Goal: Task Accomplishment & Management: Manage account settings

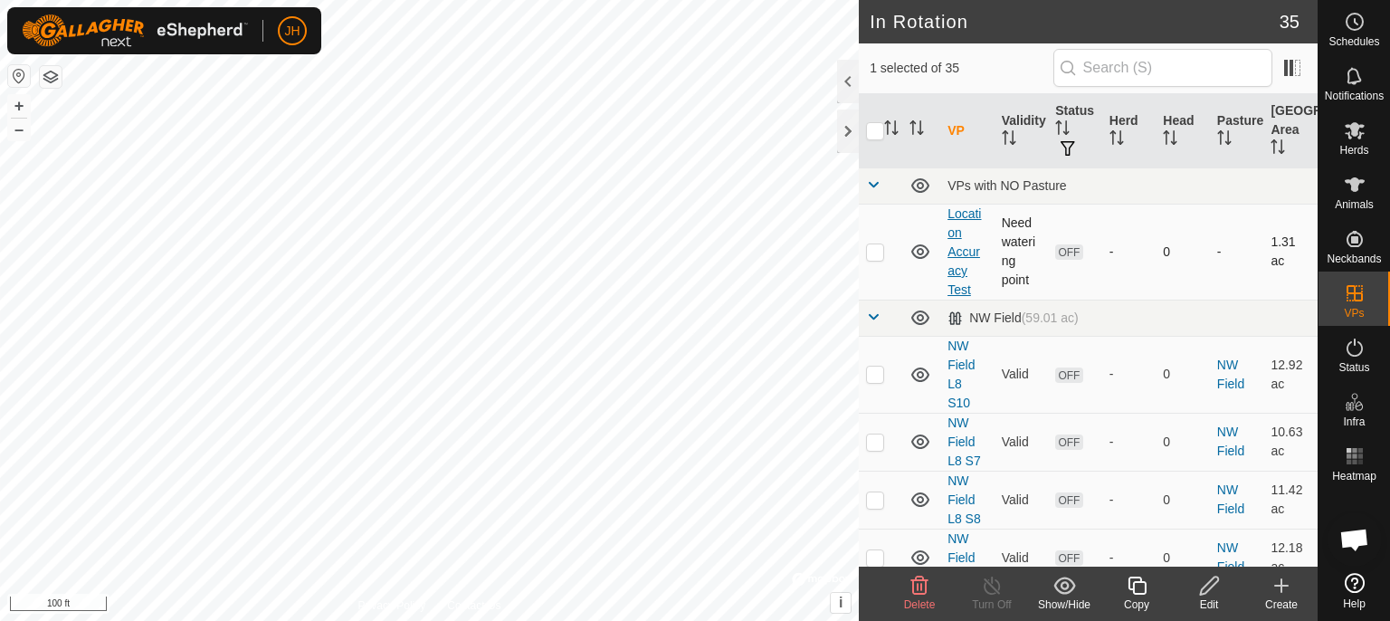
checkbox input "true"
checkbox input "false"
checkbox input "true"
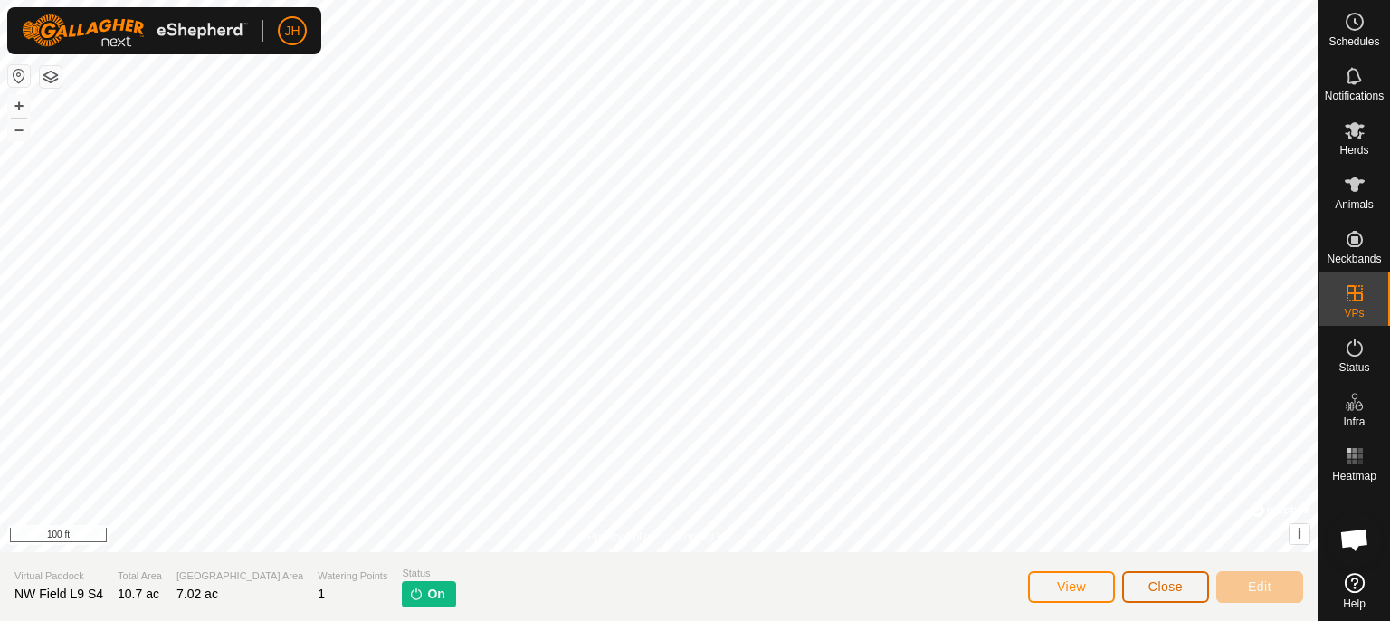
click at [1175, 586] on span "Close" at bounding box center [1165, 586] width 34 height 14
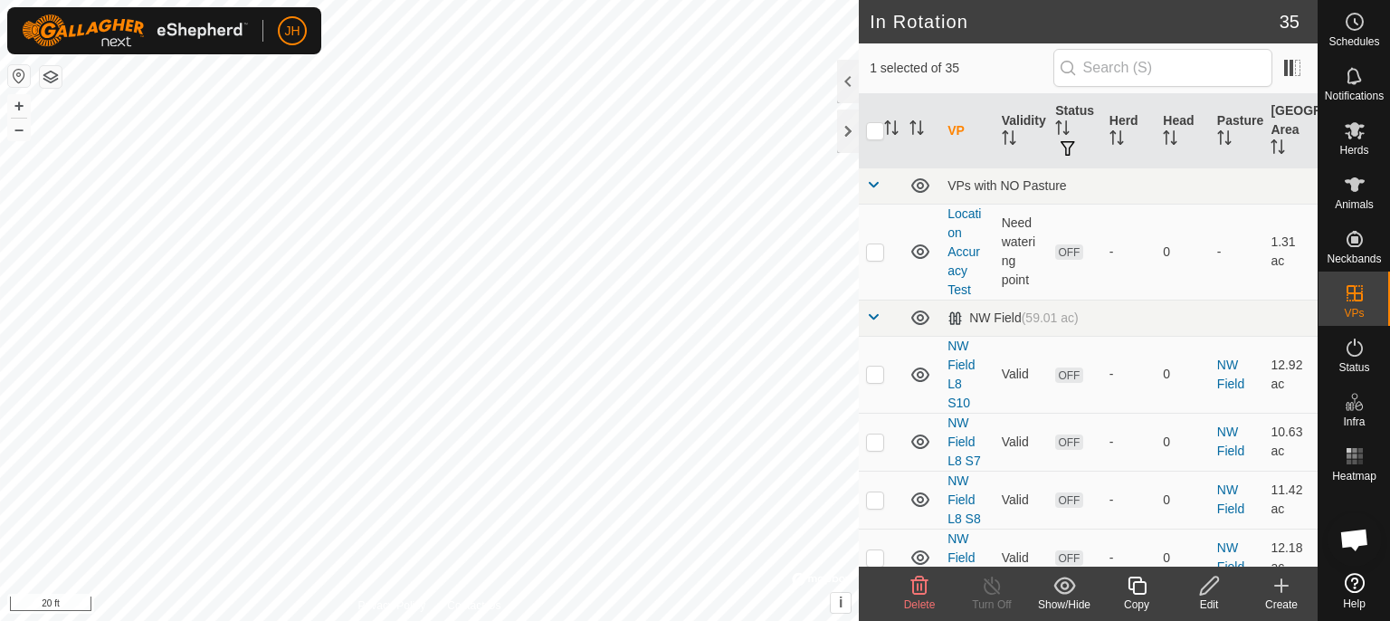
checkbox input "false"
checkbox input "true"
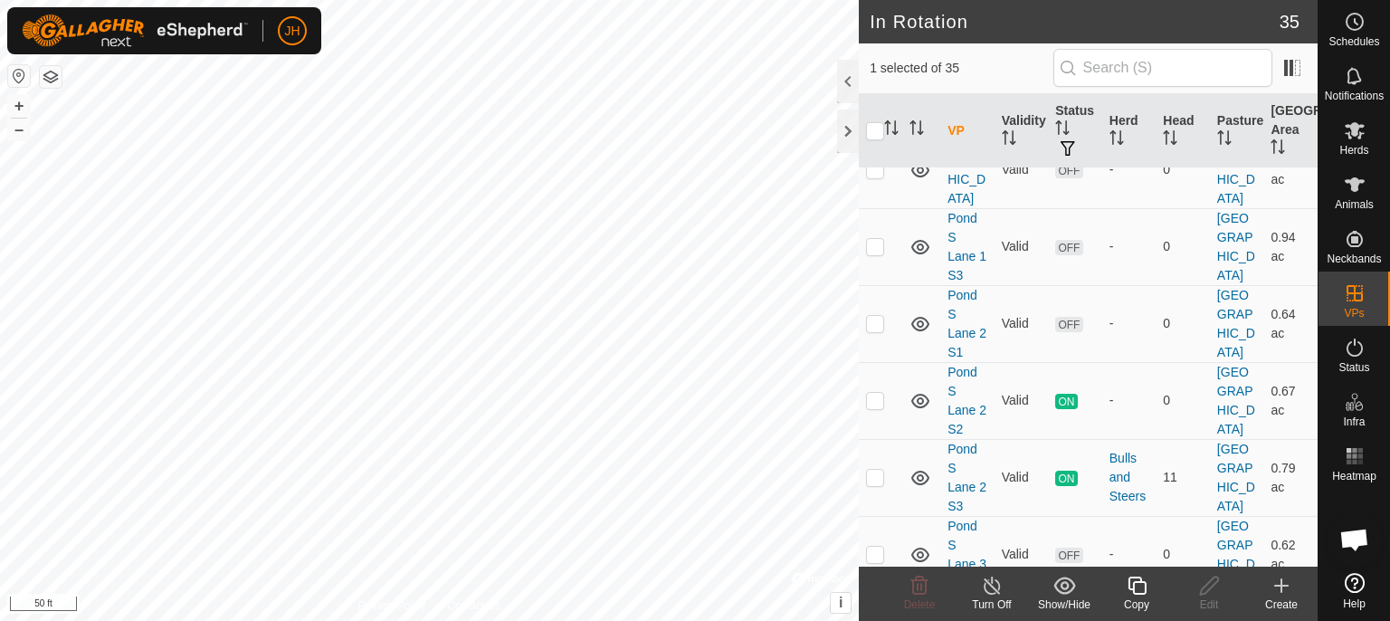
scroll to position [1433, 0]
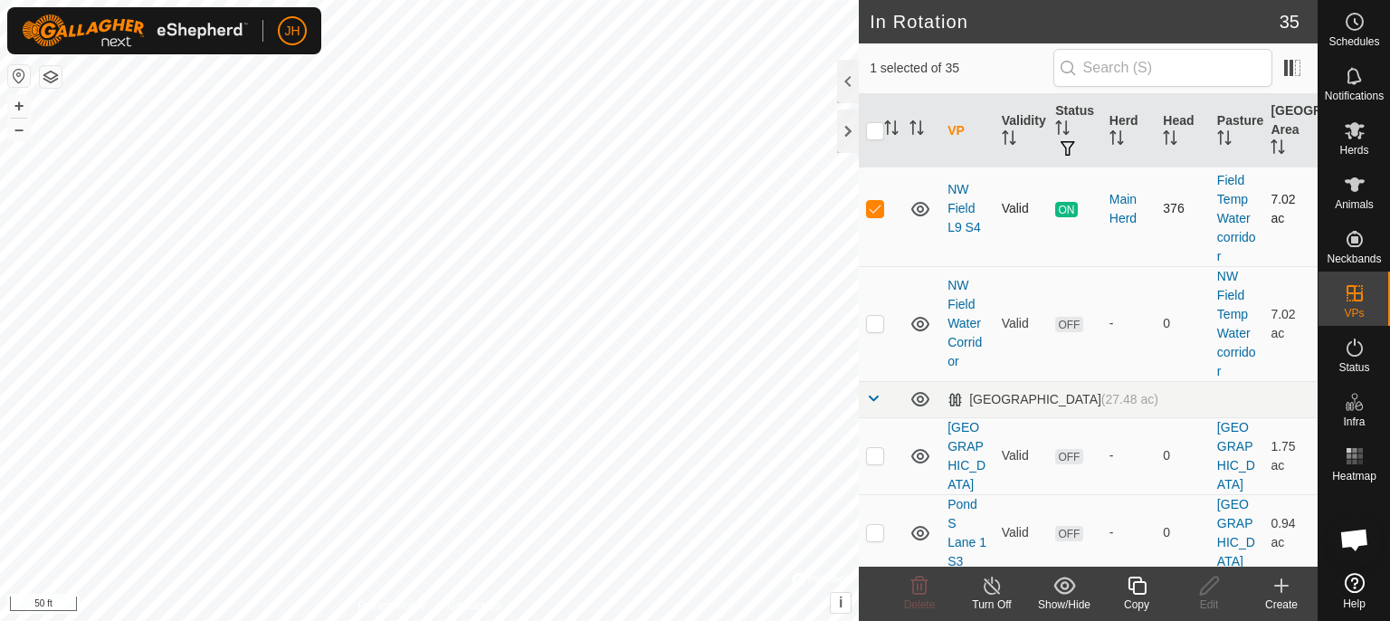
click at [1048, 233] on td "ON" at bounding box center [1075, 208] width 54 height 115
checkbox input "true"
checkbox input "false"
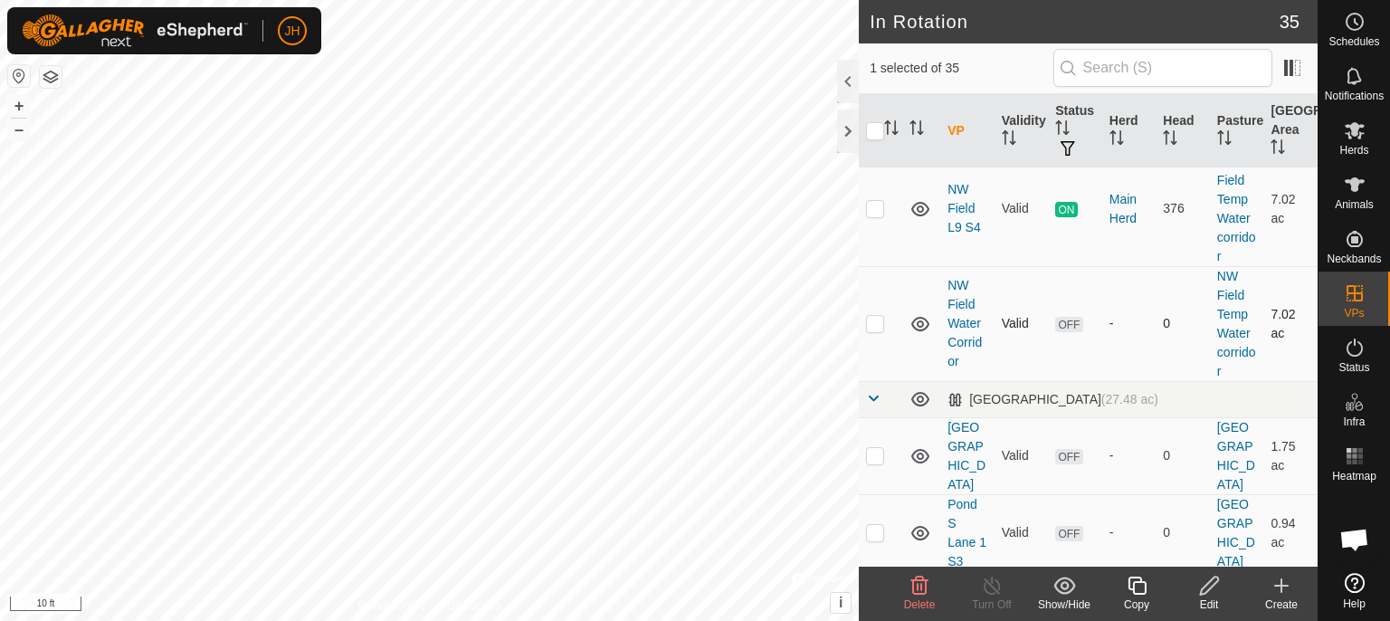
checkbox input "false"
checkbox input "true"
checkbox input "false"
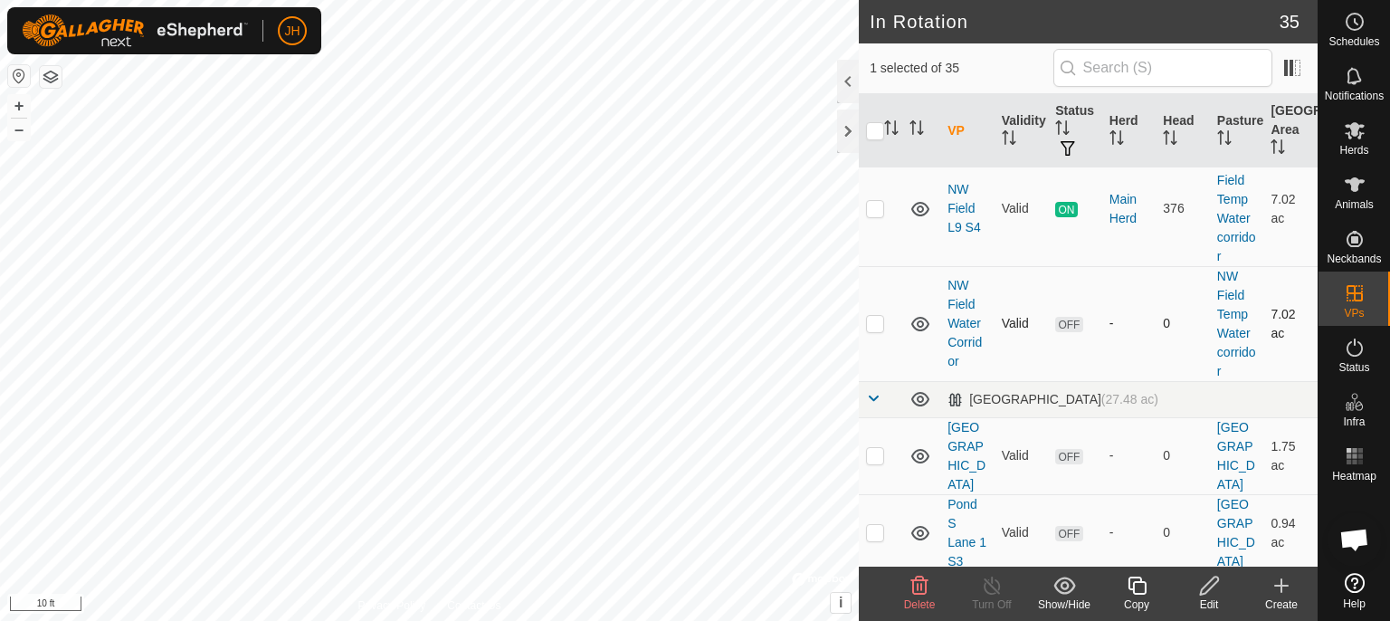
checkbox input "true"
click at [874, 205] on p-checkbox at bounding box center [875, 208] width 18 height 14
click at [874, 206] on p-checkbox at bounding box center [875, 208] width 18 height 14
checkbox input "false"
checkbox input "true"
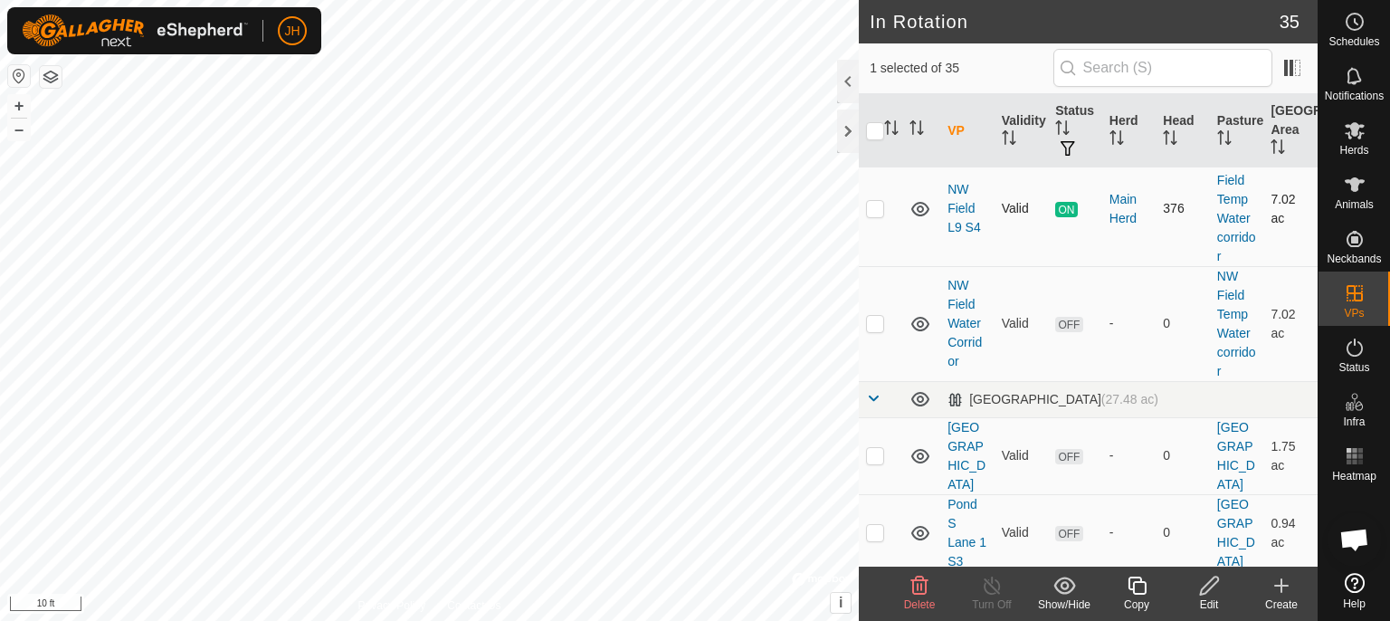
checkbox input "false"
checkbox input "true"
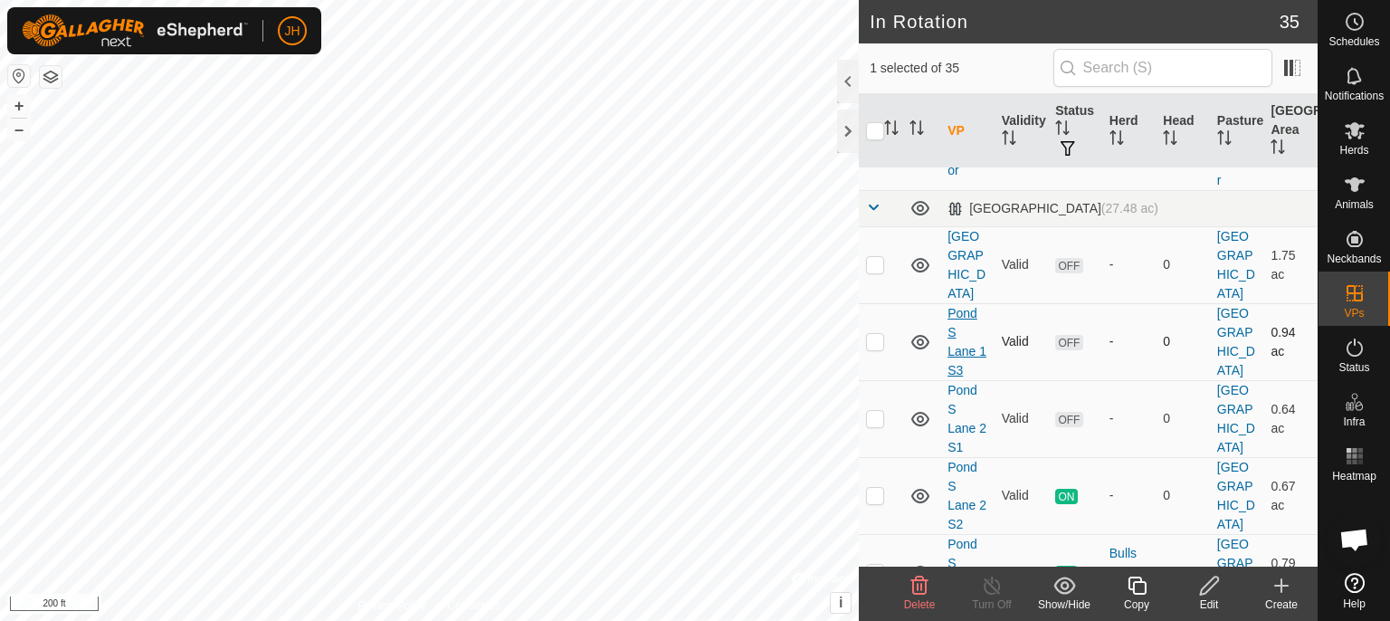
scroll to position [1528, 0]
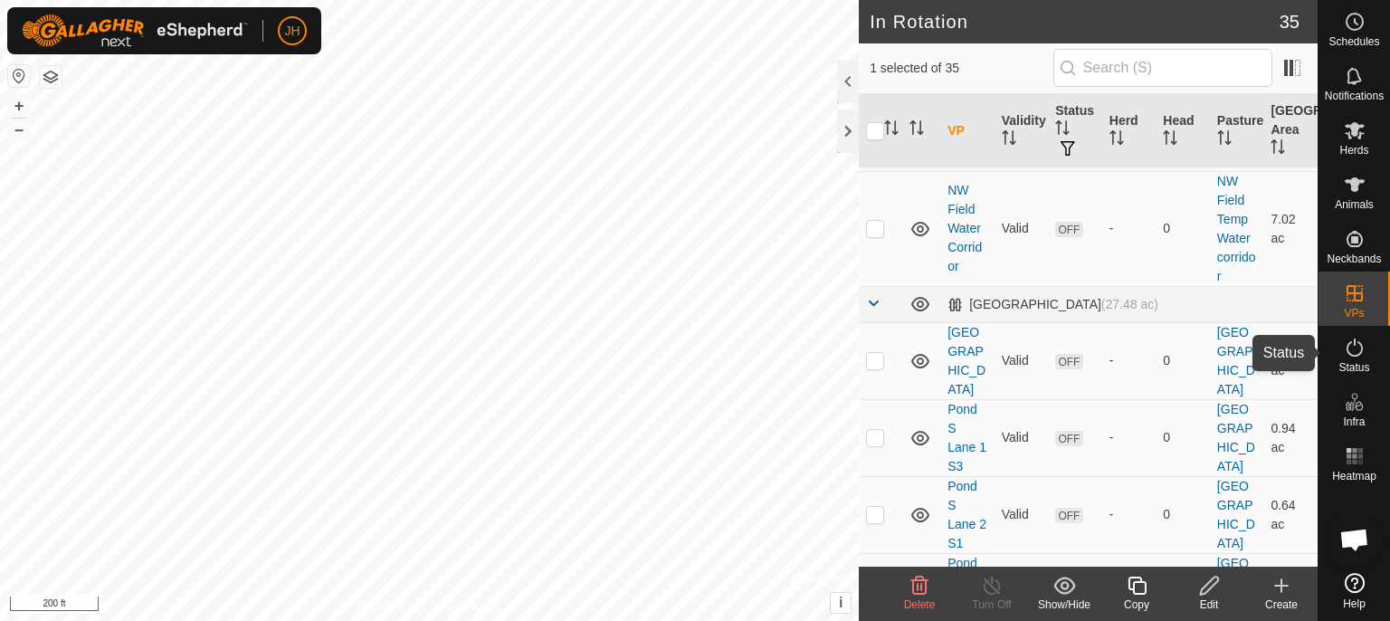
click at [1359, 362] on span "Status" at bounding box center [1353, 367] width 31 height 11
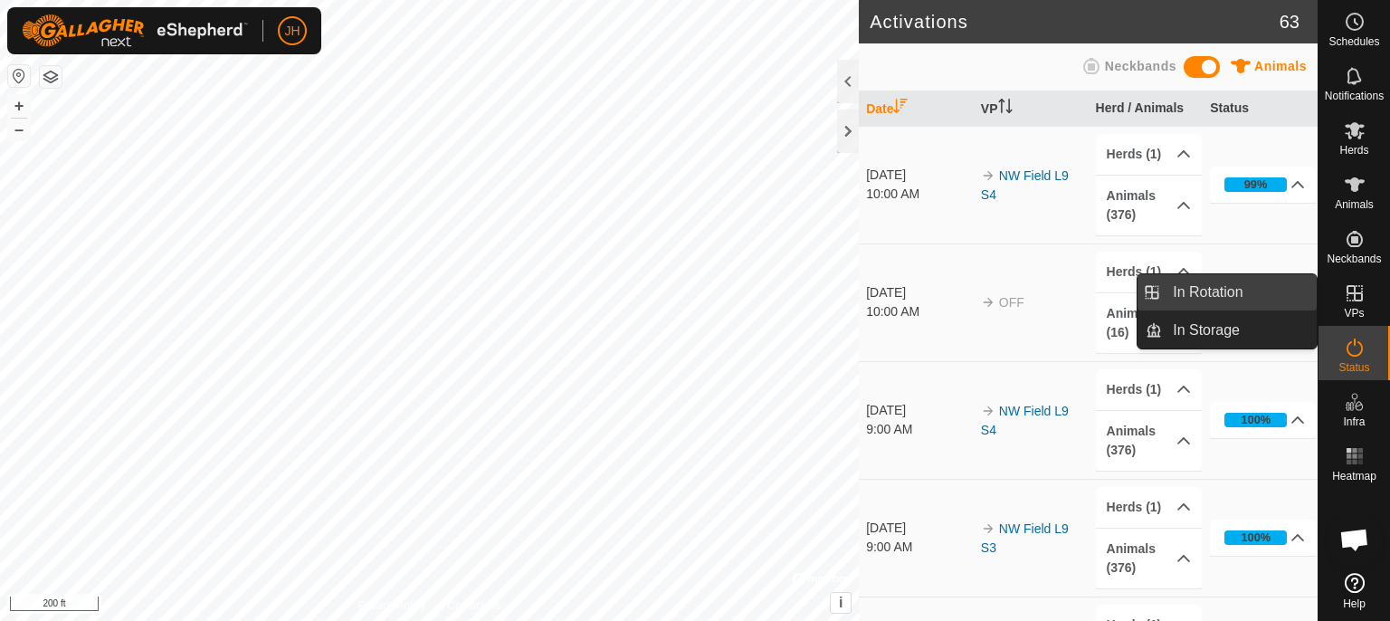
click at [1246, 298] on link "In Rotation" at bounding box center [1239, 292] width 155 height 36
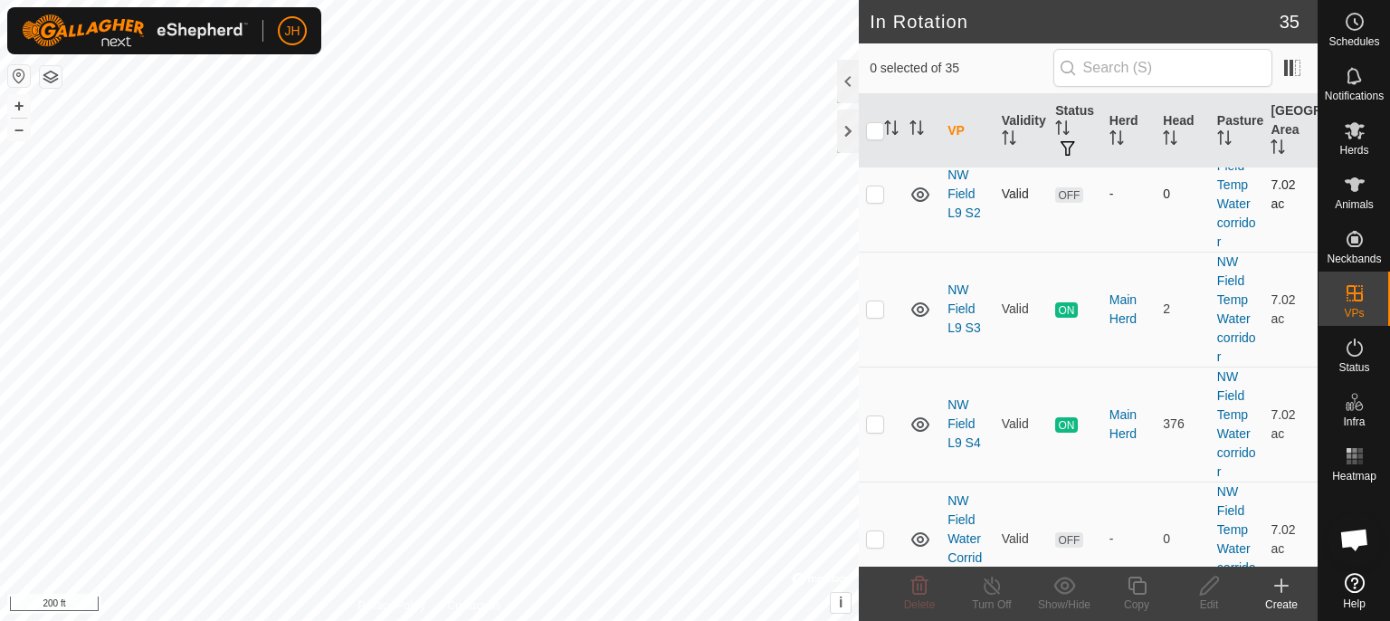
scroll to position [1243, 0]
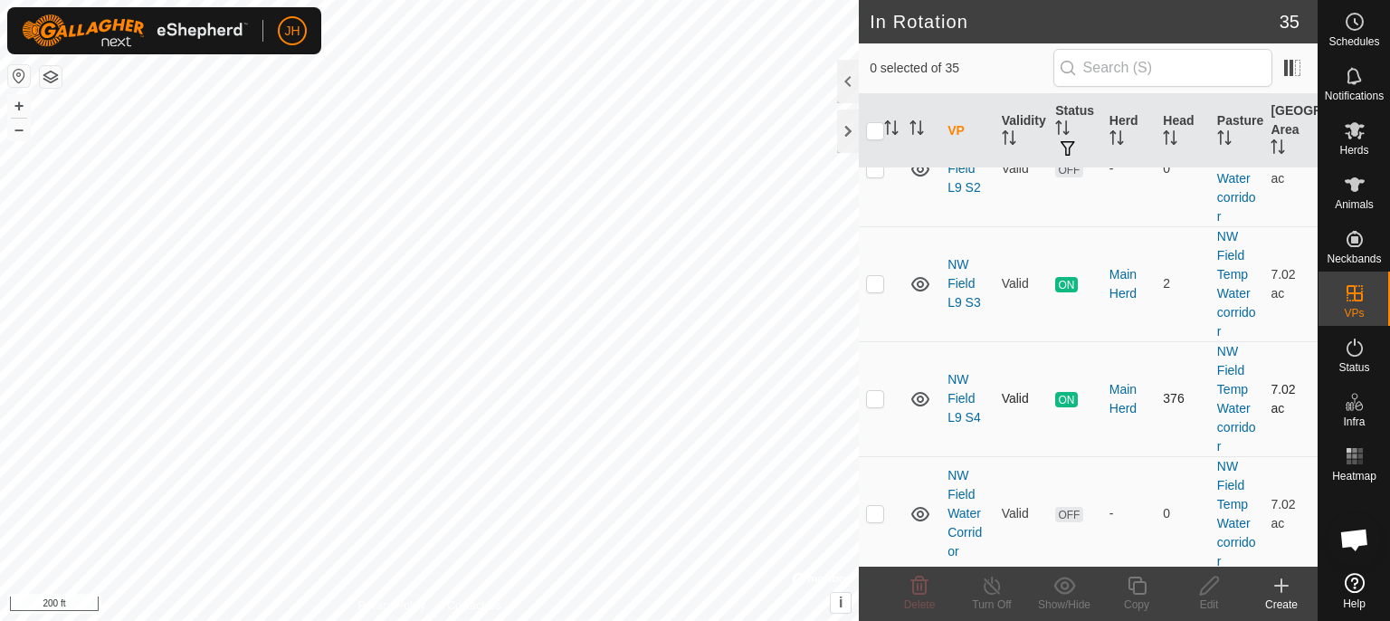
click at [873, 393] on p-checkbox at bounding box center [875, 398] width 18 height 14
checkbox input "true"
click at [966, 393] on link "NW Field L9 S4" at bounding box center [963, 398] width 33 height 52
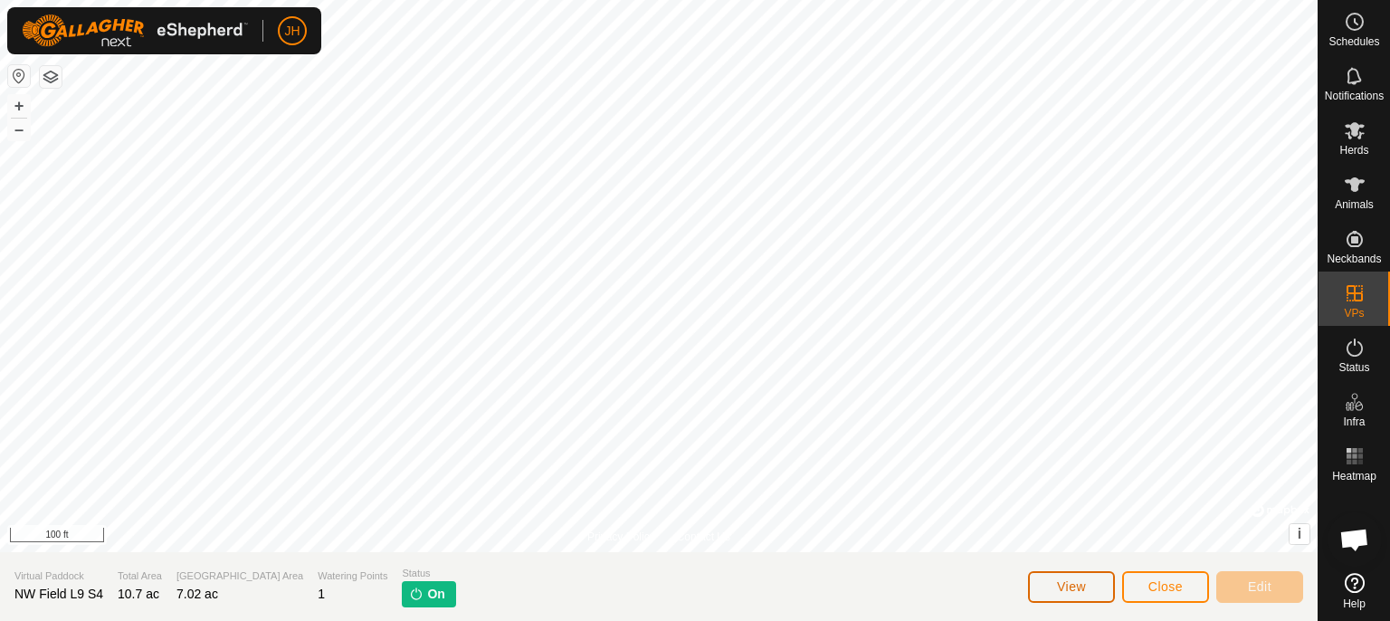
click at [1096, 589] on button "View" at bounding box center [1071, 587] width 87 height 32
click at [1156, 584] on span "Close" at bounding box center [1165, 586] width 34 height 14
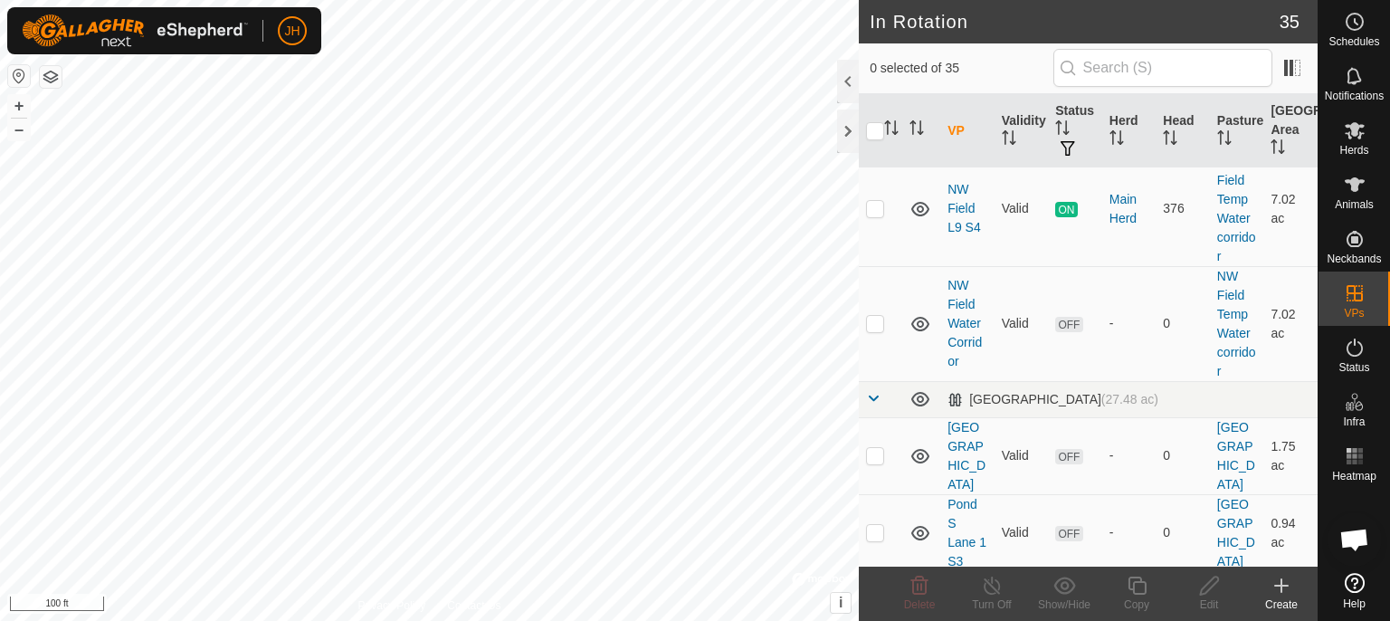
scroll to position [1242, 0]
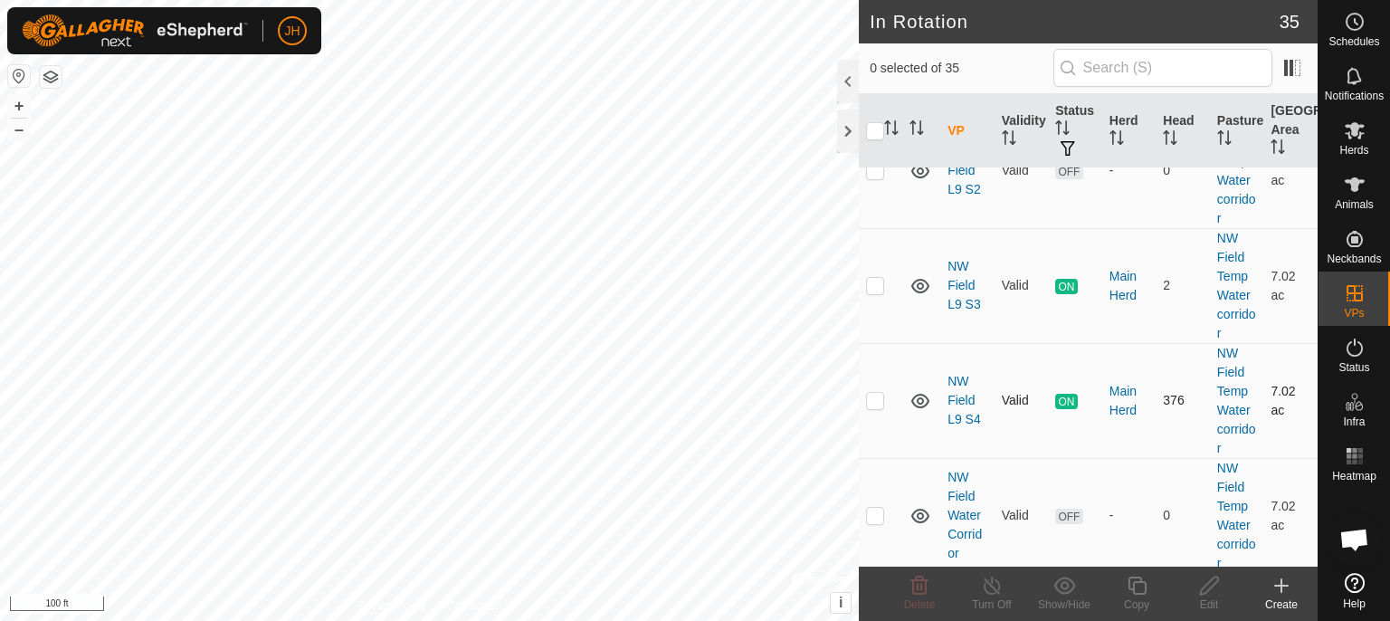
click at [874, 395] on p-checkbox at bounding box center [875, 400] width 18 height 14
checkbox input "false"
click at [961, 396] on link "NW Field L9 S4" at bounding box center [963, 400] width 33 height 52
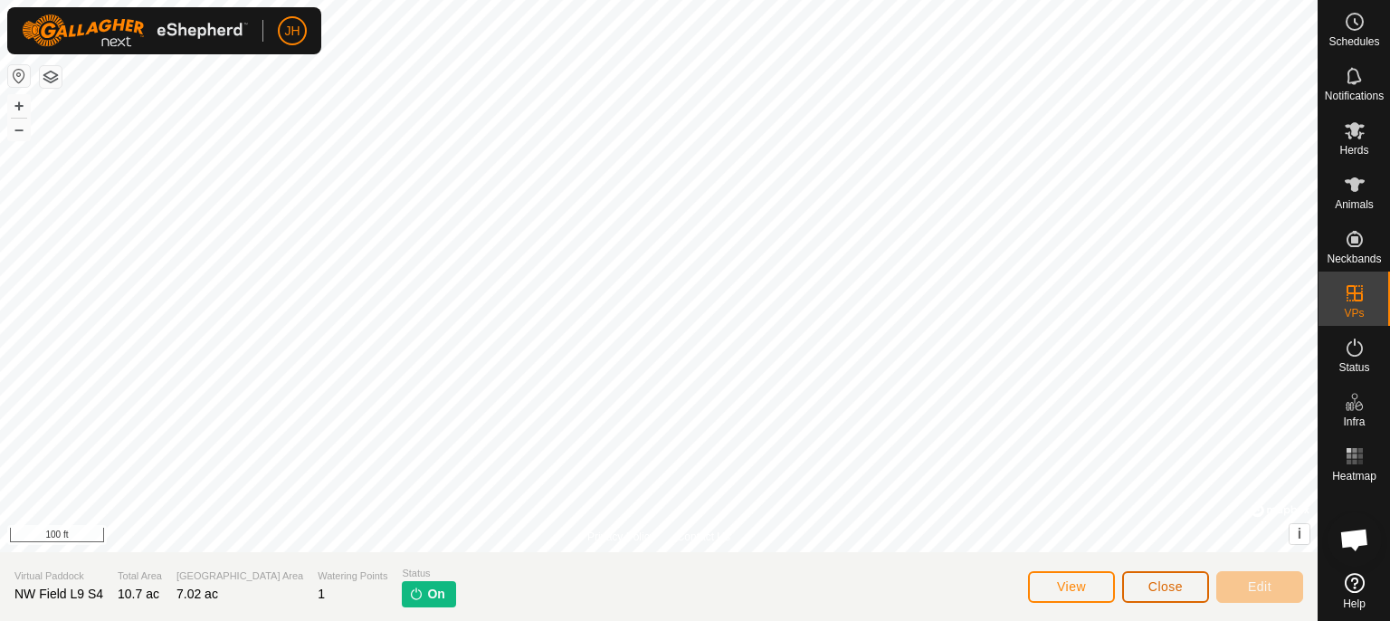
click at [1179, 592] on span "Close" at bounding box center [1165, 586] width 34 height 14
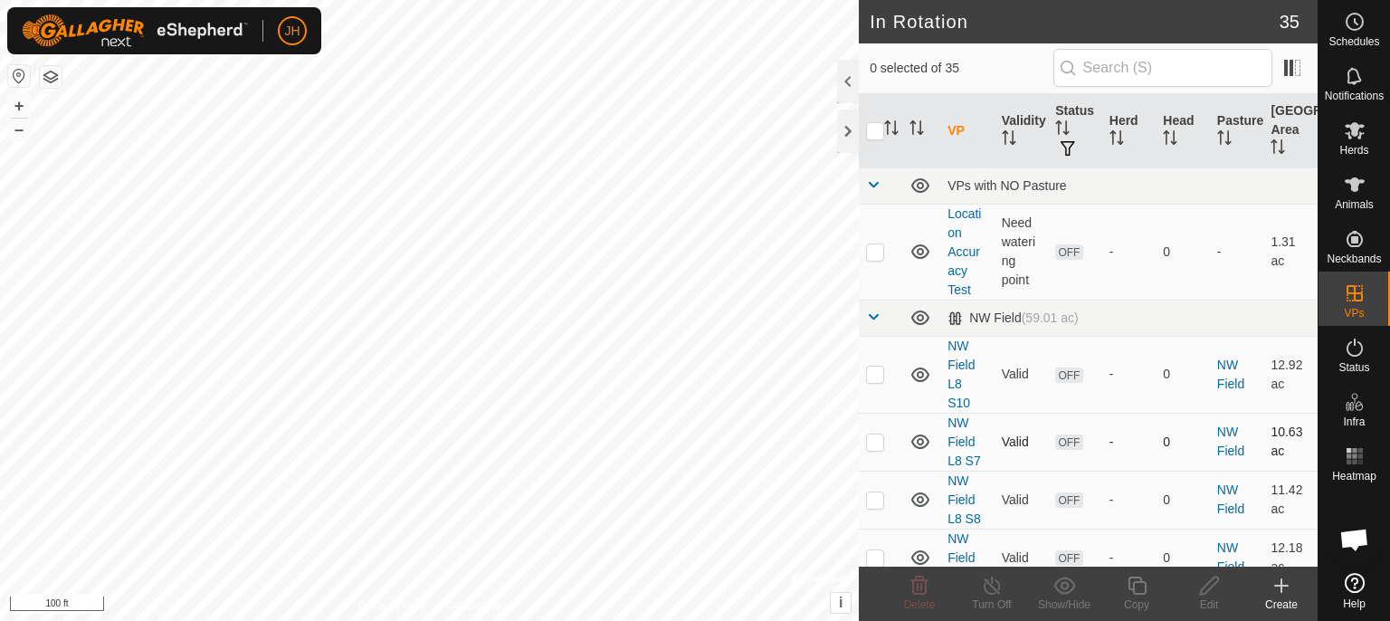
click at [871, 441] on p-checkbox at bounding box center [875, 441] width 18 height 14
checkbox input "false"
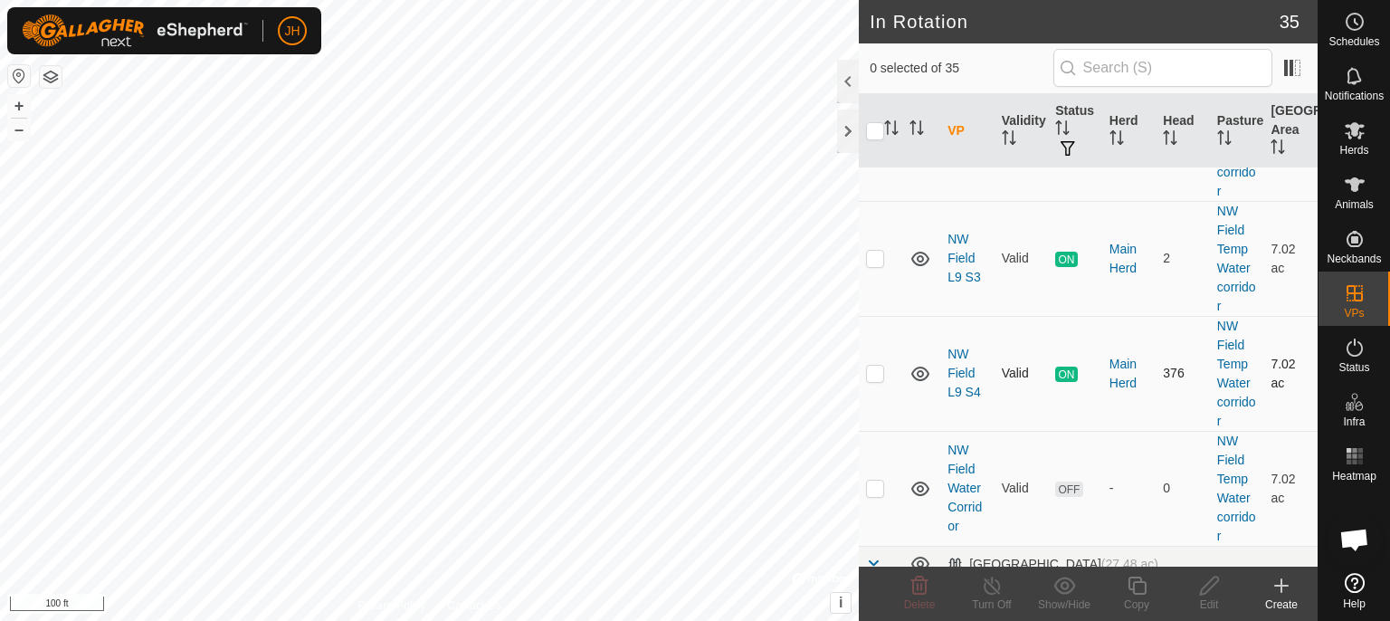
scroll to position [1242, 0]
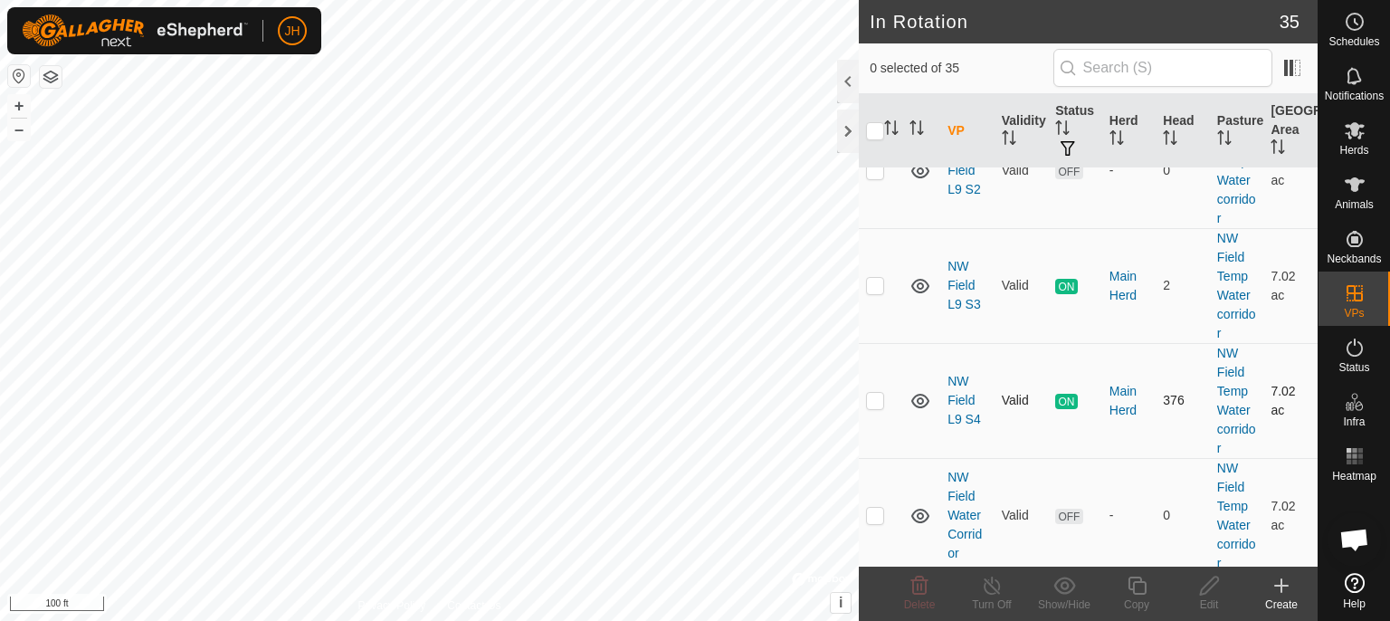
click at [878, 396] on p-checkbox at bounding box center [875, 400] width 18 height 14
checkbox input "true"
click at [989, 588] on icon at bounding box center [992, 586] width 23 height 22
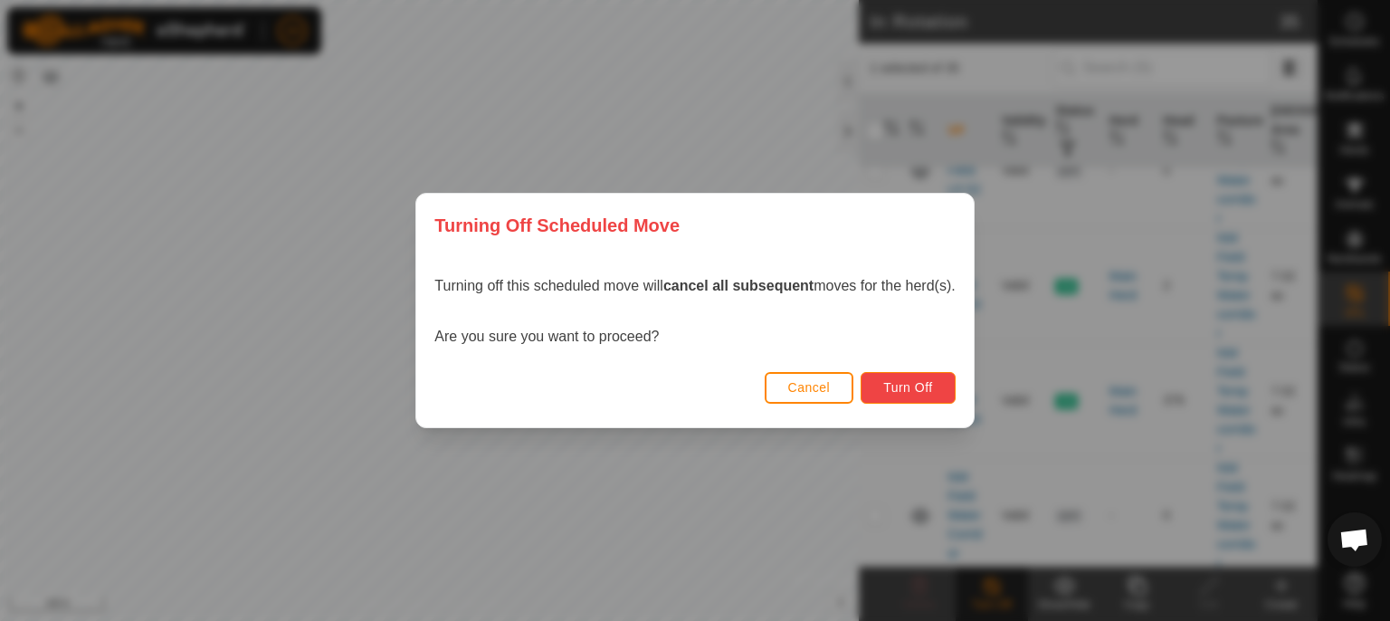
click at [914, 387] on span "Turn Off" at bounding box center [908, 387] width 50 height 14
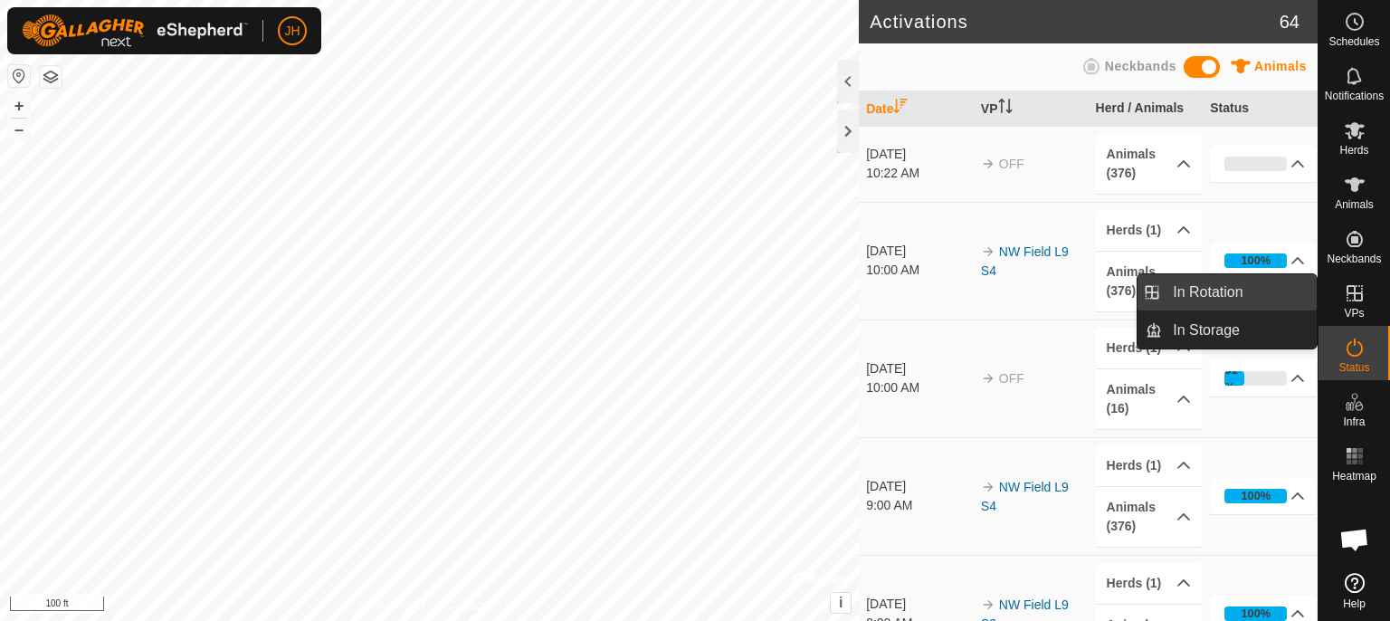
click at [1232, 299] on link "In Rotation" at bounding box center [1239, 292] width 155 height 36
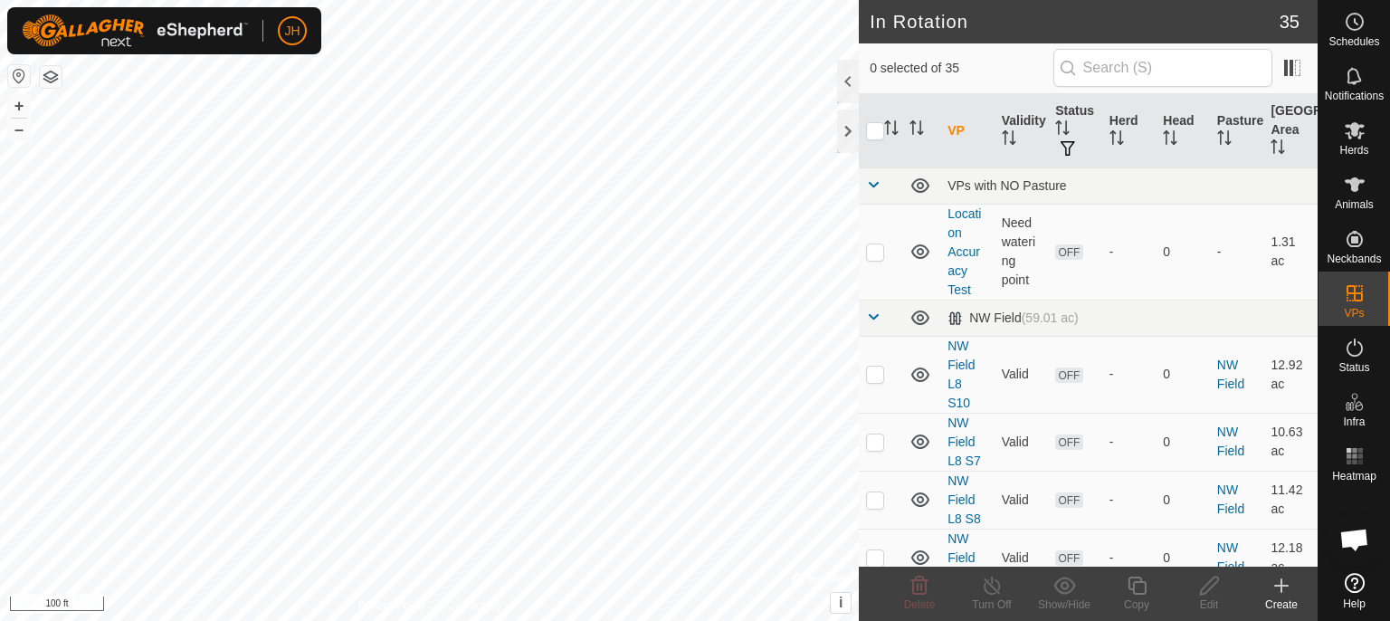
scroll to position [1242, 0]
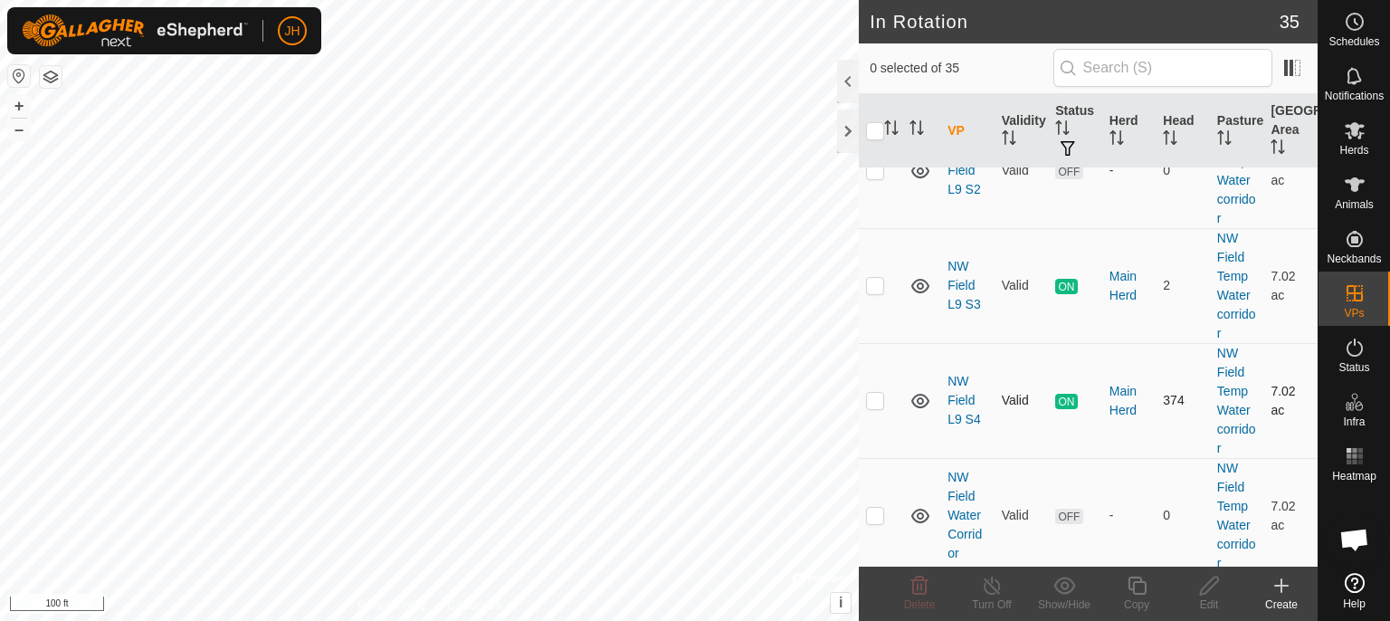
click at [874, 396] on p-checkbox at bounding box center [875, 400] width 18 height 14
click at [874, 395] on p-checkbox at bounding box center [875, 400] width 18 height 14
checkbox input "false"
click at [1356, 31] on icon at bounding box center [1355, 22] width 22 height 22
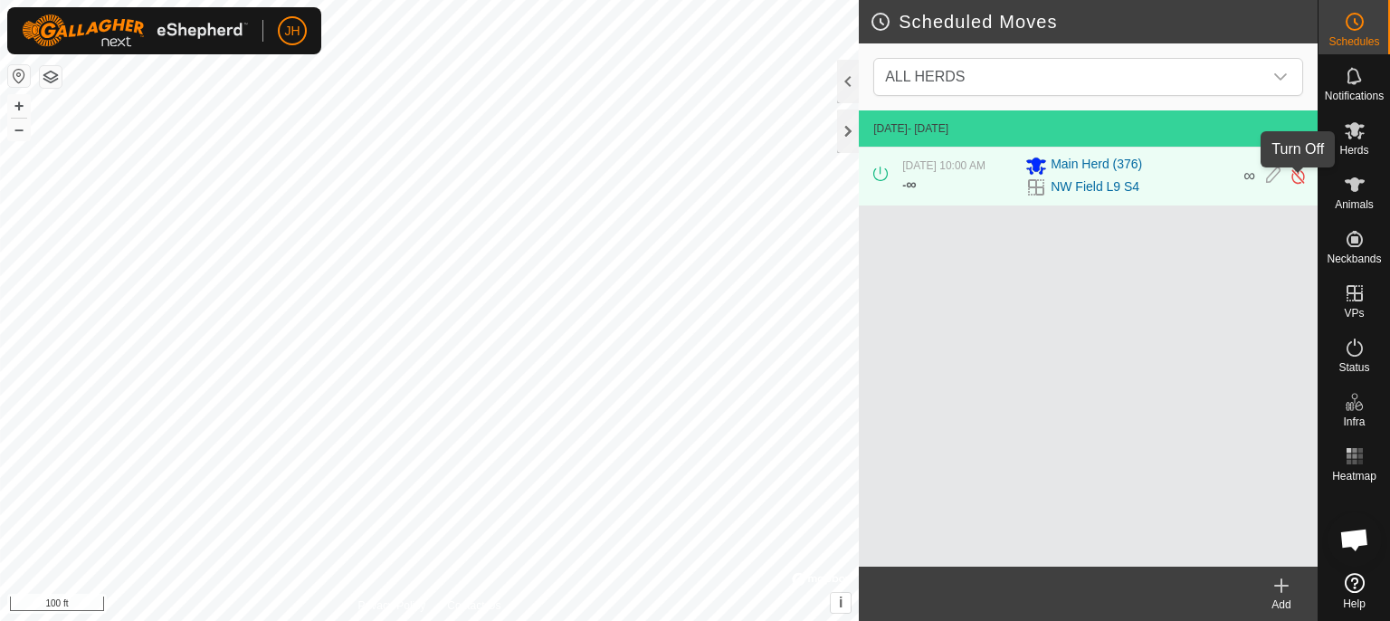
click at [1300, 183] on img at bounding box center [1297, 176] width 17 height 19
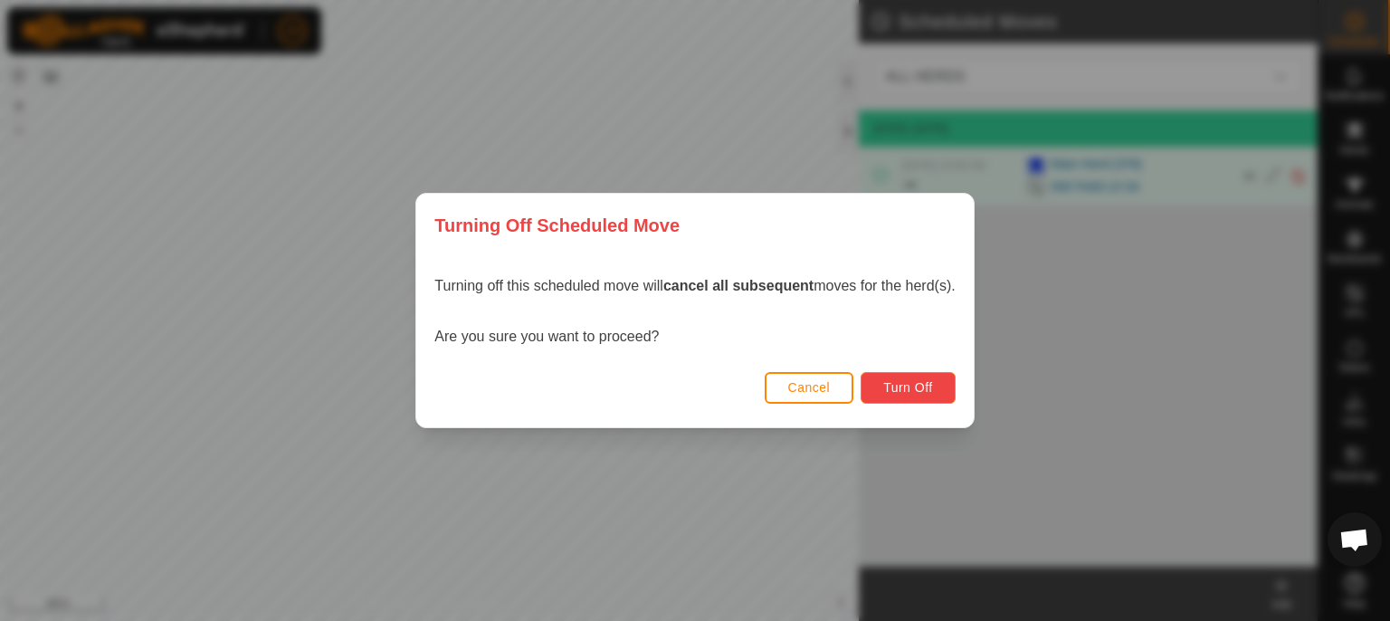
click at [918, 389] on span "Turn Off" at bounding box center [908, 387] width 50 height 14
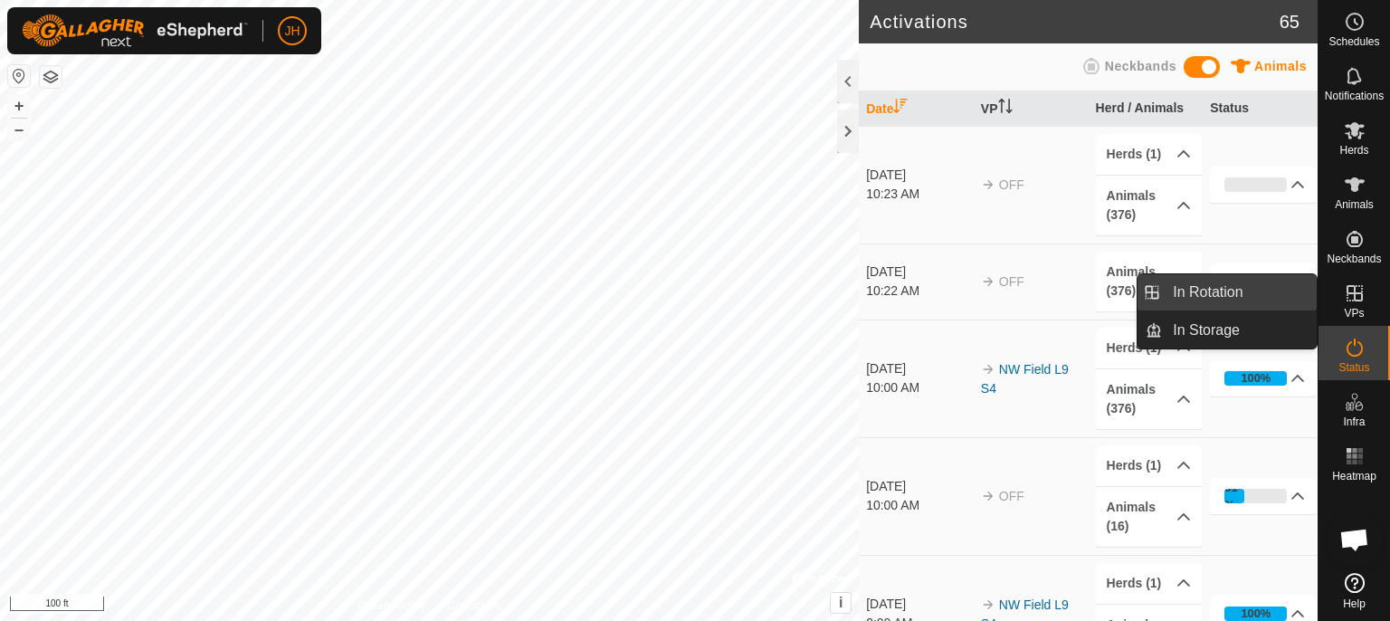
click at [1228, 290] on link "In Rotation" at bounding box center [1239, 292] width 155 height 36
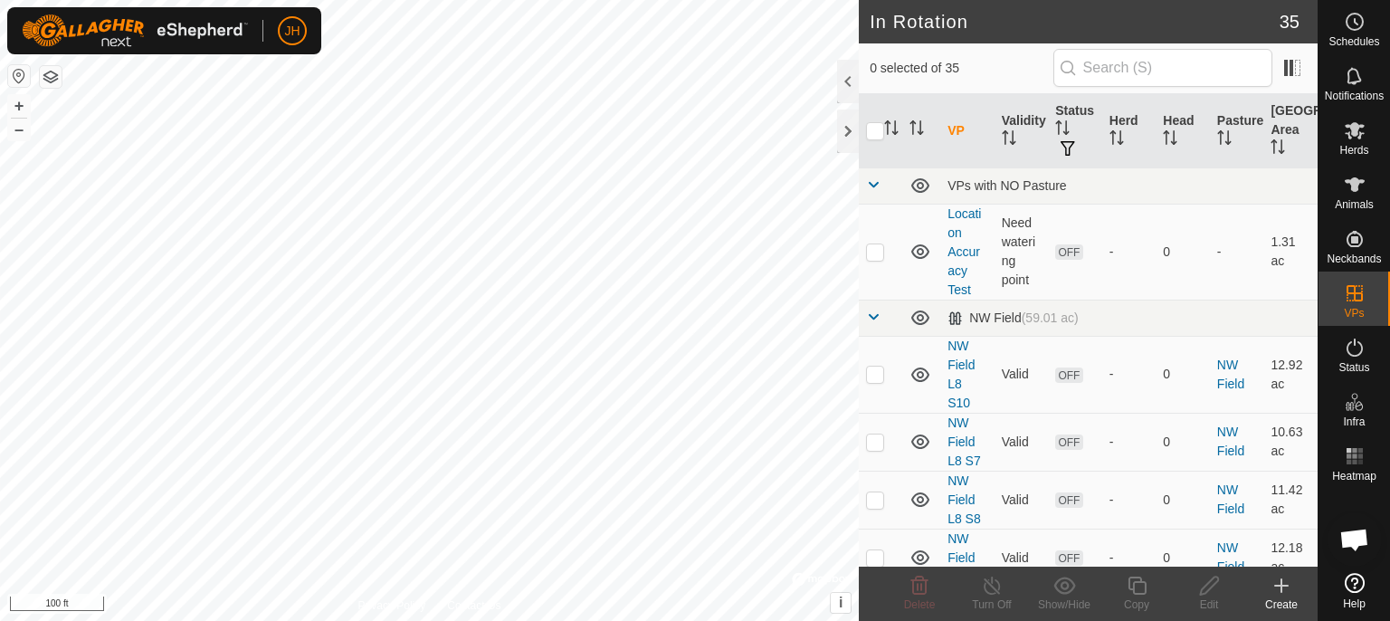
scroll to position [1242, 0]
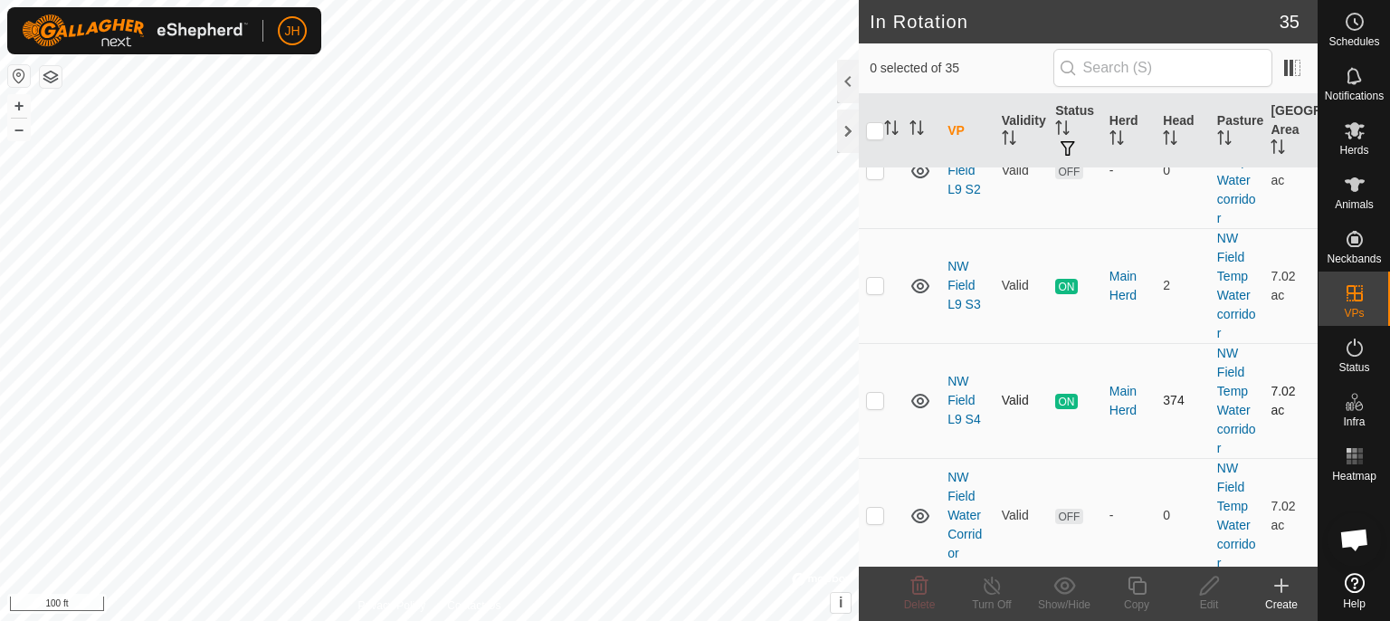
click at [878, 394] on p-checkbox at bounding box center [875, 400] width 18 height 14
click at [875, 396] on p-checkbox at bounding box center [875, 400] width 18 height 14
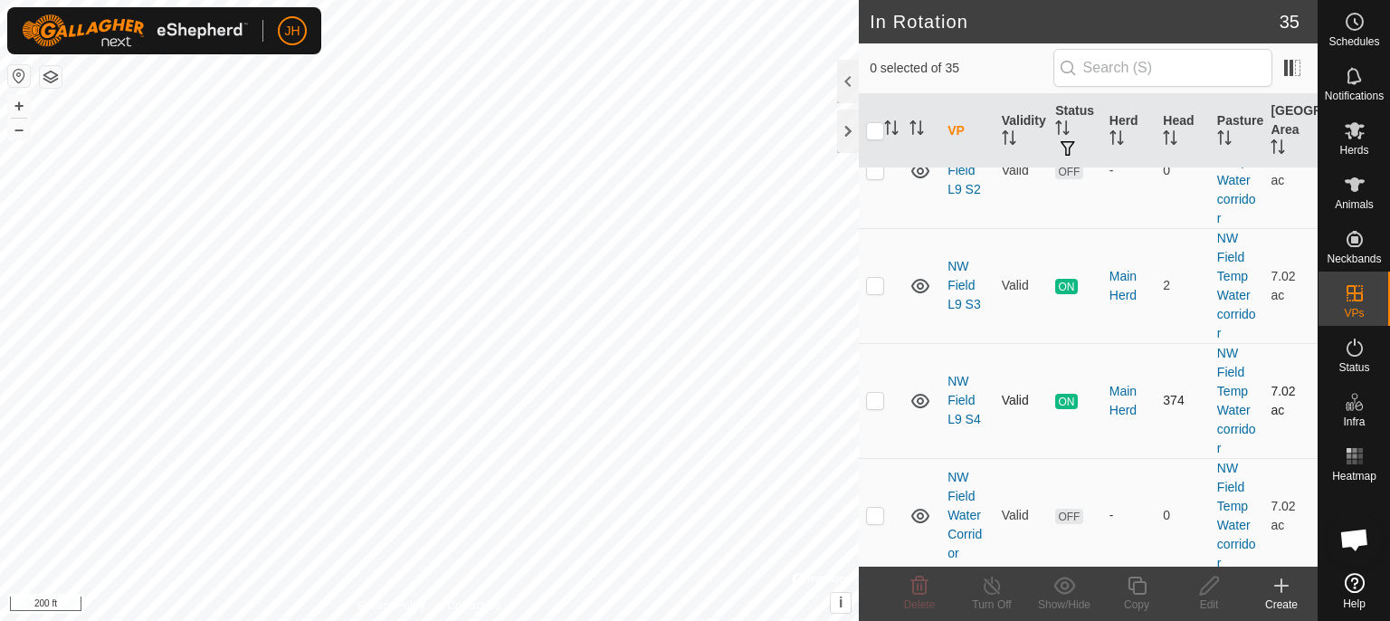
checkbox input "true"
click at [1142, 599] on div "Copy" at bounding box center [1136, 604] width 72 height 16
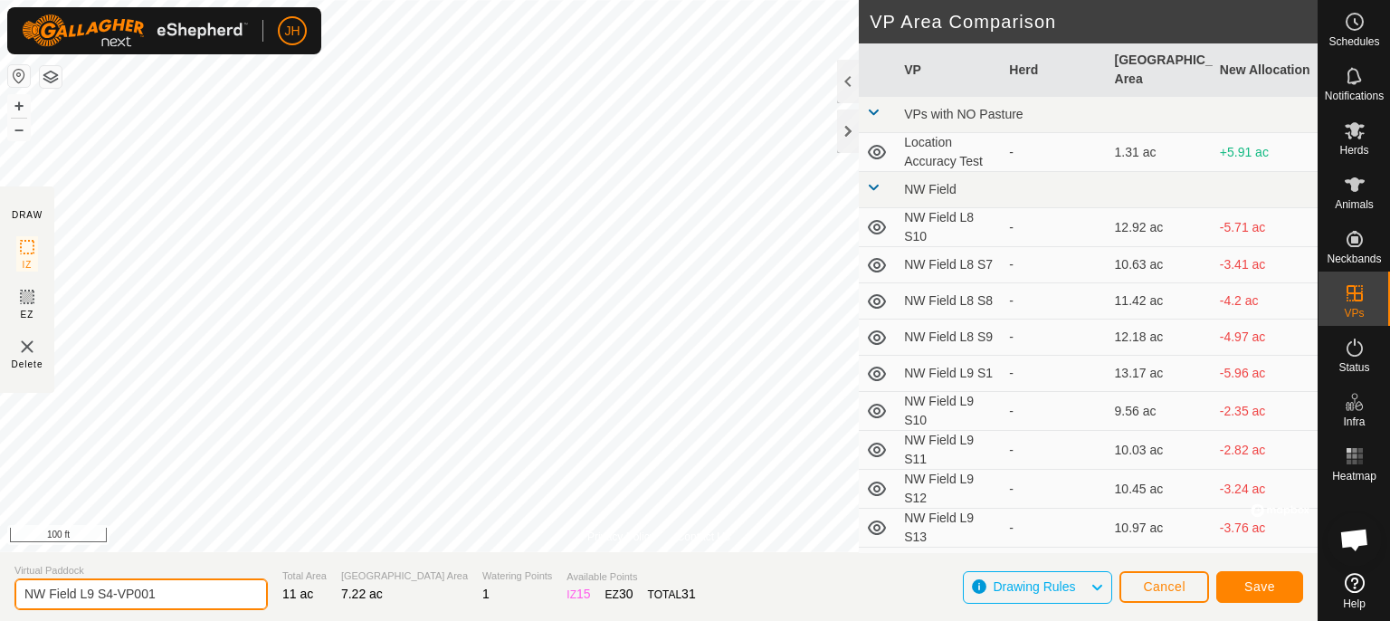
drag, startPoint x: 160, startPoint y: 590, endPoint x: 110, endPoint y: 594, distance: 49.9
click at [110, 594] on input "NW Field L9 S4-VP001" at bounding box center [140, 594] width 253 height 32
drag, startPoint x: 192, startPoint y: 595, endPoint x: 114, endPoint y: 597, distance: 77.8
click at [114, 597] on input "NW Field L9 S4-VP001" at bounding box center [140, 594] width 253 height 32
type input "NW Field L9 S4.1"
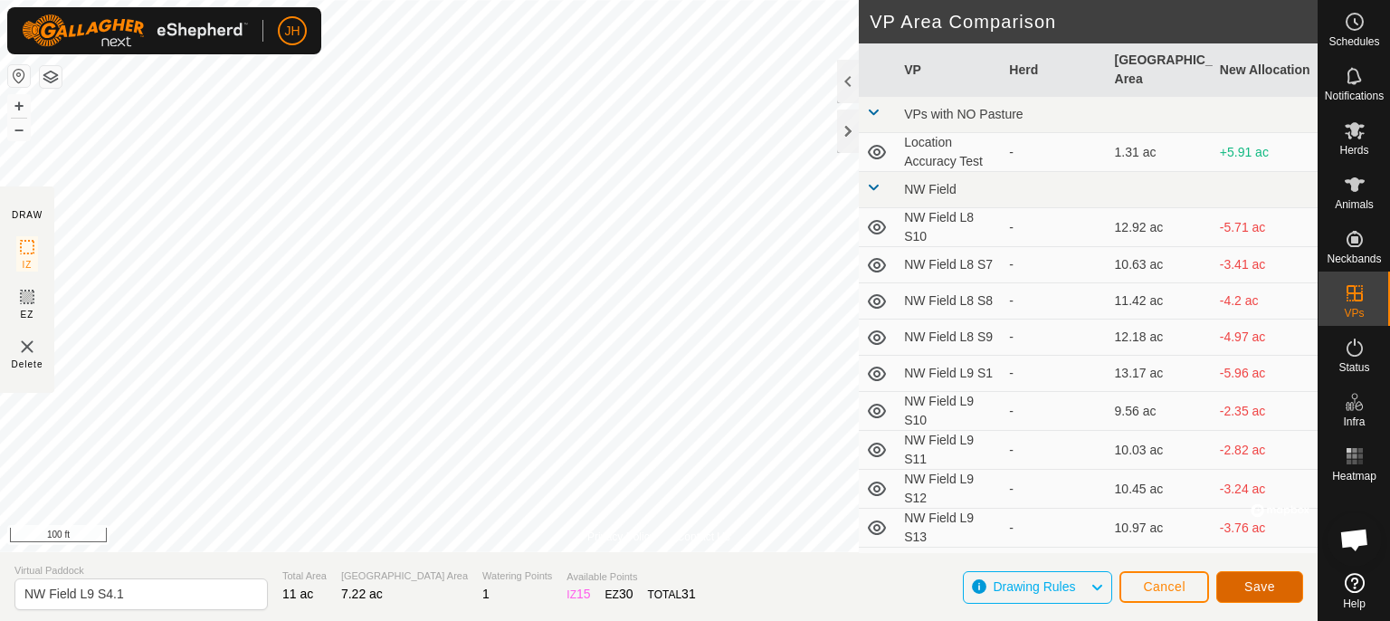
click at [1242, 581] on button "Save" at bounding box center [1259, 587] width 87 height 32
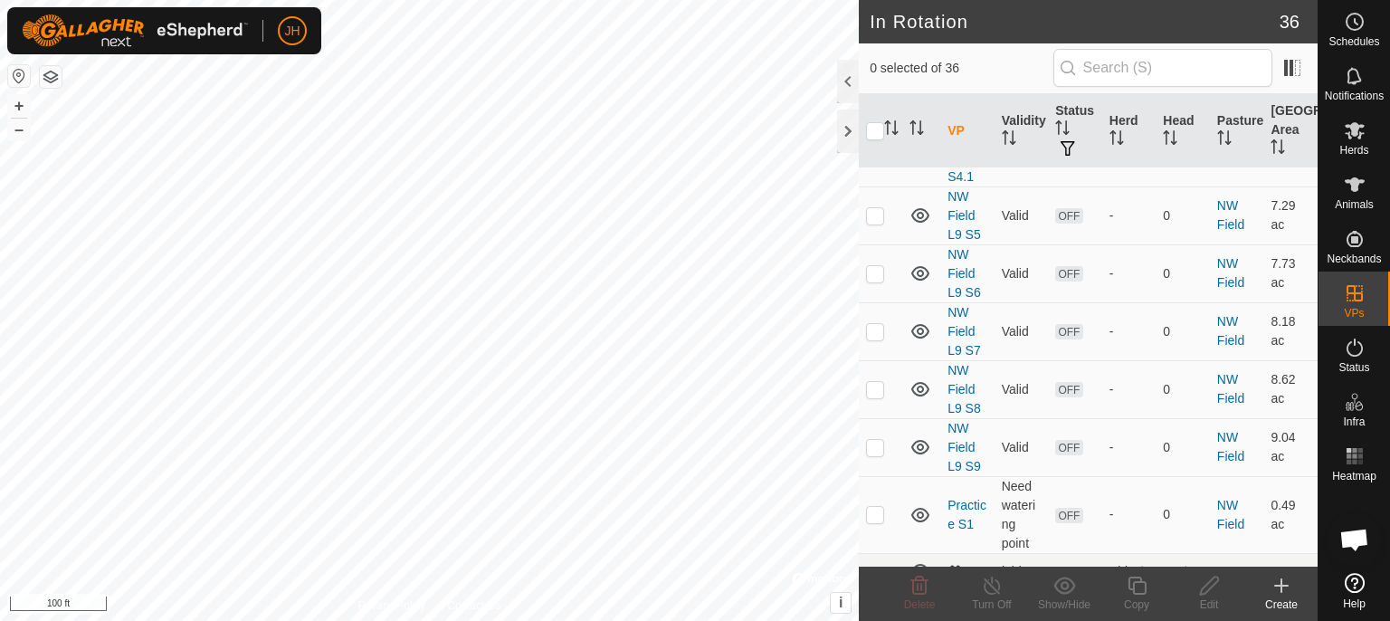
scroll to position [747, 0]
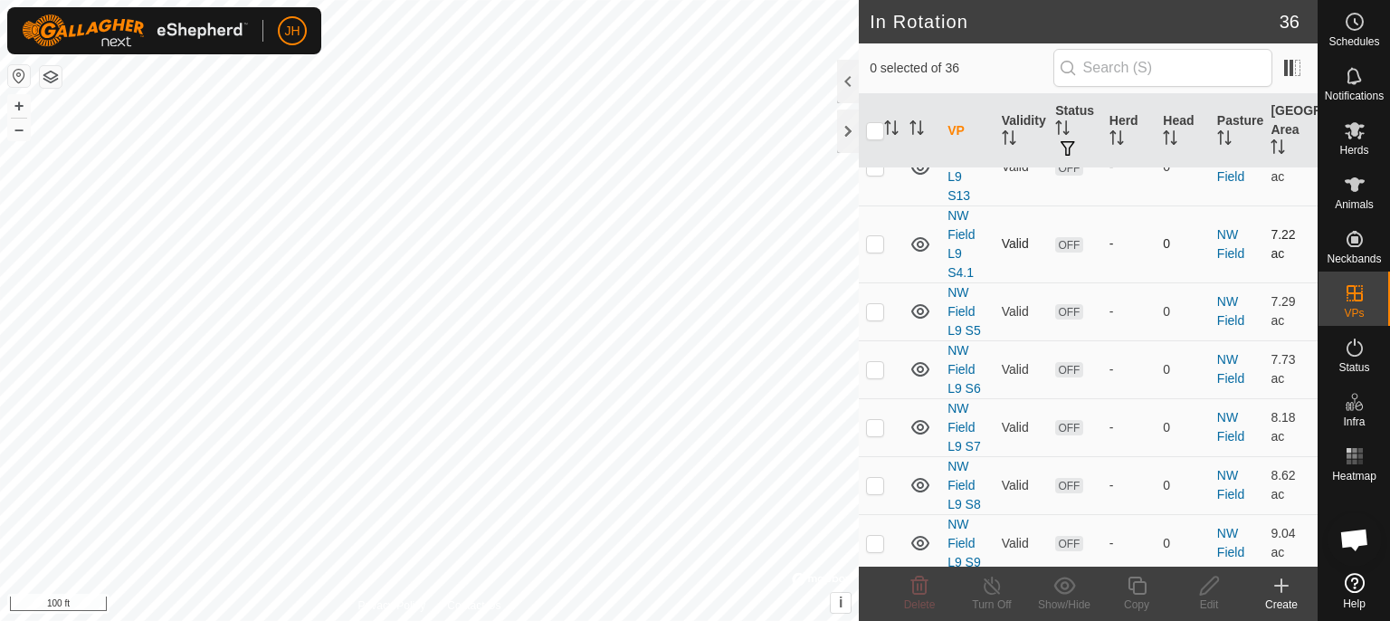
click at [894, 252] on td at bounding box center [880, 243] width 43 height 77
checkbox input "true"
click at [1359, 28] on circle at bounding box center [1355, 22] width 16 height 16
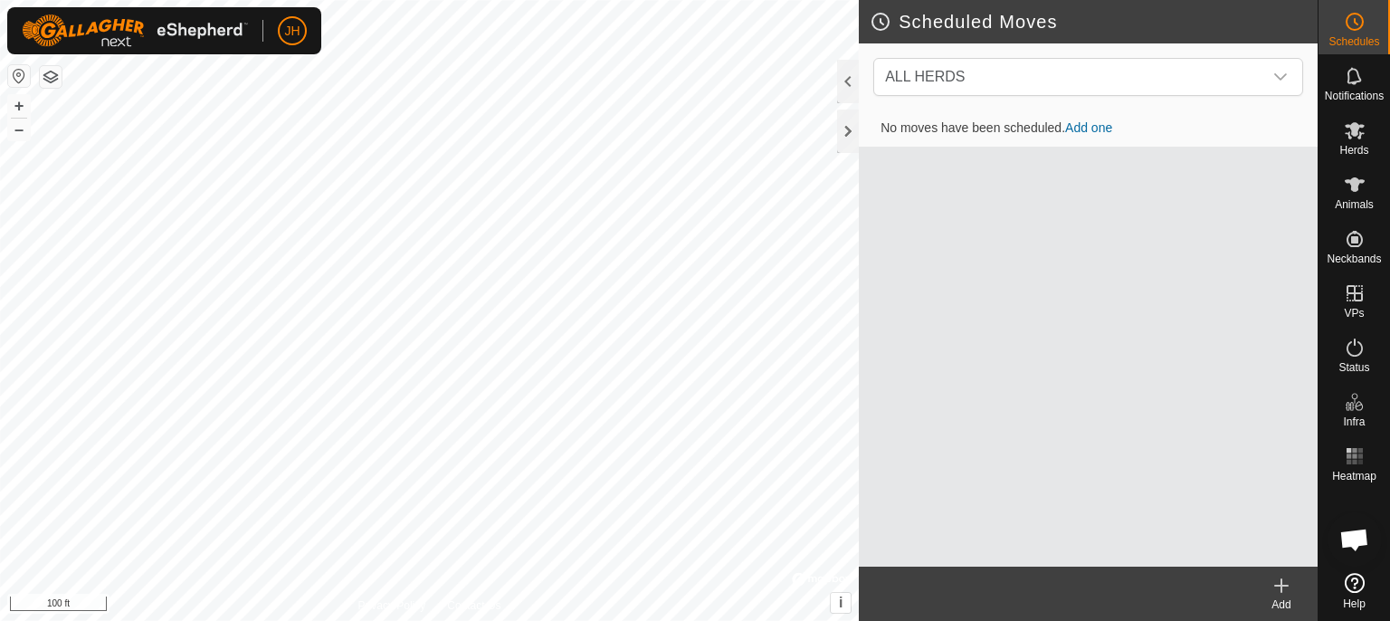
click at [1091, 129] on link "Add one" at bounding box center [1088, 127] width 47 height 14
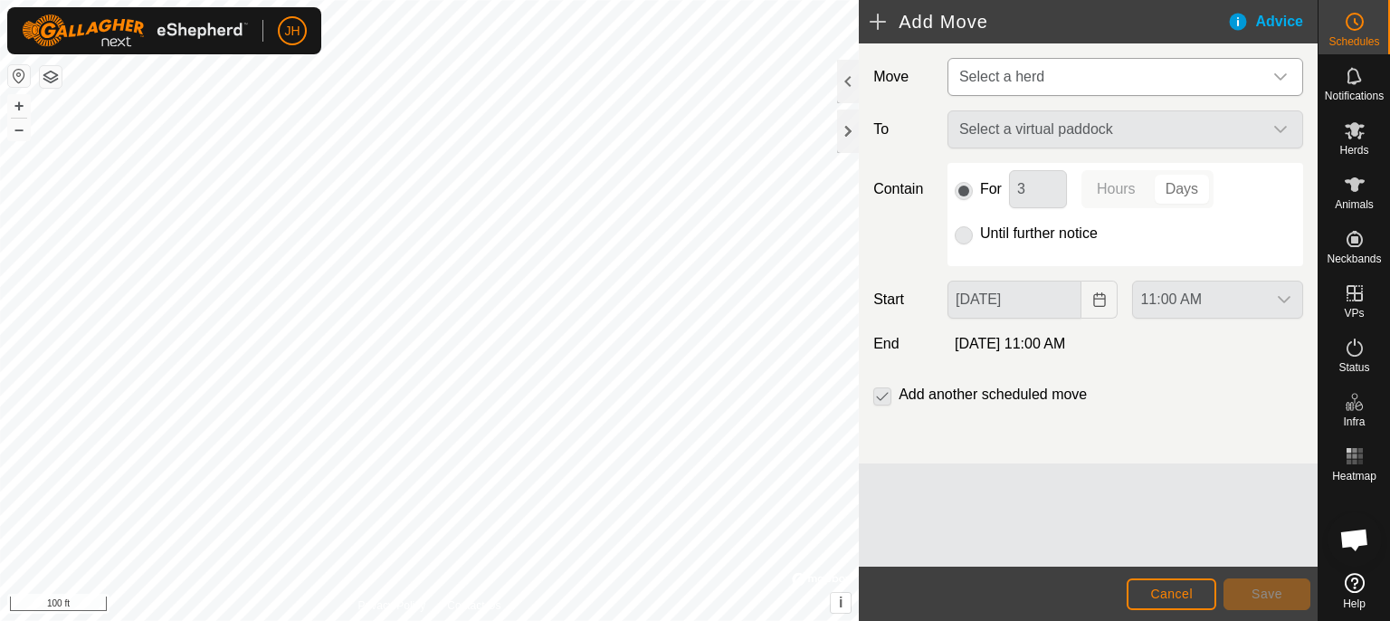
click at [1107, 75] on span "Select a herd" at bounding box center [1107, 77] width 310 height 36
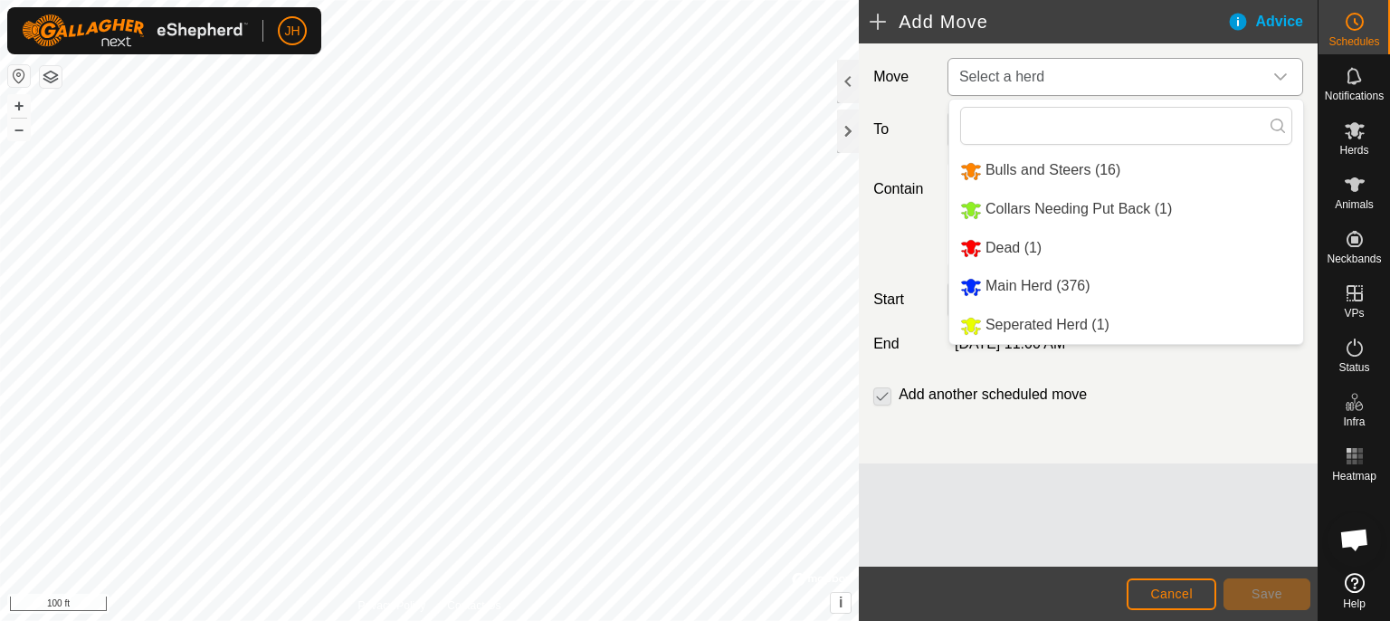
click at [1034, 286] on li "Main Herd (376)" at bounding box center [1126, 286] width 354 height 37
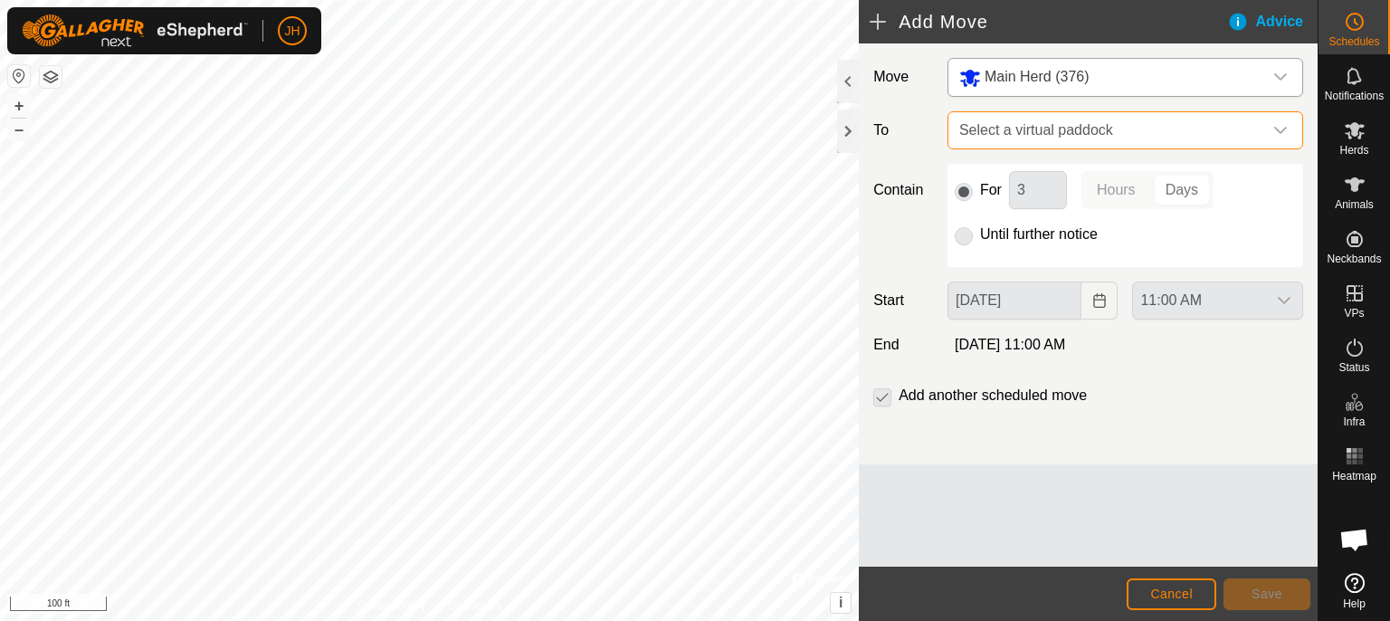
click at [1066, 137] on span "Select a virtual paddock" at bounding box center [1107, 130] width 310 height 36
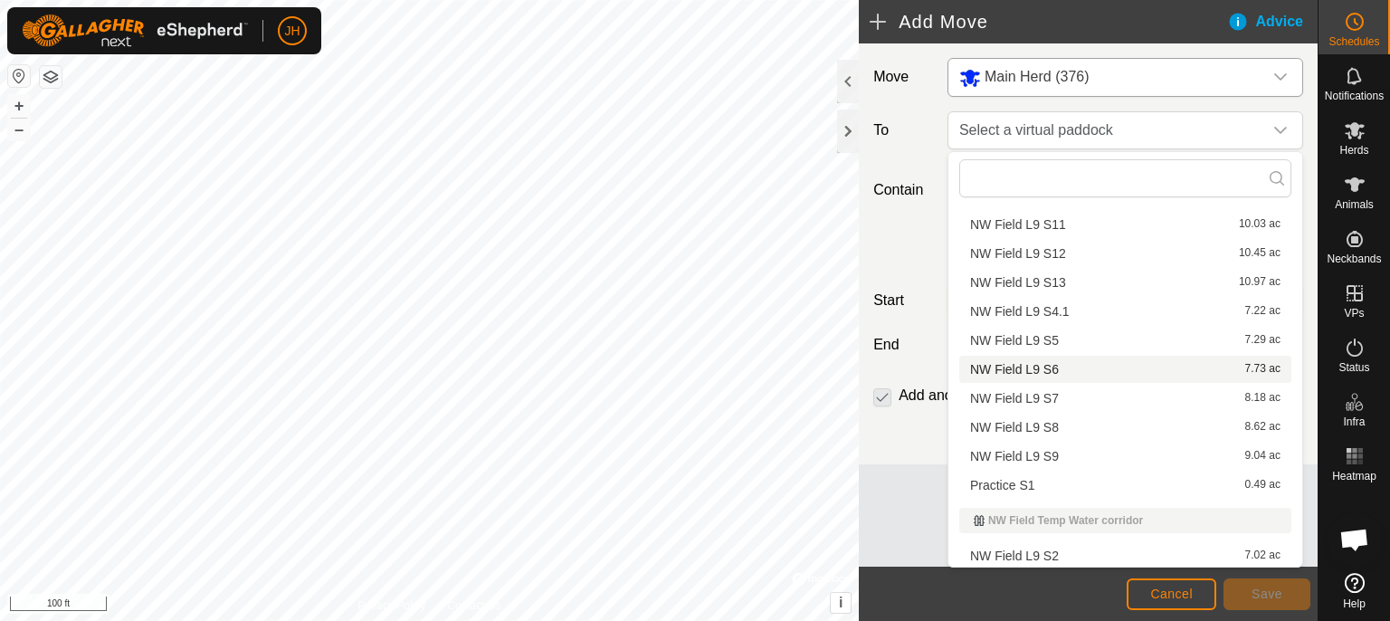
scroll to position [286, 0]
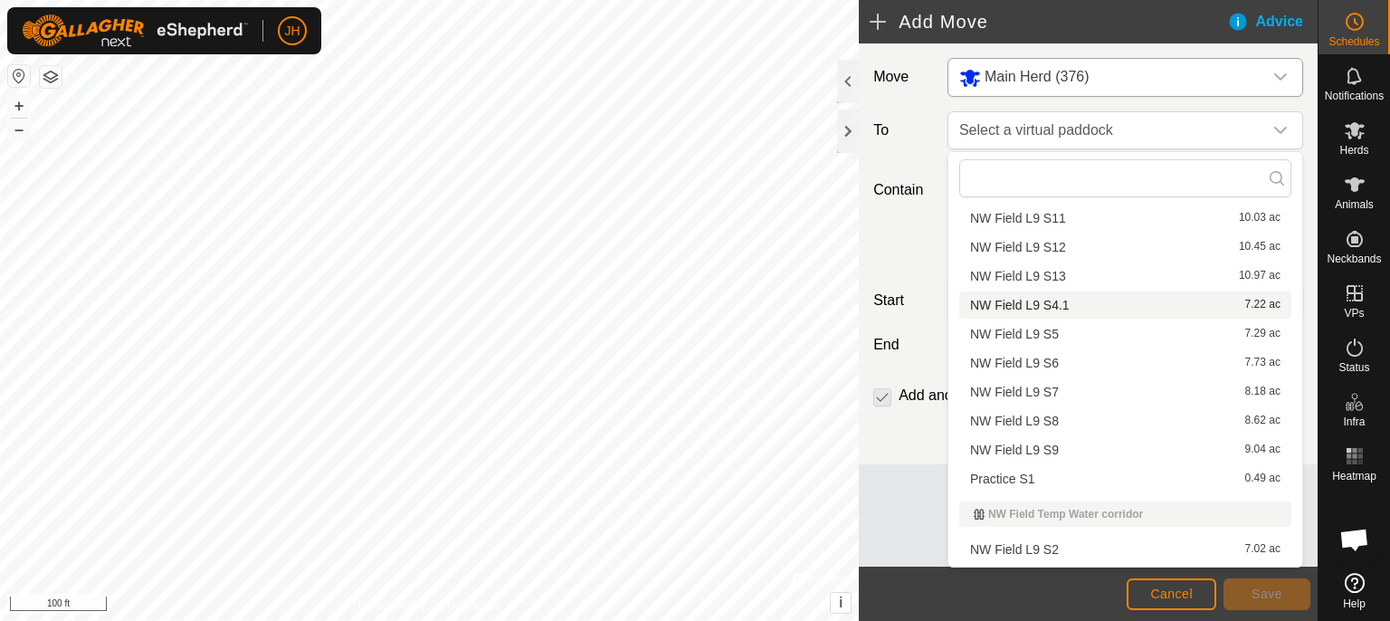
click at [1063, 305] on li "NW Field L9 S4.1 7.22 ac" at bounding box center [1125, 304] width 332 height 27
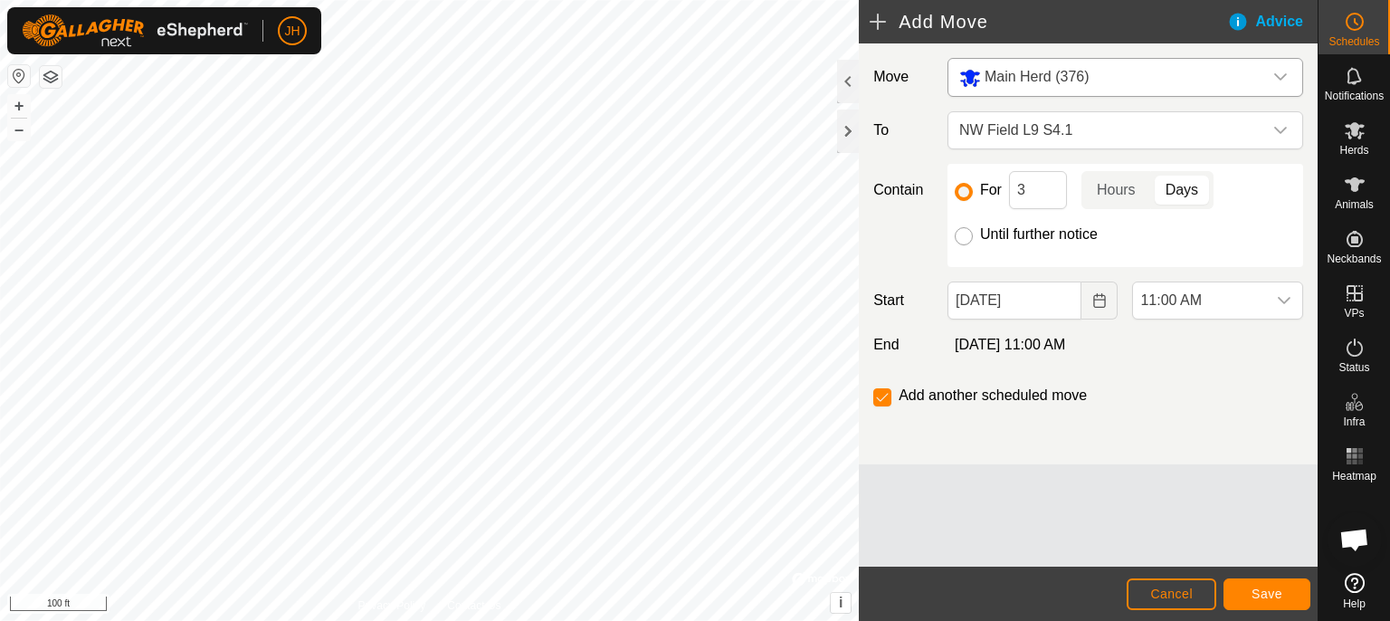
click at [963, 239] on input "Until further notice" at bounding box center [964, 236] width 18 height 18
radio input "true"
checkbox input "false"
click at [1211, 300] on span "11:00 AM" at bounding box center [1199, 300] width 133 height 36
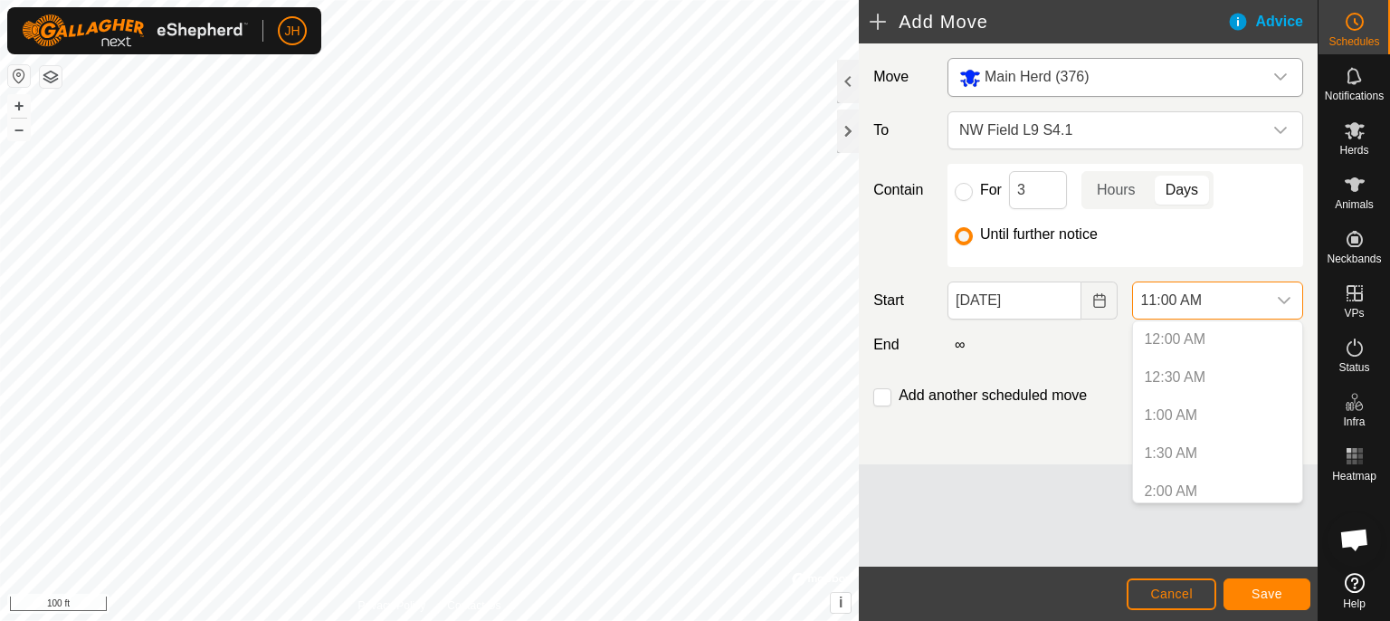
scroll to position [736, 0]
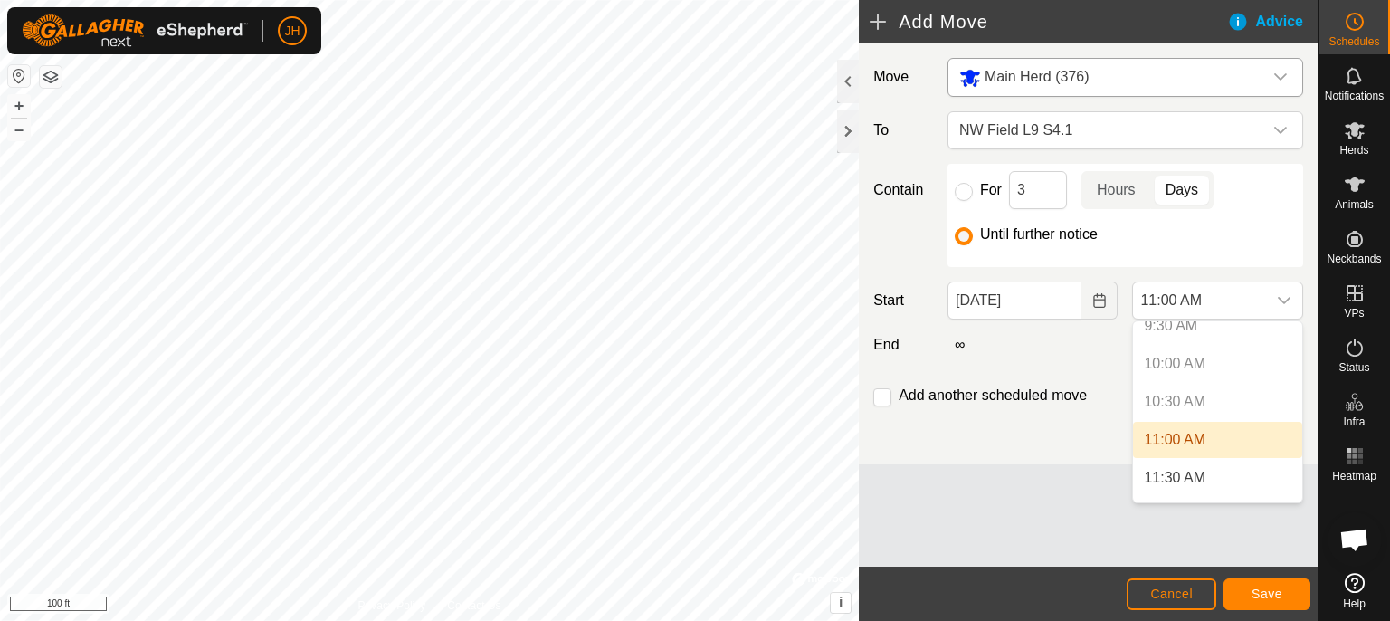
click at [1184, 440] on li "11:00 AM" at bounding box center [1217, 440] width 169 height 36
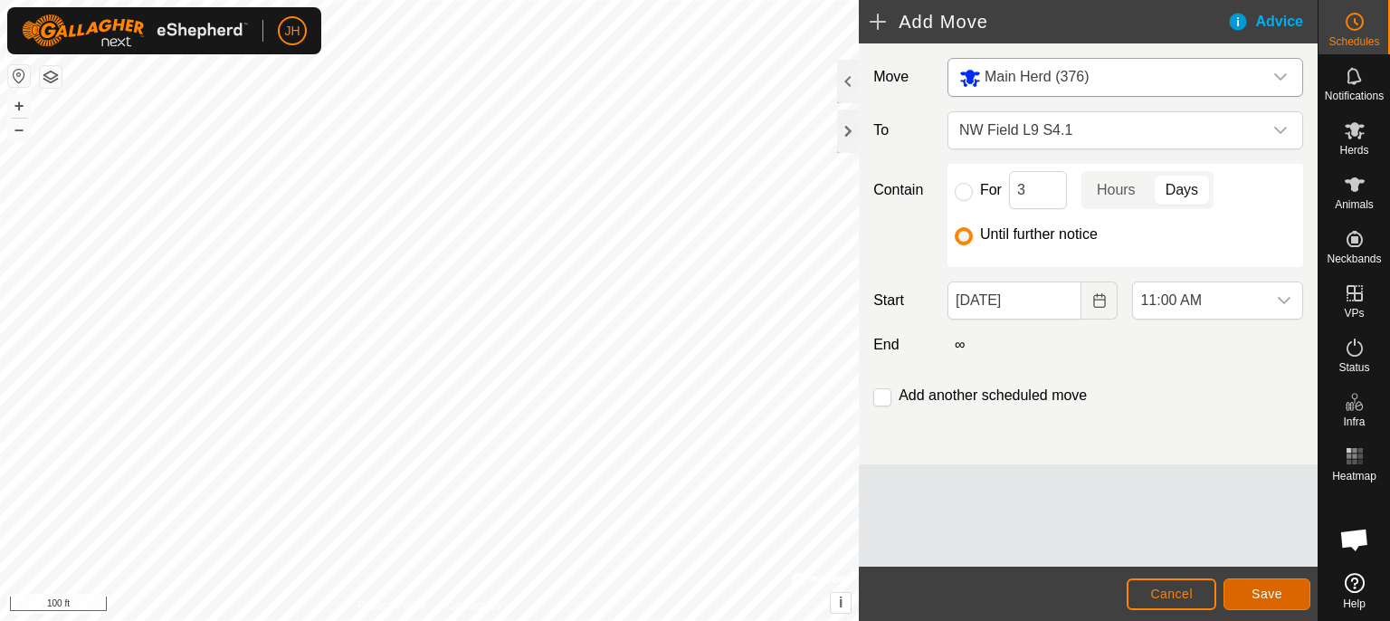
click at [1275, 594] on span "Save" at bounding box center [1266, 593] width 31 height 14
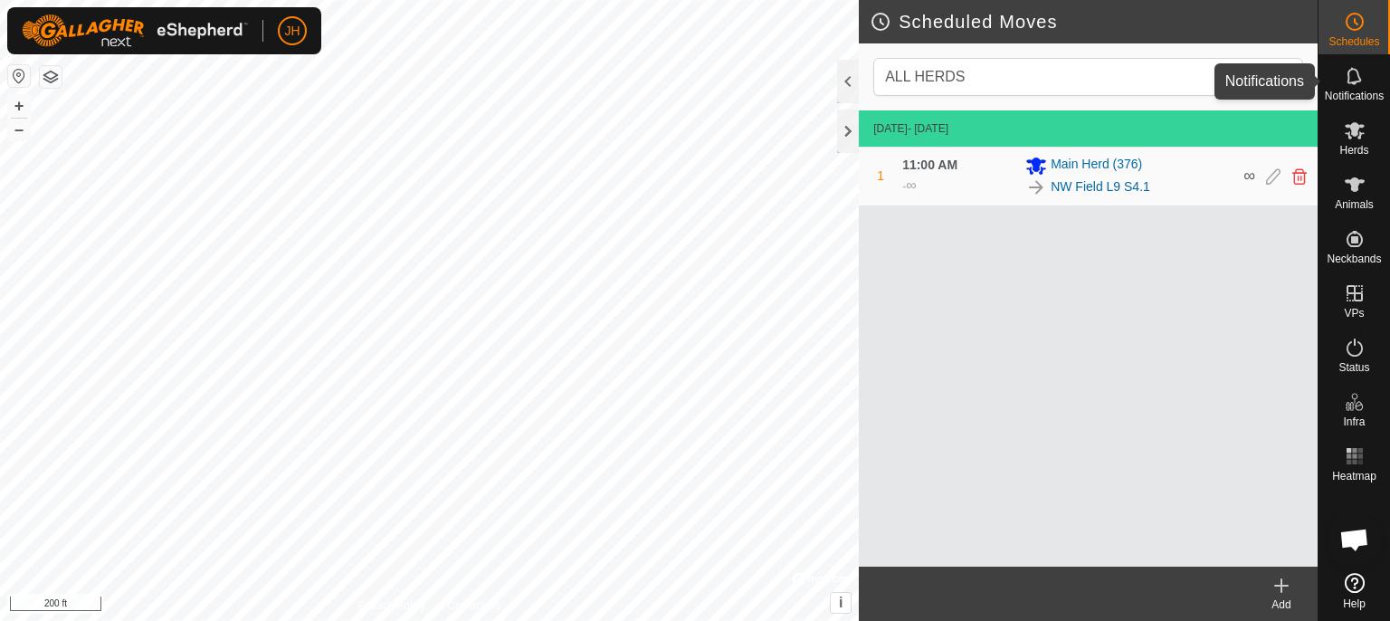
click at [1356, 81] on icon at bounding box center [1354, 75] width 14 height 17
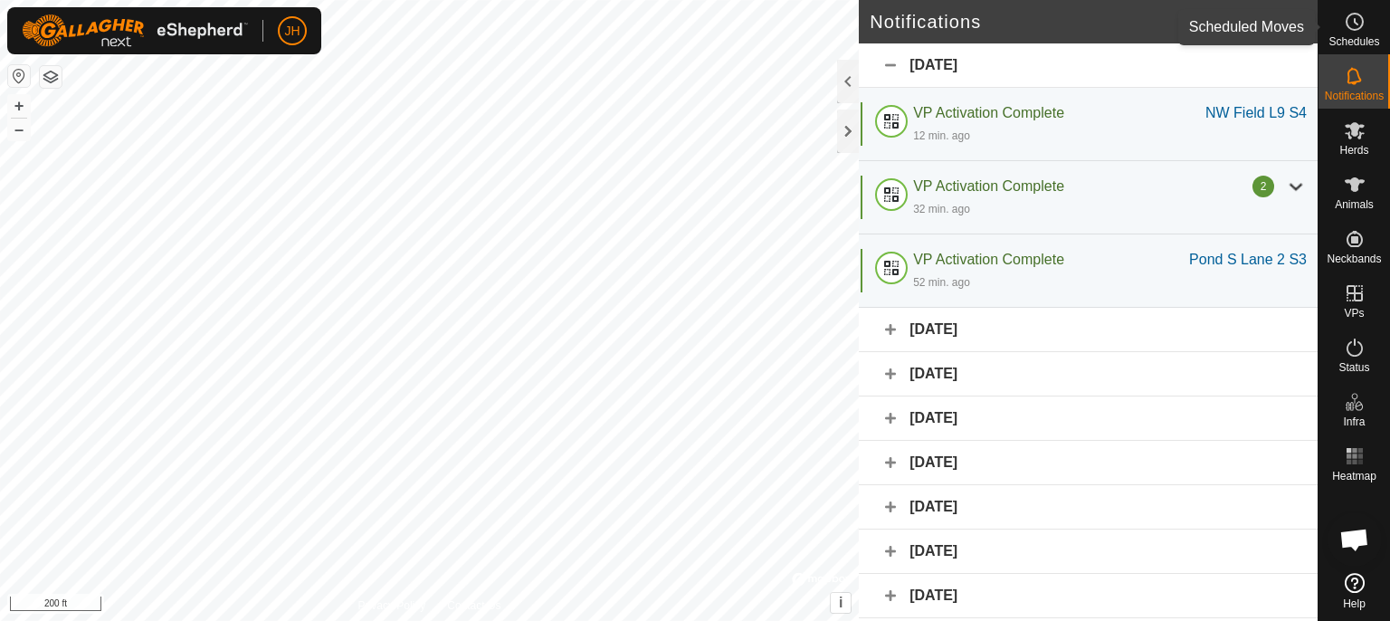
click at [1352, 34] on es-schedule-vp-svg-icon at bounding box center [1354, 21] width 33 height 29
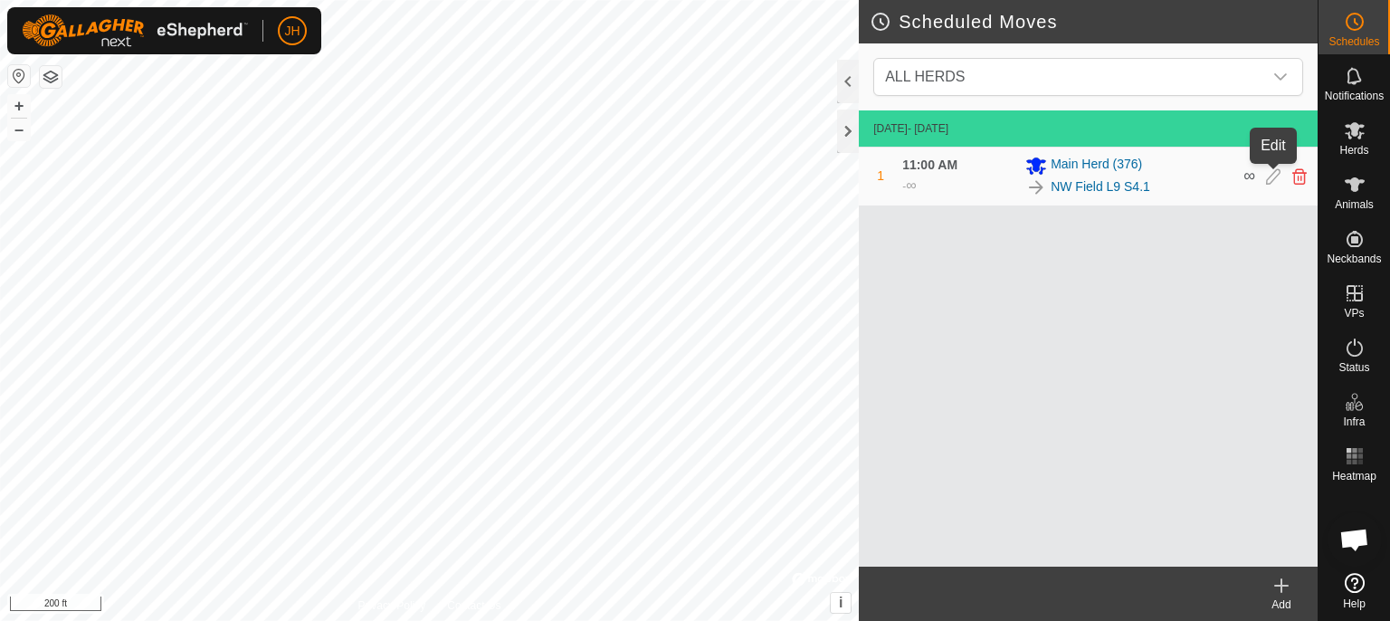
click at [1272, 175] on icon at bounding box center [1273, 176] width 14 height 16
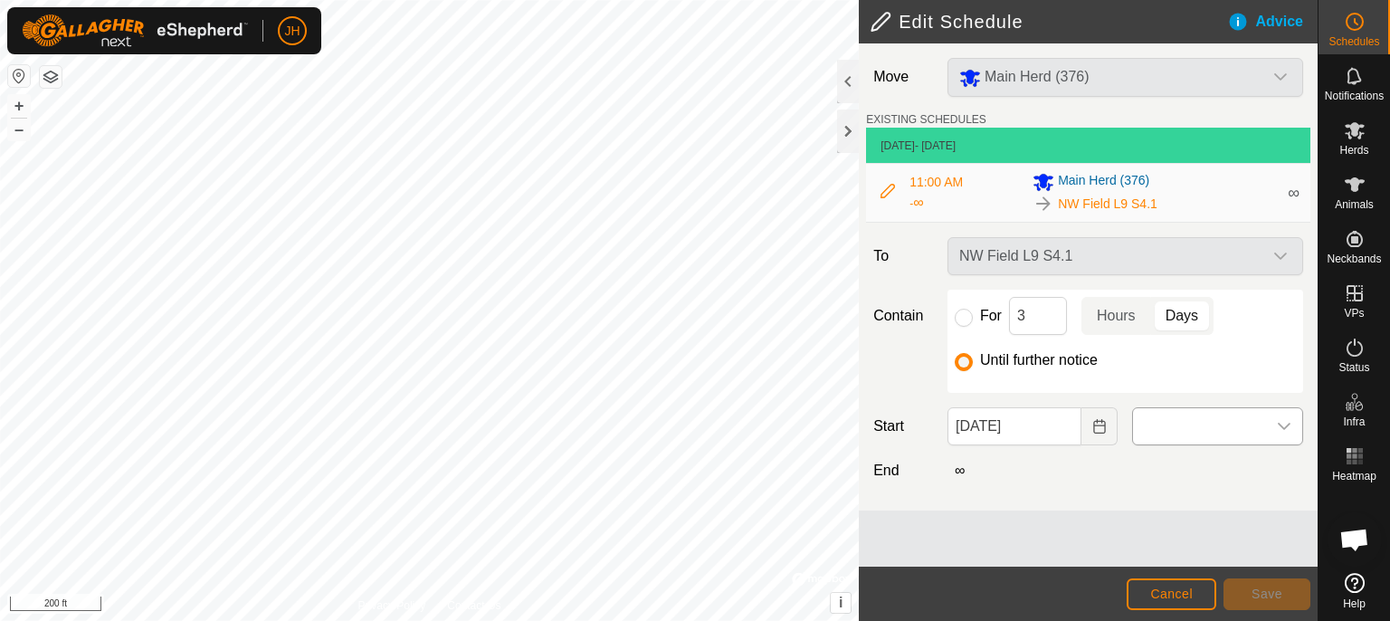
click at [1196, 425] on span at bounding box center [1199, 426] width 133 height 36
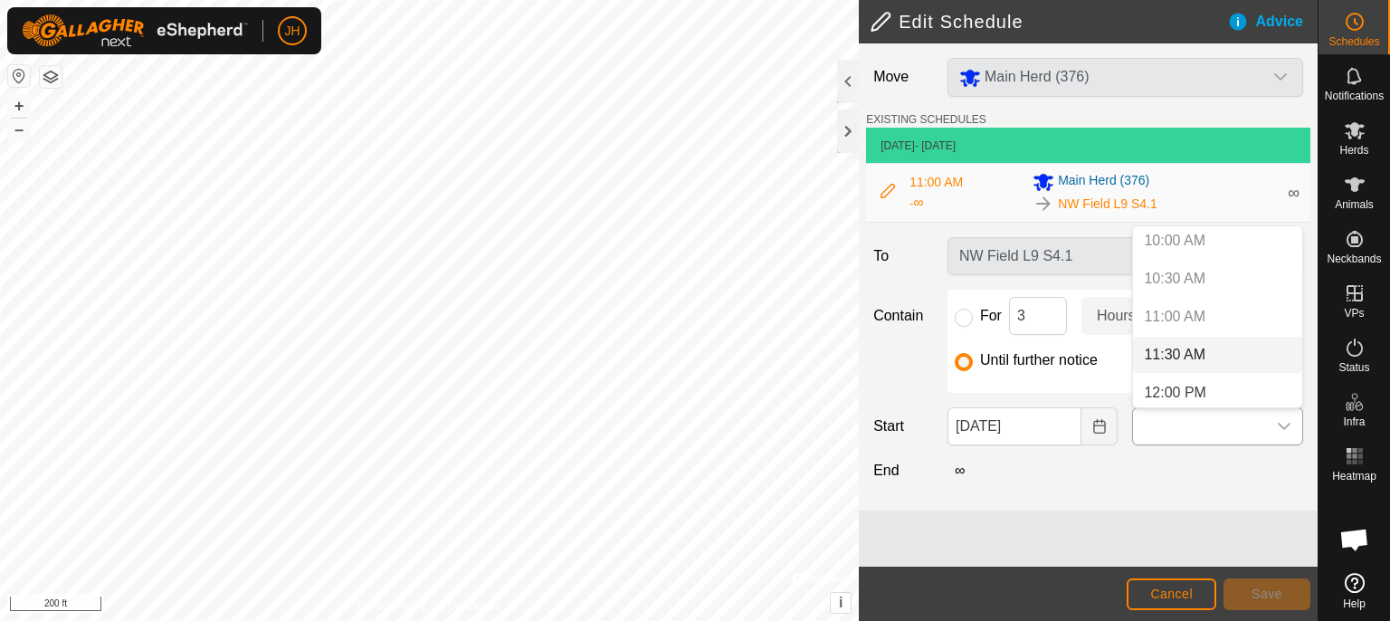
scroll to position [767, 0]
click at [1178, 587] on span "Cancel" at bounding box center [1171, 593] width 43 height 14
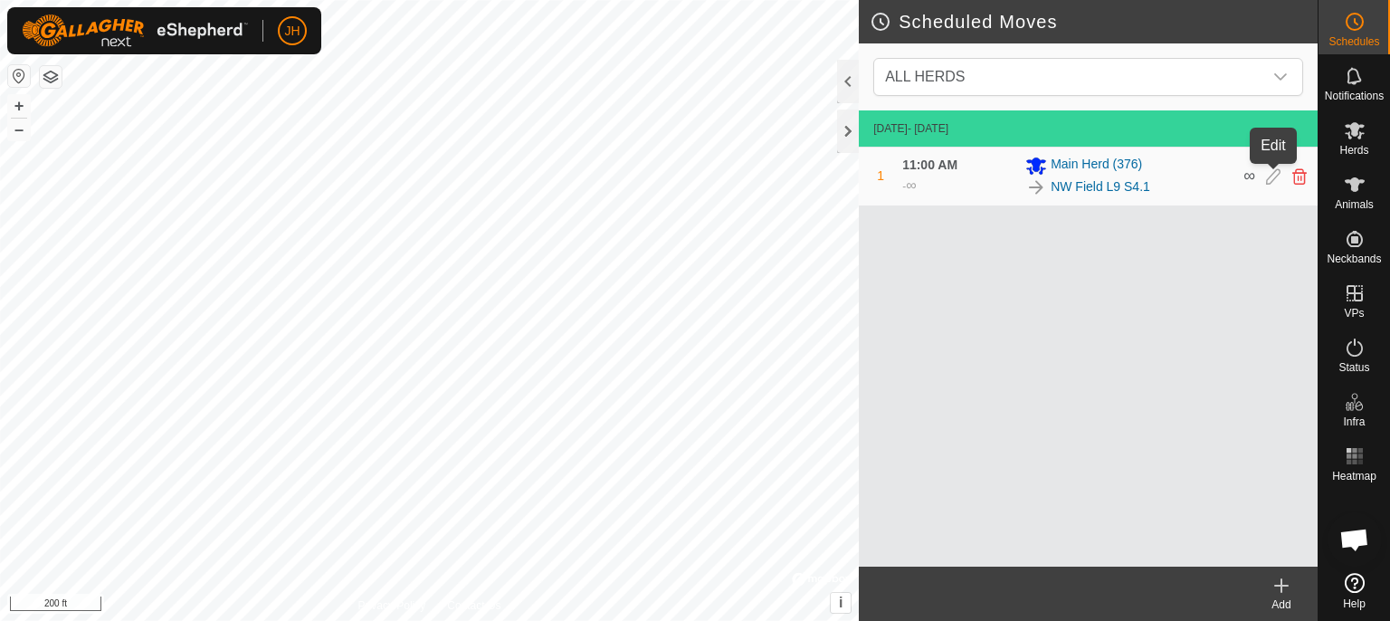
click at [1272, 177] on icon at bounding box center [1273, 176] width 14 height 16
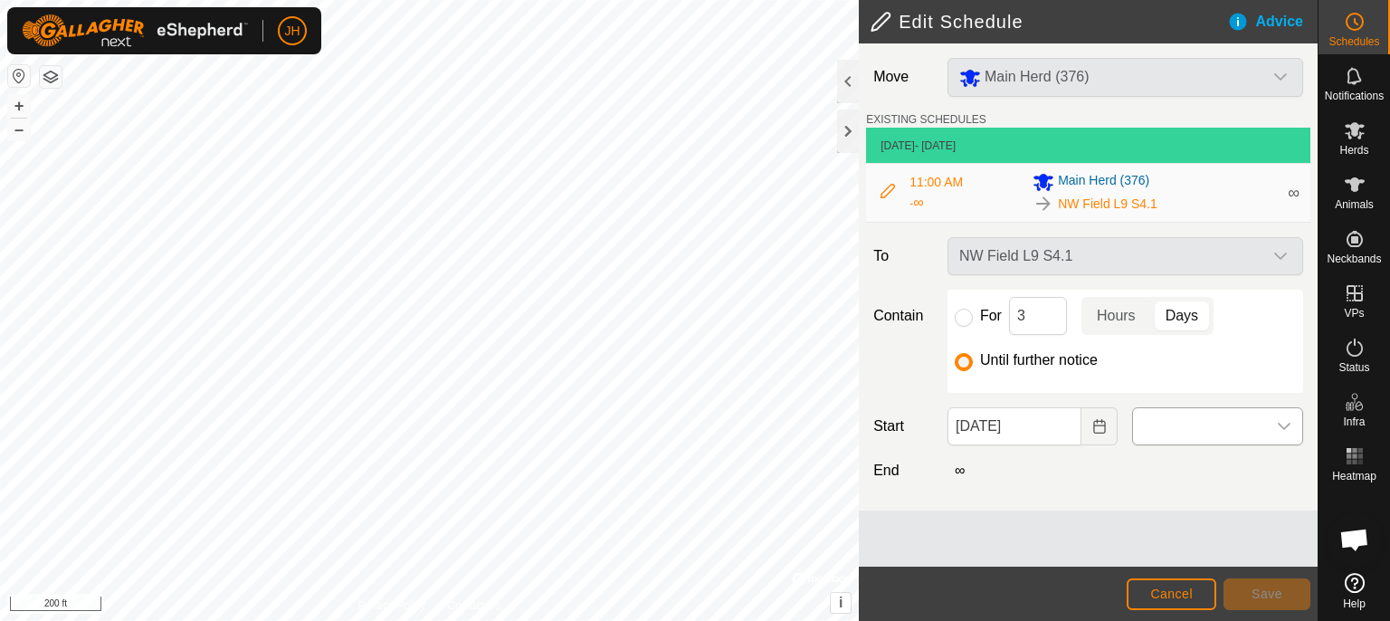
click at [1279, 426] on icon "dropdown trigger" at bounding box center [1284, 426] width 14 height 14
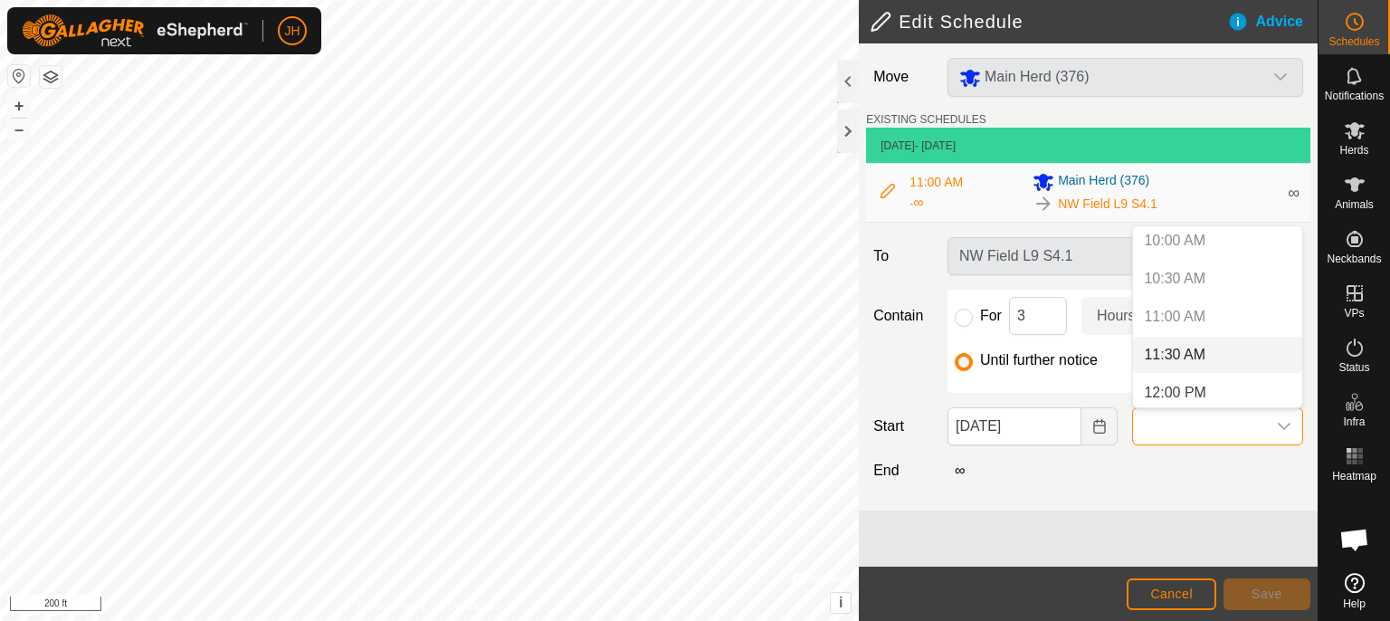
scroll to position [767, 0]
click at [1179, 594] on span "Cancel" at bounding box center [1171, 593] width 43 height 14
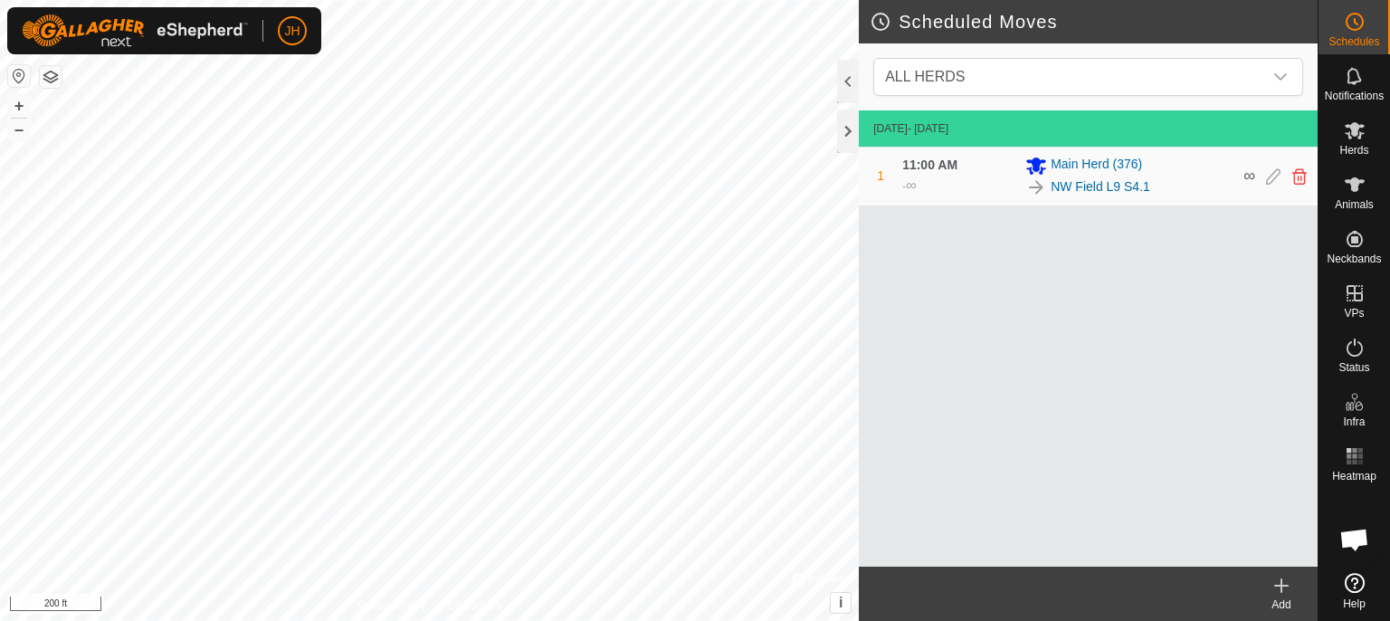
click at [1359, 583] on icon at bounding box center [1355, 583] width 20 height 20
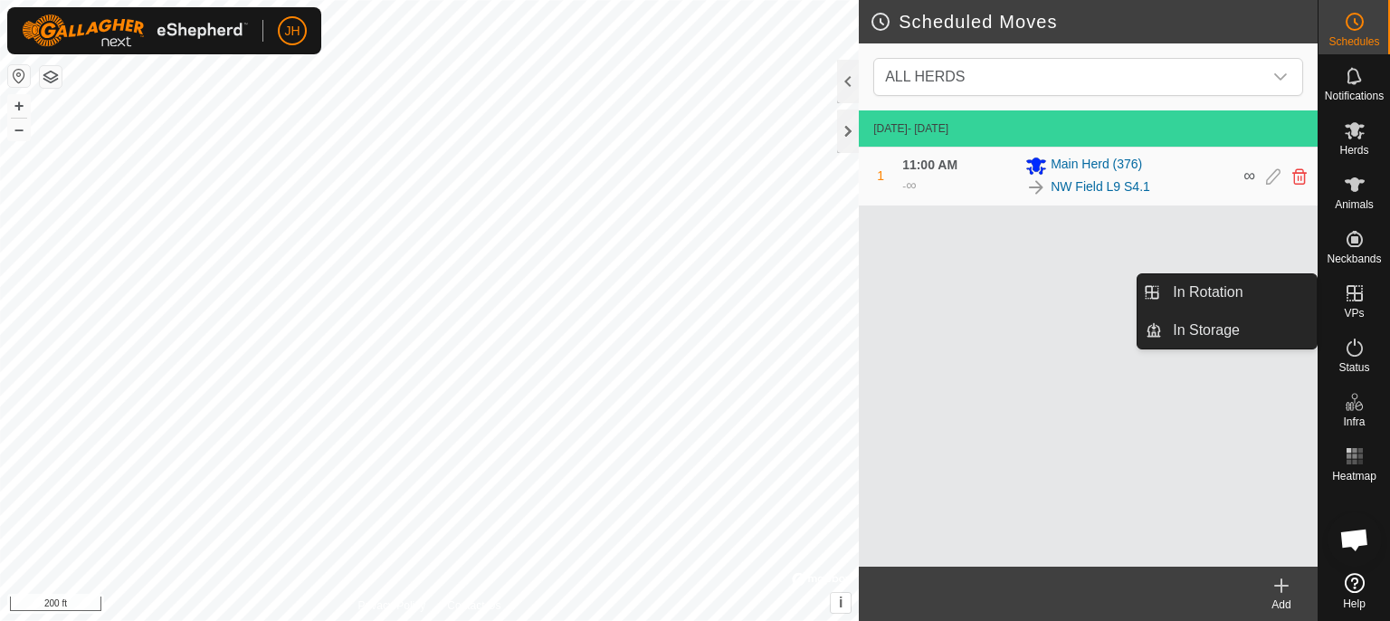
click at [1268, 298] on link "In Rotation" at bounding box center [1239, 292] width 155 height 36
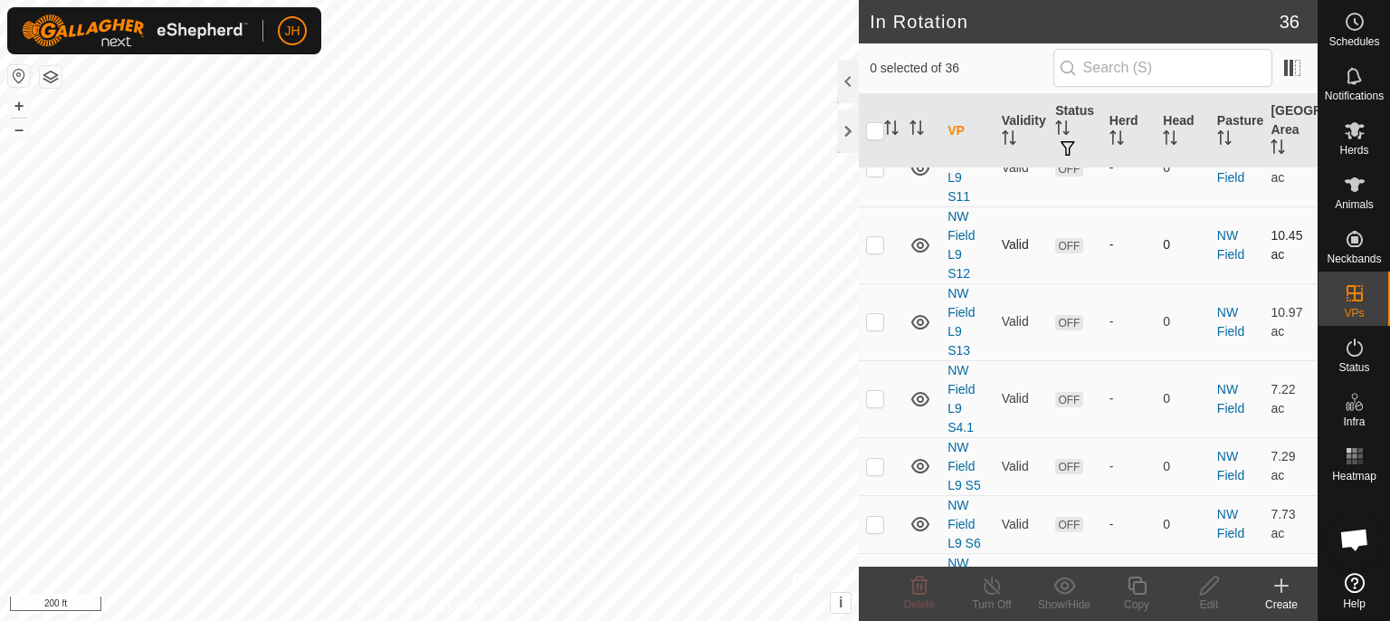
scroll to position [556, 0]
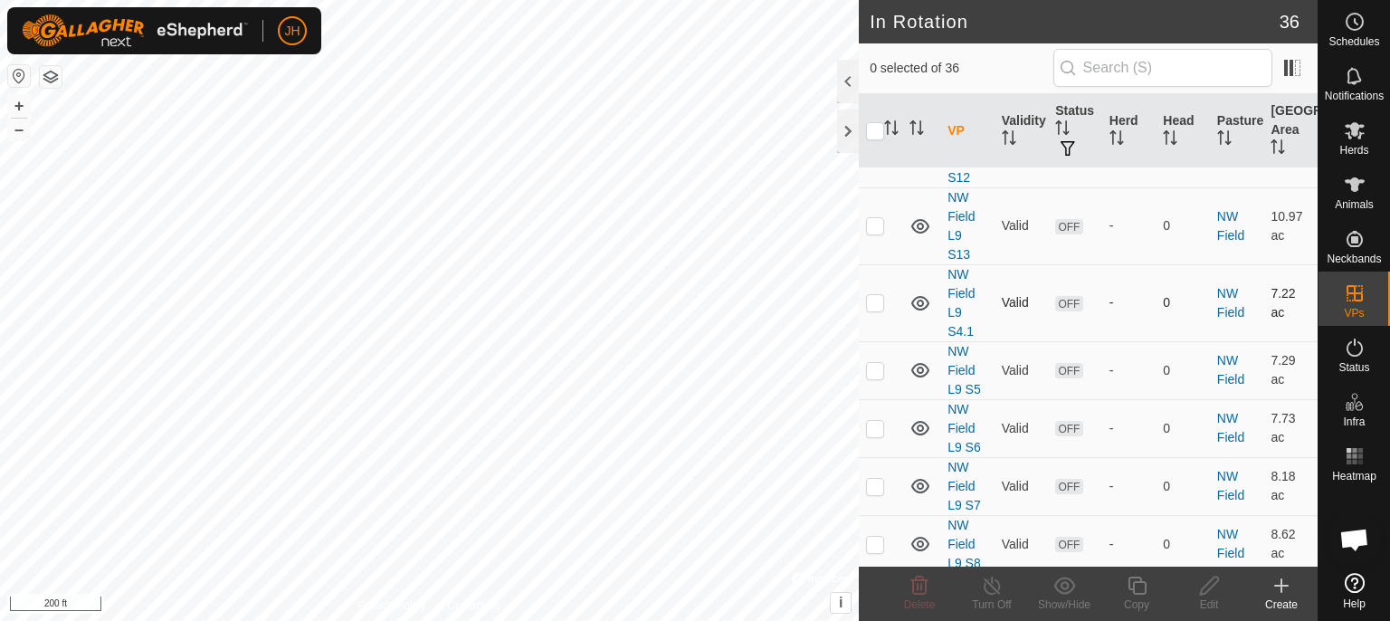
click at [878, 302] on p-checkbox at bounding box center [875, 302] width 18 height 14
checkbox input "true"
click at [1366, 34] on es-schedule-vp-svg-icon at bounding box center [1354, 21] width 33 height 29
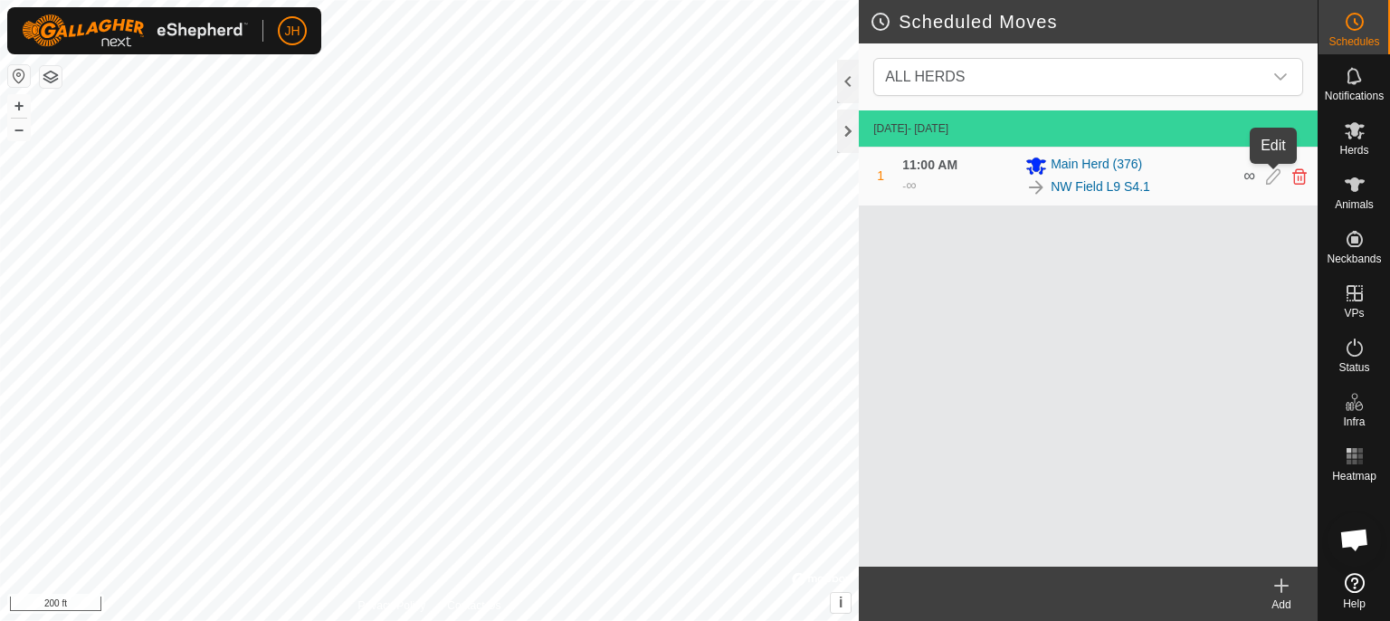
click at [1272, 178] on icon at bounding box center [1273, 176] width 14 height 16
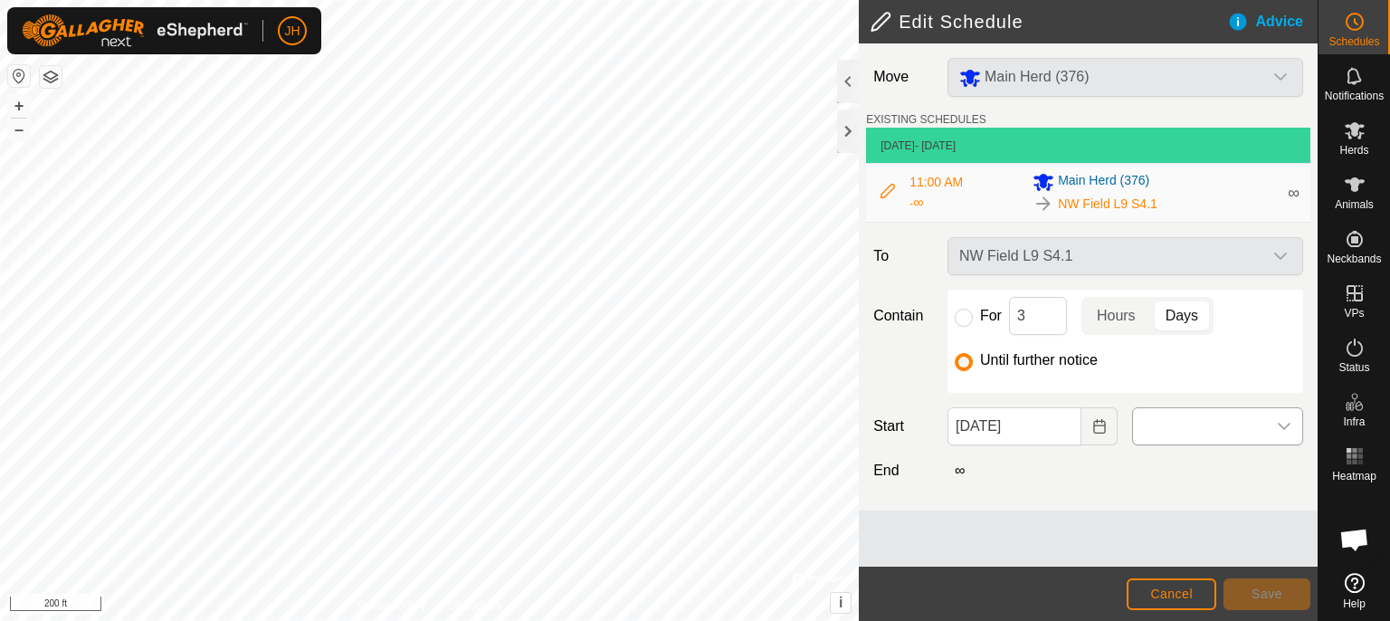
click at [1200, 424] on span at bounding box center [1199, 426] width 133 height 36
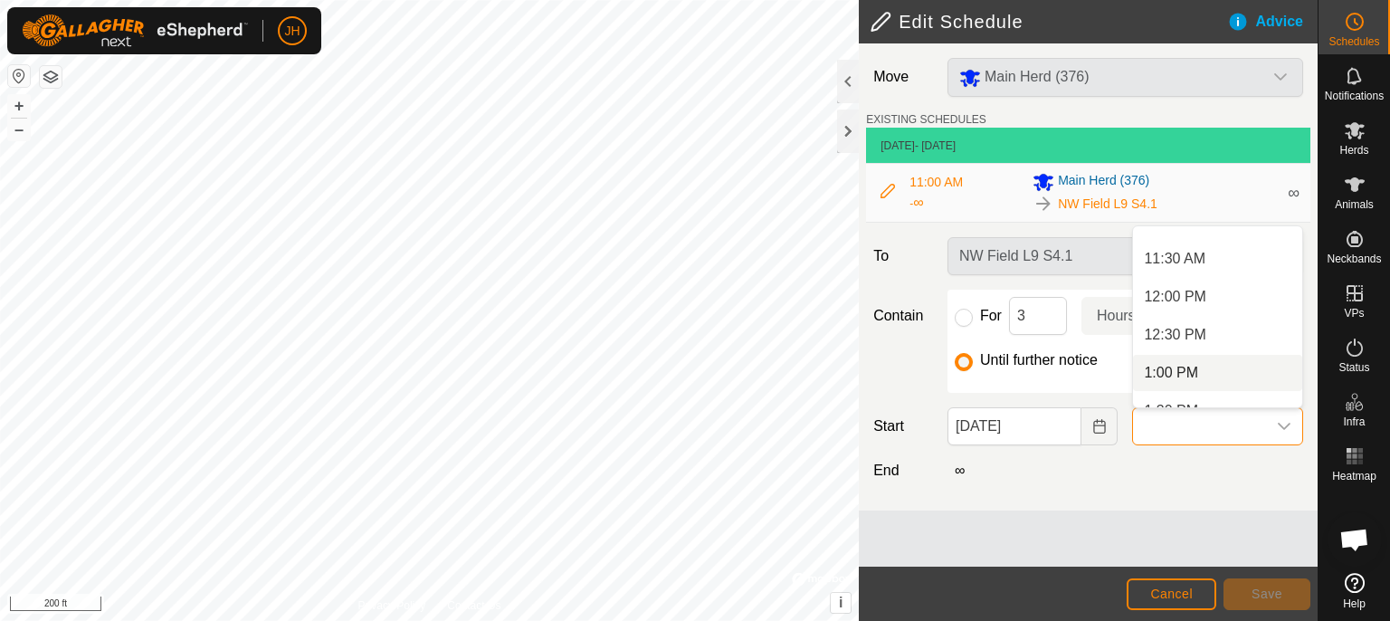
scroll to position [764, 0]
click at [1172, 589] on span "Cancel" at bounding box center [1171, 593] width 43 height 14
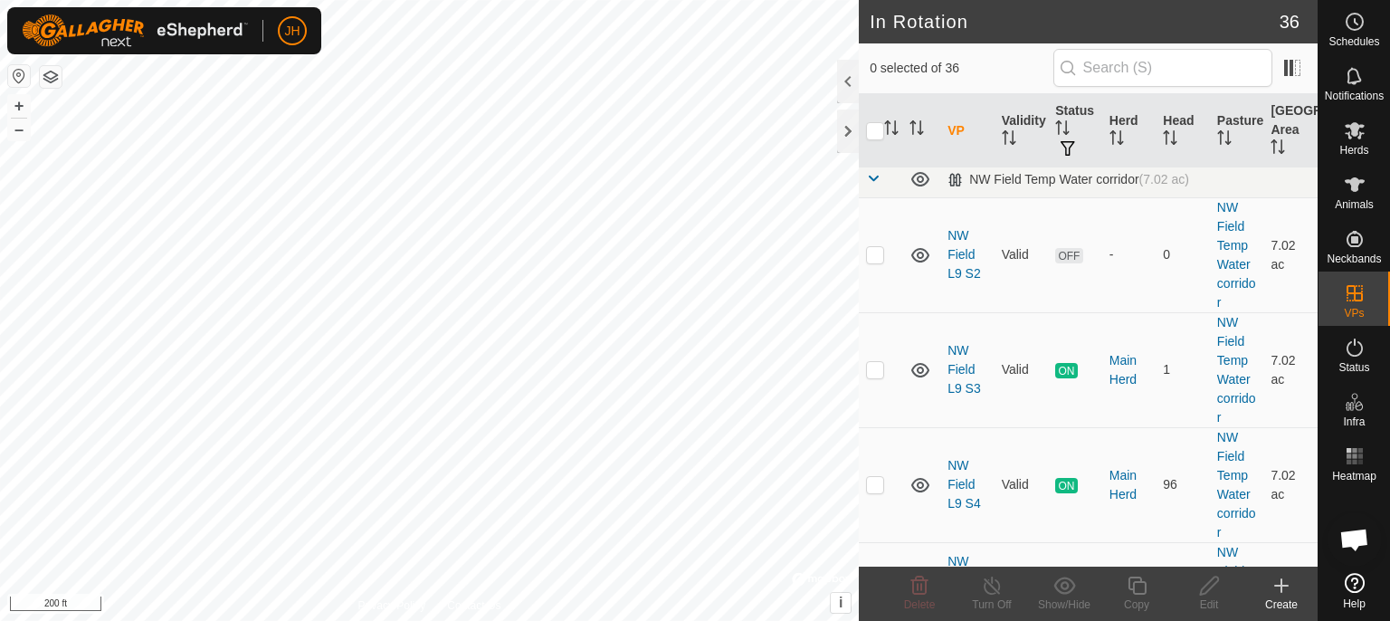
scroll to position [1242, 0]
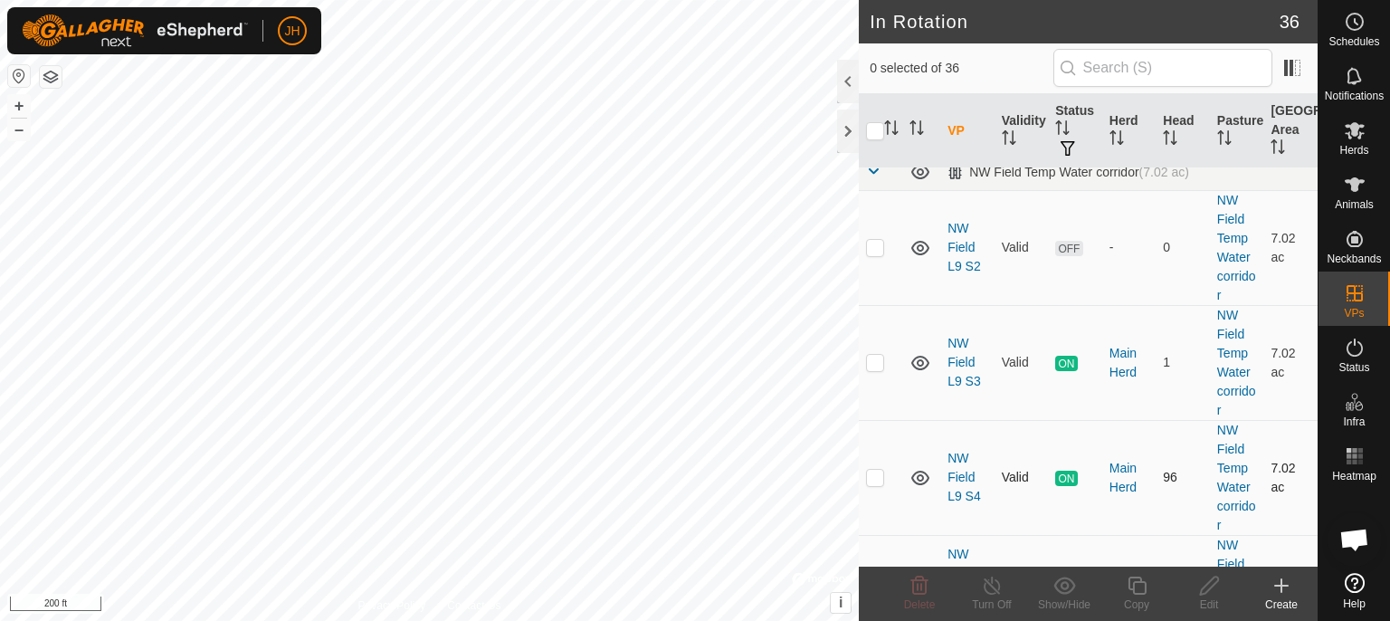
click at [899, 486] on td at bounding box center [880, 477] width 43 height 115
checkbox input "true"
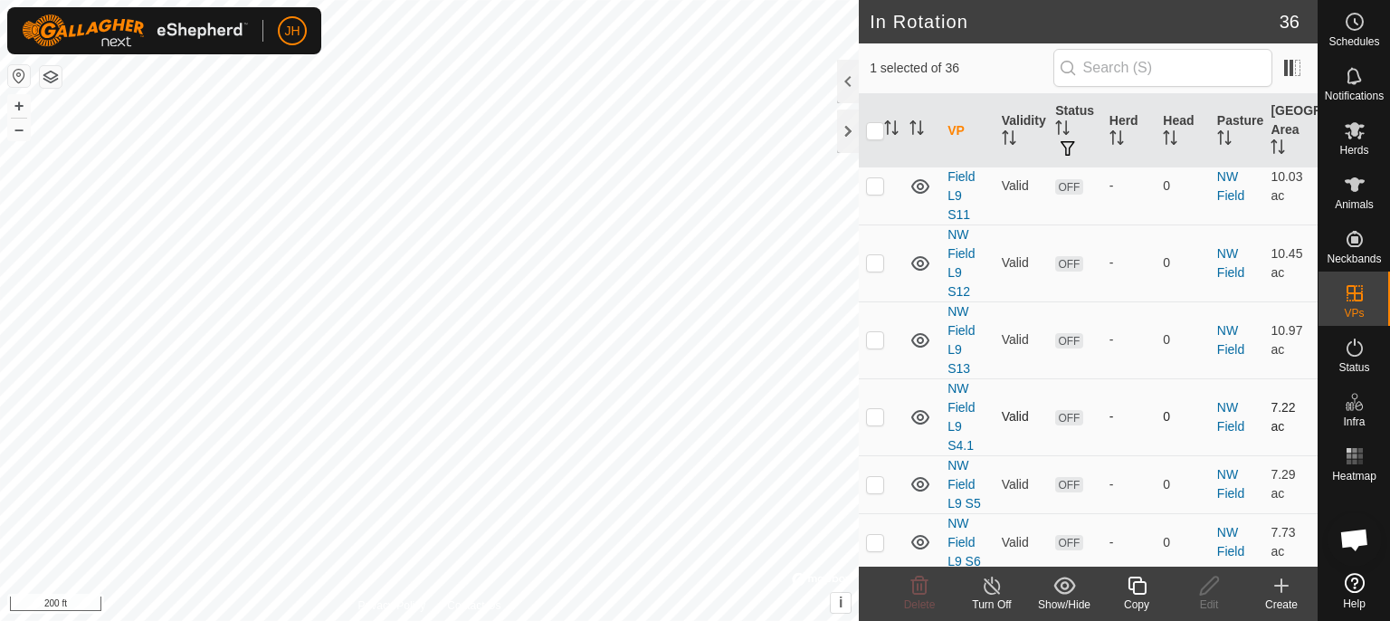
scroll to position [573, 0]
click at [901, 424] on td at bounding box center [880, 417] width 43 height 77
checkbox input "true"
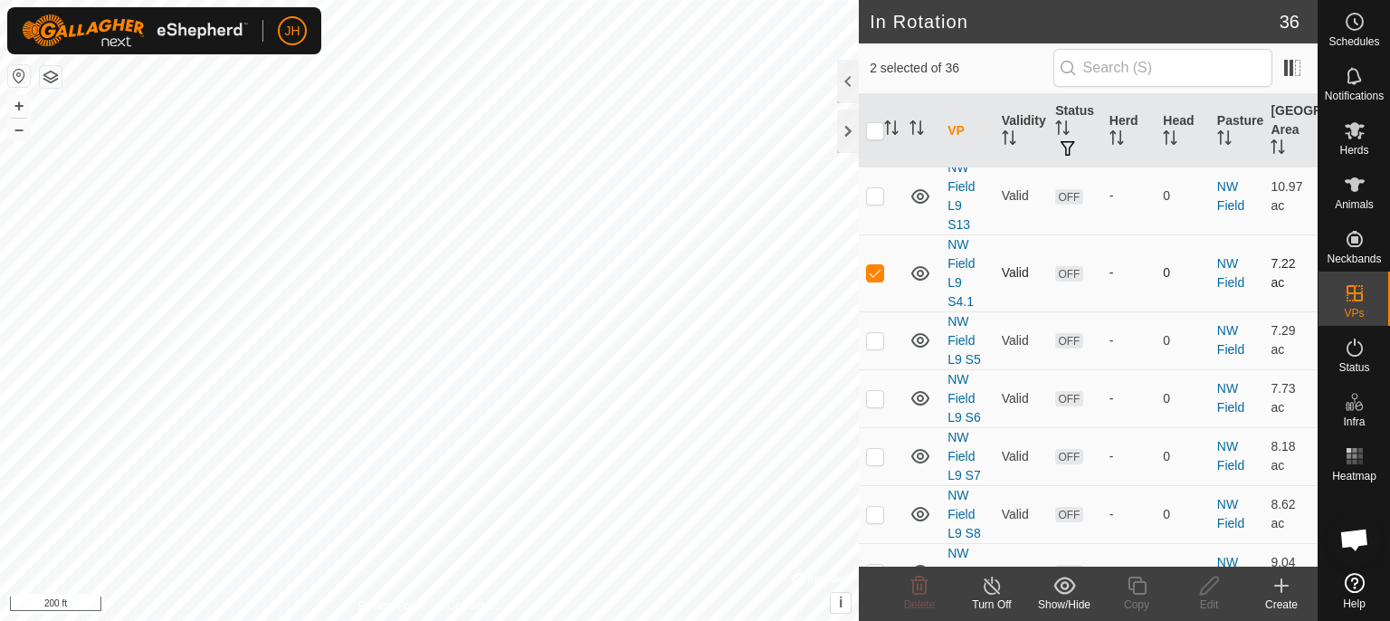
scroll to position [669, 0]
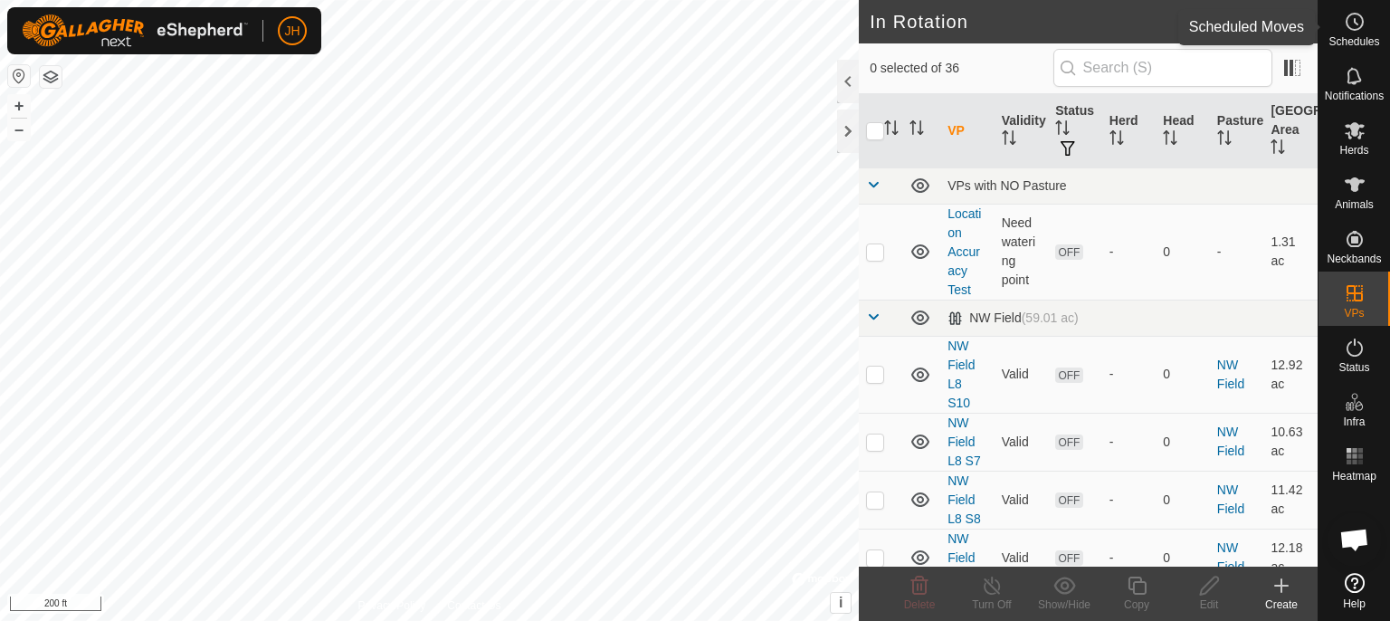
click at [1365, 30] on icon at bounding box center [1355, 22] width 22 height 22
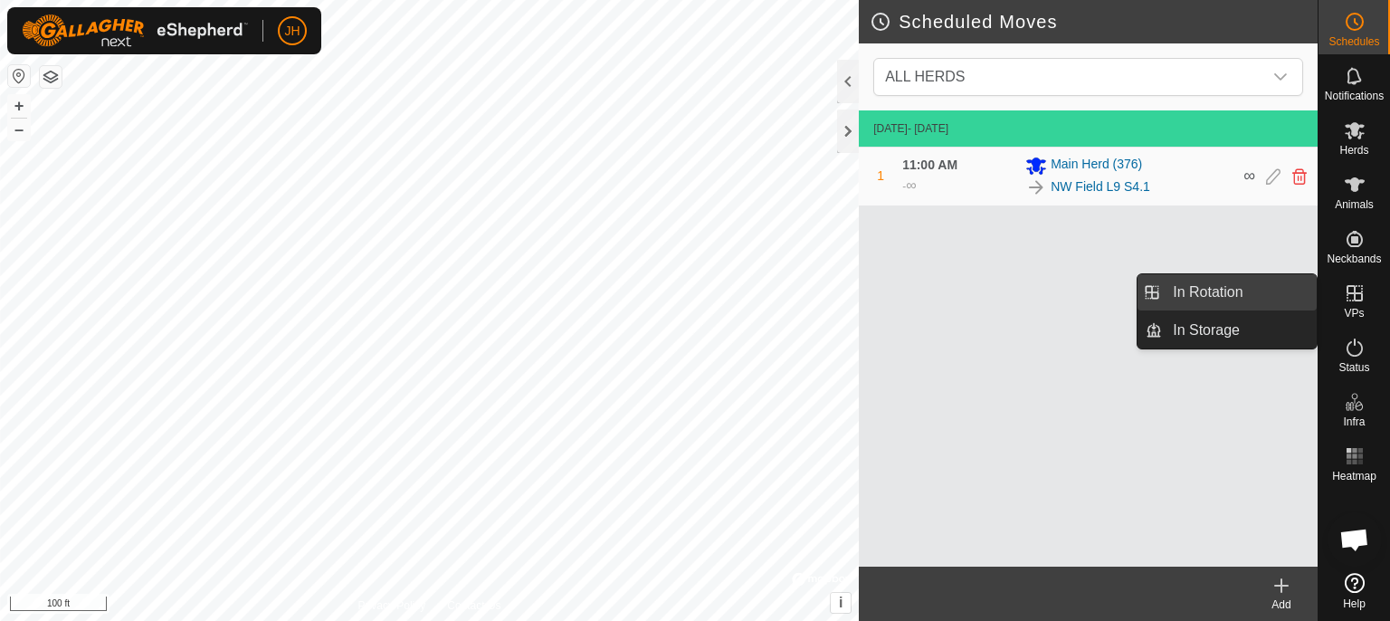
click at [1227, 292] on span "In Rotation" at bounding box center [1208, 292] width 70 height 22
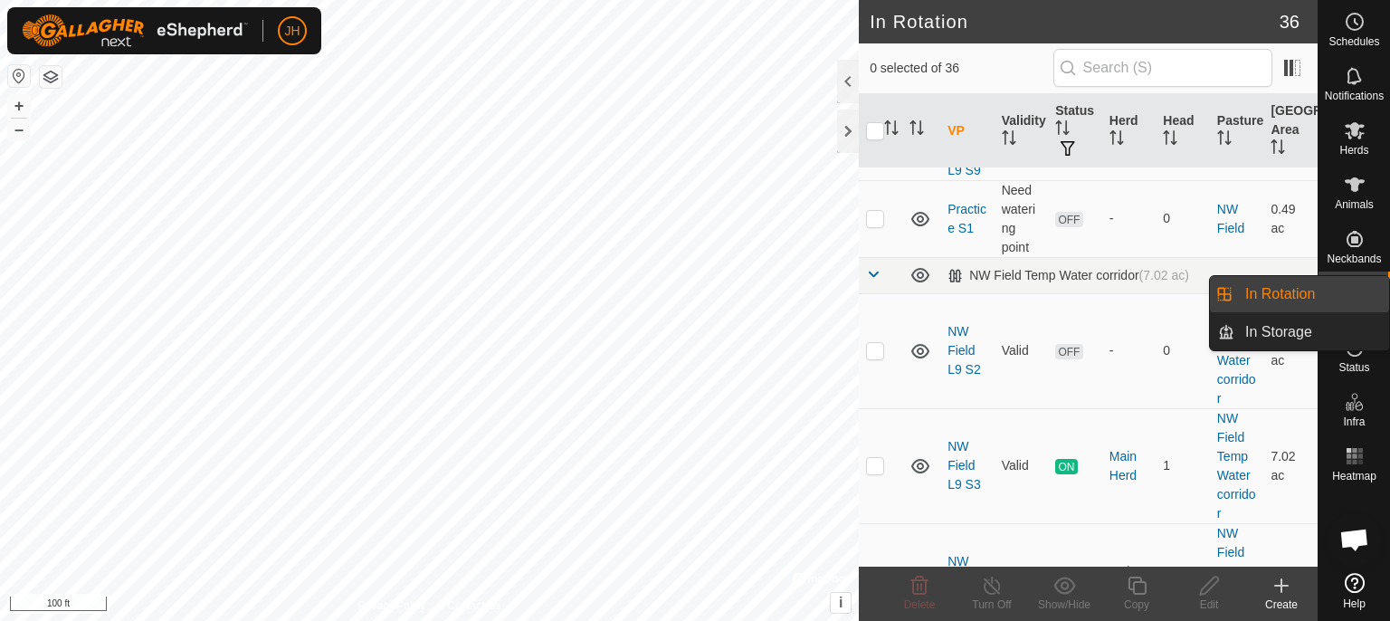
scroll to position [1337, 0]
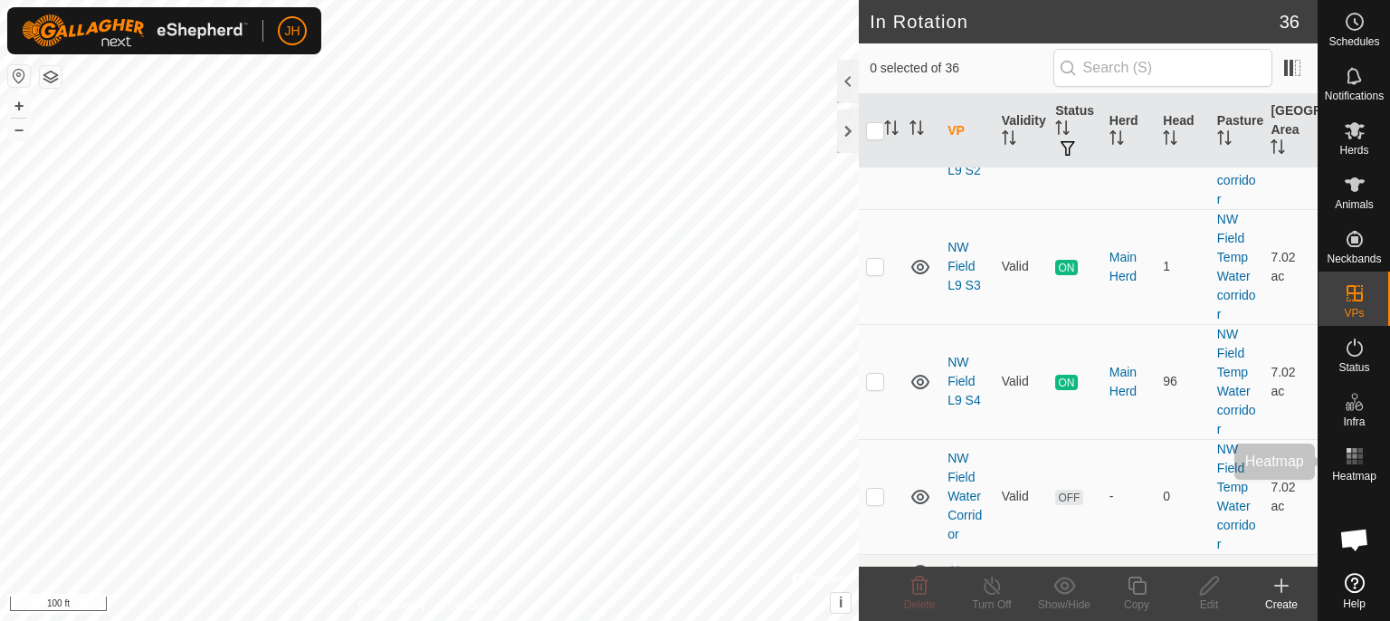
click at [1363, 357] on icon at bounding box center [1355, 348] width 22 height 22
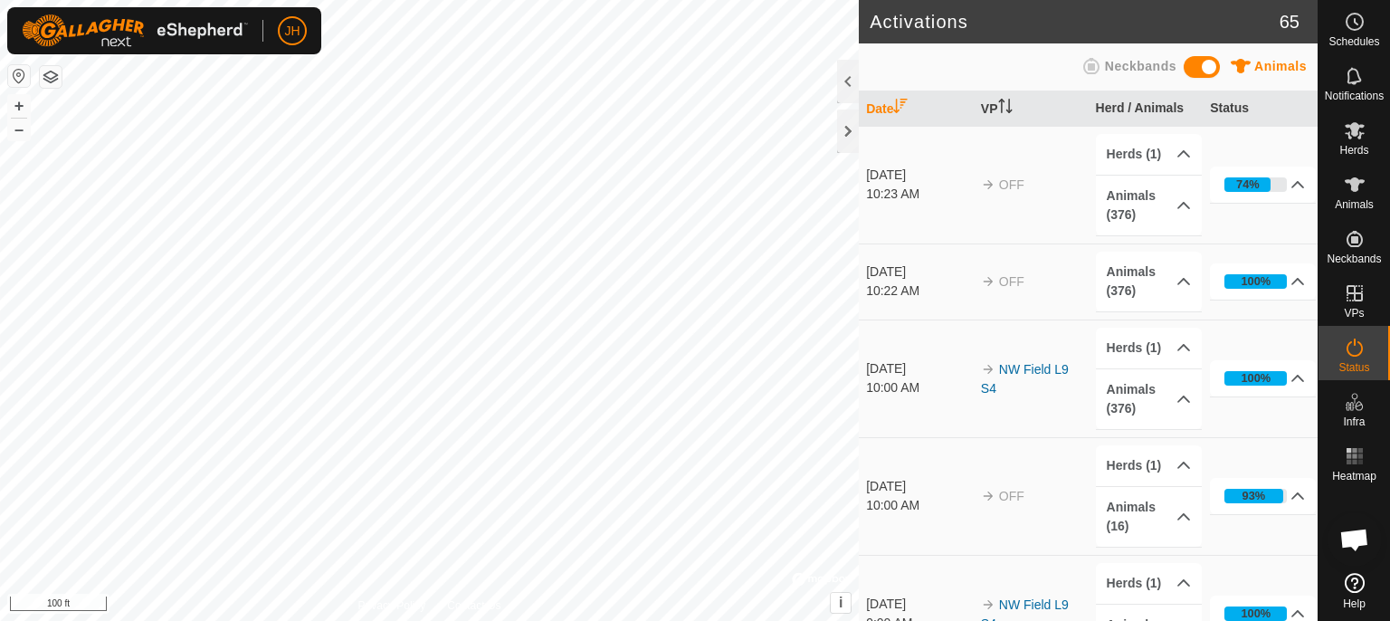
click at [1356, 24] on icon at bounding box center [1356, 21] width 3 height 5
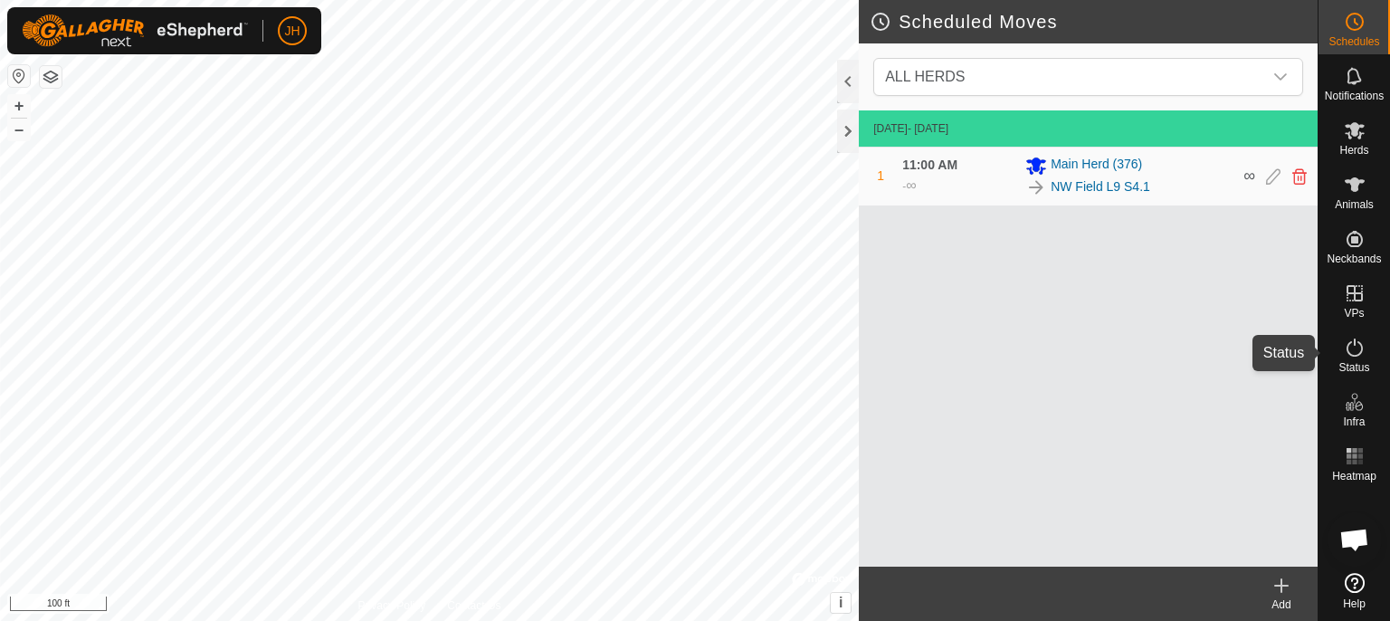
click at [1355, 356] on icon at bounding box center [1355, 347] width 16 height 18
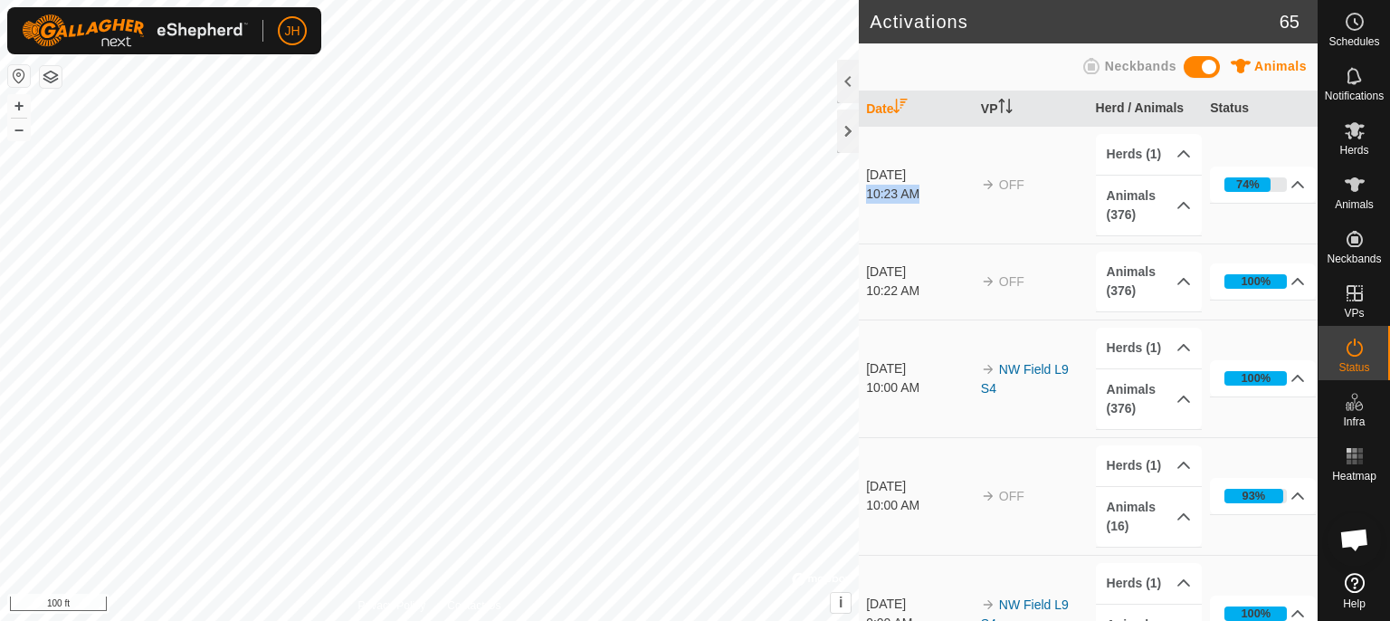
drag, startPoint x: 867, startPoint y: 193, endPoint x: 919, endPoint y: 195, distance: 52.5
click at [914, 195] on div "10:23 AM" at bounding box center [919, 194] width 106 height 19
click at [956, 225] on td "Oct 11, 2025 10:23 AM" at bounding box center [916, 185] width 115 height 118
click at [1361, 29] on icon at bounding box center [1355, 22] width 22 height 22
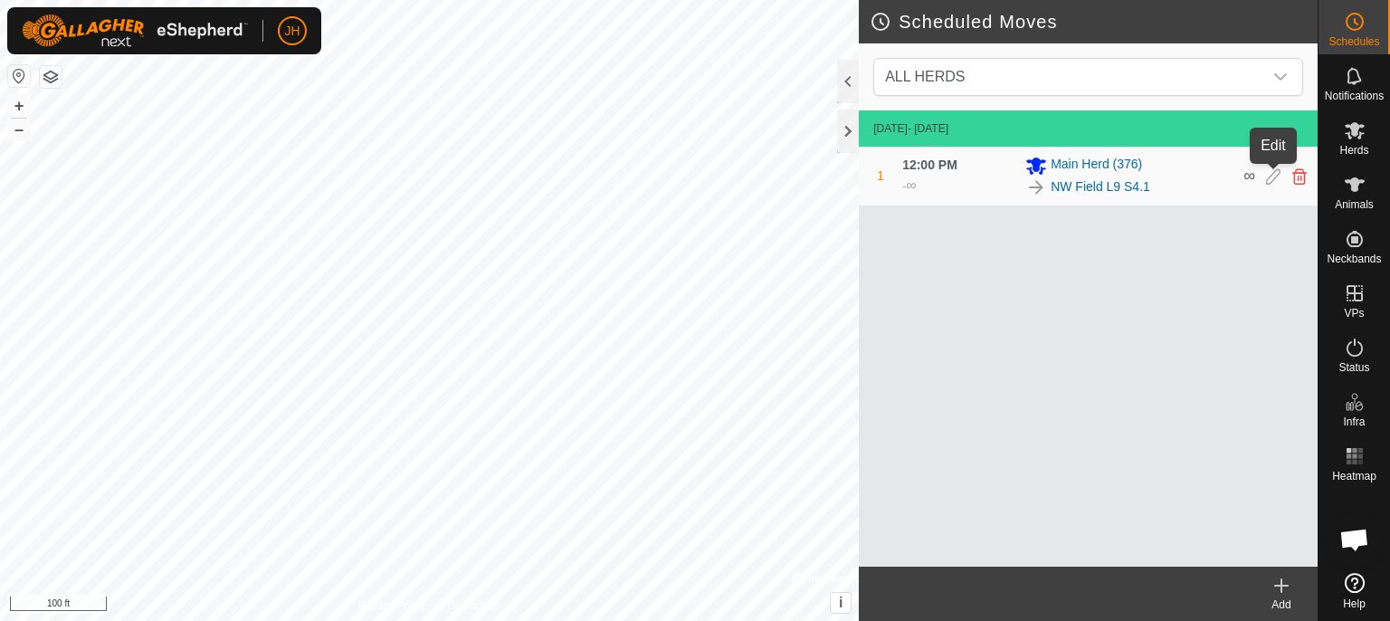
click at [1274, 179] on icon at bounding box center [1273, 176] width 14 height 16
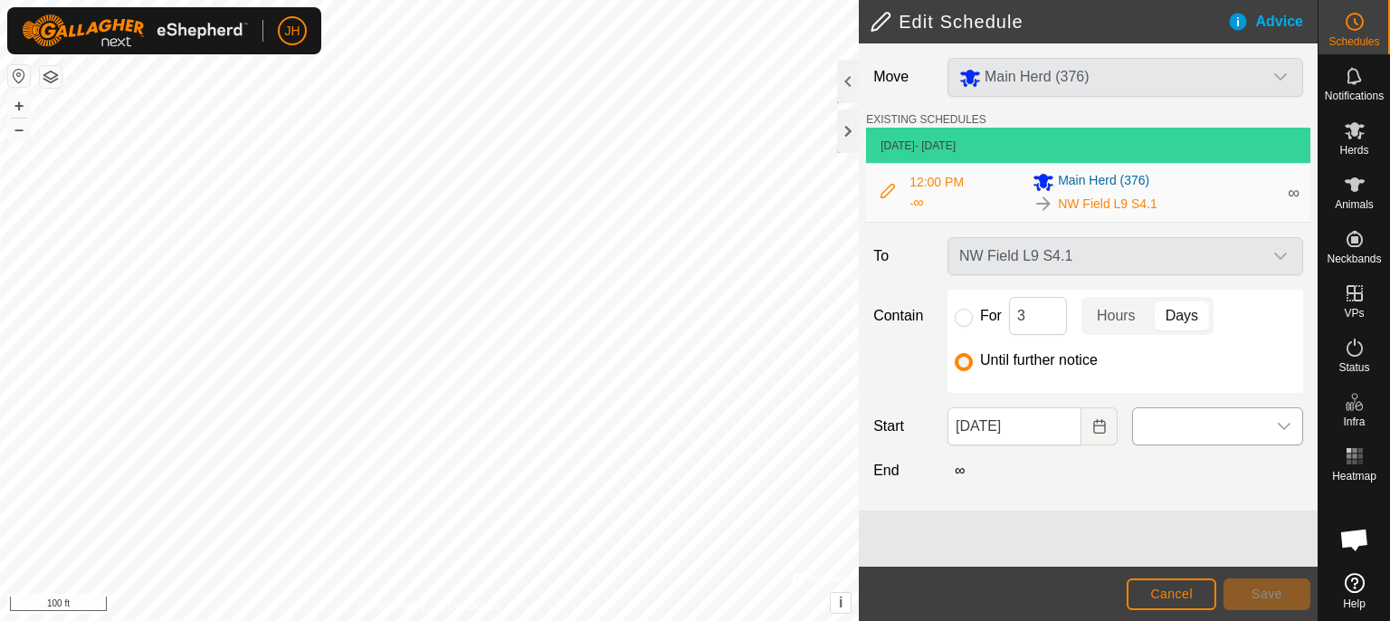
click at [1194, 423] on span at bounding box center [1199, 426] width 133 height 36
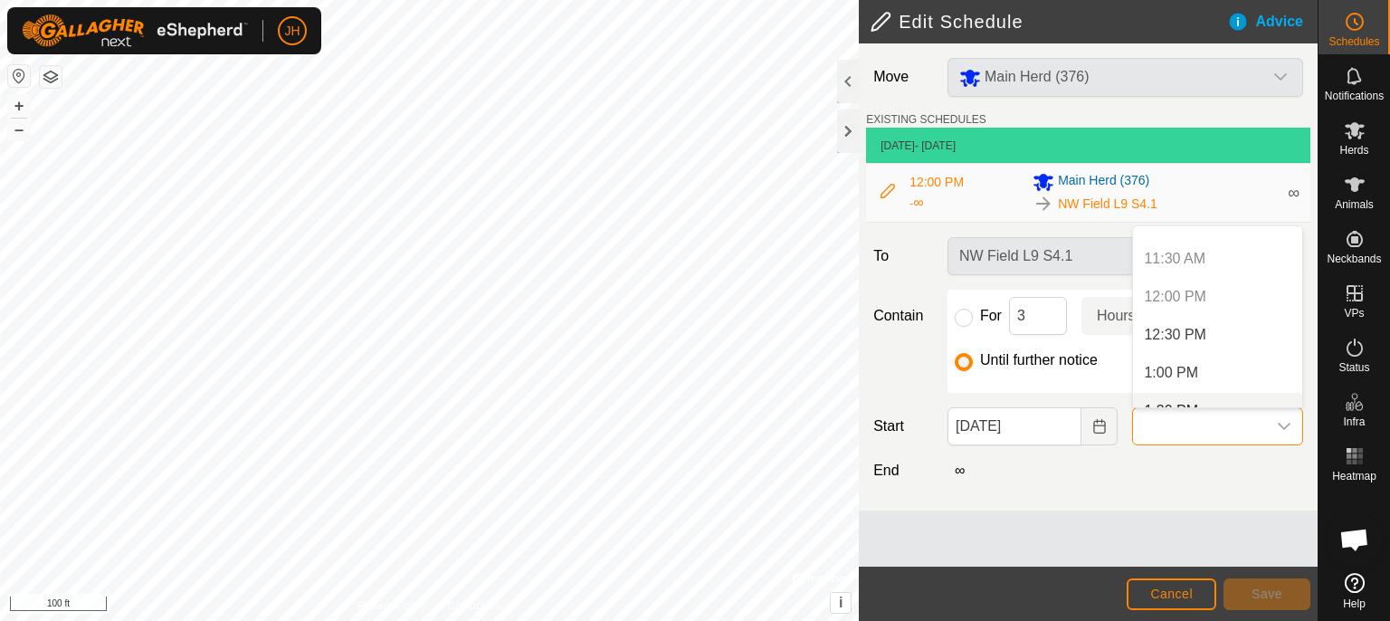
scroll to position [881, 0]
click at [1164, 597] on span "Cancel" at bounding box center [1171, 593] width 43 height 14
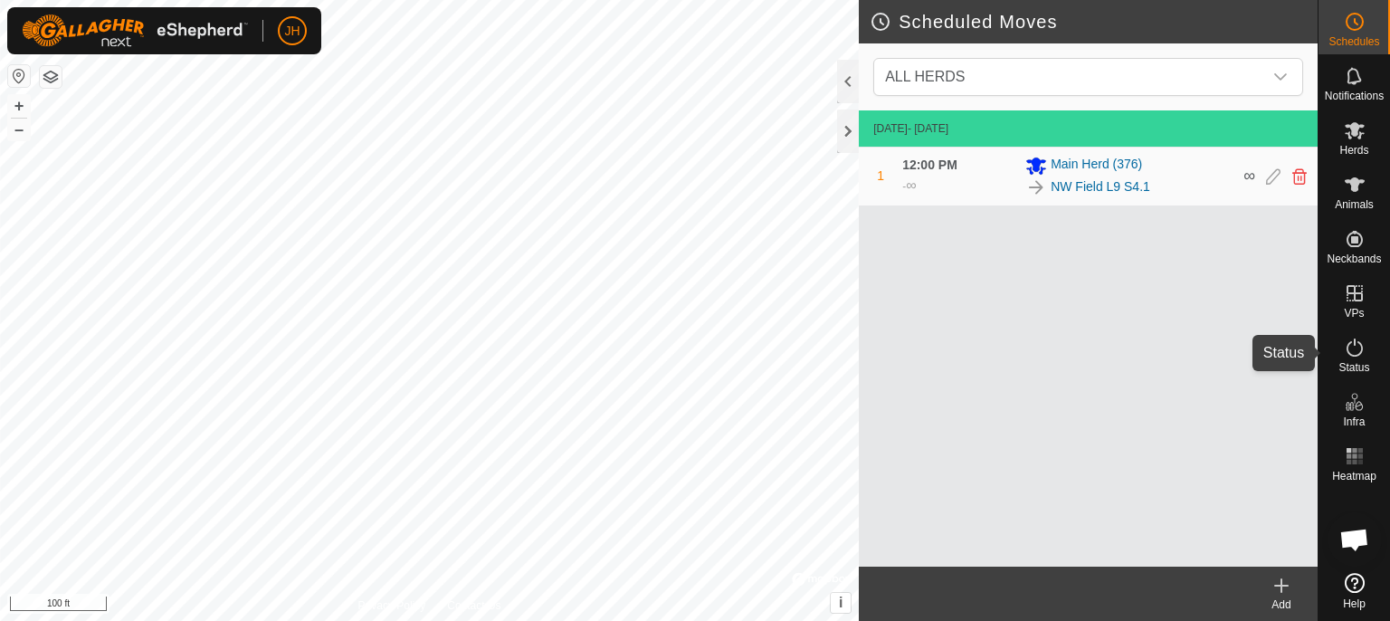
click at [1351, 353] on icon at bounding box center [1355, 348] width 22 height 22
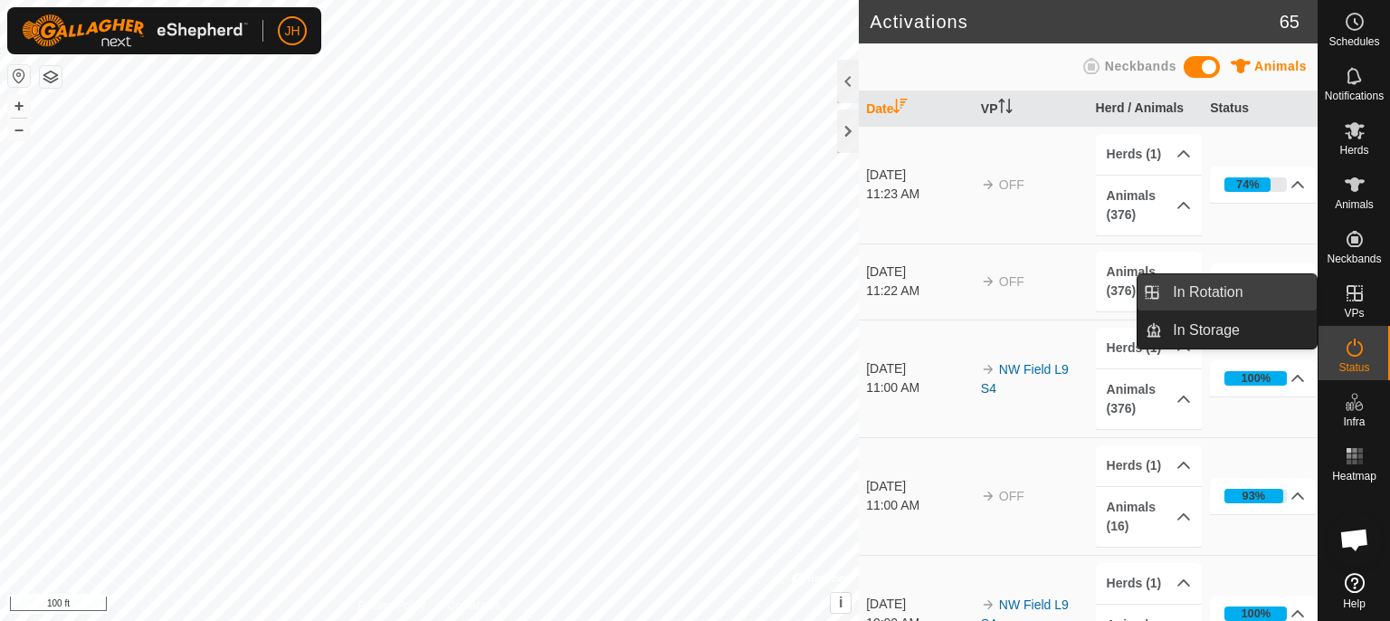
click at [1243, 295] on link "In Rotation" at bounding box center [1239, 292] width 155 height 36
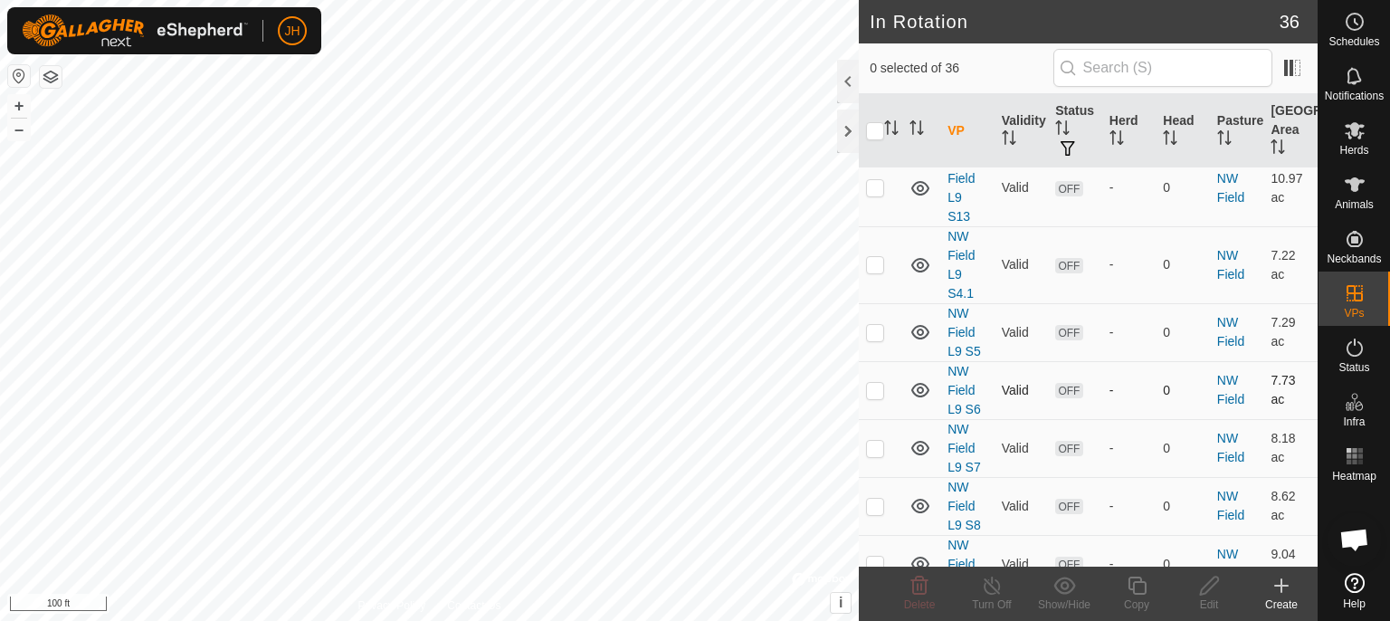
scroll to position [573, 0]
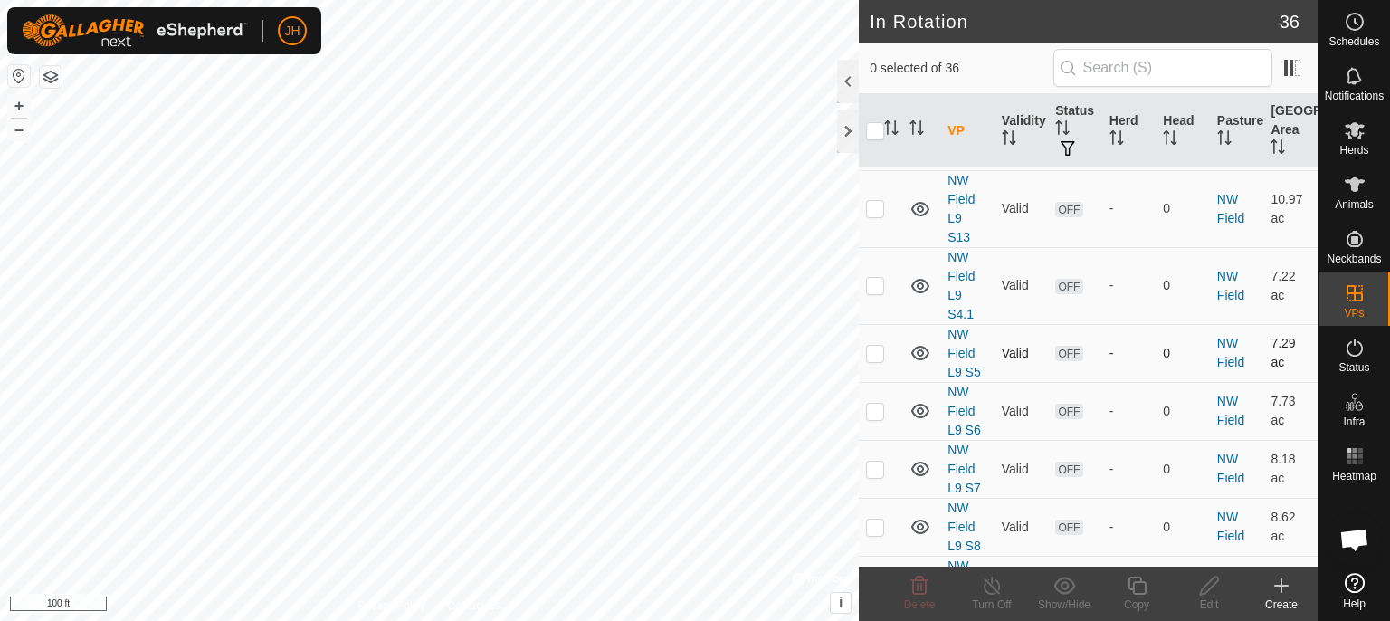
click at [878, 349] on p-checkbox at bounding box center [875, 353] width 18 height 14
checkbox input "true"
click at [1207, 587] on icon at bounding box center [1209, 586] width 23 height 22
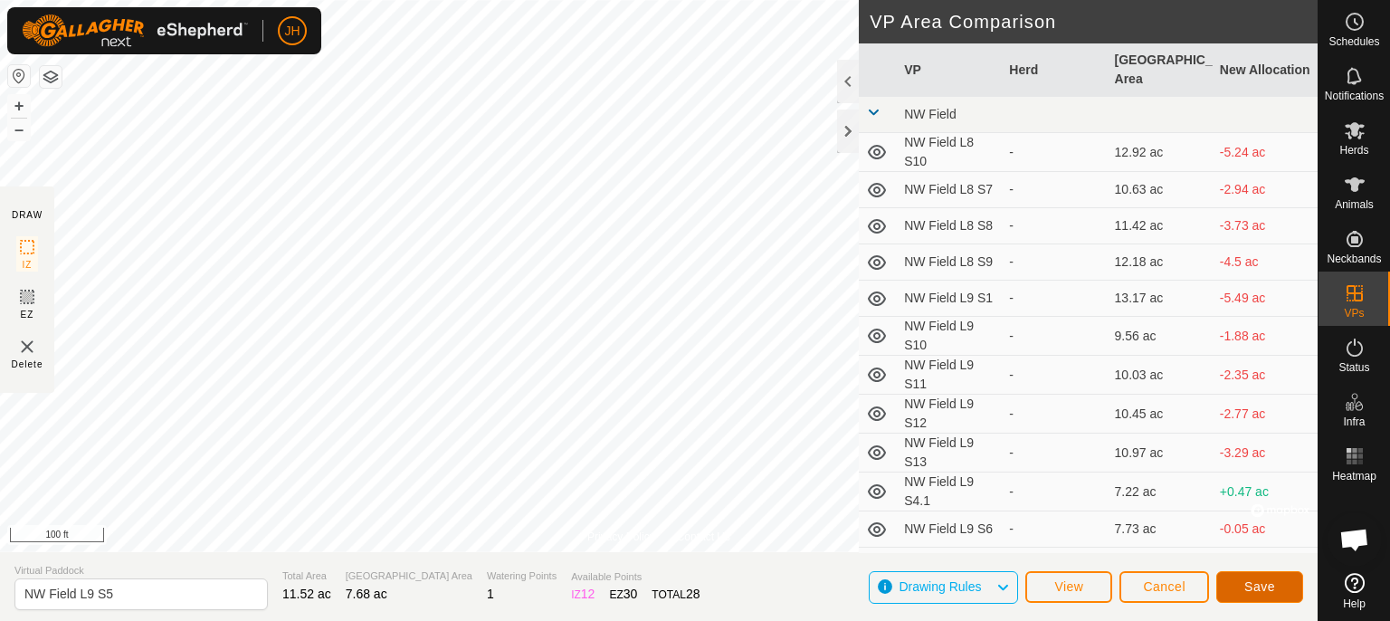
click at [1250, 581] on span "Save" at bounding box center [1259, 586] width 31 height 14
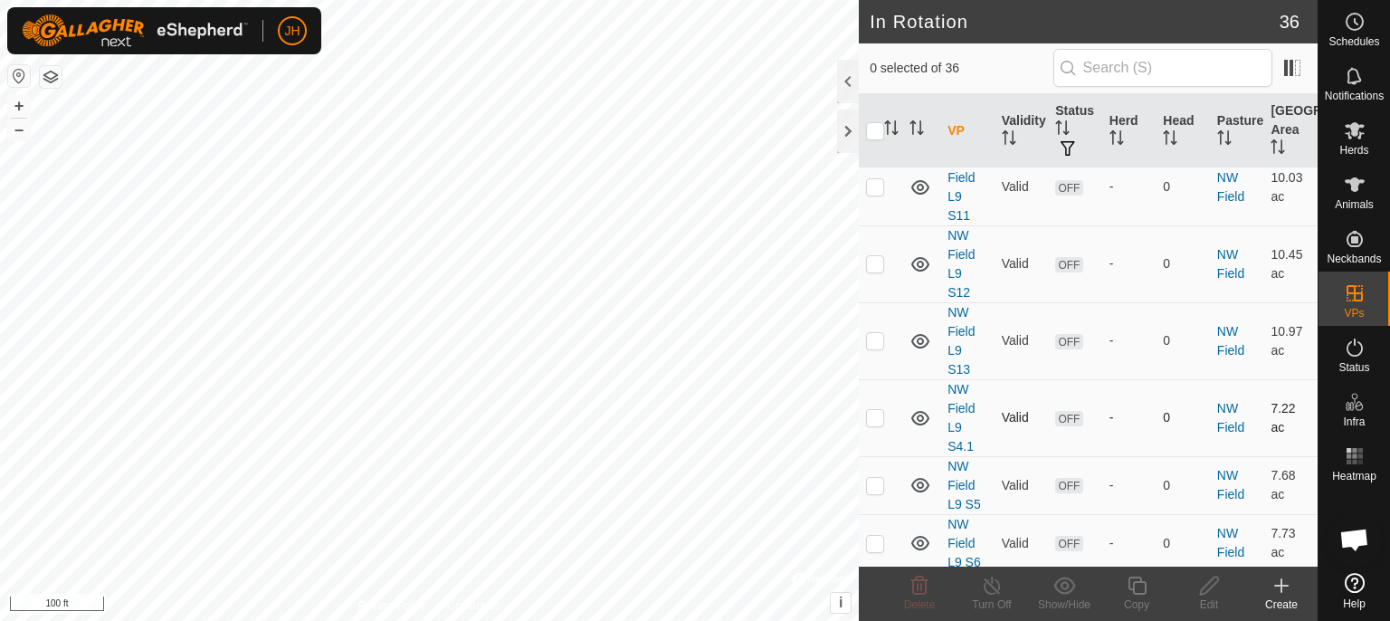
scroll to position [669, 0]
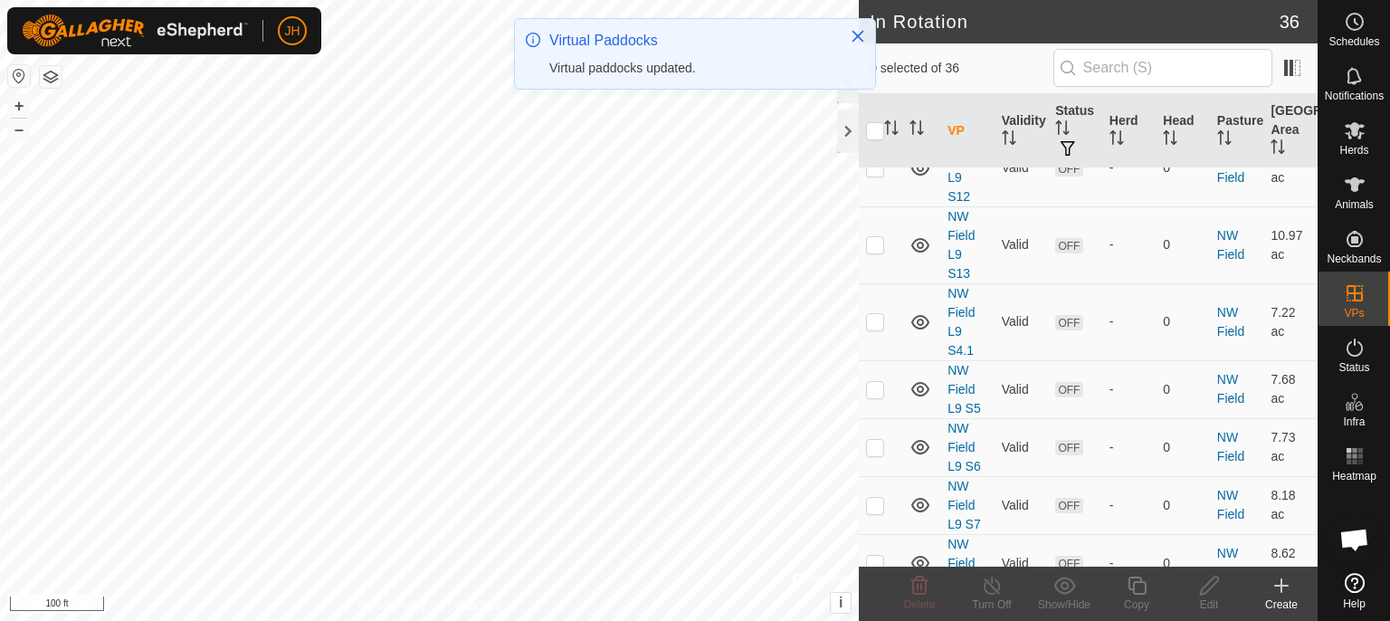
click at [878, 445] on p-checkbox at bounding box center [875, 447] width 18 height 14
checkbox input "true"
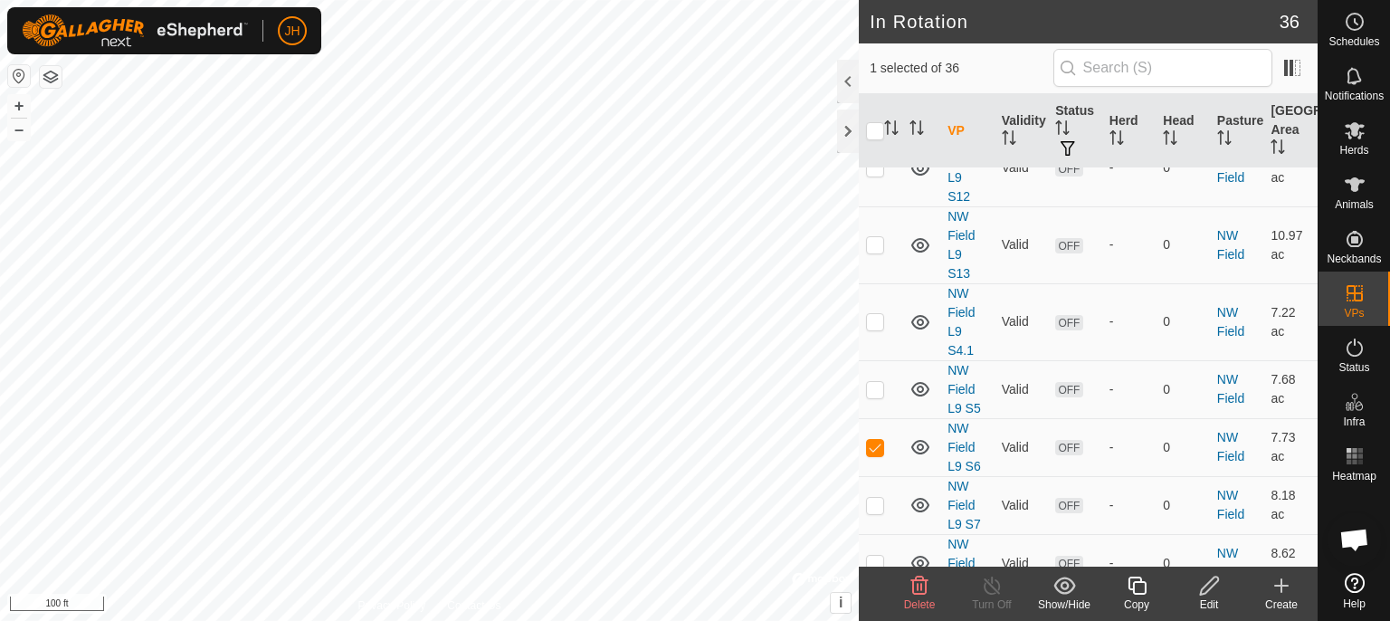
click at [1214, 592] on icon at bounding box center [1209, 586] width 23 height 22
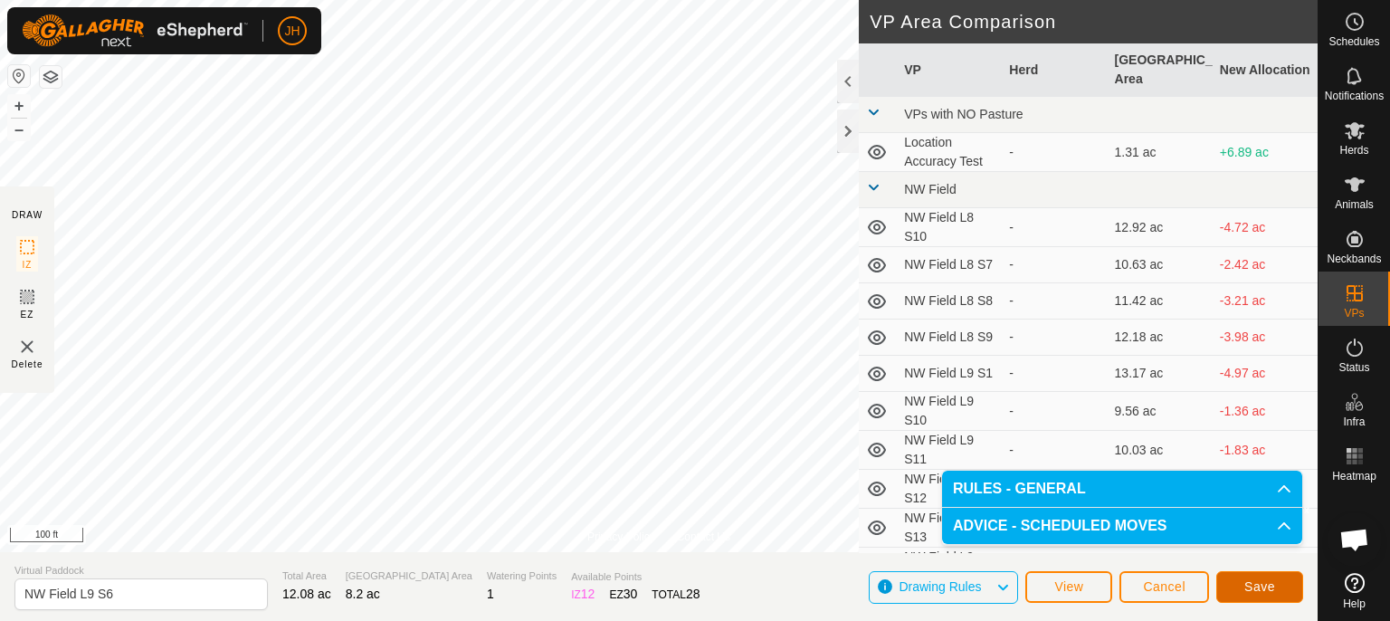
click at [1247, 585] on span "Save" at bounding box center [1259, 586] width 31 height 14
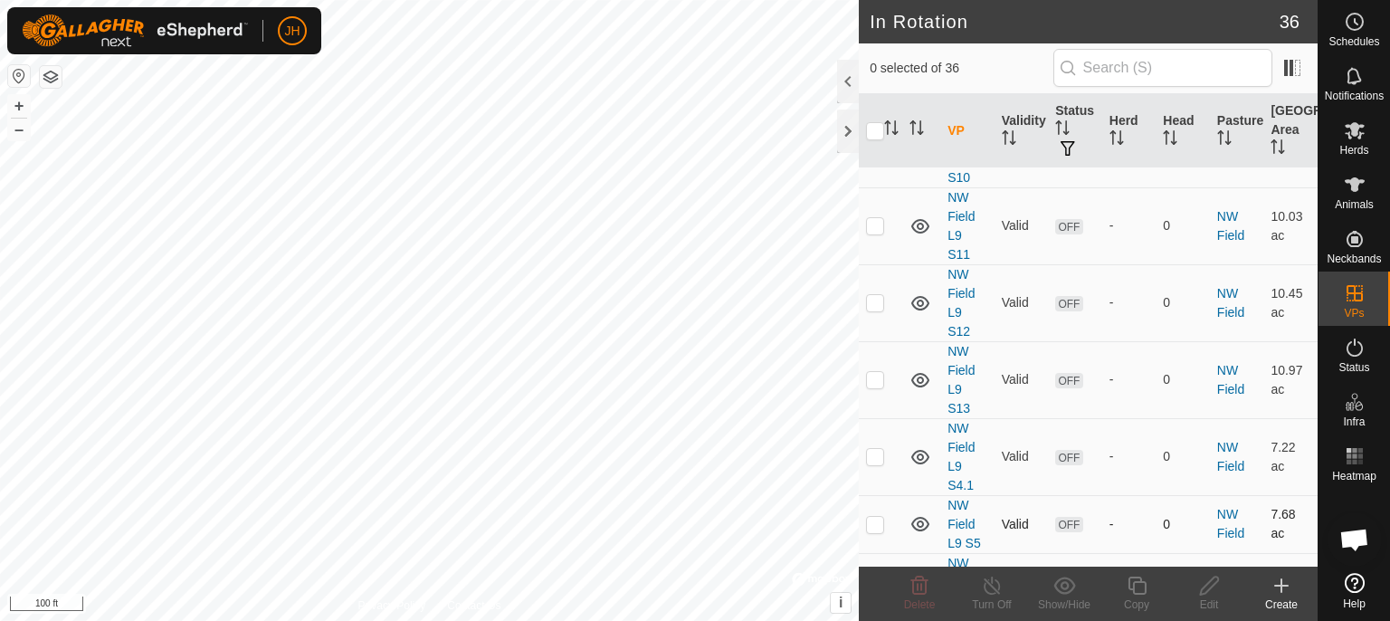
scroll to position [669, 0]
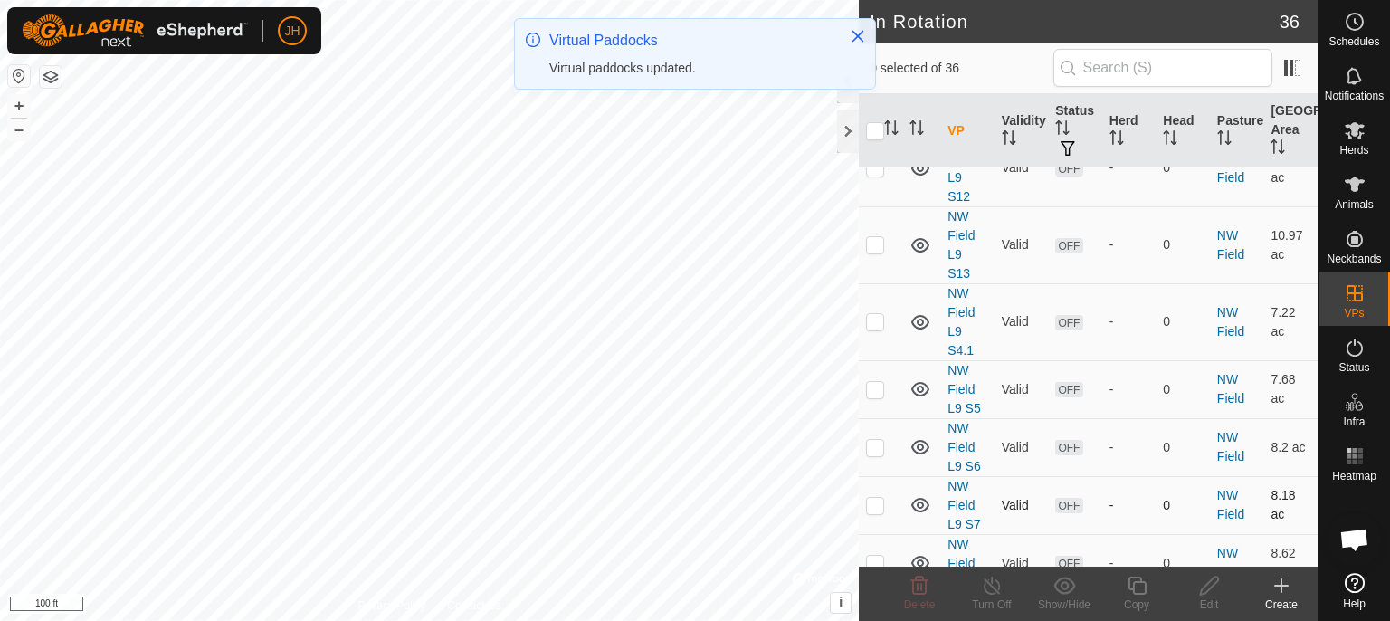
click at [876, 502] on p-checkbox at bounding box center [875, 505] width 18 height 14
checkbox input "true"
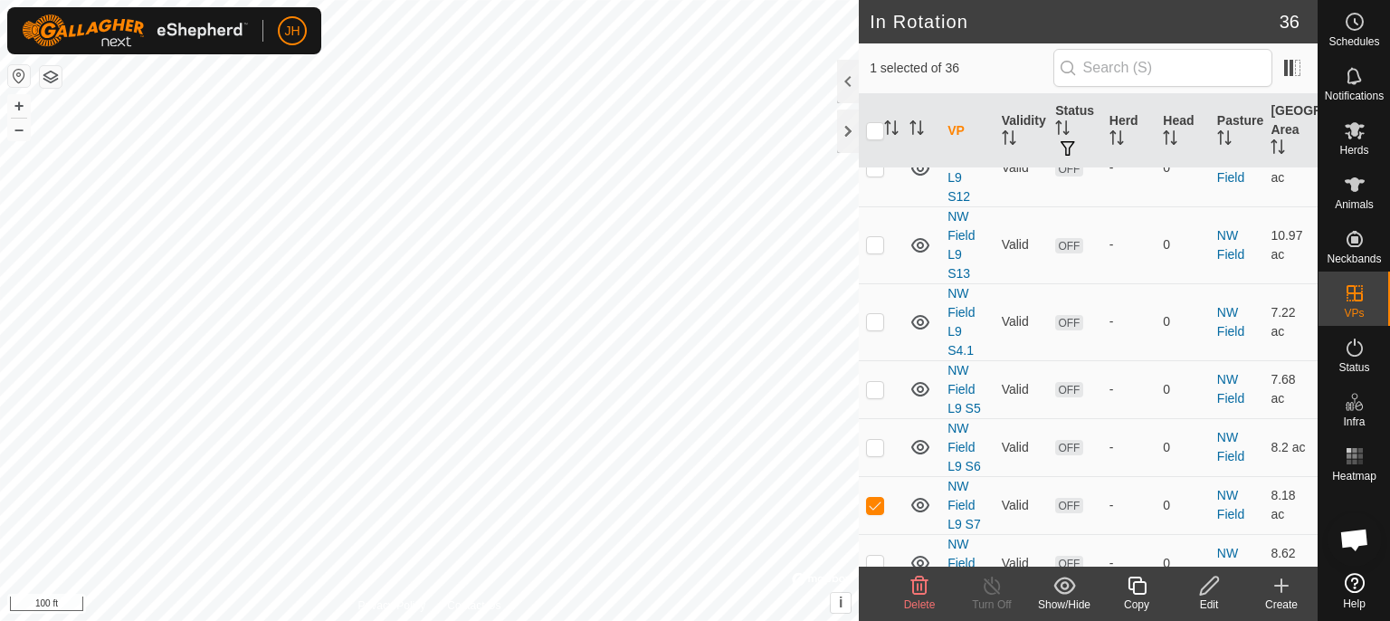
drag, startPoint x: 1213, startPoint y: 589, endPoint x: 586, endPoint y: 320, distance: 681.4
click at [1213, 588] on icon at bounding box center [1209, 586] width 23 height 22
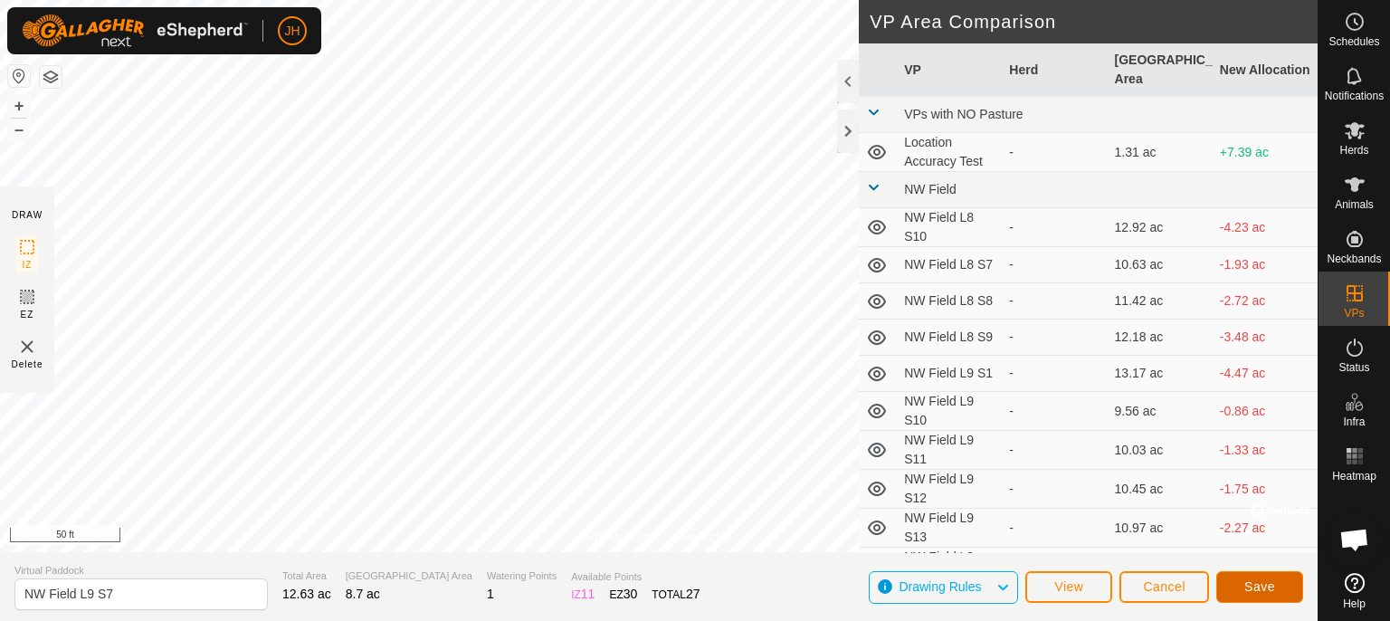
click at [1272, 584] on span "Save" at bounding box center [1259, 586] width 31 height 14
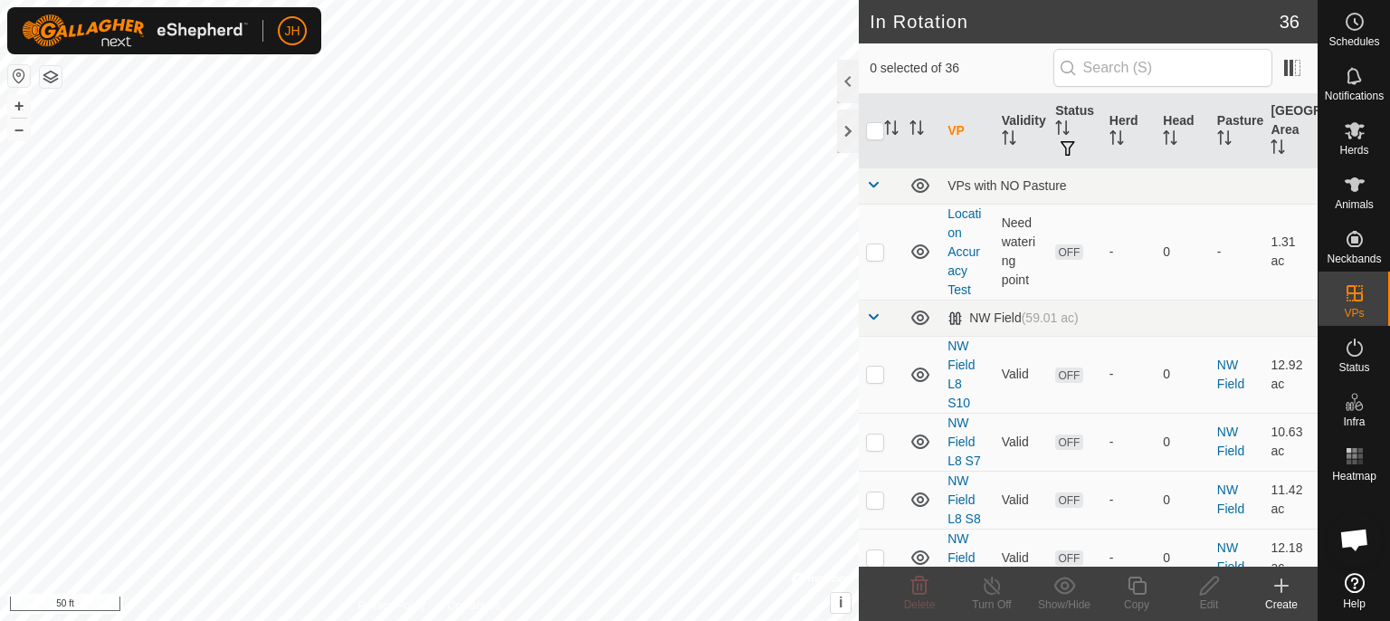
checkbox input "true"
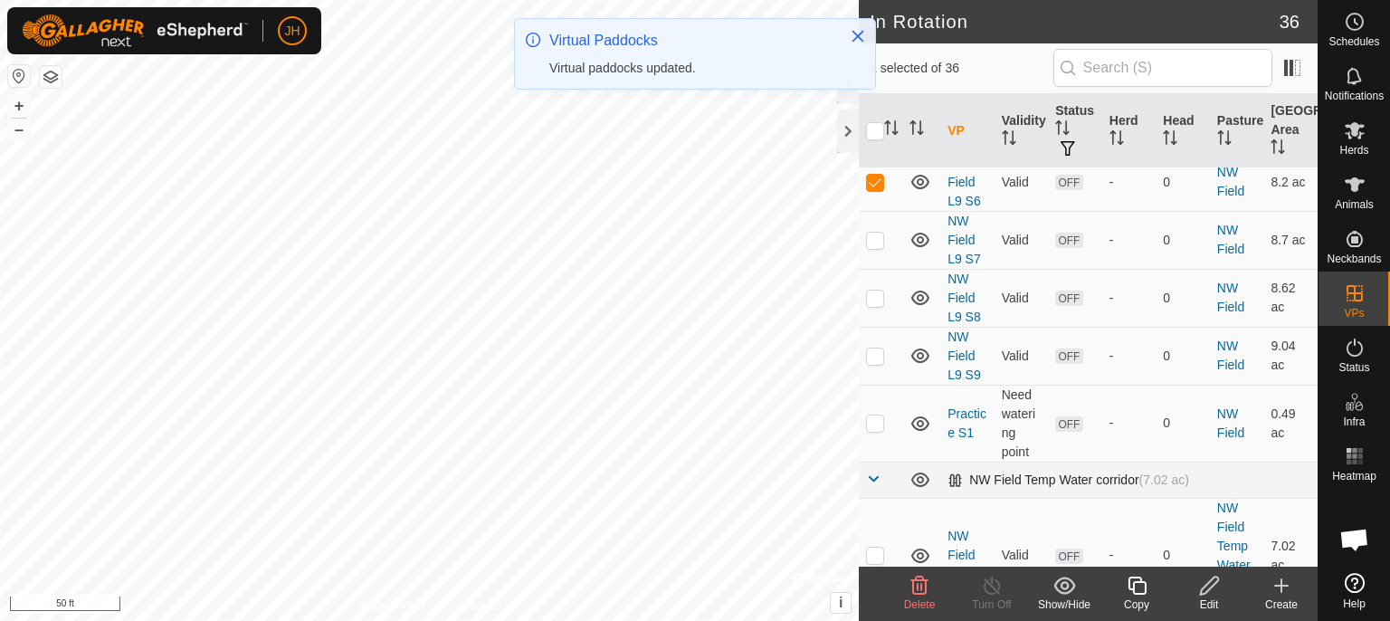
scroll to position [860, 0]
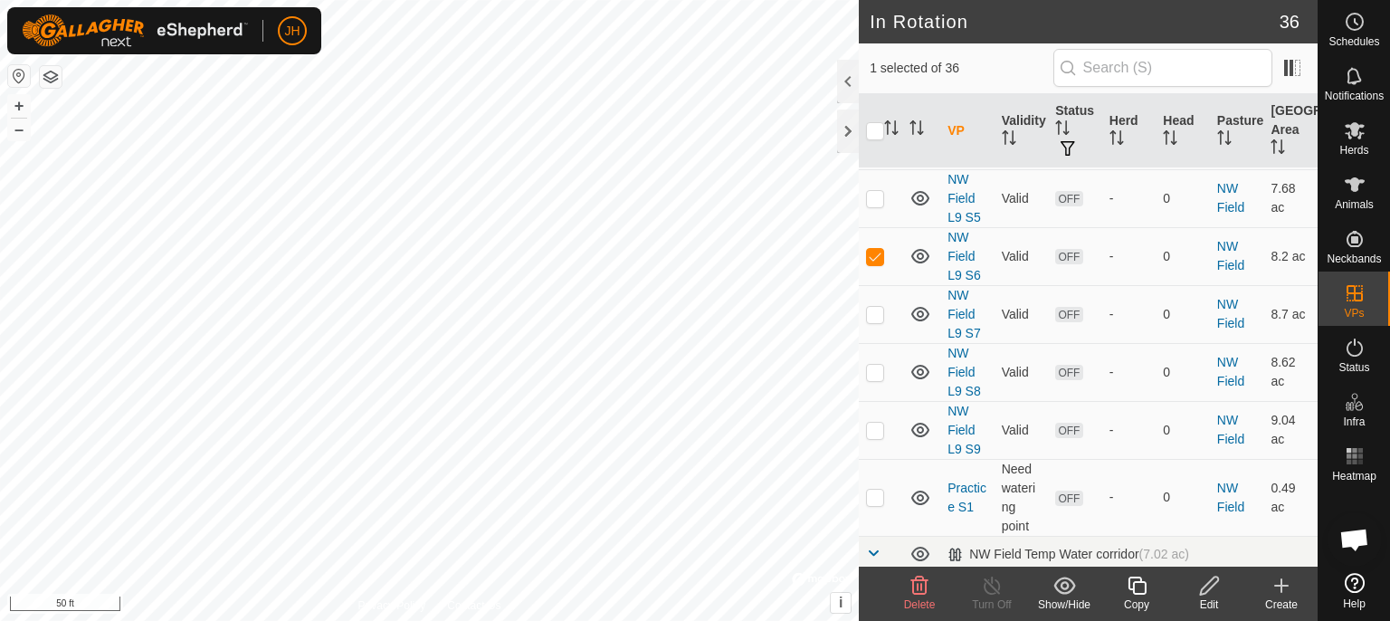
click at [1212, 594] on icon at bounding box center [1209, 586] width 23 height 22
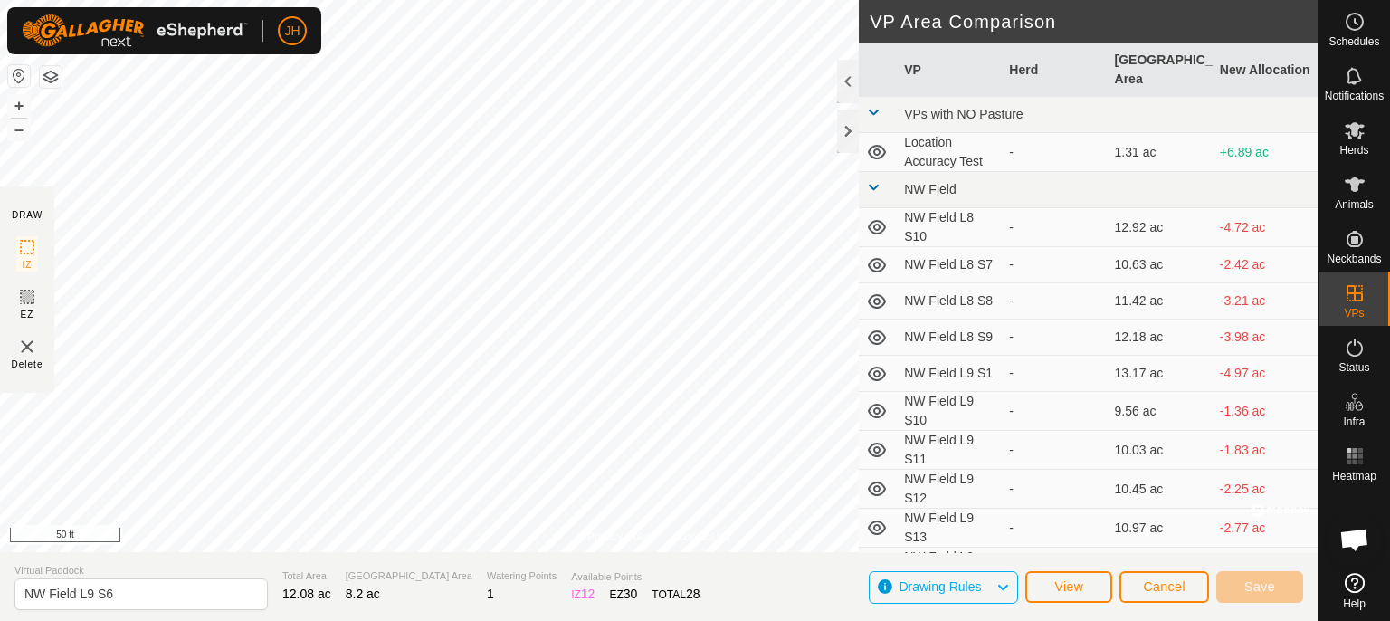
click at [43, 220] on div "Privacy Policy Contact Us NW Field L9 S6 Status: OFF Type: Inclusion Zone + – ⇧…" at bounding box center [659, 310] width 1318 height 621
click at [1251, 577] on button "Save" at bounding box center [1259, 587] width 87 height 32
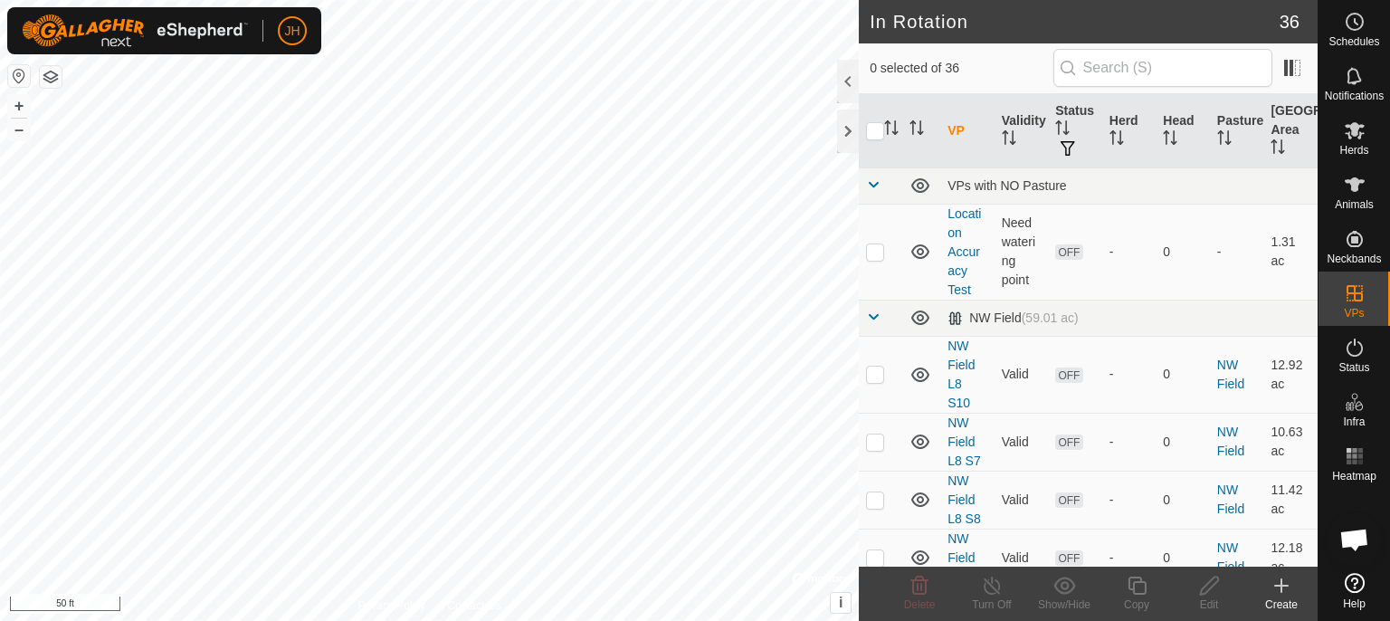
click at [570, 190] on div "JH Schedules Notifications Herds Animals Neckbands VPs Status Infra Heatmap Hel…" at bounding box center [695, 310] width 1390 height 621
checkbox input "true"
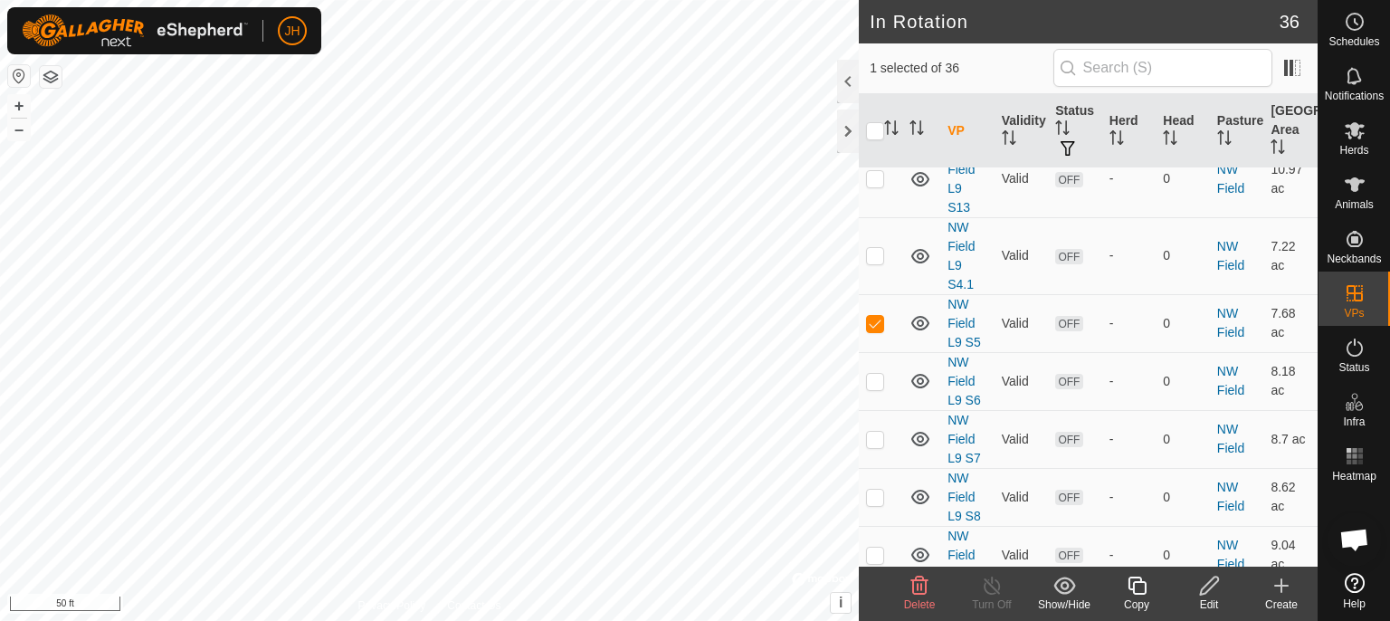
scroll to position [764, 0]
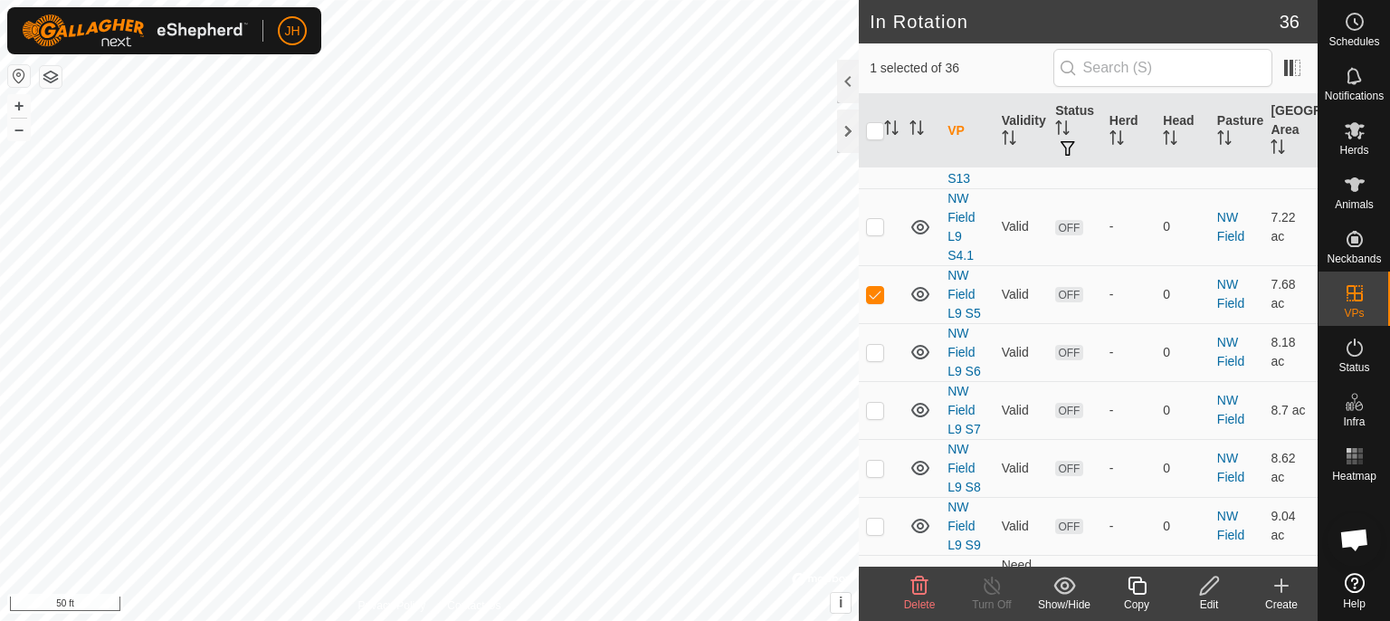
click at [1204, 585] on icon at bounding box center [1209, 585] width 18 height 18
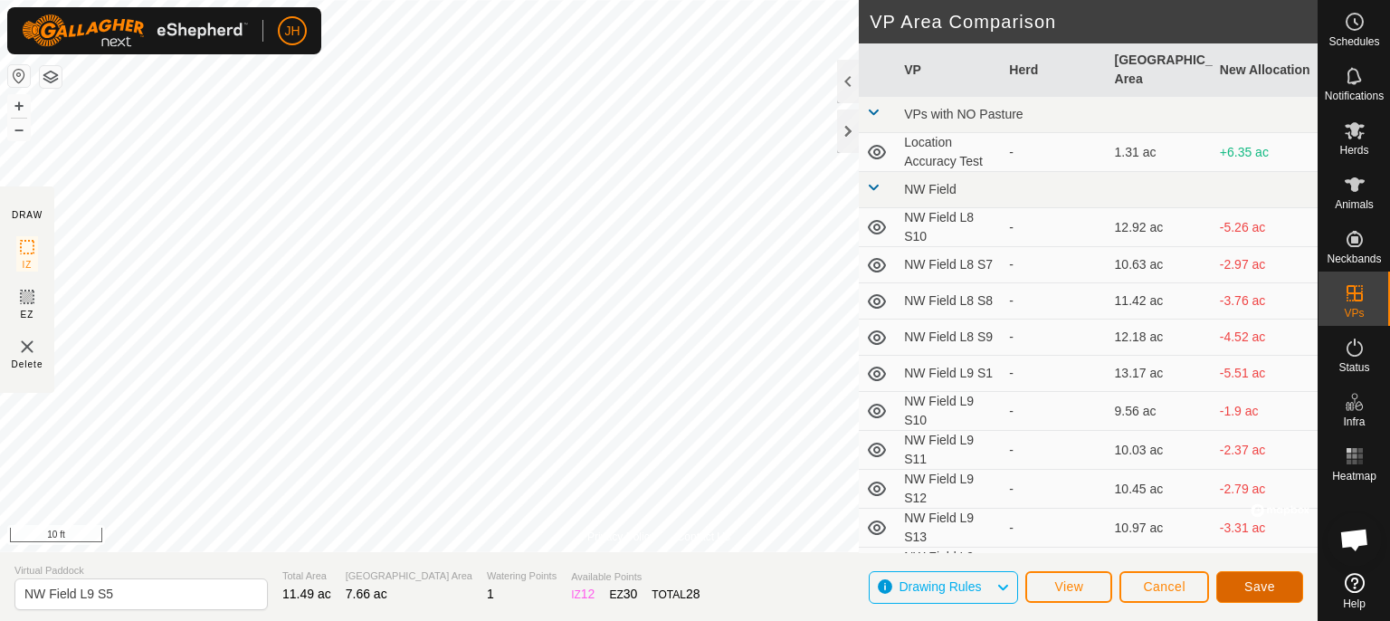
click at [1243, 584] on button "Save" at bounding box center [1259, 587] width 87 height 32
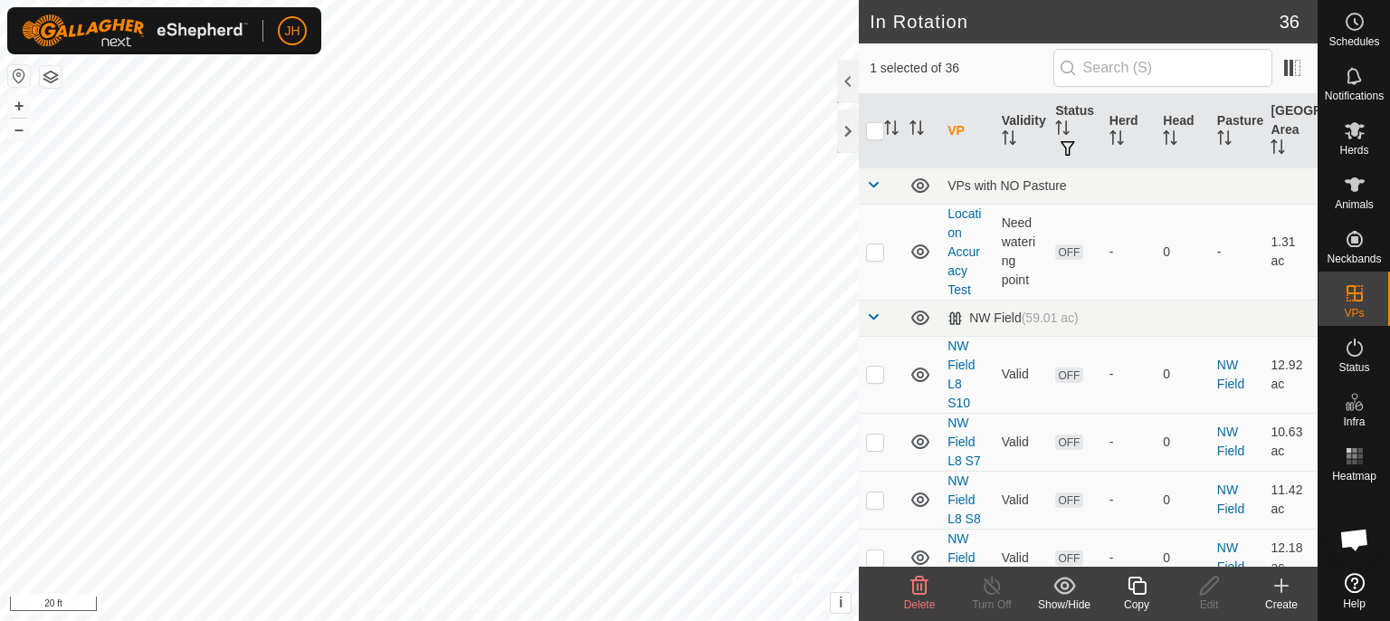
checkbox input "true"
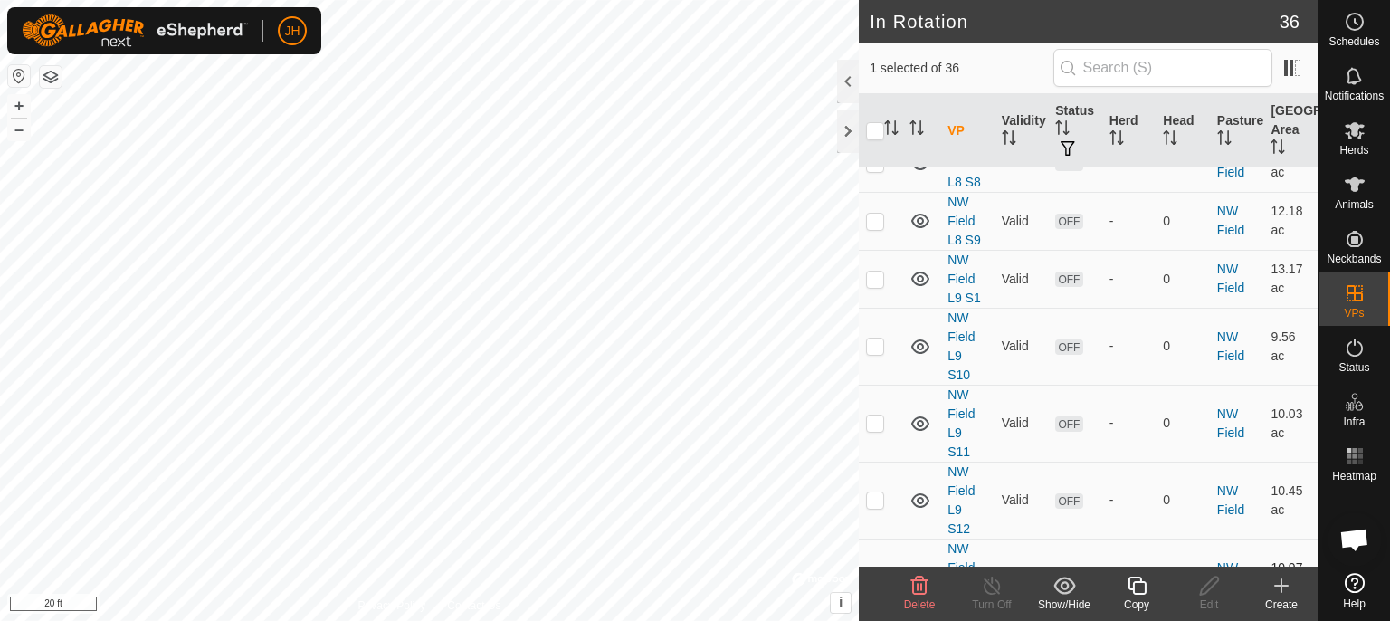
scroll to position [573, 0]
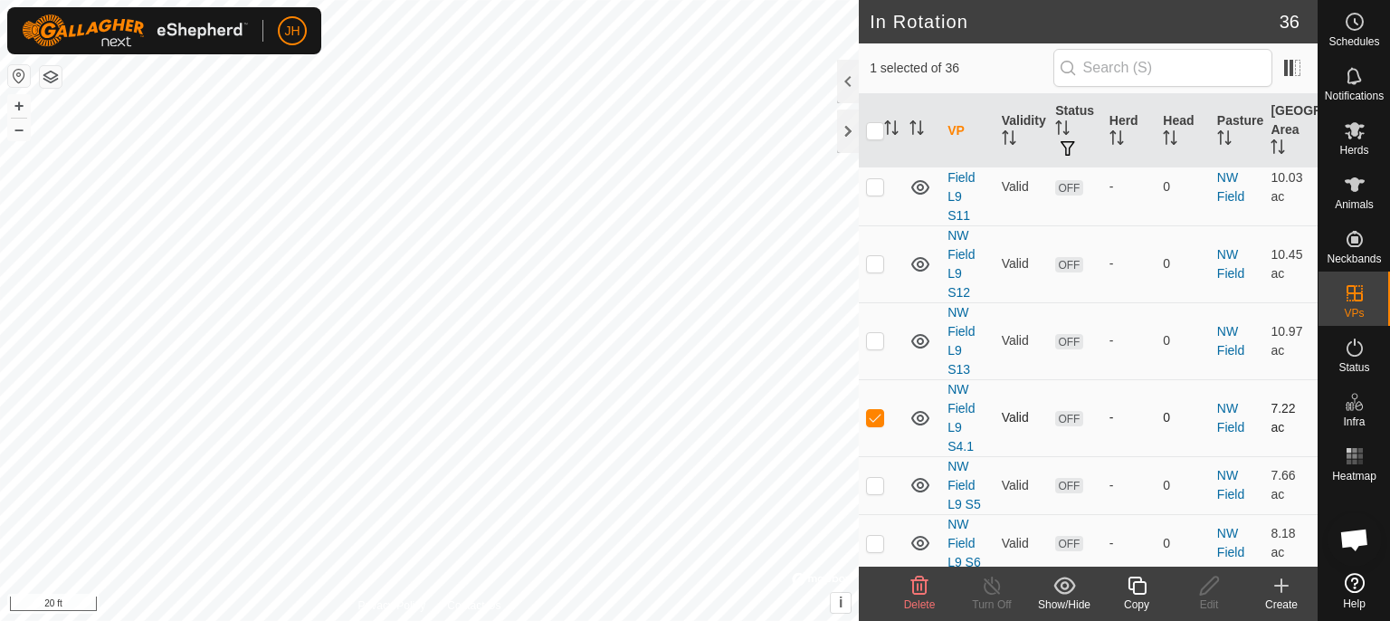
click at [718, 157] on div "JH Schedules Notifications Herds Animals Neckbands VPs Status Infra Heatmap Hel…" at bounding box center [695, 310] width 1390 height 621
click at [871, 481] on p-checkbox at bounding box center [875, 485] width 18 height 14
click at [874, 481] on p-checkbox at bounding box center [875, 485] width 18 height 14
click at [874, 478] on p-checkbox at bounding box center [875, 485] width 18 height 14
checkbox input "true"
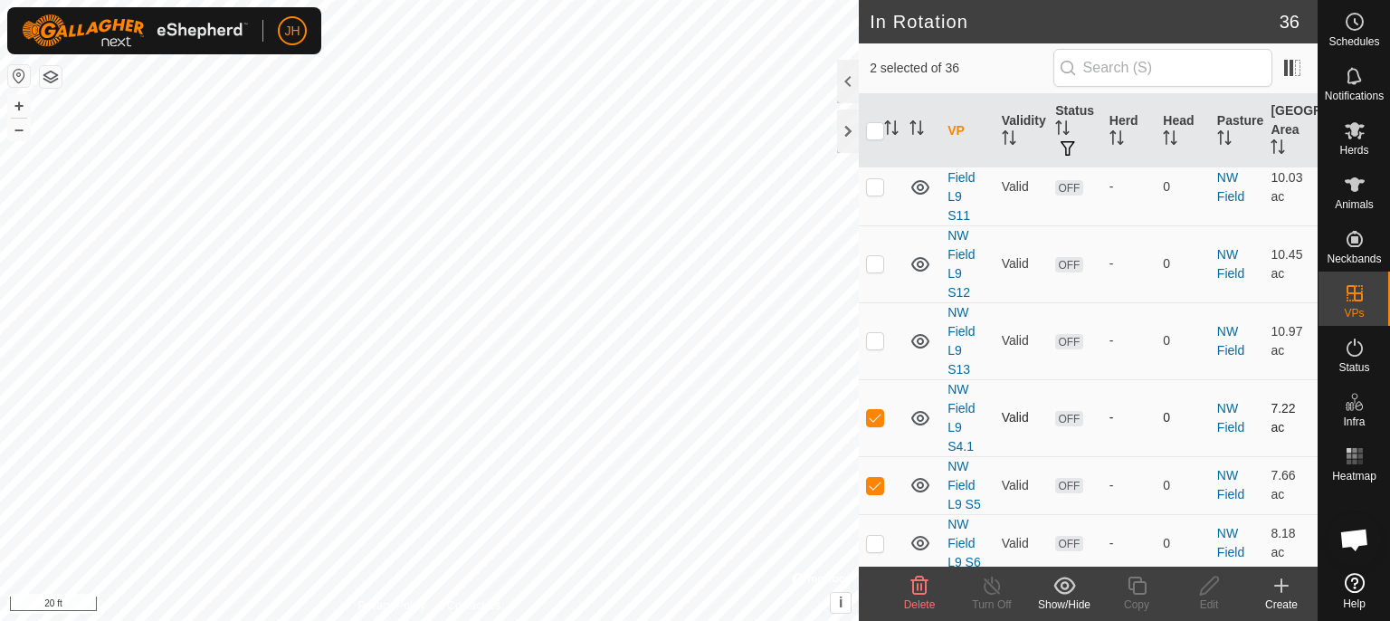
click at [875, 414] on p-checkbox at bounding box center [875, 417] width 18 height 14
checkbox input "false"
click at [1206, 585] on icon at bounding box center [1209, 586] width 23 height 22
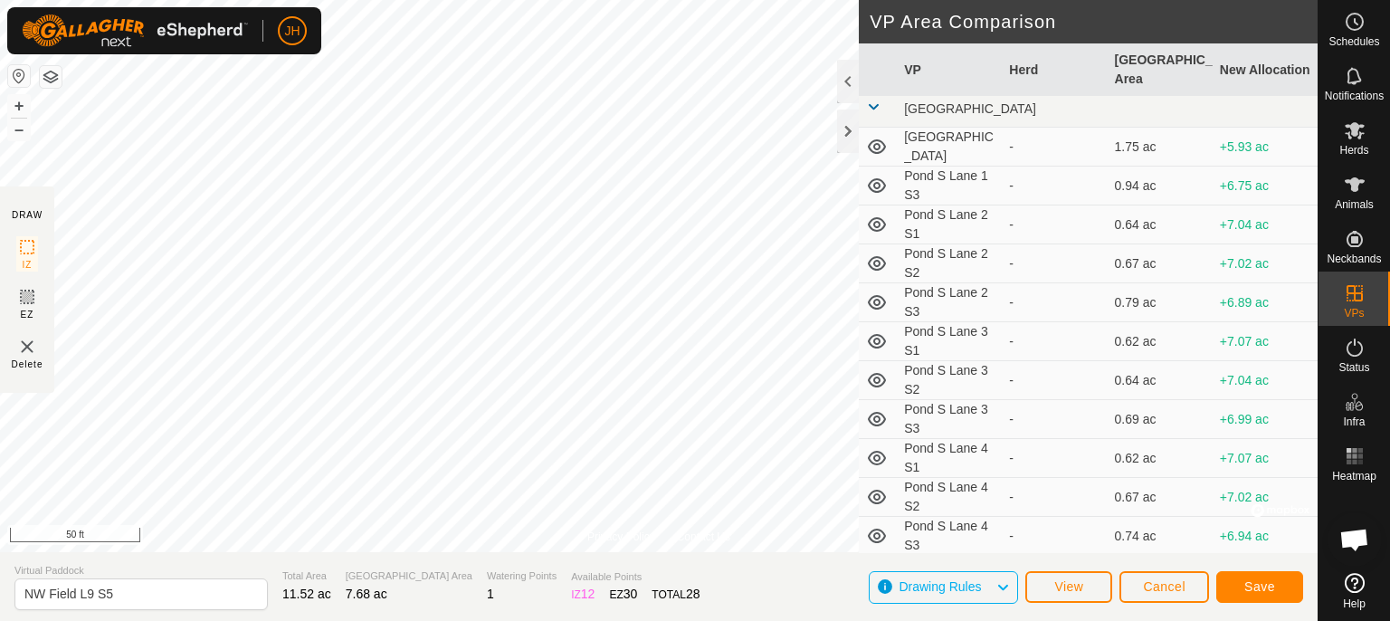
scroll to position [1079, 0]
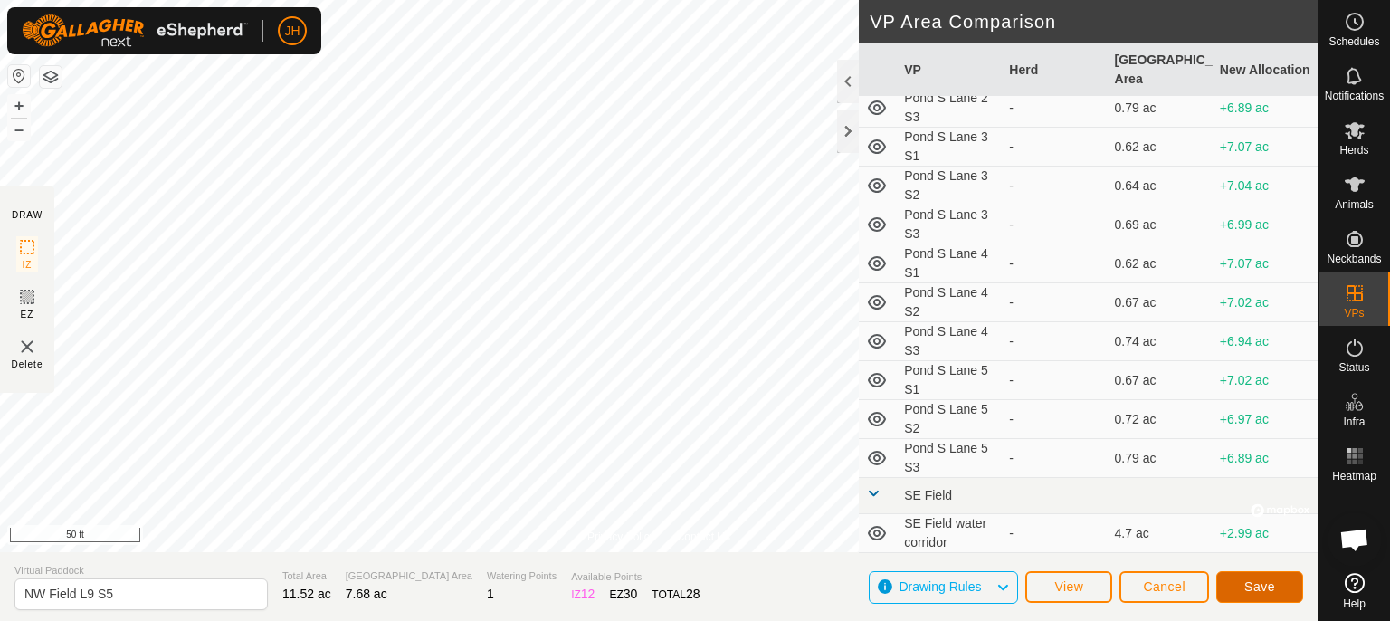
click at [1266, 584] on span "Save" at bounding box center [1259, 586] width 31 height 14
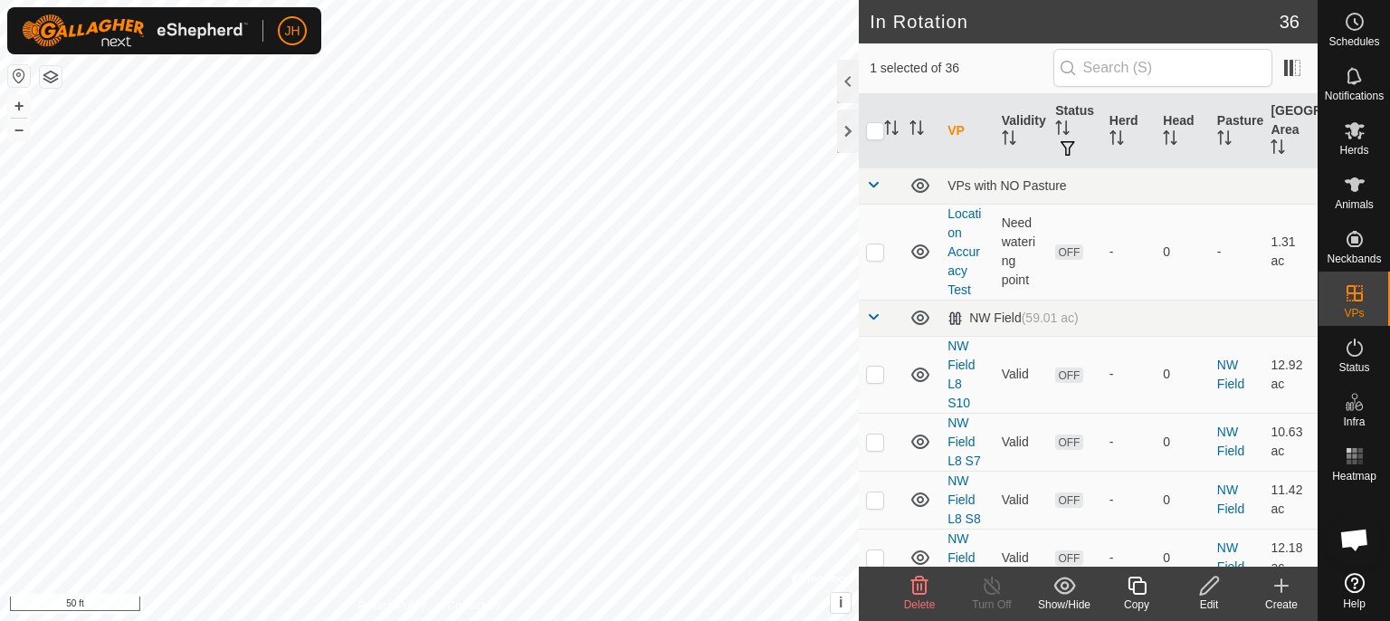
checkbox input "false"
checkbox input "true"
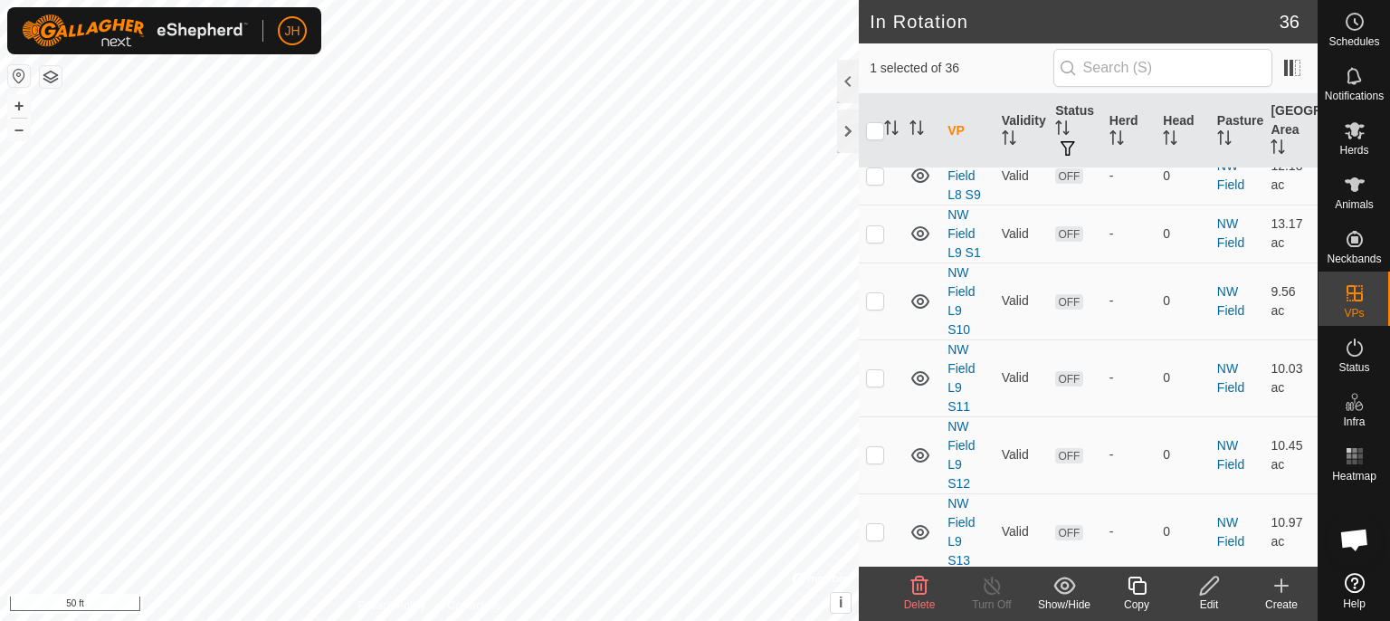
scroll to position [860, 0]
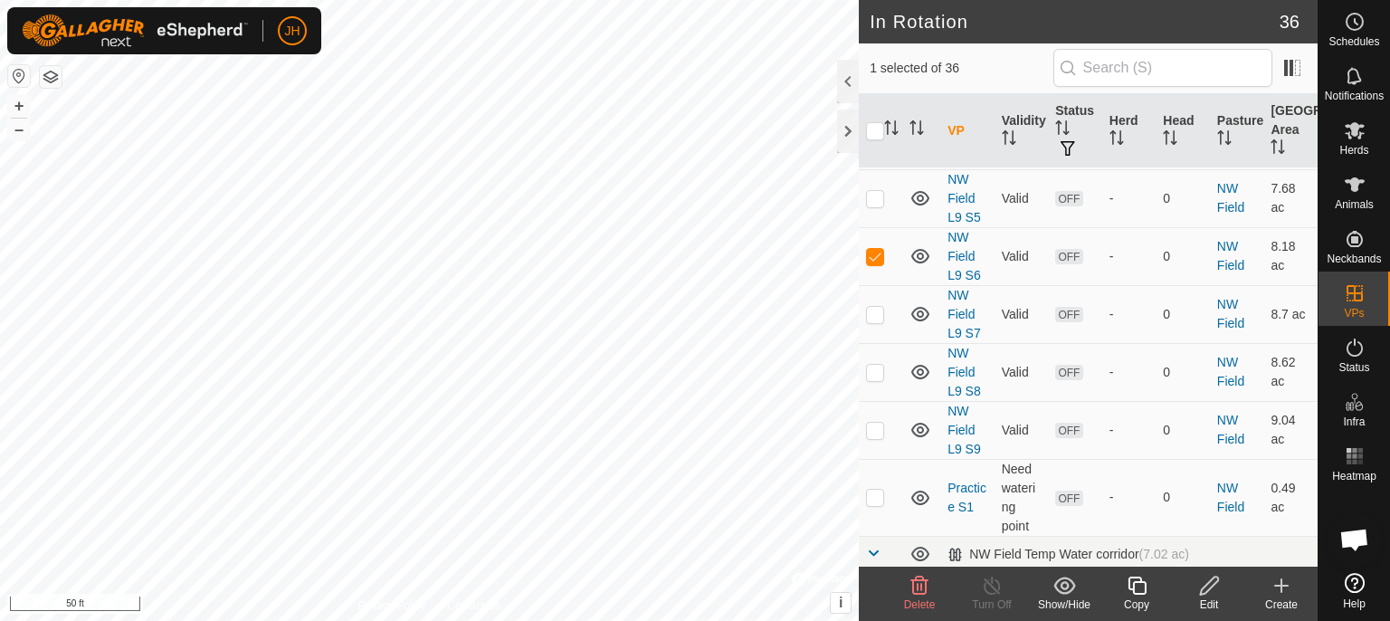
click at [1206, 592] on icon at bounding box center [1209, 585] width 18 height 18
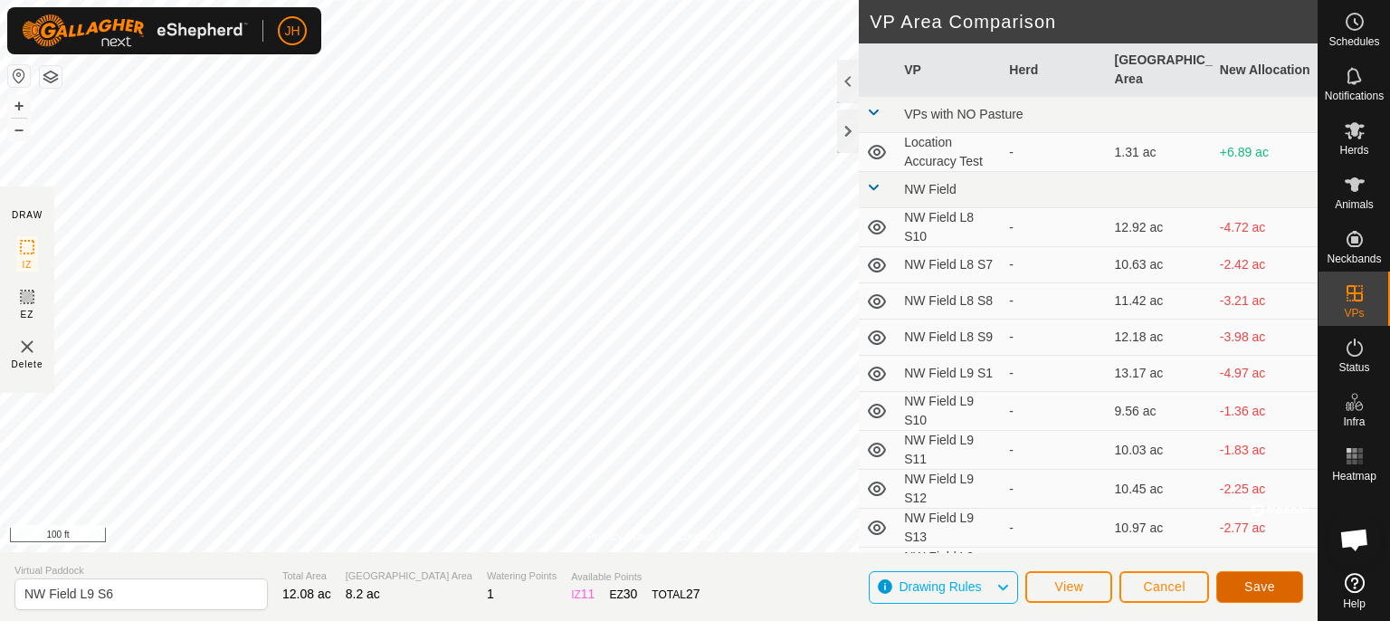
click at [1278, 580] on button "Save" at bounding box center [1259, 587] width 87 height 32
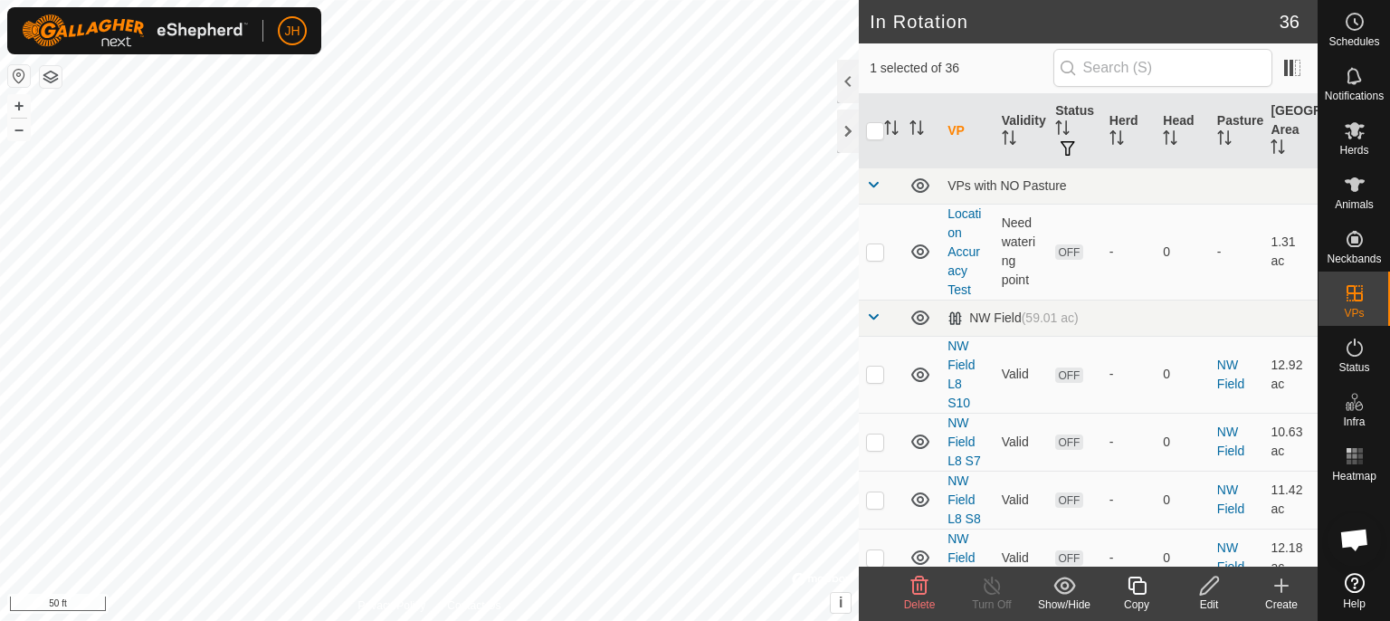
checkbox input "false"
checkbox input "true"
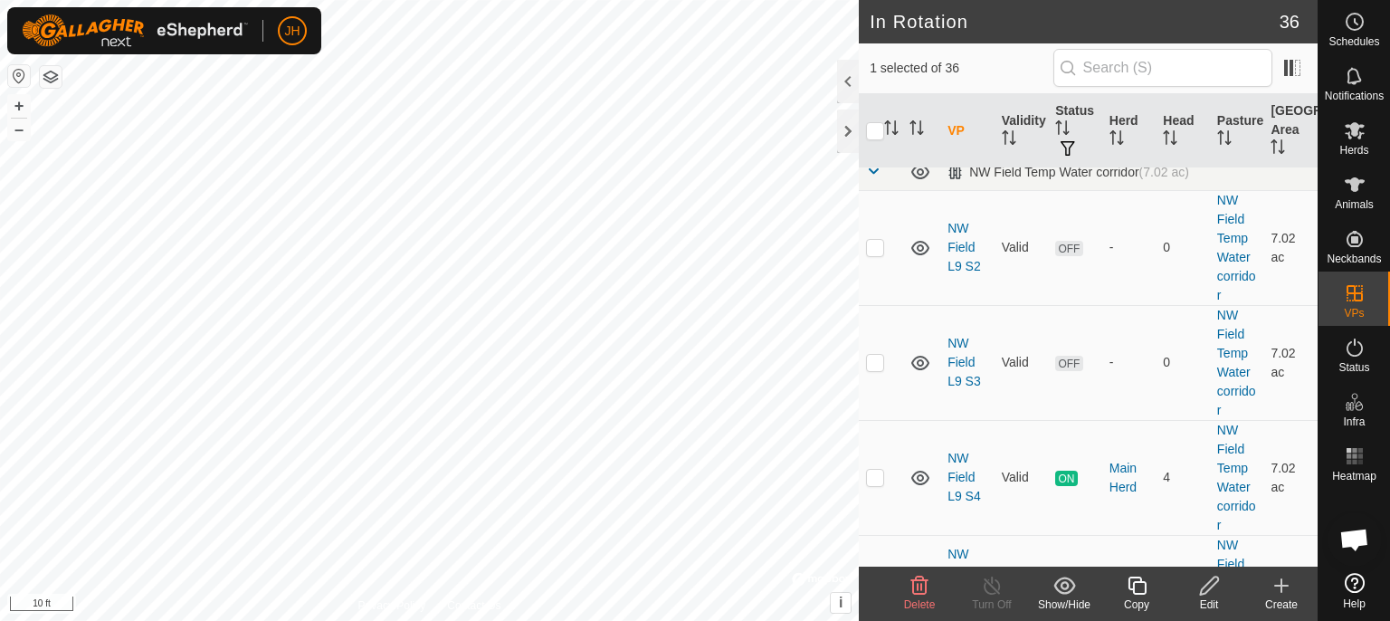
scroll to position [860, 0]
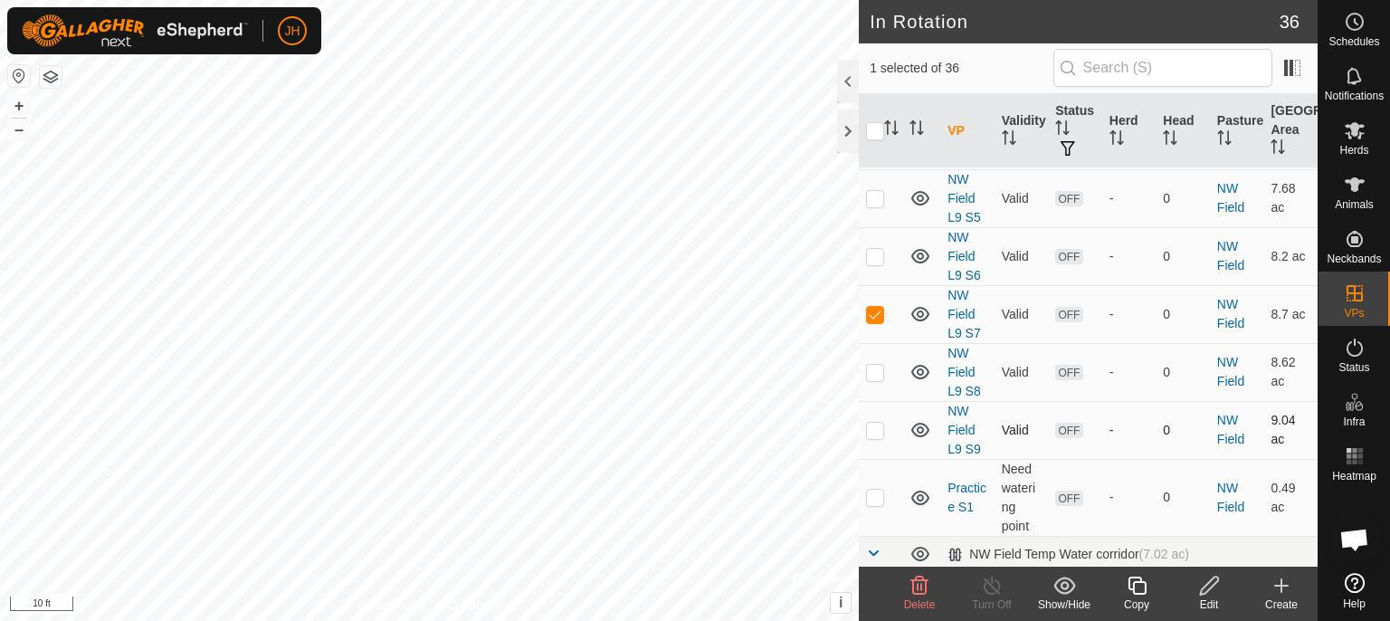
checkbox input "true"
checkbox input "false"
checkbox input "true"
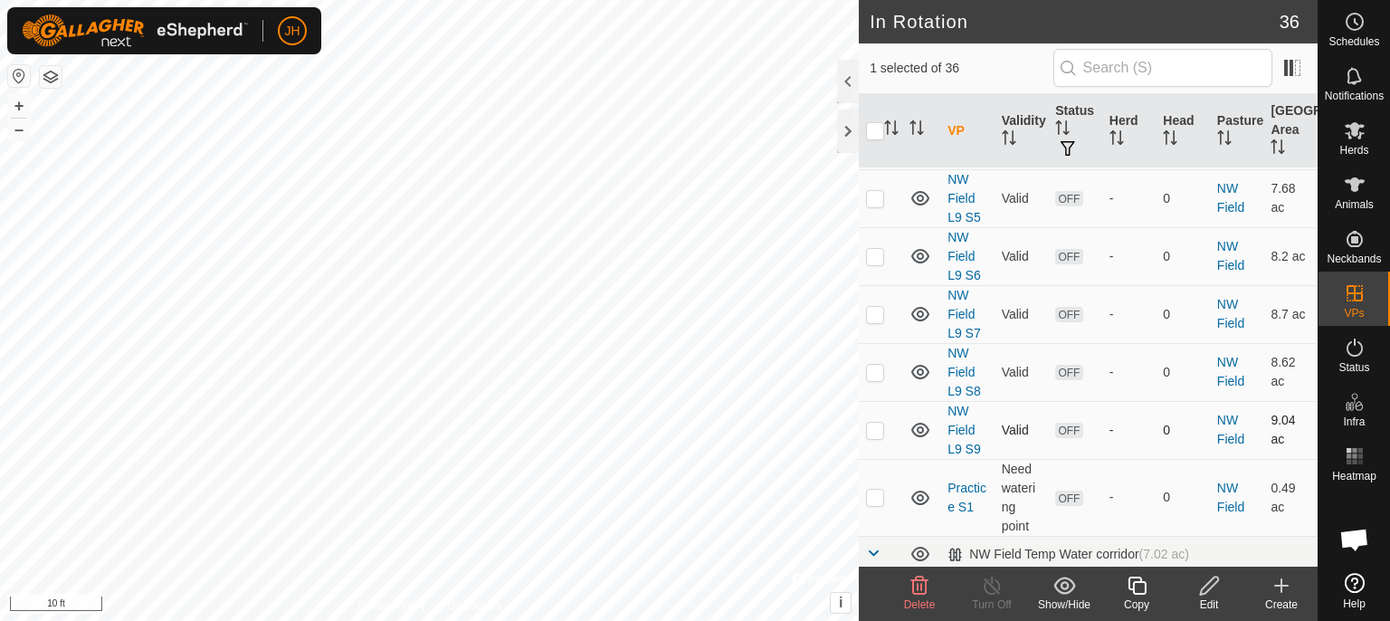
checkbox input "true"
checkbox input "false"
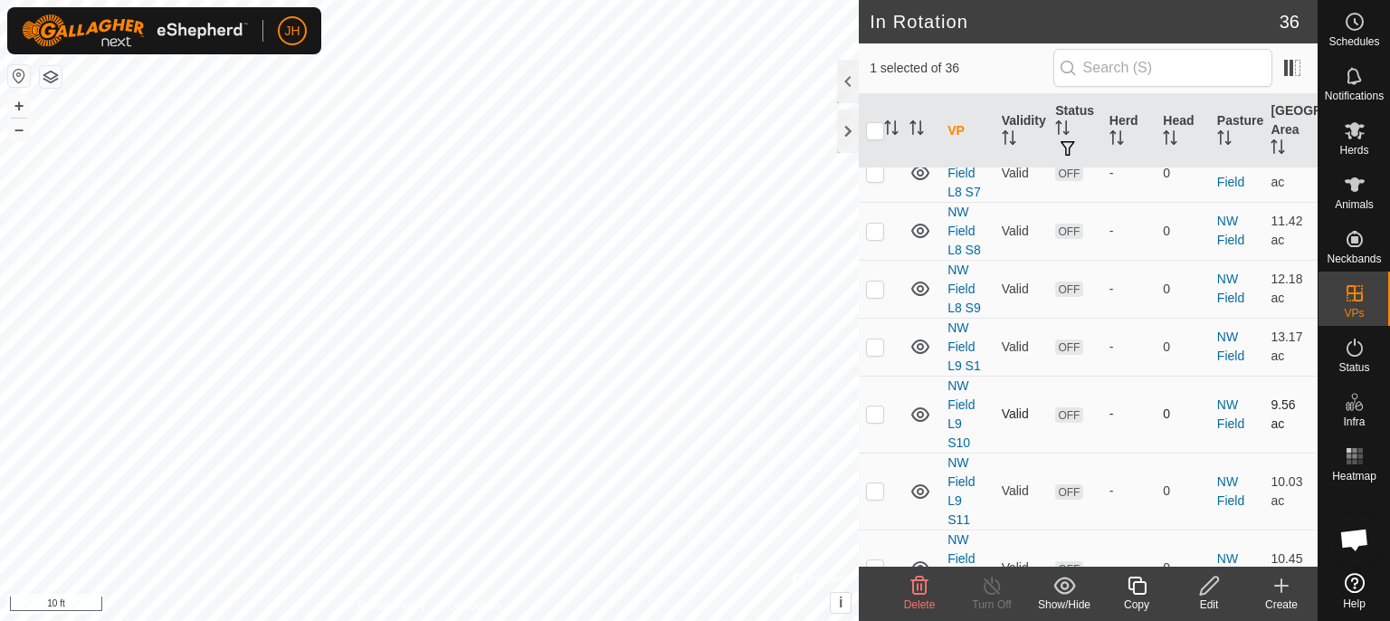
scroll to position [0, 0]
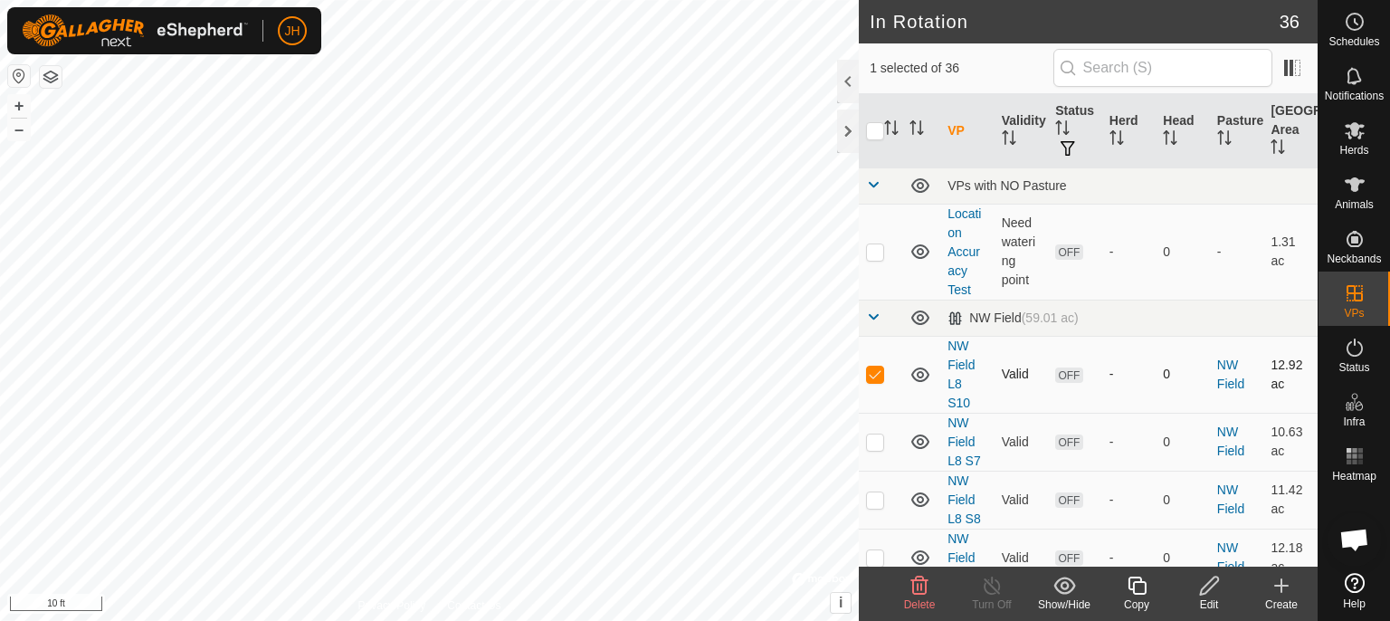
click at [876, 371] on p-checkbox at bounding box center [875, 373] width 18 height 14
checkbox input "false"
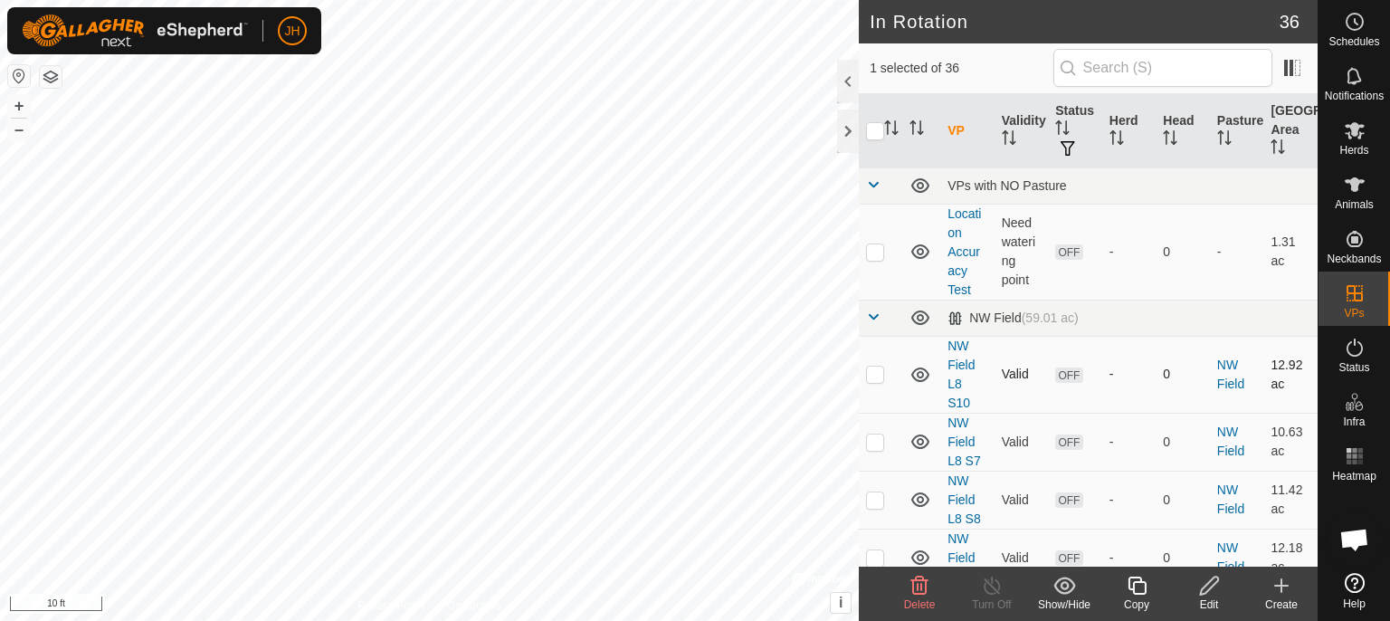
checkbox input "true"
checkbox input "false"
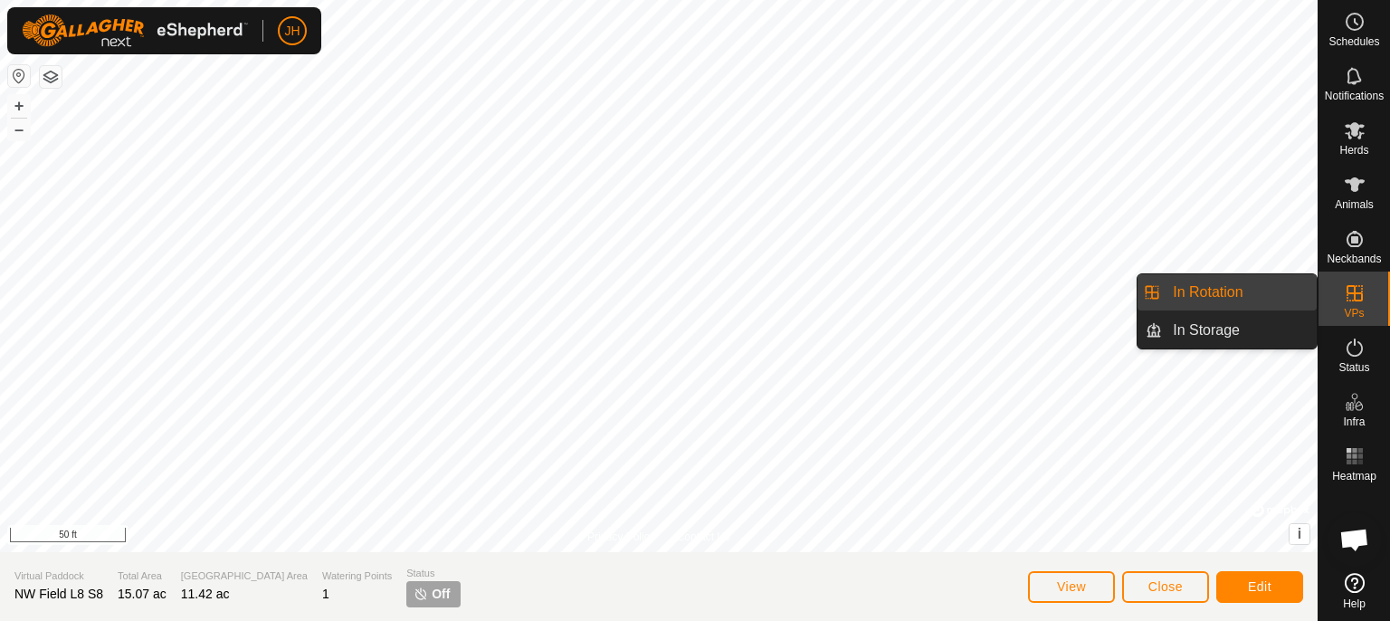
click at [1225, 294] on link "In Rotation" at bounding box center [1239, 292] width 155 height 36
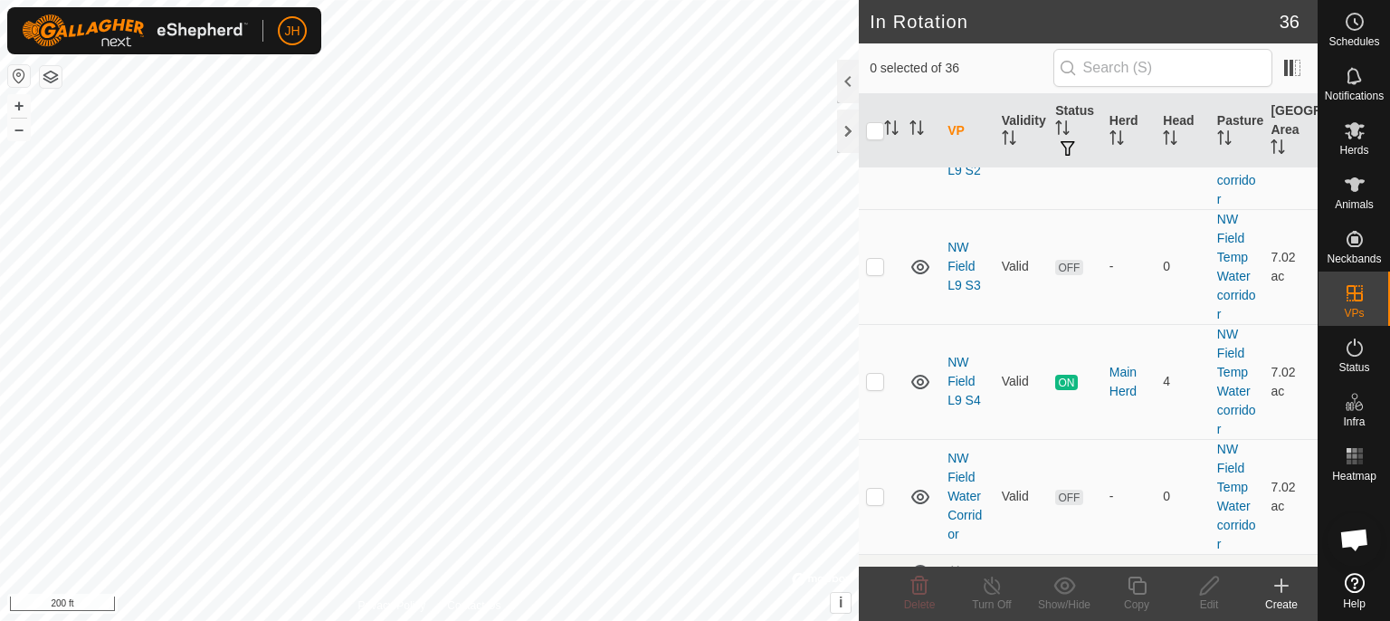
scroll to position [860, 0]
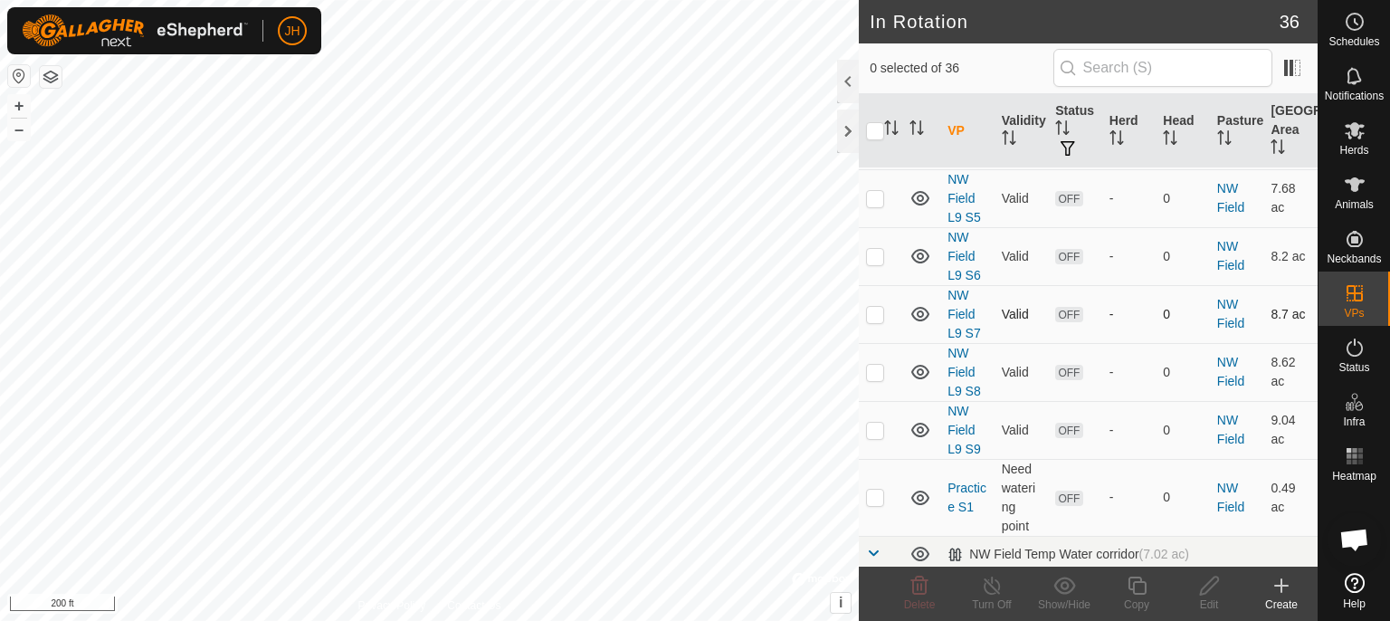
click at [873, 308] on p-checkbox at bounding box center [875, 314] width 18 height 14
click at [874, 309] on p-checkbox at bounding box center [875, 314] width 18 height 14
checkbox input "false"
click at [877, 257] on p-checkbox at bounding box center [875, 256] width 18 height 14
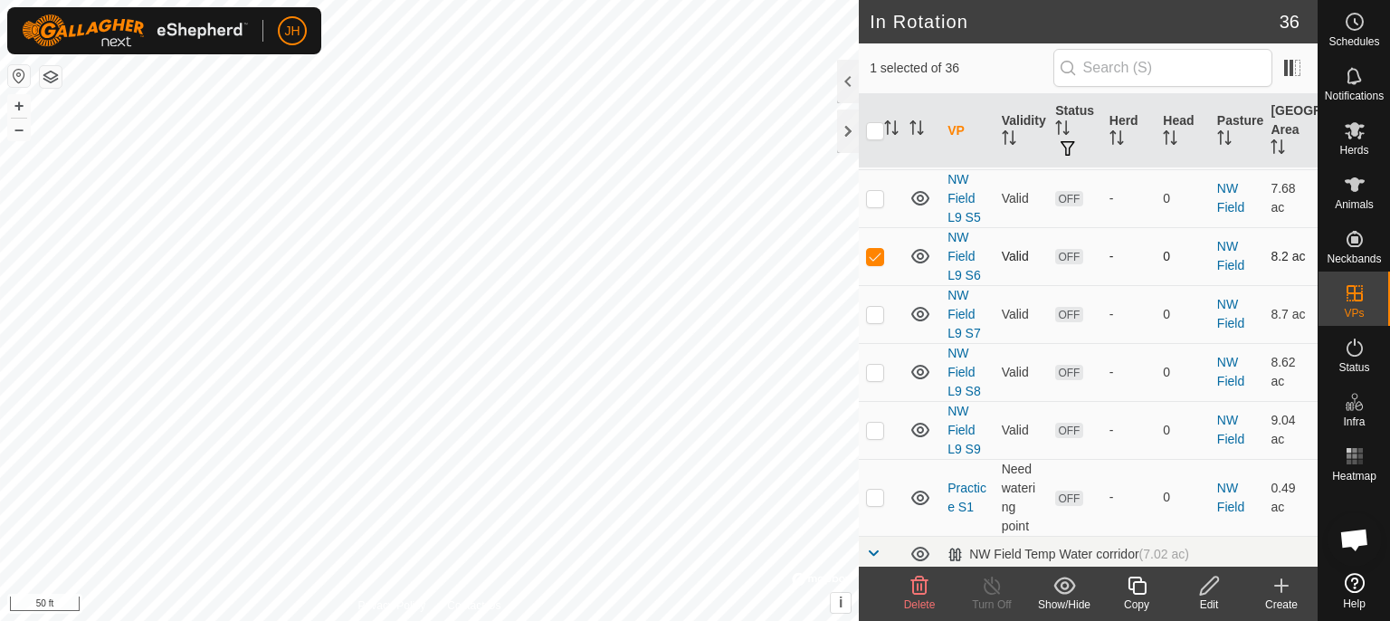
checkbox input "false"
click at [872, 199] on p-checkbox at bounding box center [875, 198] width 18 height 14
checkbox input "false"
click at [874, 252] on p-checkbox at bounding box center [875, 256] width 18 height 14
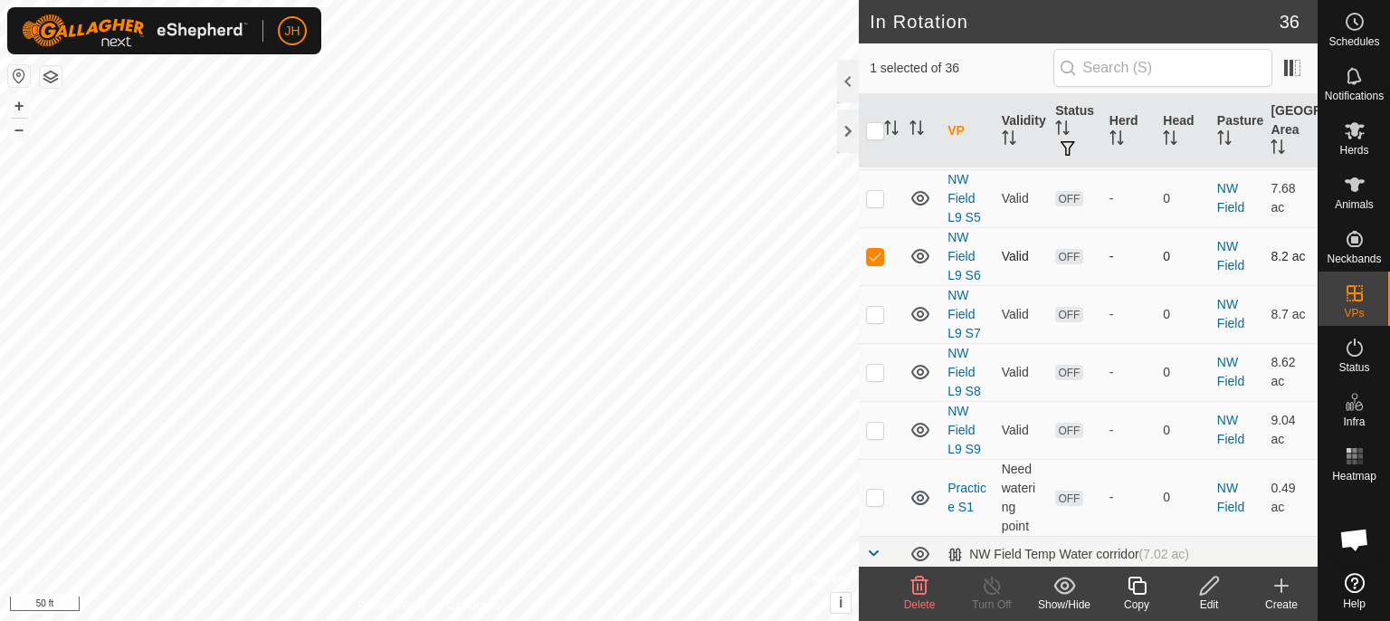
click at [875, 252] on p-checkbox at bounding box center [875, 256] width 18 height 14
checkbox input "false"
click at [875, 307] on p-checkbox at bounding box center [875, 314] width 18 height 14
click at [876, 307] on p-checkbox at bounding box center [875, 314] width 18 height 14
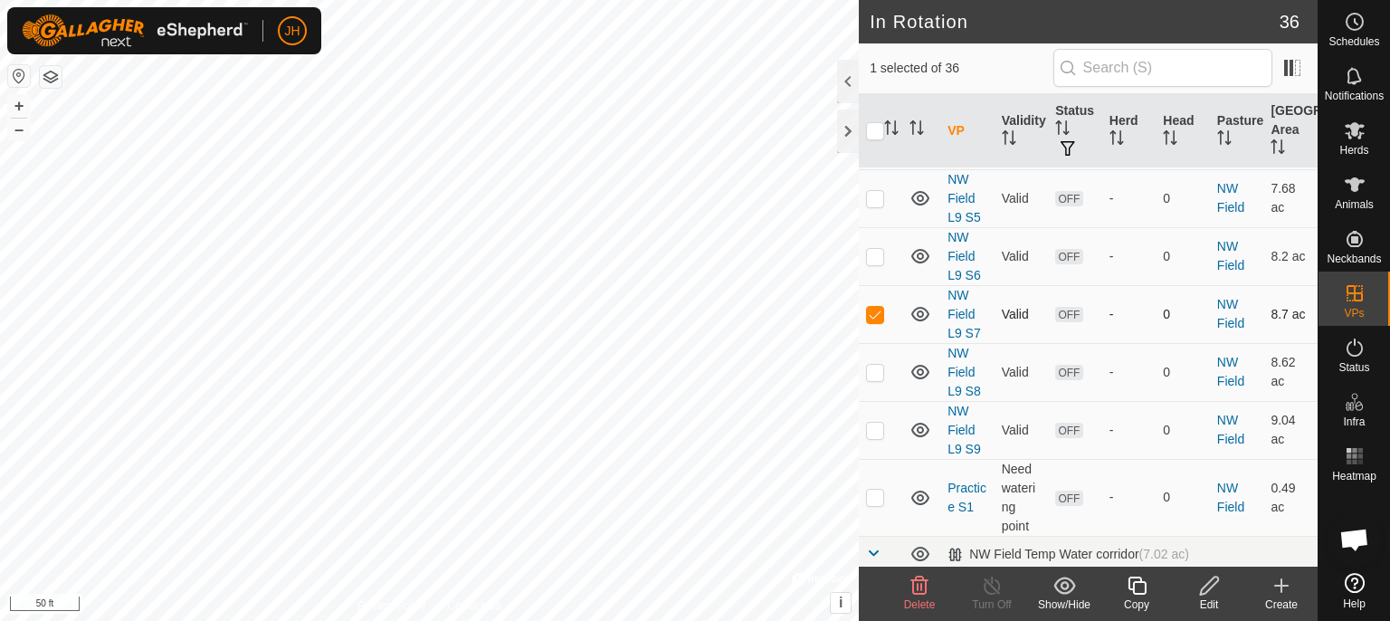
click at [876, 309] on p-checkbox at bounding box center [875, 314] width 18 height 14
checkbox input "false"
click at [877, 365] on p-checkbox at bounding box center [875, 372] width 18 height 14
checkbox input "false"
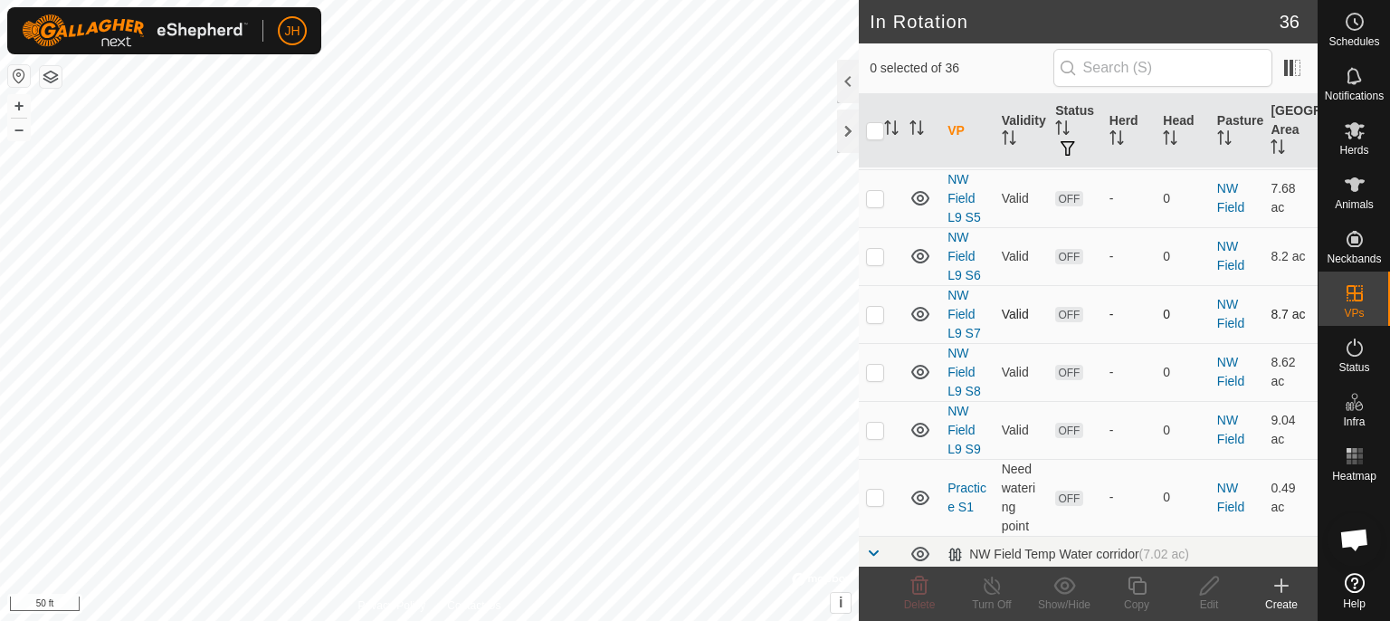
click at [877, 308] on p-checkbox at bounding box center [875, 314] width 18 height 14
click at [876, 307] on p-checkbox at bounding box center [875, 314] width 18 height 14
checkbox input "false"
click at [874, 255] on p-checkbox at bounding box center [875, 256] width 18 height 14
checkbox input "true"
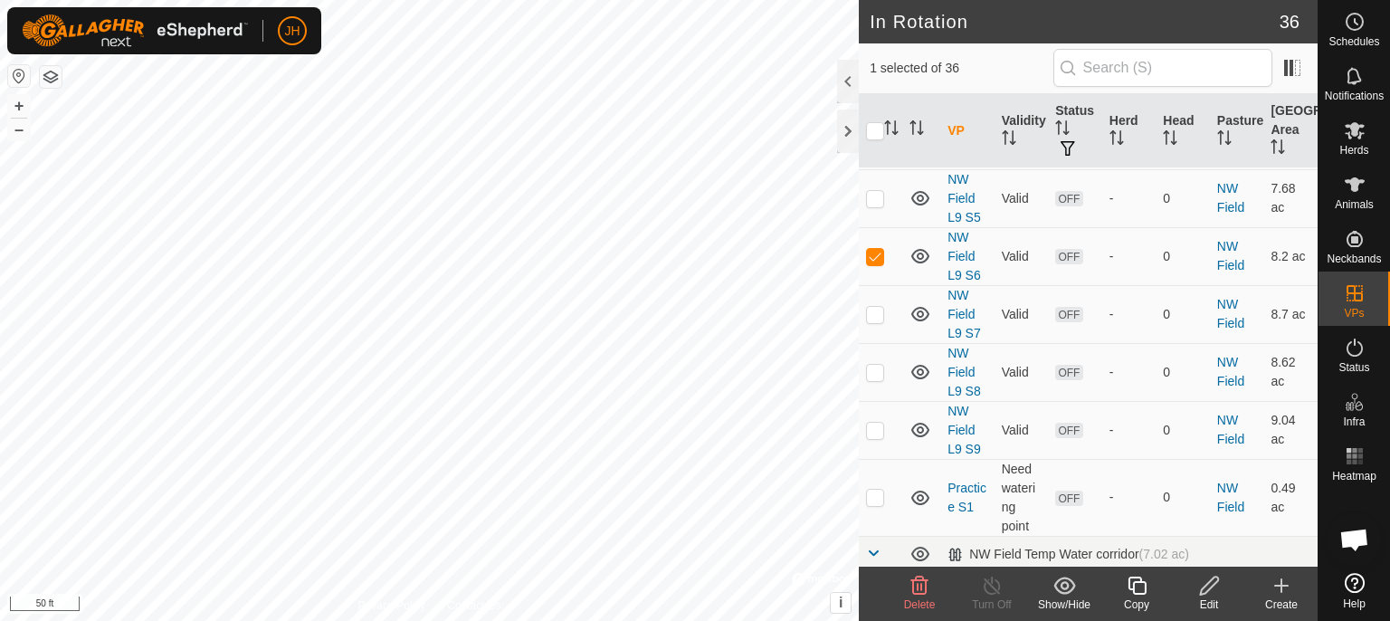
click at [1216, 595] on icon at bounding box center [1209, 586] width 23 height 22
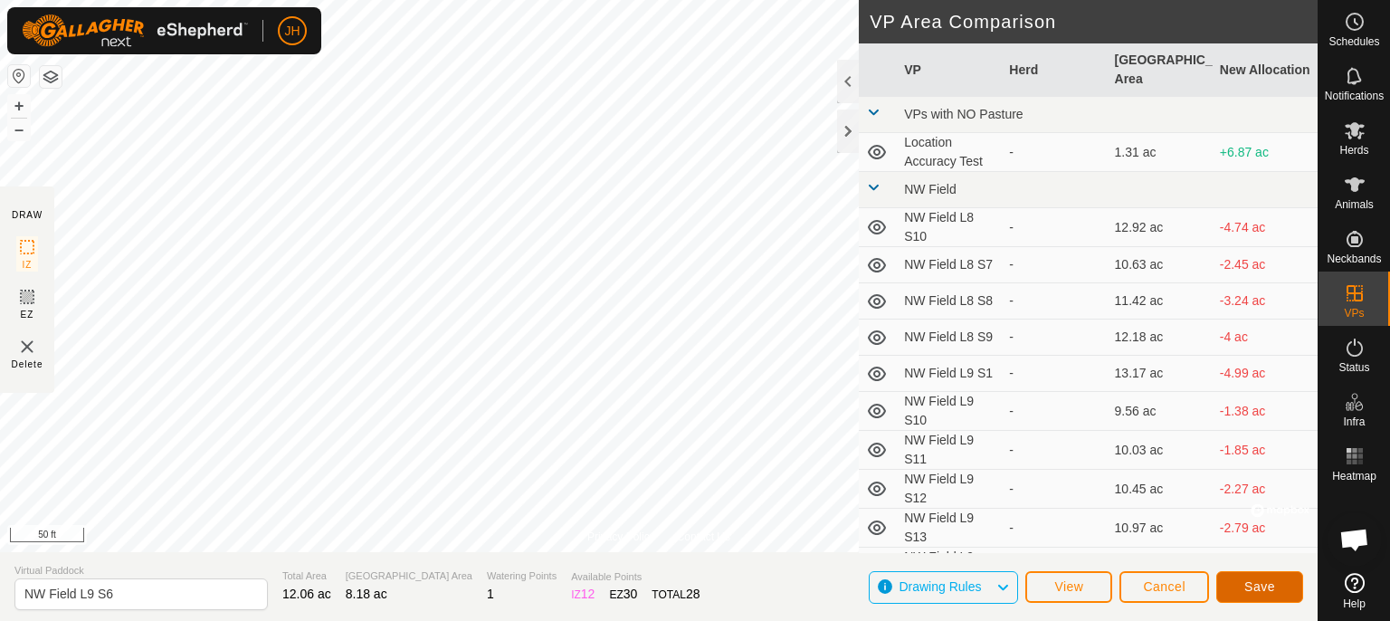
click at [1250, 579] on span "Save" at bounding box center [1259, 586] width 31 height 14
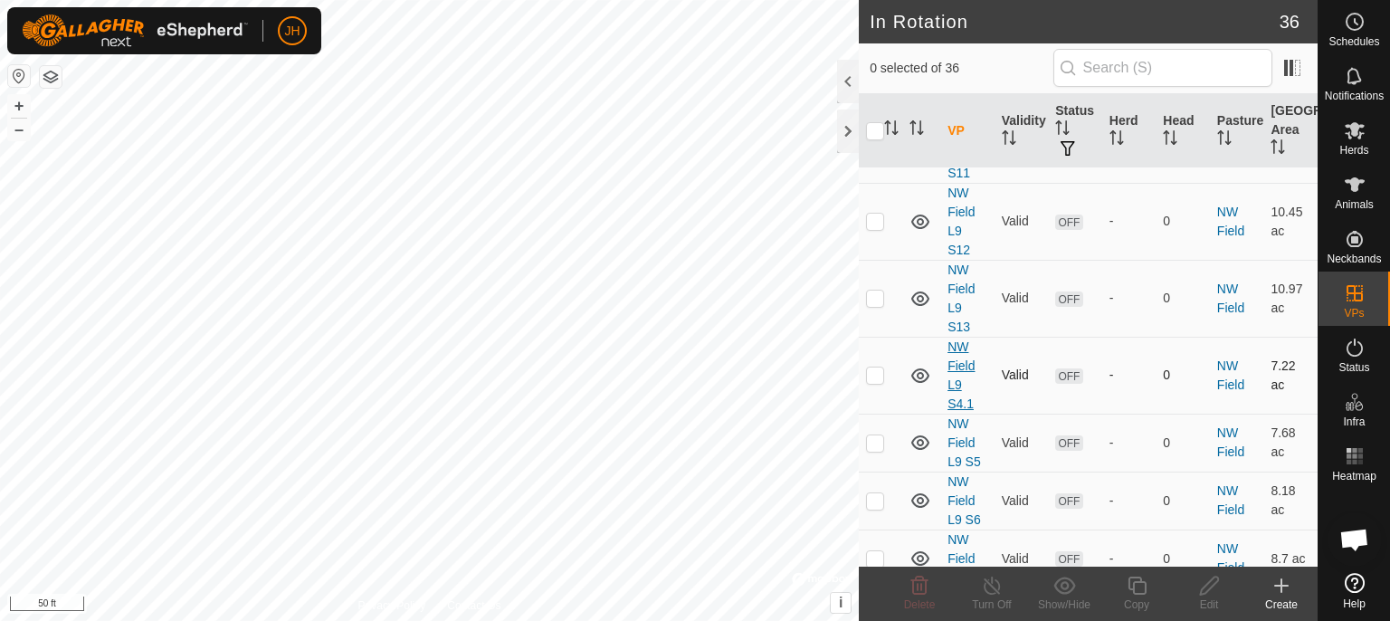
scroll to position [669, 0]
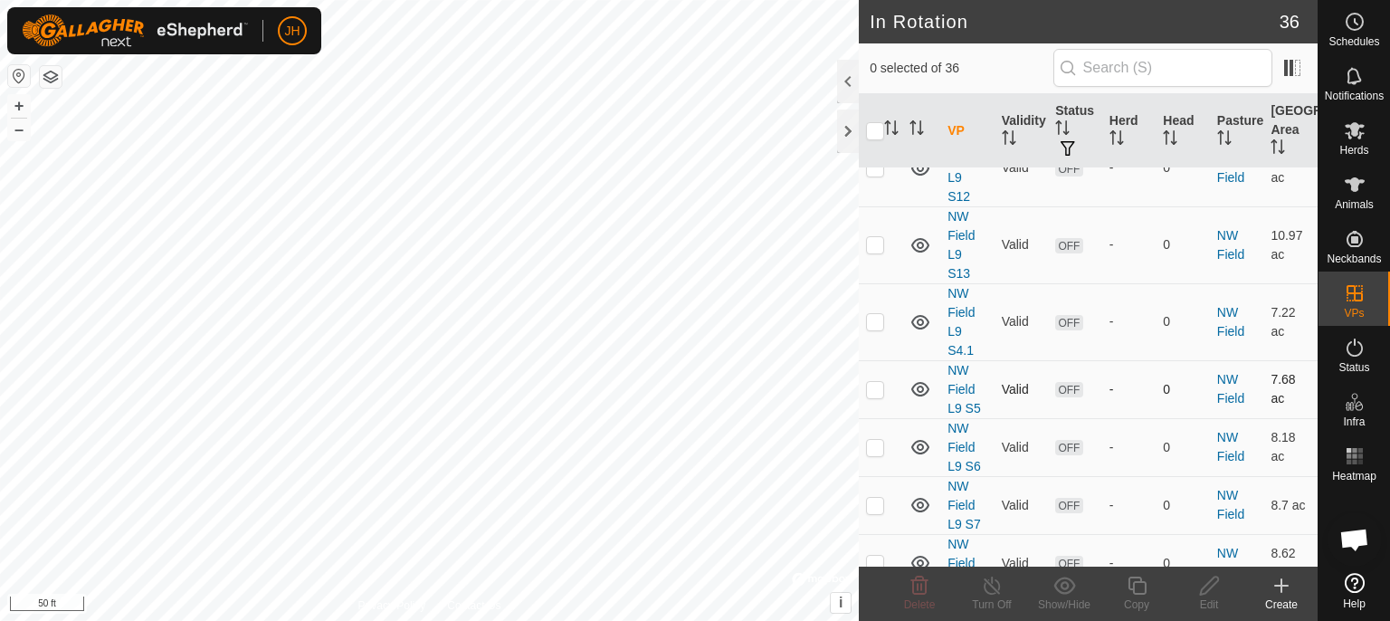
click at [875, 389] on p-checkbox at bounding box center [875, 389] width 18 height 14
checkbox input "true"
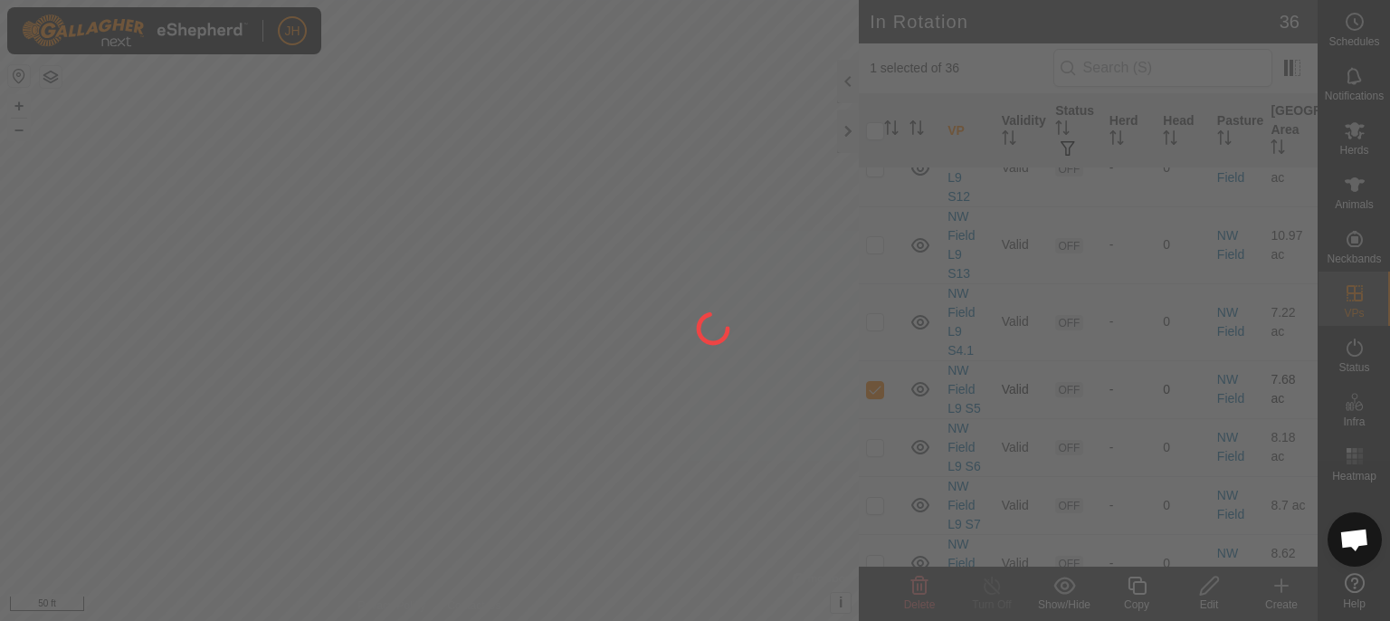
click at [875, 389] on div at bounding box center [695, 310] width 1390 height 621
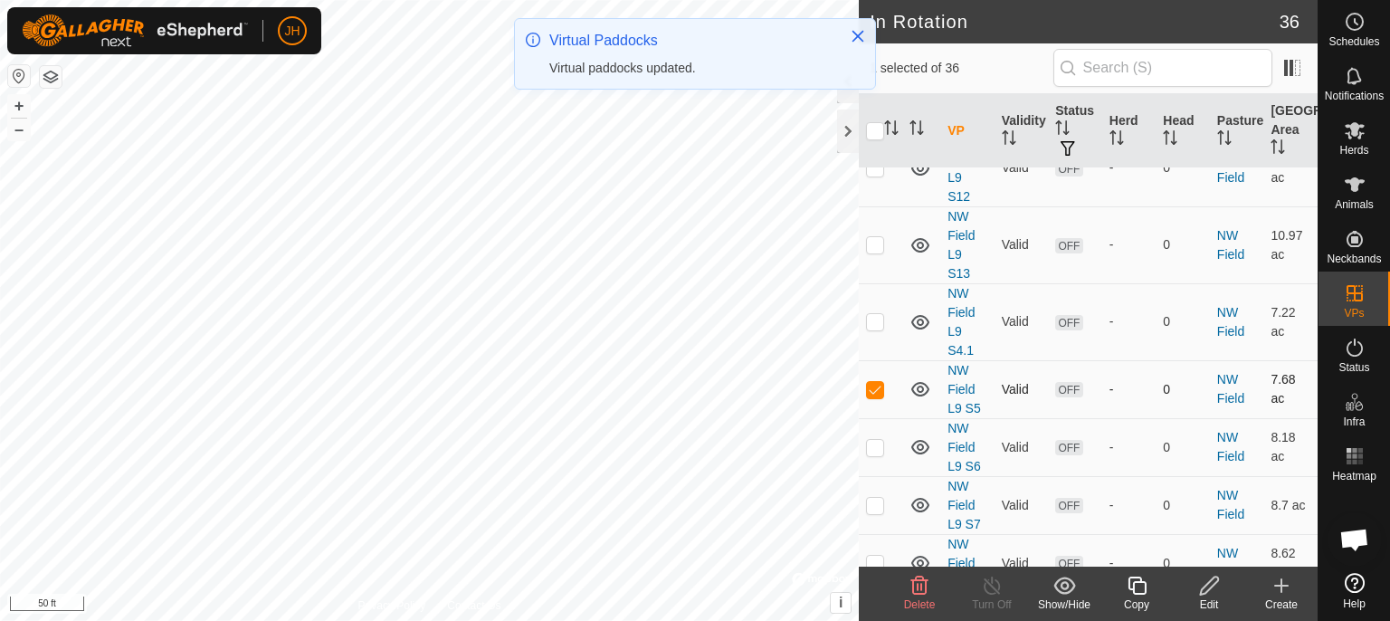
click at [875, 390] on p-checkbox at bounding box center [875, 389] width 18 height 14
checkbox input "true"
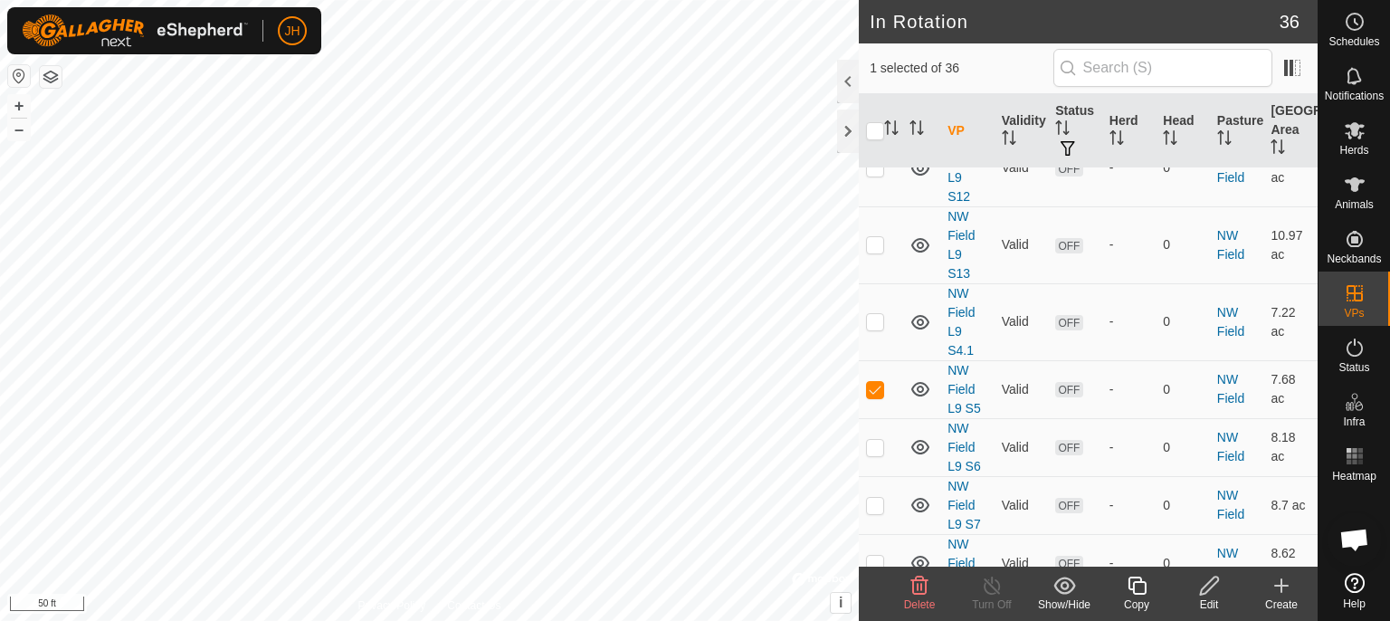
click at [1215, 591] on icon at bounding box center [1209, 586] width 23 height 22
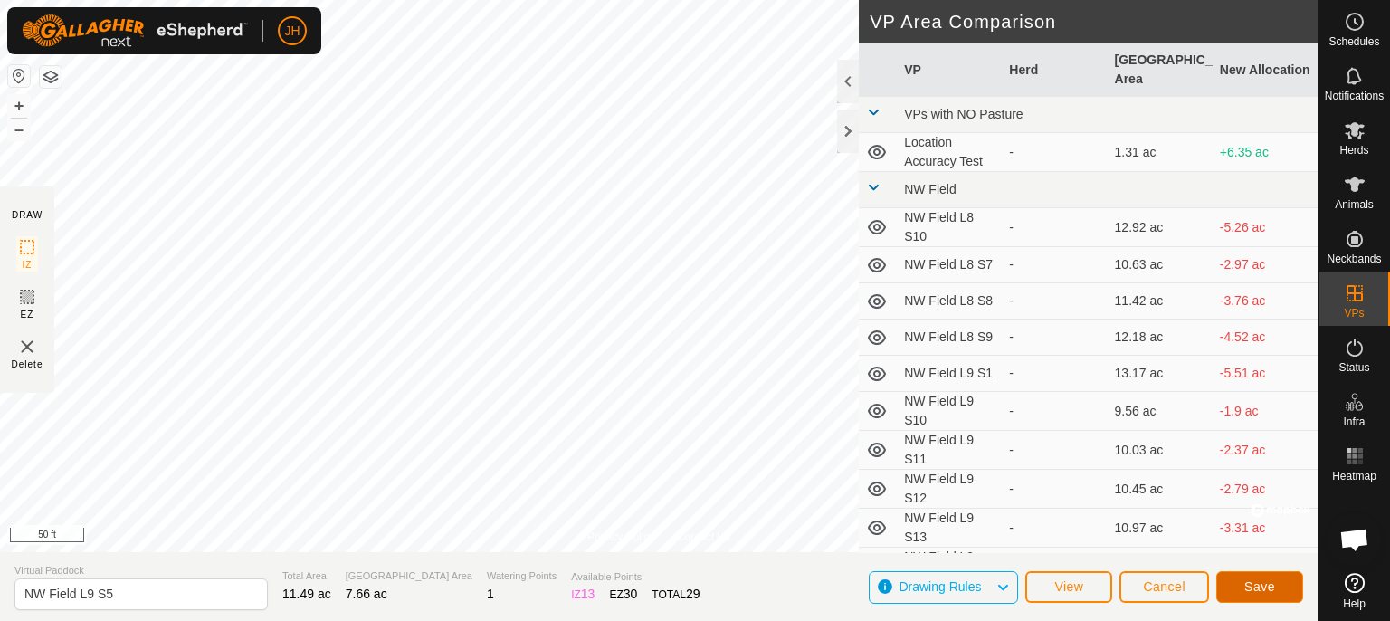
click at [1243, 585] on button "Save" at bounding box center [1259, 587] width 87 height 32
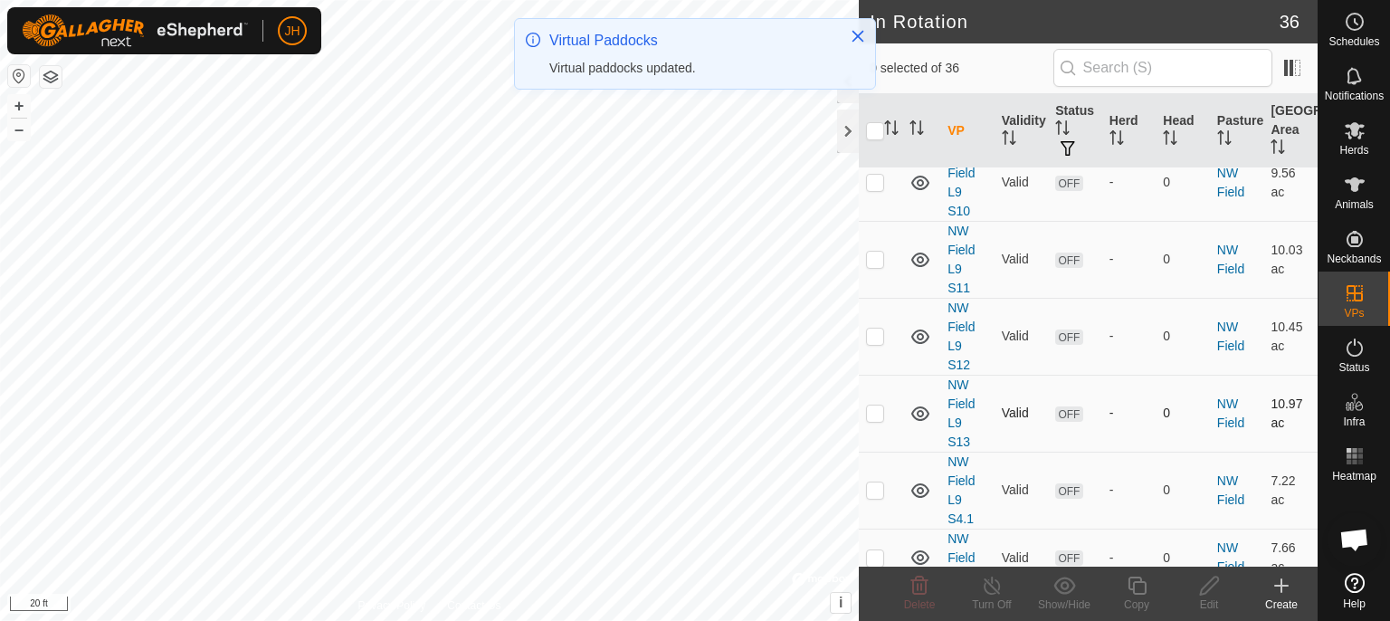
scroll to position [573, 0]
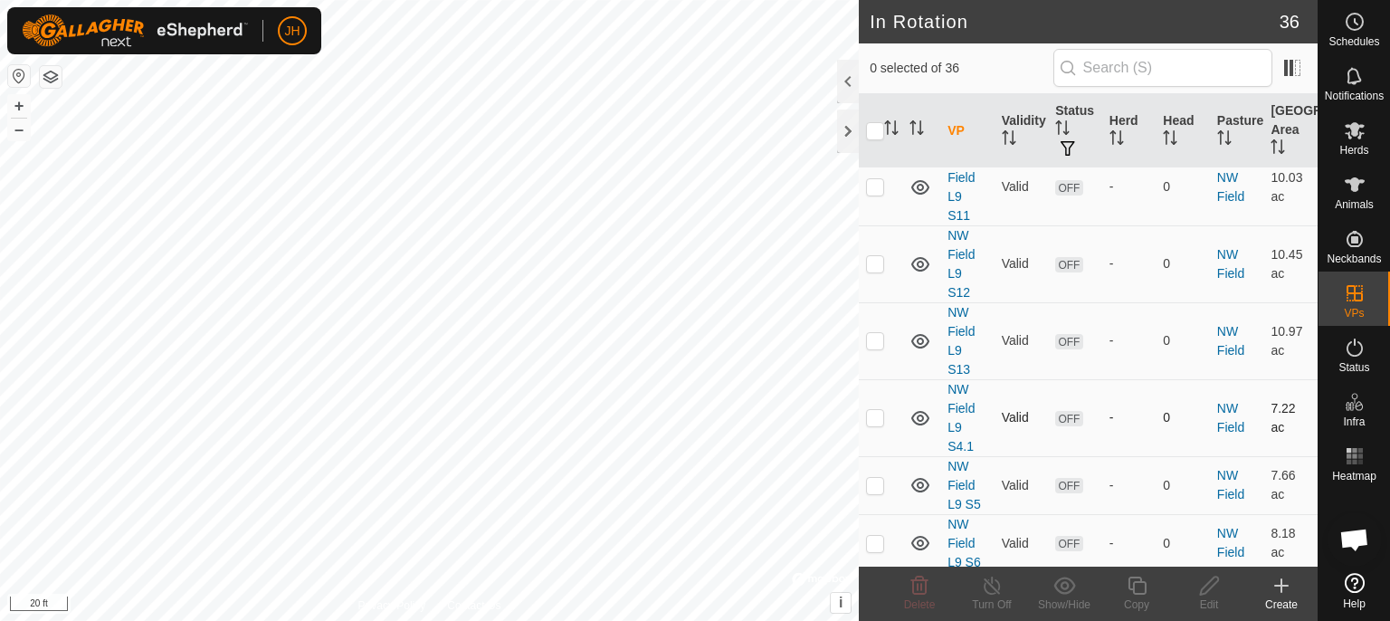
click at [874, 414] on p-checkbox at bounding box center [875, 417] width 18 height 14
click at [876, 411] on p-checkbox at bounding box center [875, 417] width 18 height 14
checkbox input "false"
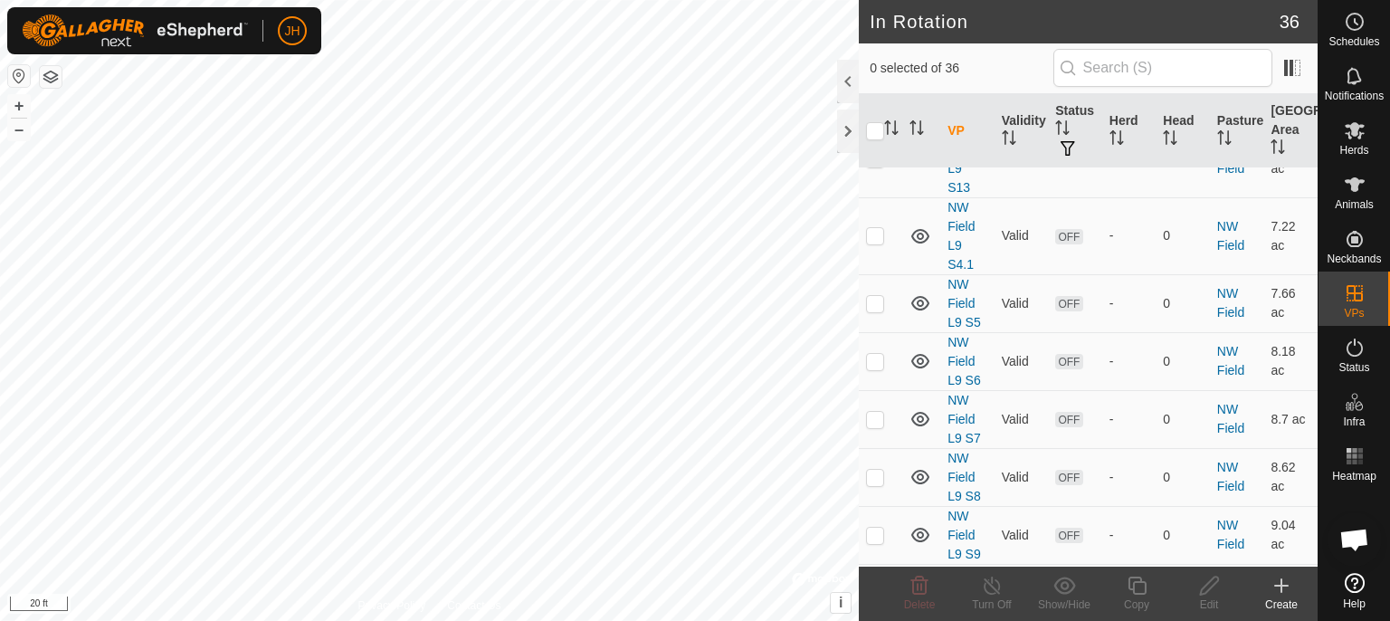
scroll to position [764, 0]
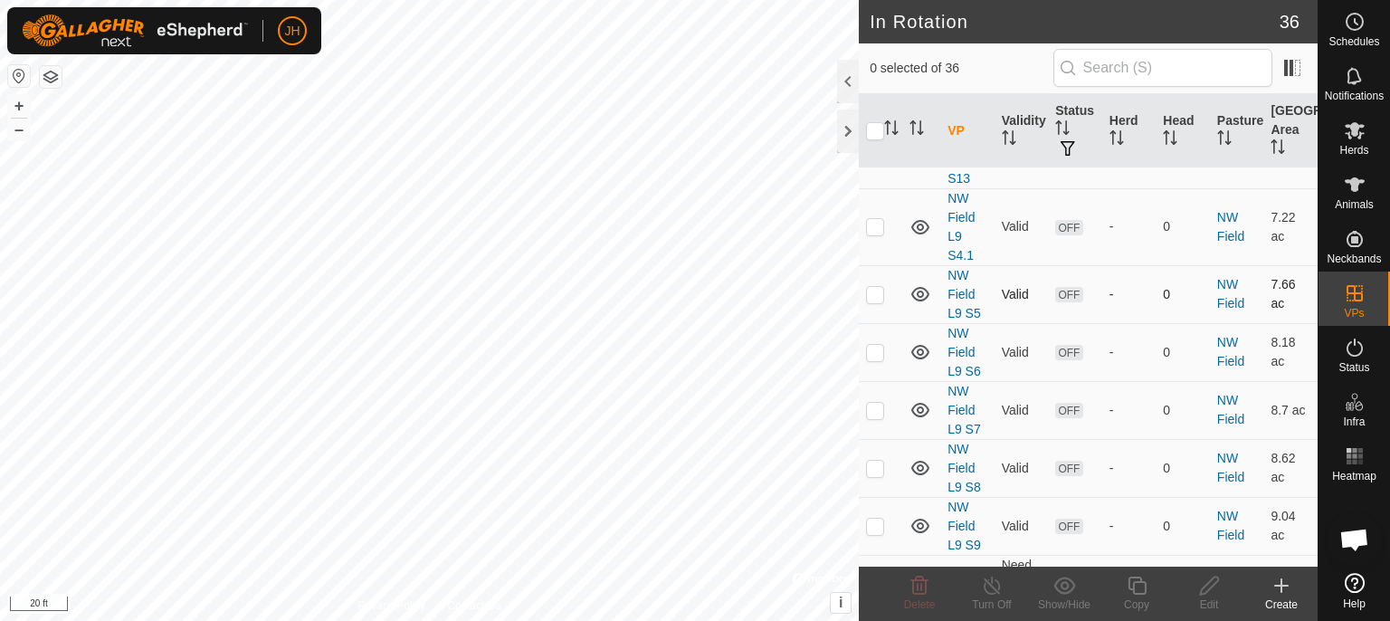
click at [871, 290] on p-checkbox at bounding box center [875, 294] width 18 height 14
checkbox input "true"
click at [1210, 586] on icon at bounding box center [1209, 585] width 18 height 18
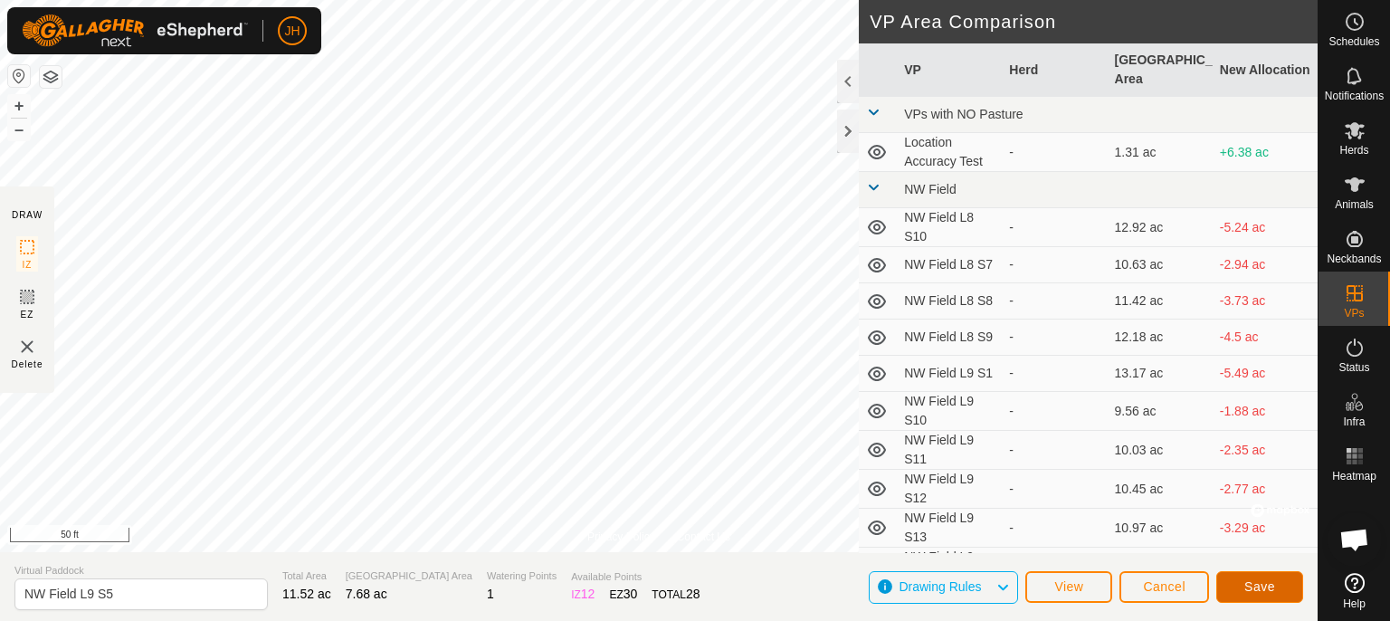
click at [1277, 588] on button "Save" at bounding box center [1259, 587] width 87 height 32
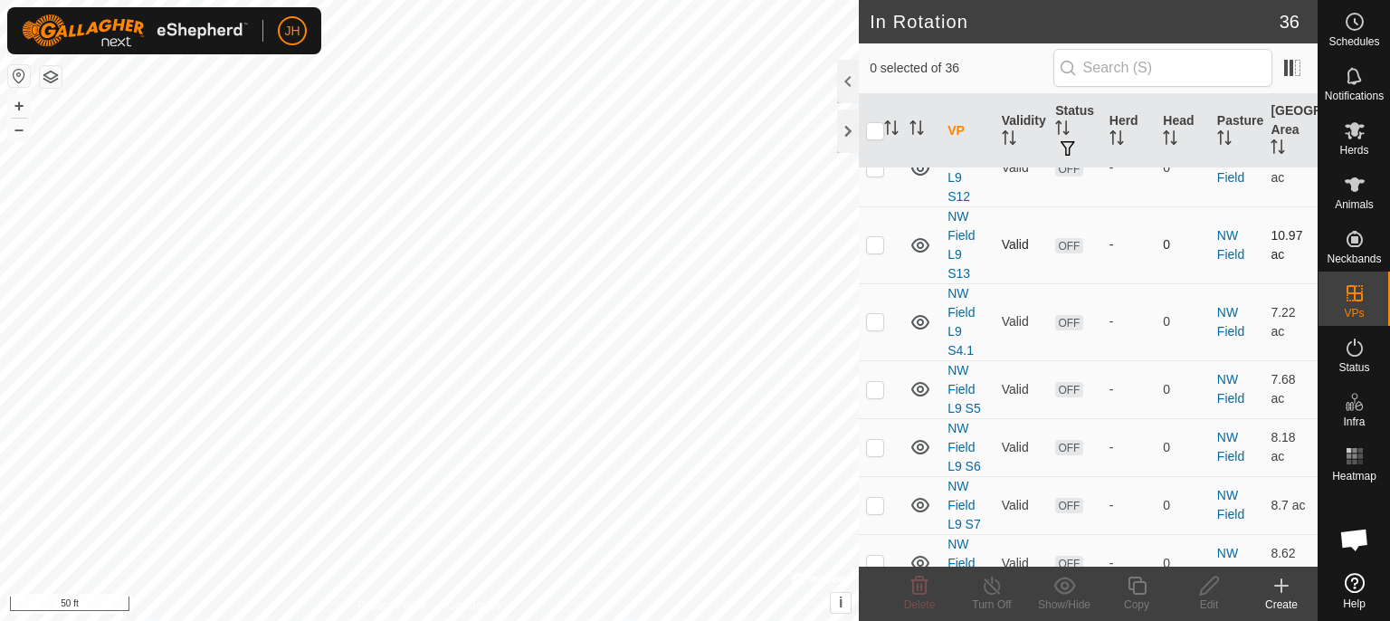
scroll to position [764, 0]
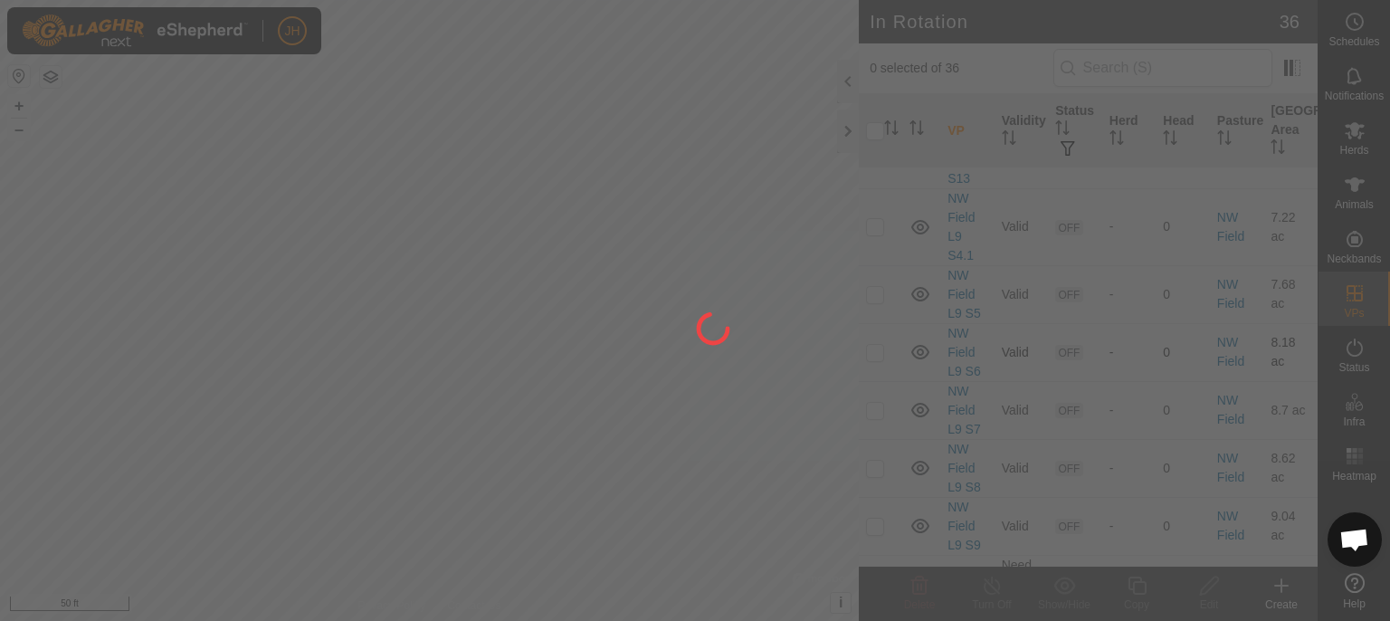
click at [876, 346] on div at bounding box center [695, 310] width 1390 height 621
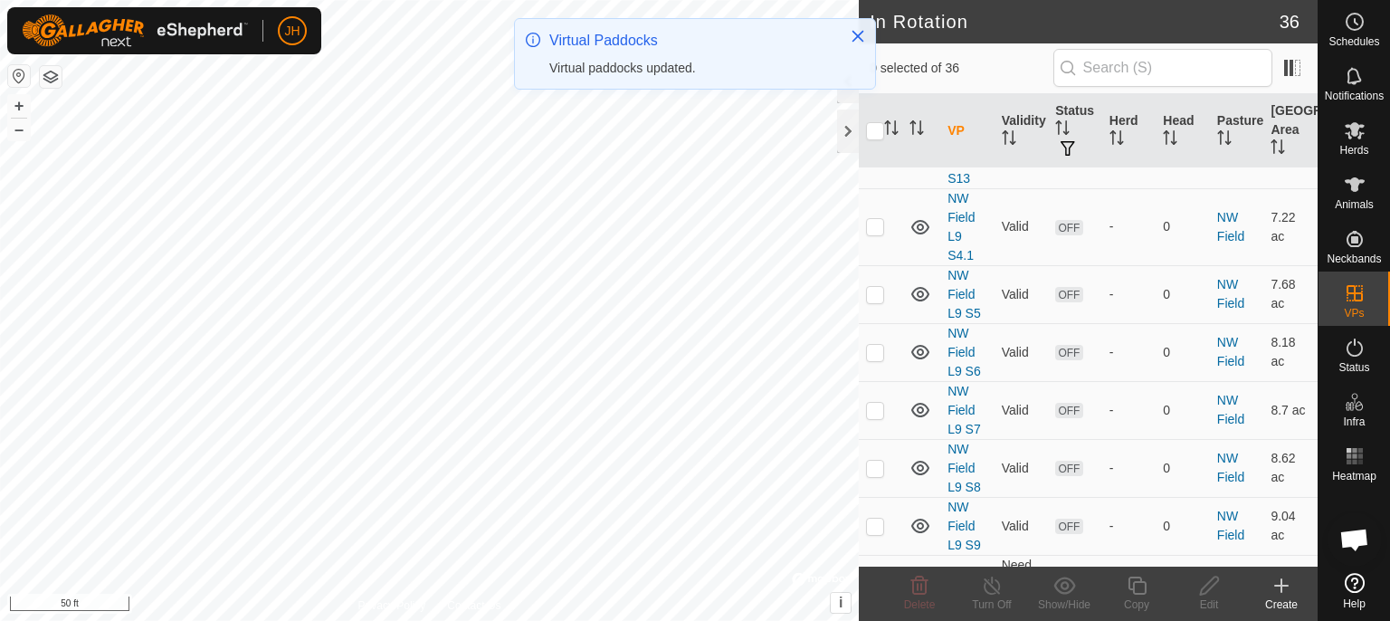
click at [875, 348] on p-checkbox at bounding box center [875, 352] width 18 height 14
checkbox input "true"
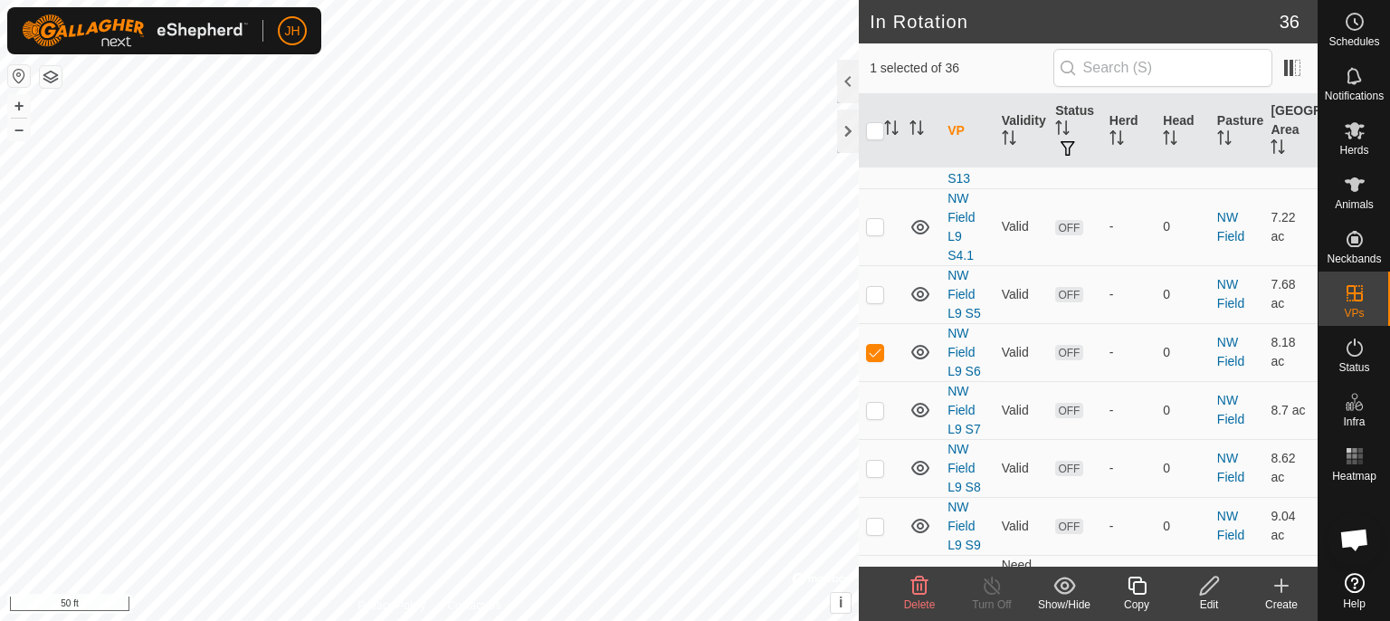
click at [1204, 589] on icon at bounding box center [1209, 586] width 23 height 22
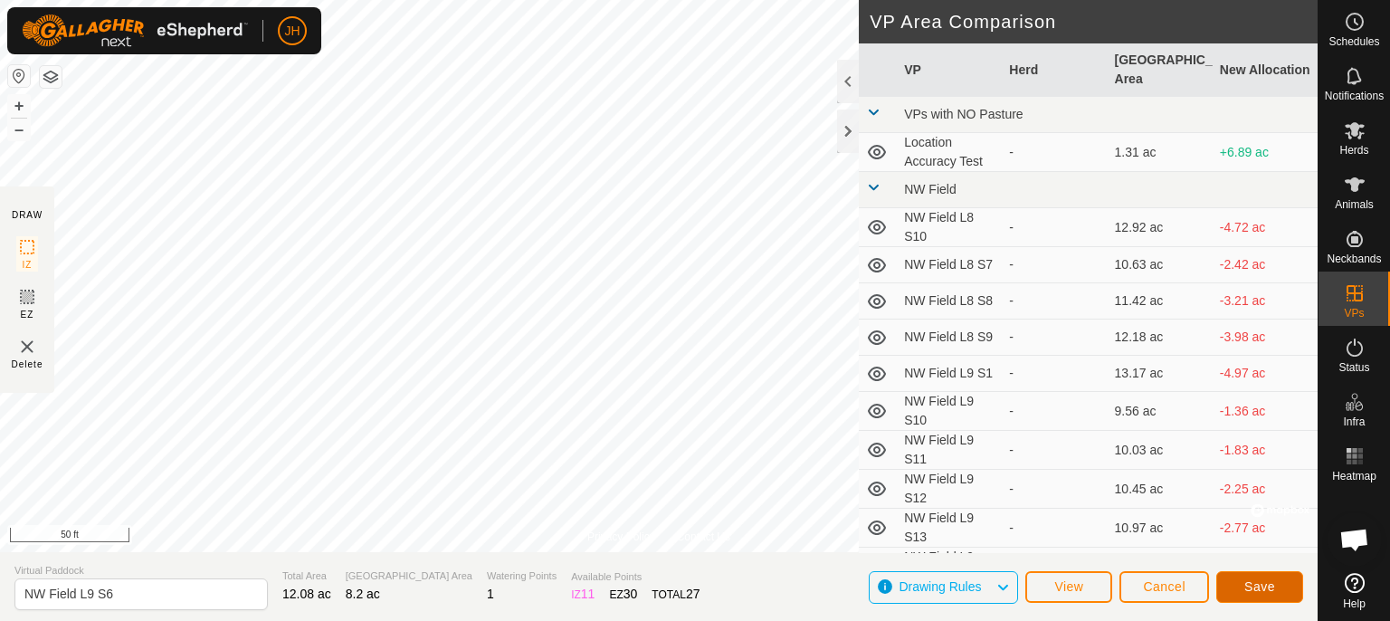
click at [1274, 588] on span "Save" at bounding box center [1259, 586] width 31 height 14
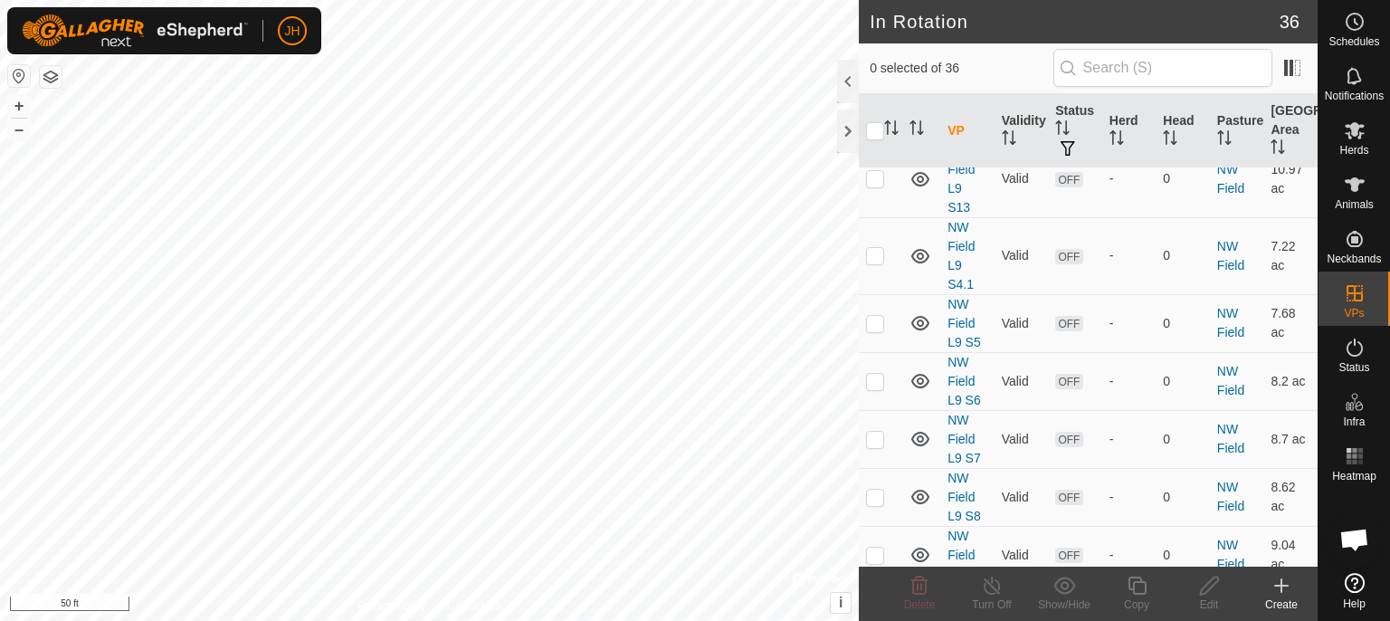
scroll to position [764, 0]
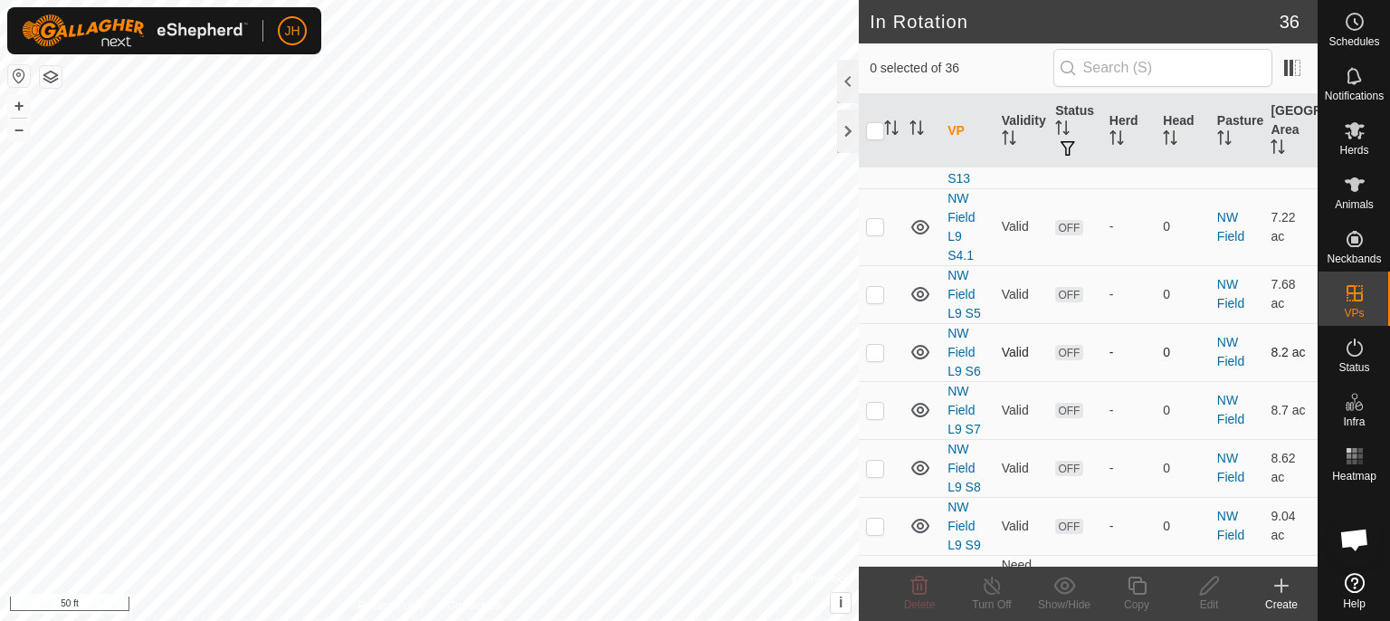
click at [874, 347] on p-checkbox at bounding box center [875, 352] width 18 height 14
click at [870, 348] on p-checkbox at bounding box center [875, 352] width 18 height 14
checkbox input "false"
click at [877, 403] on p-checkbox at bounding box center [875, 410] width 18 height 14
checkbox input "true"
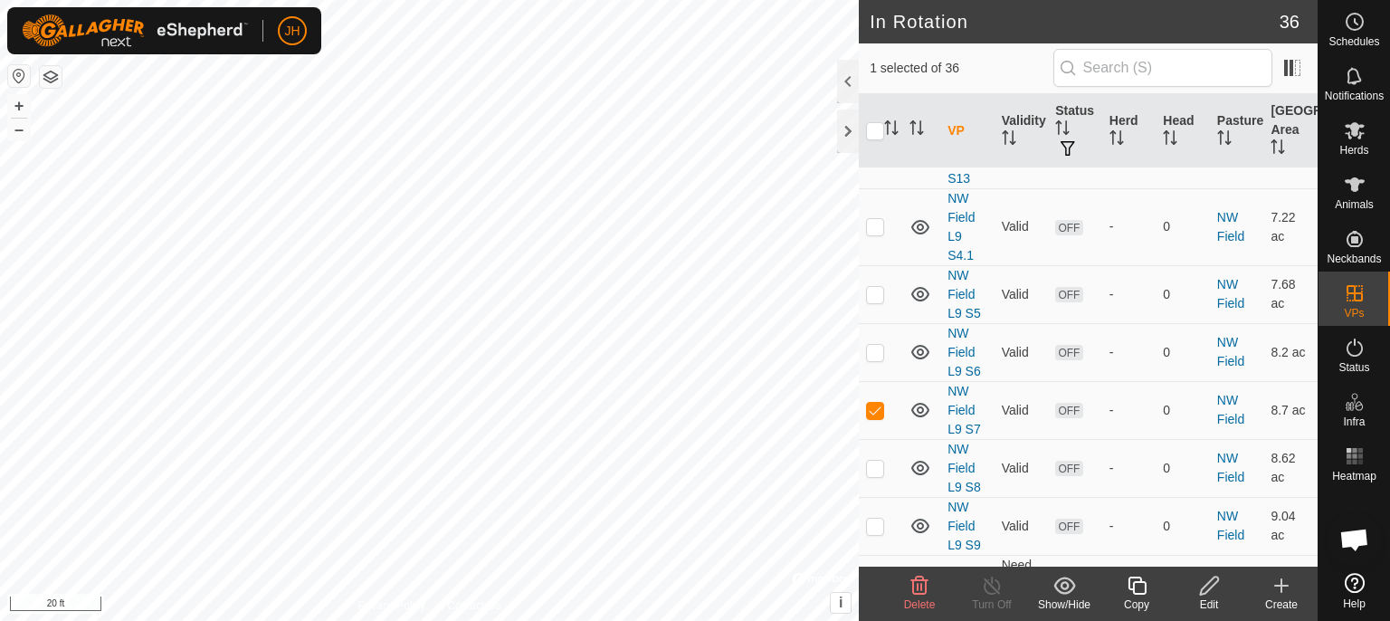
click at [1210, 586] on icon at bounding box center [1209, 585] width 18 height 18
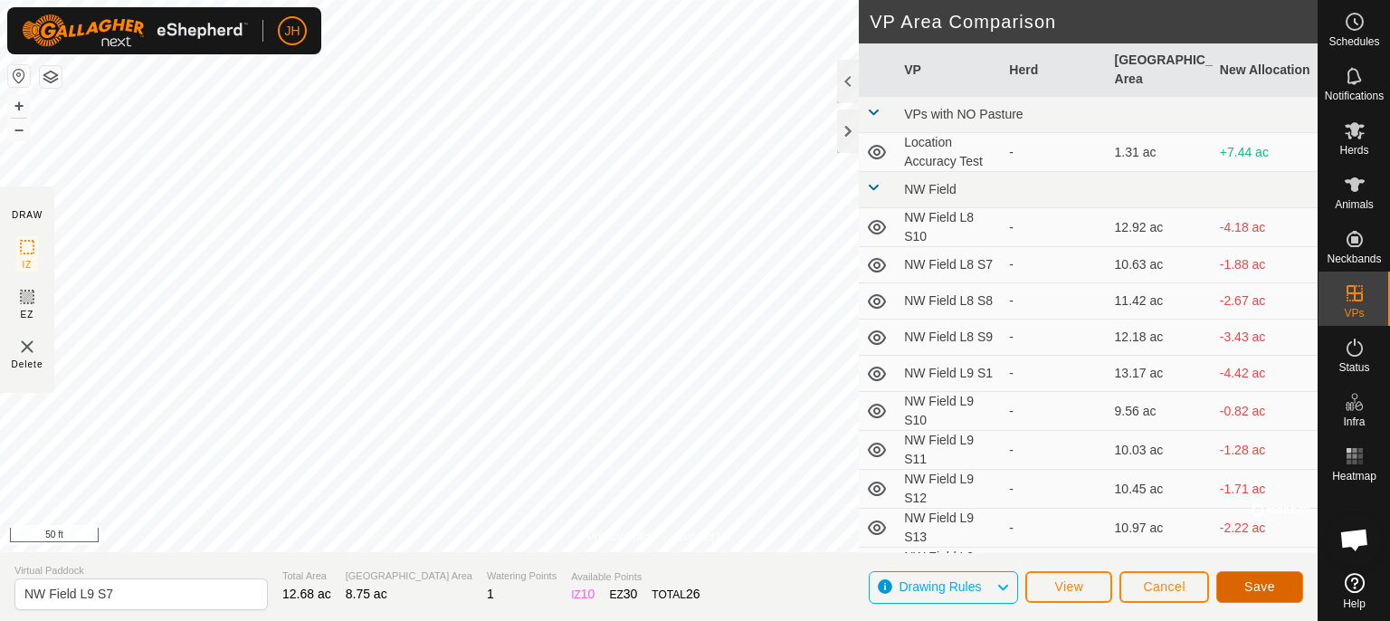
click at [1242, 579] on button "Save" at bounding box center [1259, 587] width 87 height 32
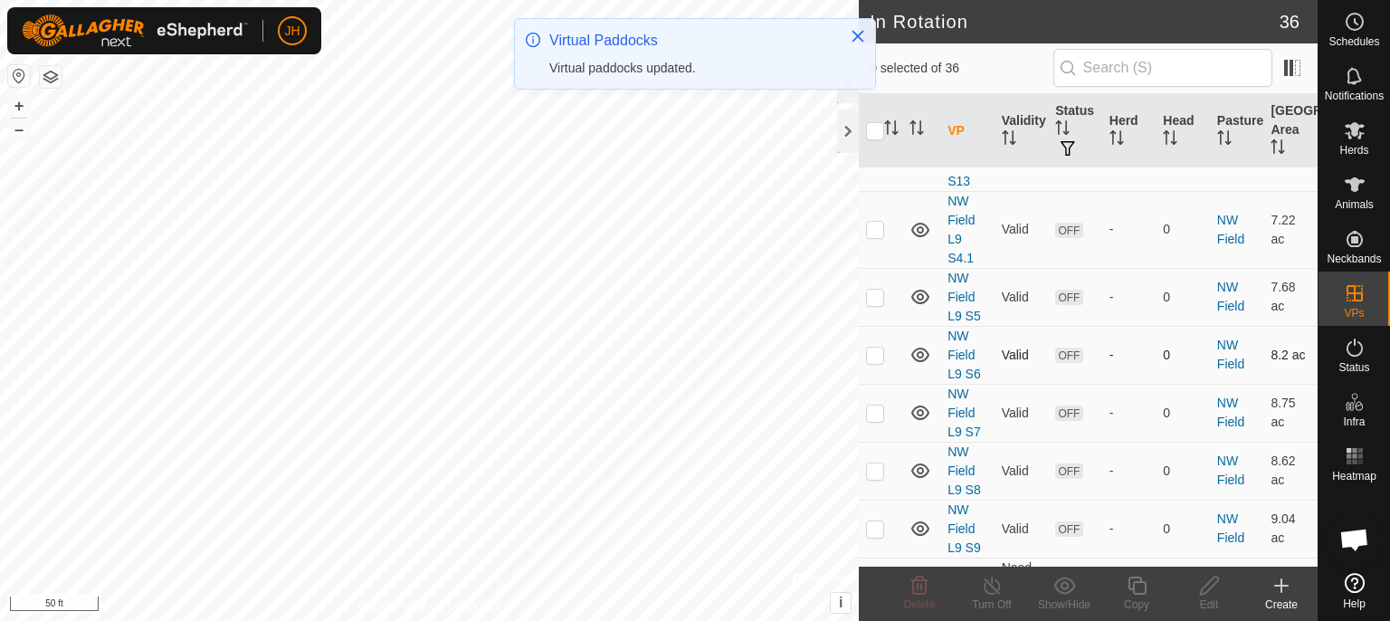
scroll to position [764, 0]
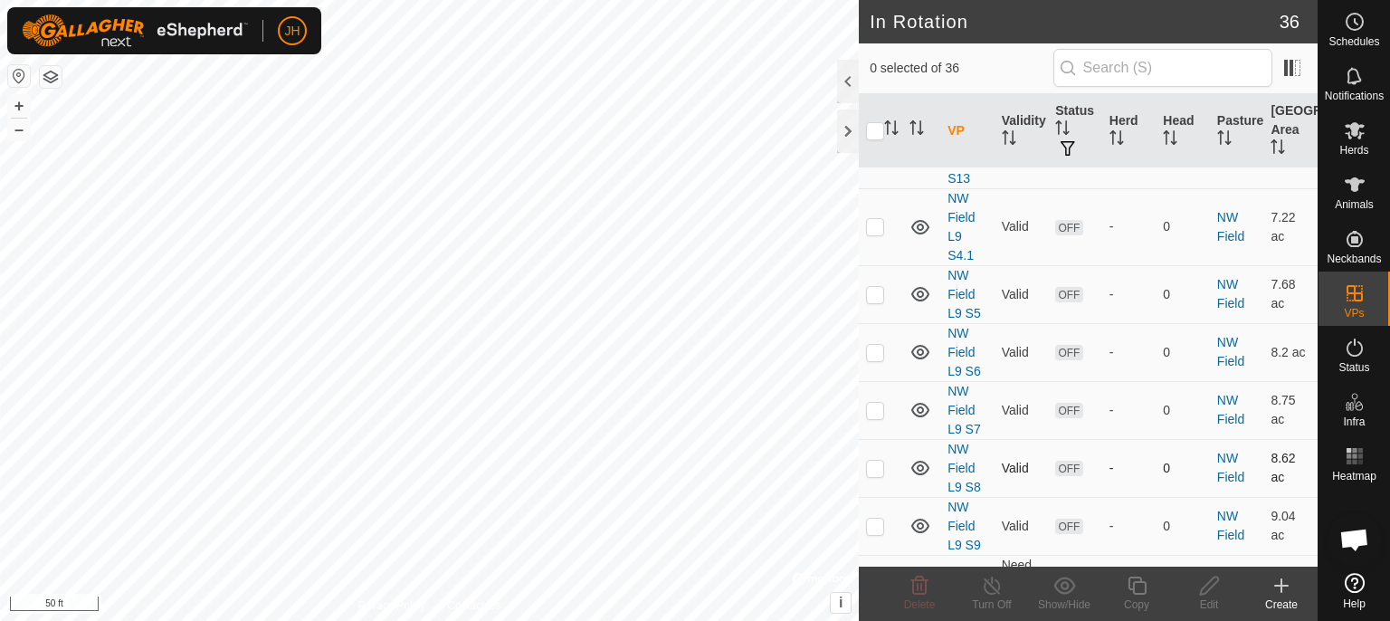
click at [873, 463] on p-checkbox at bounding box center [875, 468] width 18 height 14
checkbox input "true"
click at [1205, 587] on icon at bounding box center [1209, 586] width 23 height 22
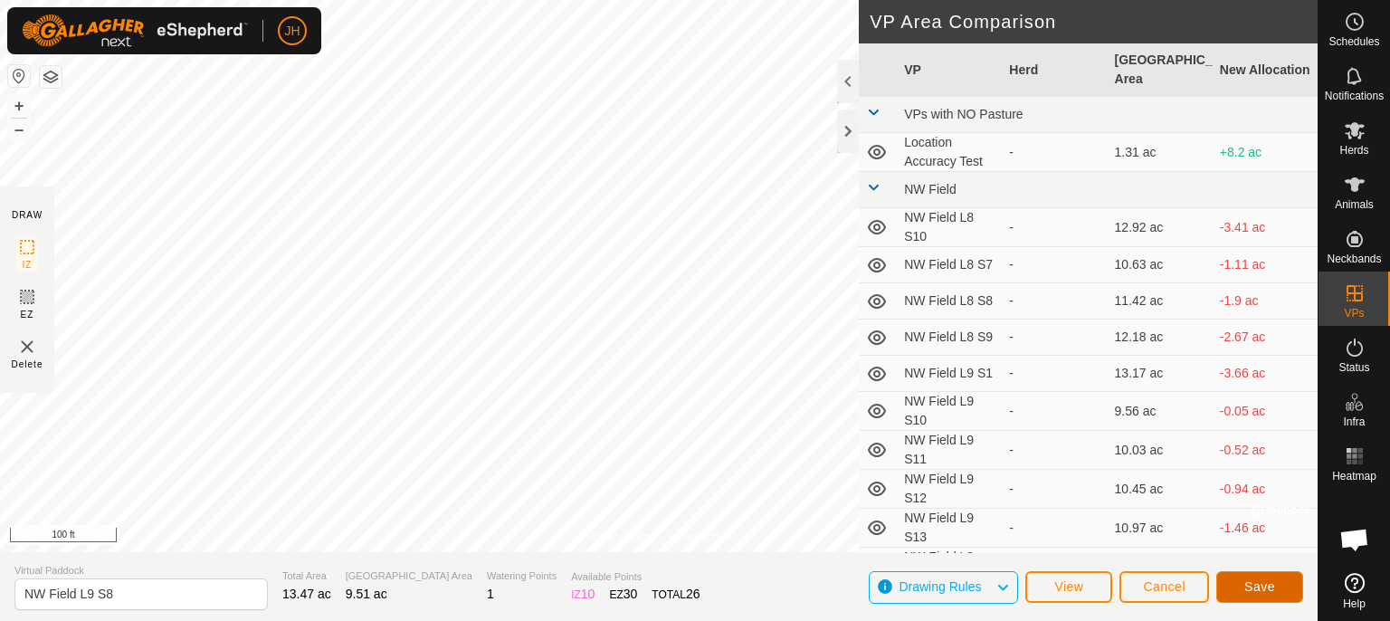
click at [1251, 585] on span "Save" at bounding box center [1259, 586] width 31 height 14
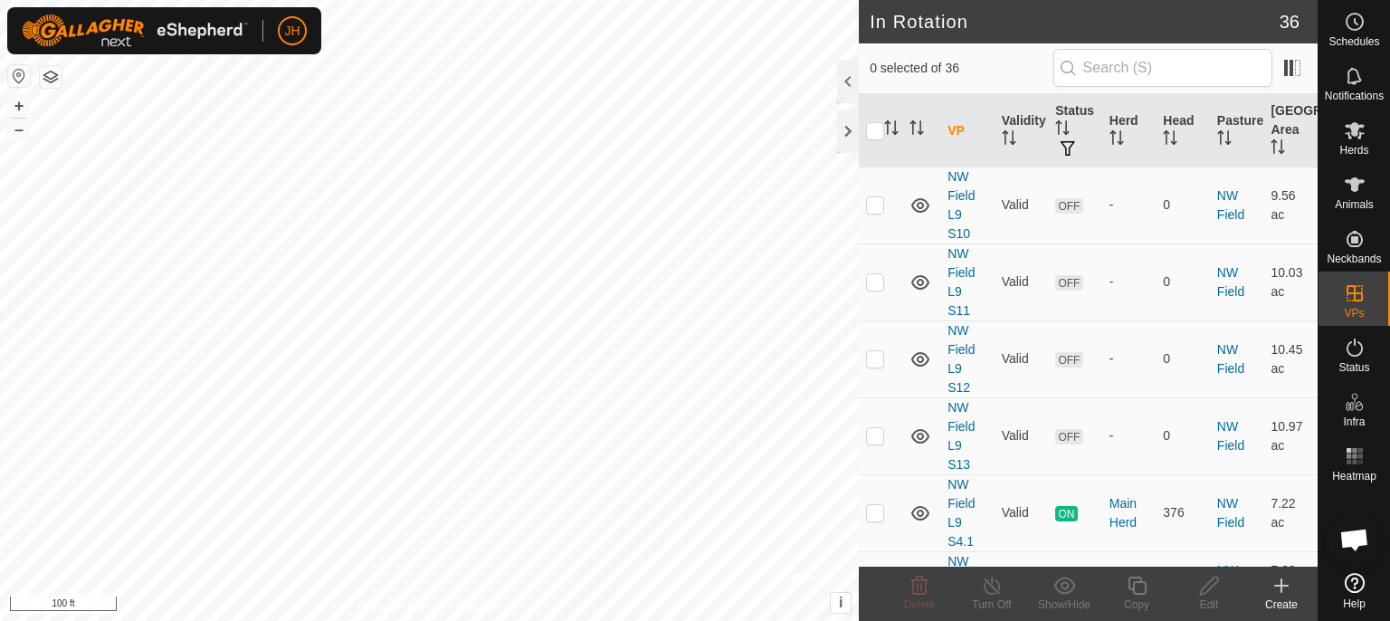
scroll to position [573, 0]
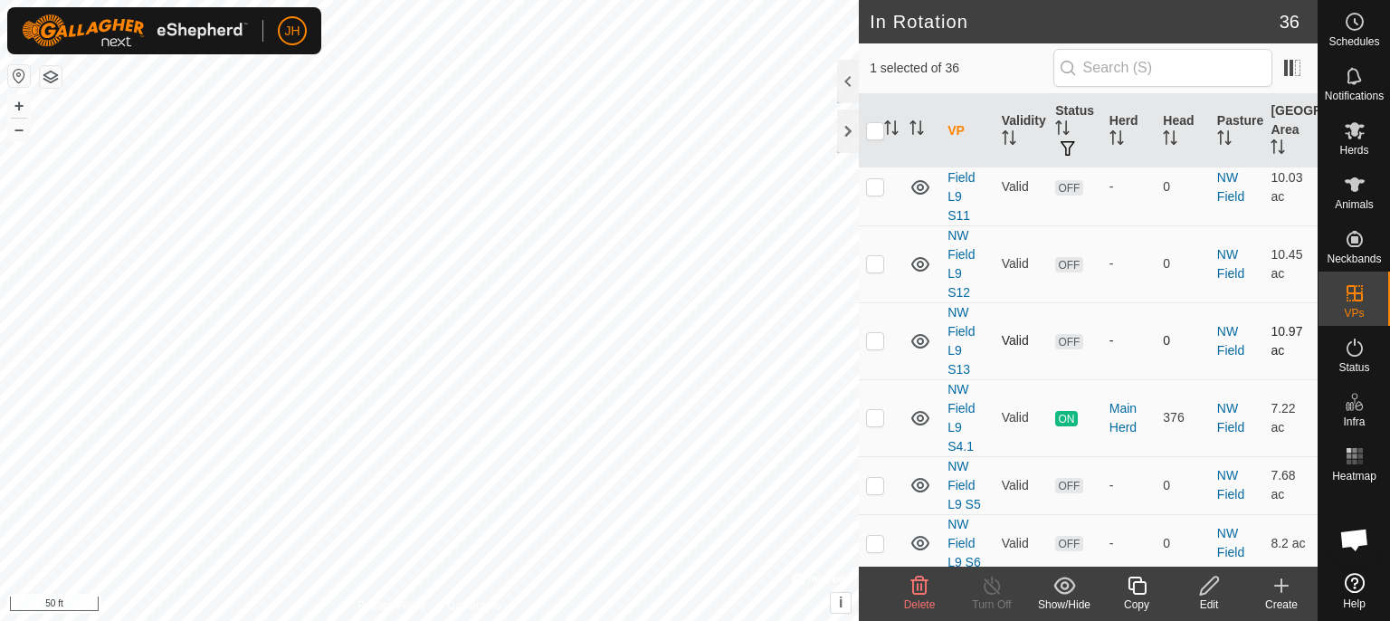
checkbox input "false"
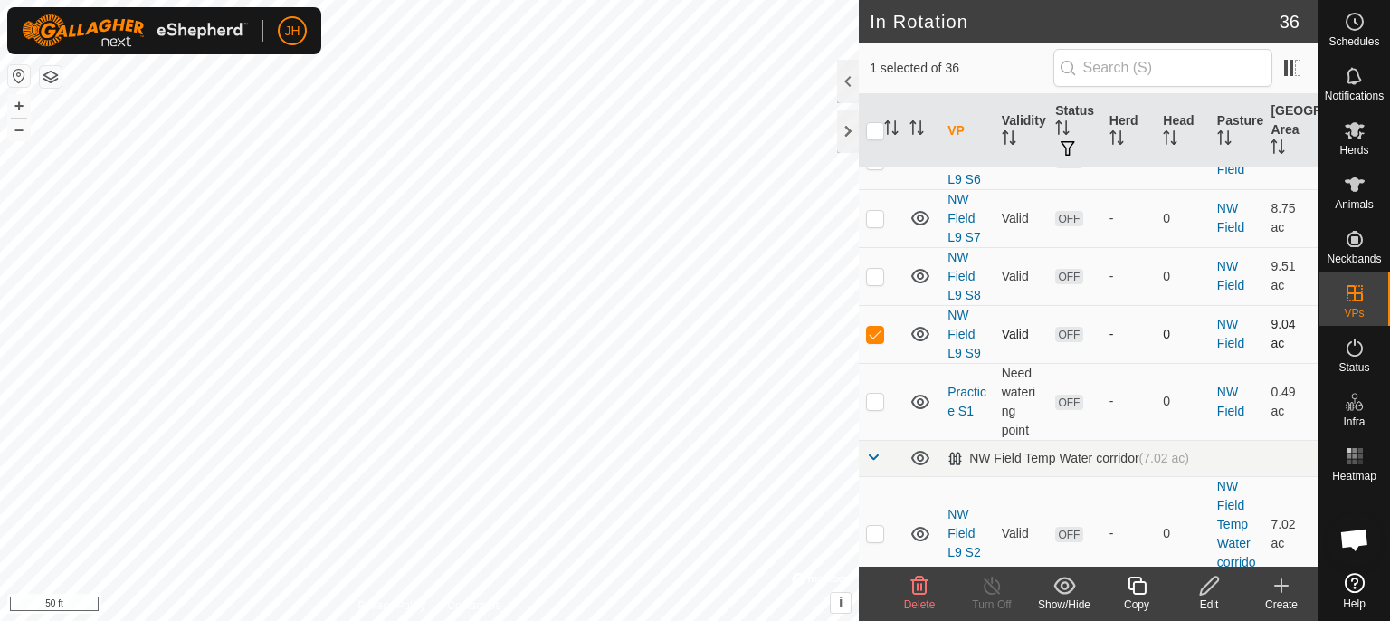
click at [876, 328] on p-checkbox at bounding box center [875, 334] width 18 height 14
checkbox input "false"
click at [876, 272] on p-checkbox at bounding box center [875, 276] width 18 height 14
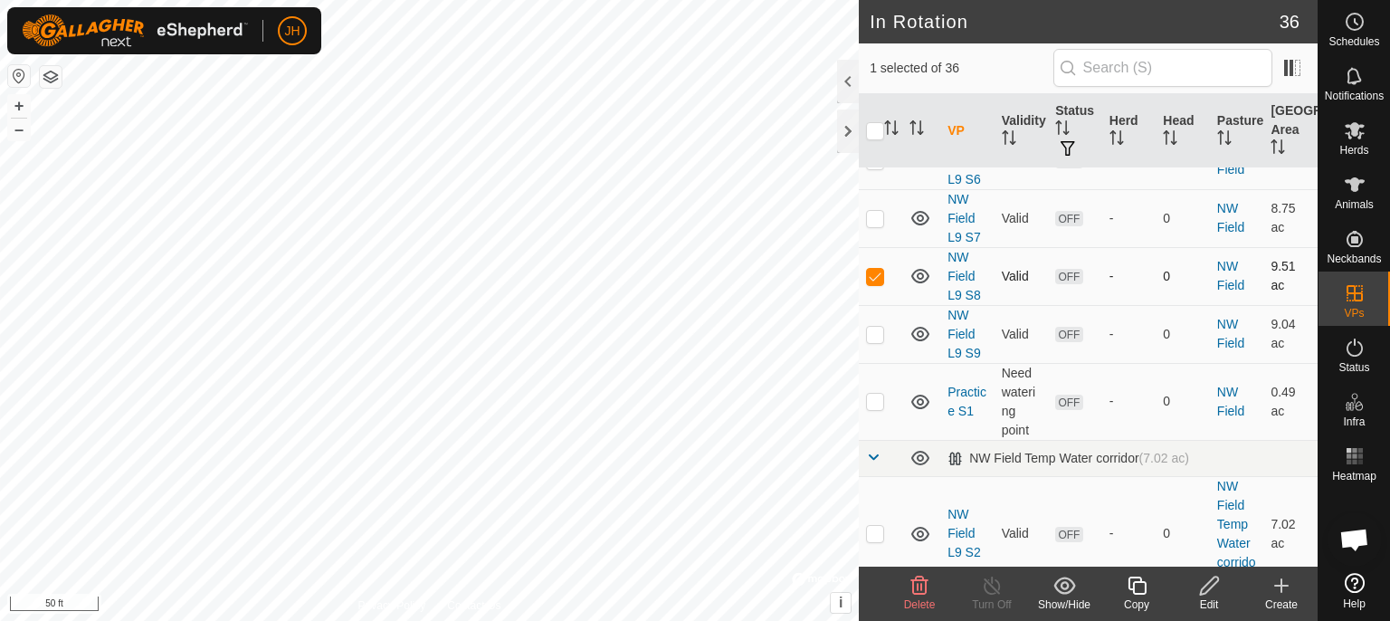
click at [876, 272] on p-checkbox at bounding box center [875, 276] width 18 height 14
checkbox input "false"
click at [877, 329] on p-checkbox at bounding box center [875, 334] width 18 height 14
checkbox input "true"
click at [1212, 588] on icon at bounding box center [1209, 586] width 23 height 22
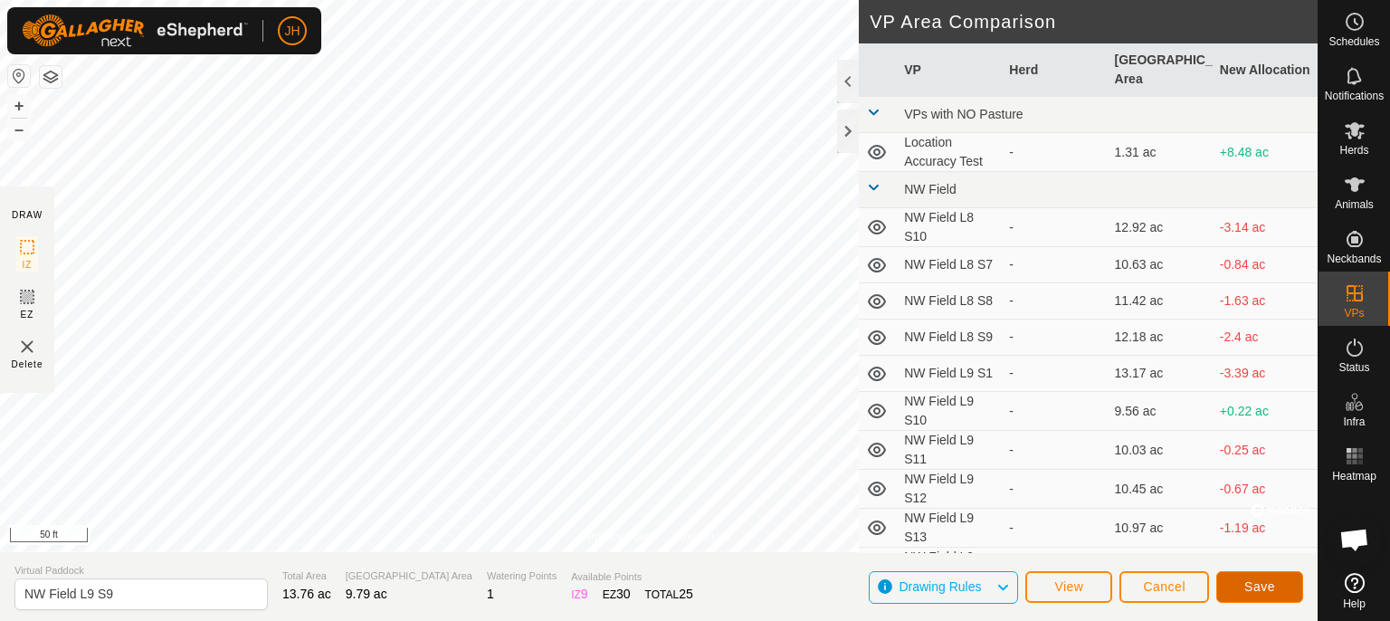
click at [1279, 585] on button "Save" at bounding box center [1259, 587] width 87 height 32
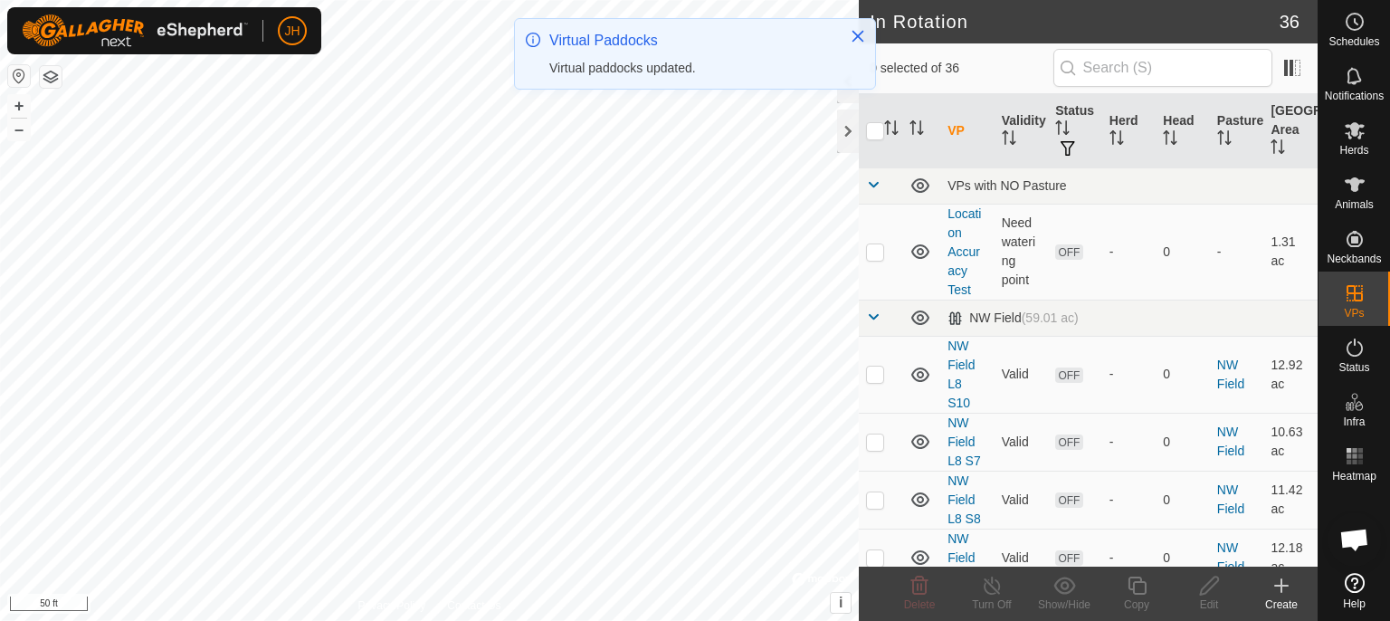
checkbox input "true"
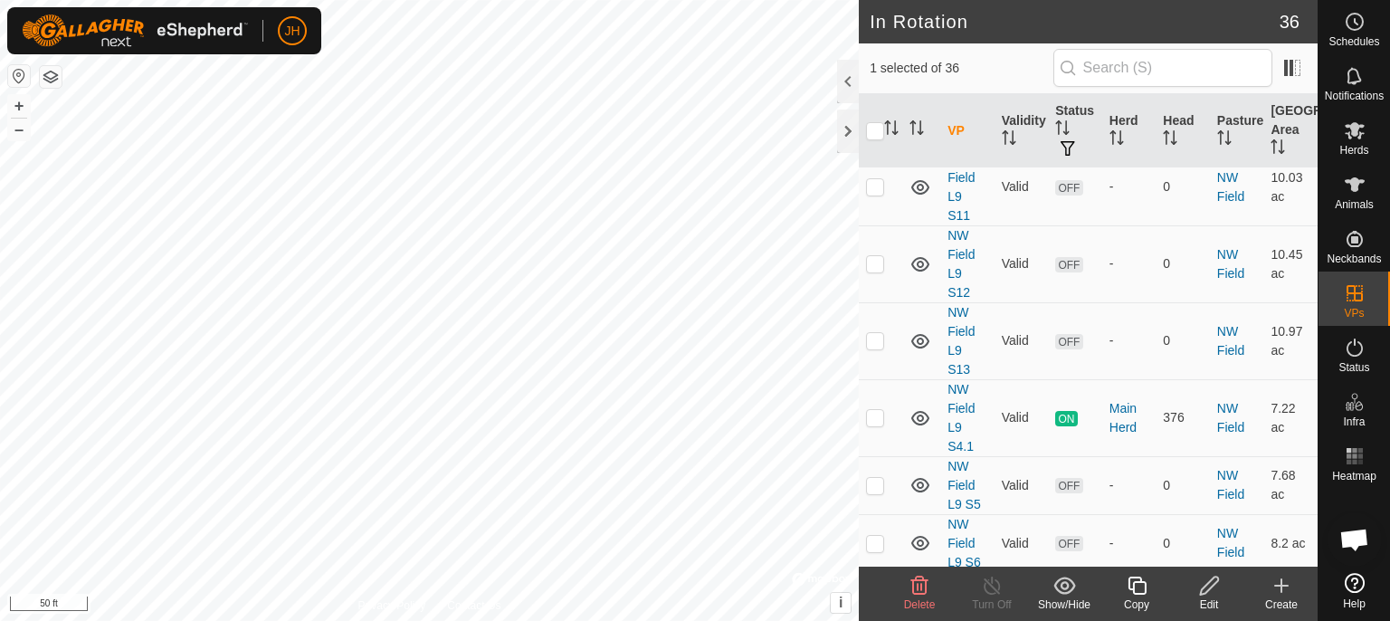
scroll to position [382, 0]
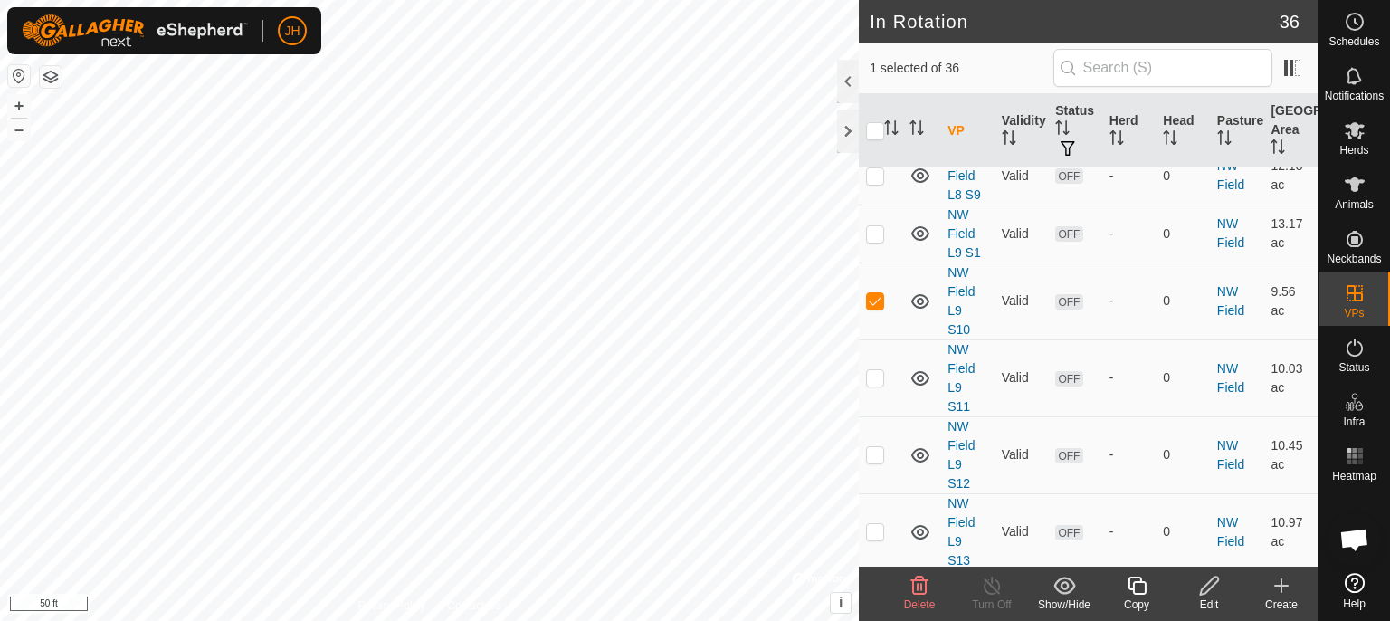
click at [1207, 585] on icon at bounding box center [1209, 586] width 23 height 22
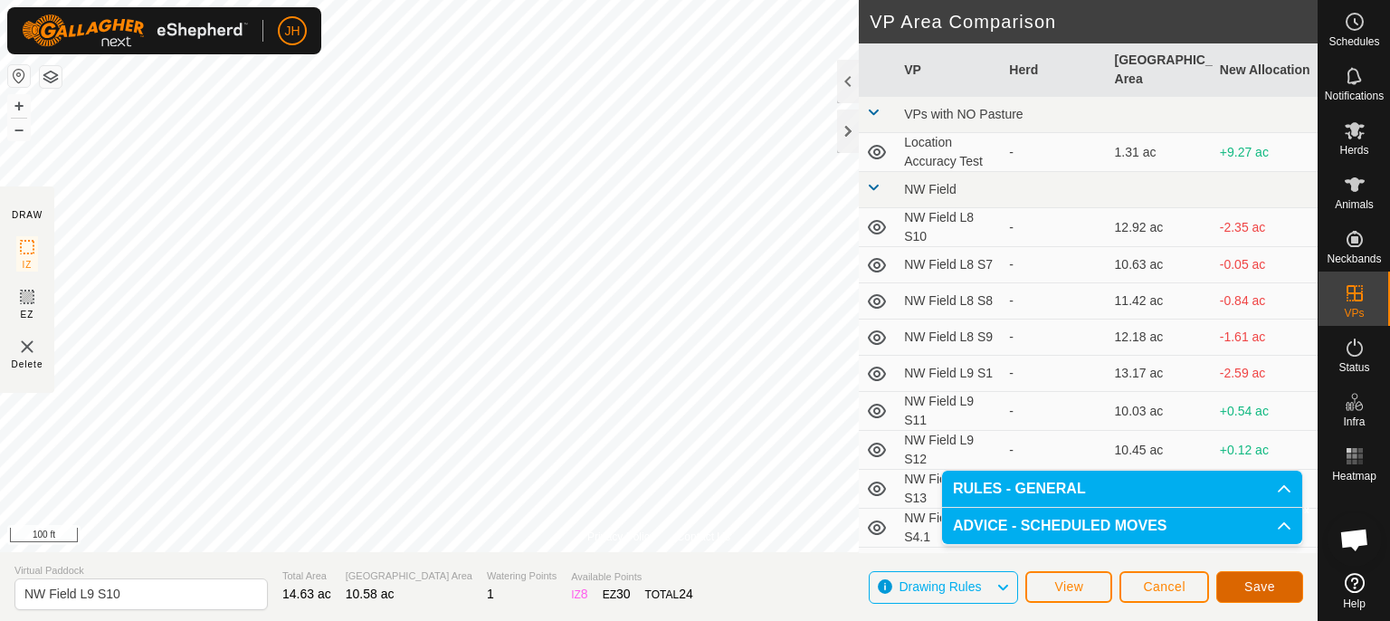
click at [1249, 585] on span "Save" at bounding box center [1259, 586] width 31 height 14
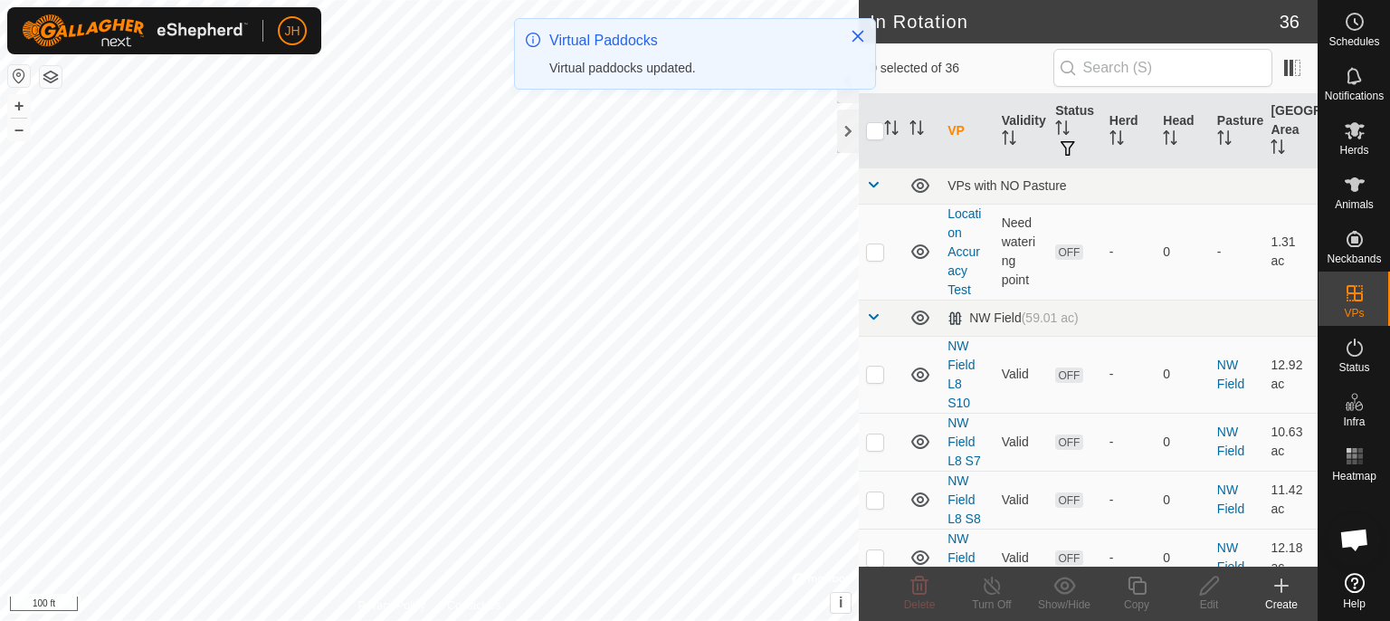
checkbox input "true"
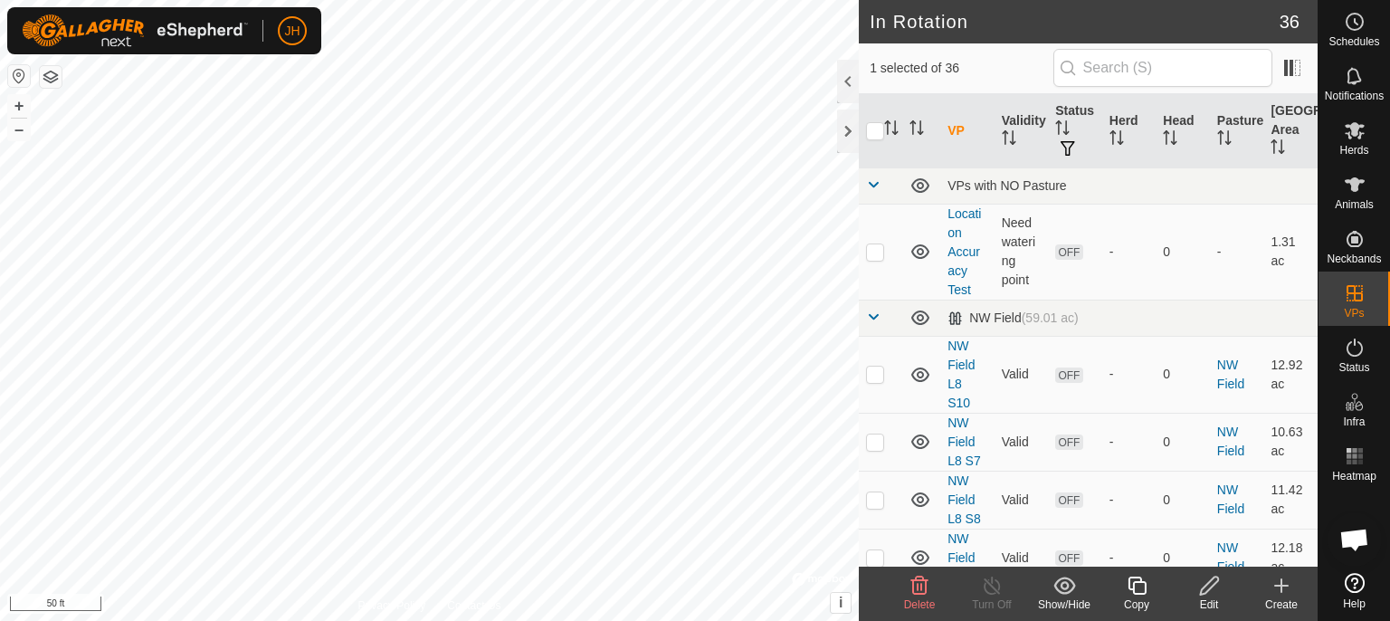
click at [1208, 587] on icon at bounding box center [1209, 586] width 23 height 22
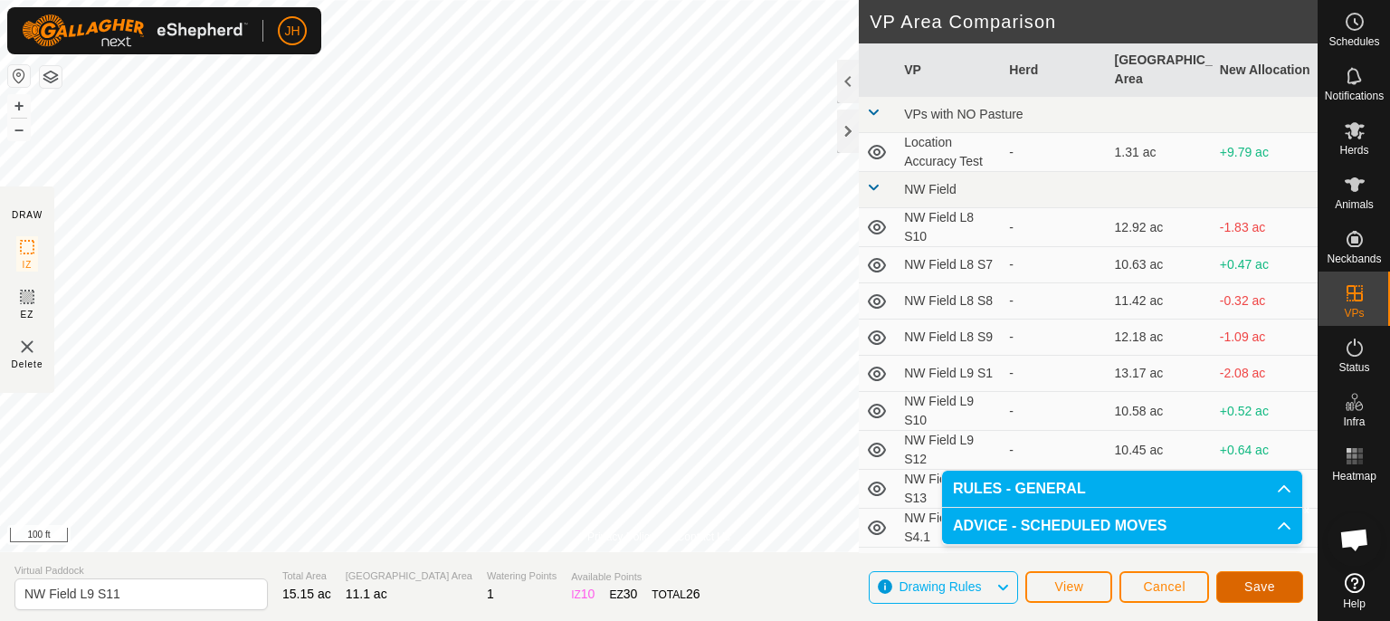
click at [1274, 593] on span "Save" at bounding box center [1259, 586] width 31 height 14
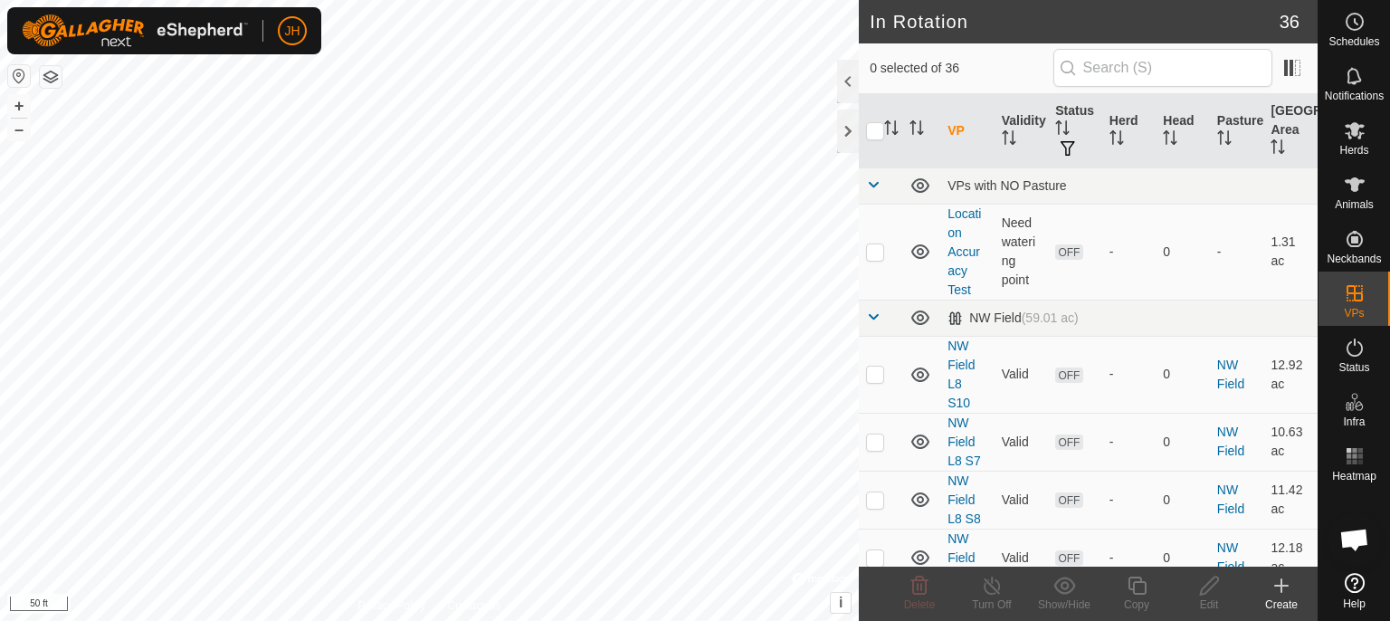
checkbox input "true"
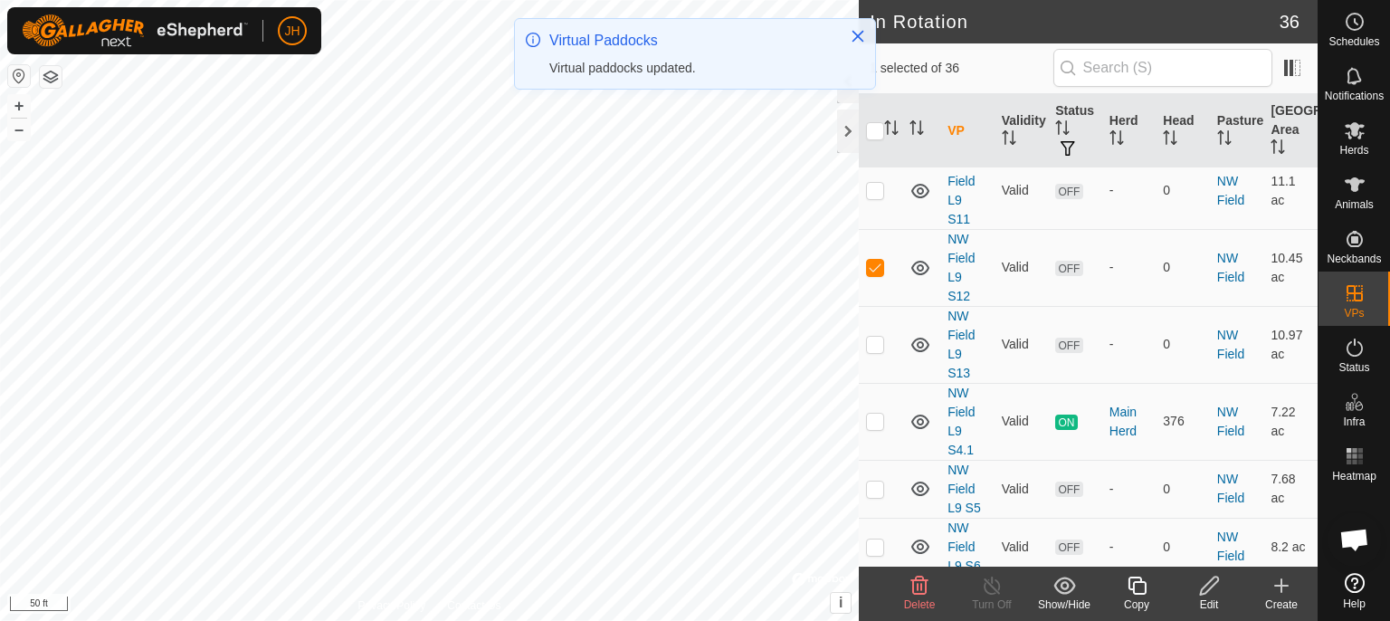
scroll to position [573, 0]
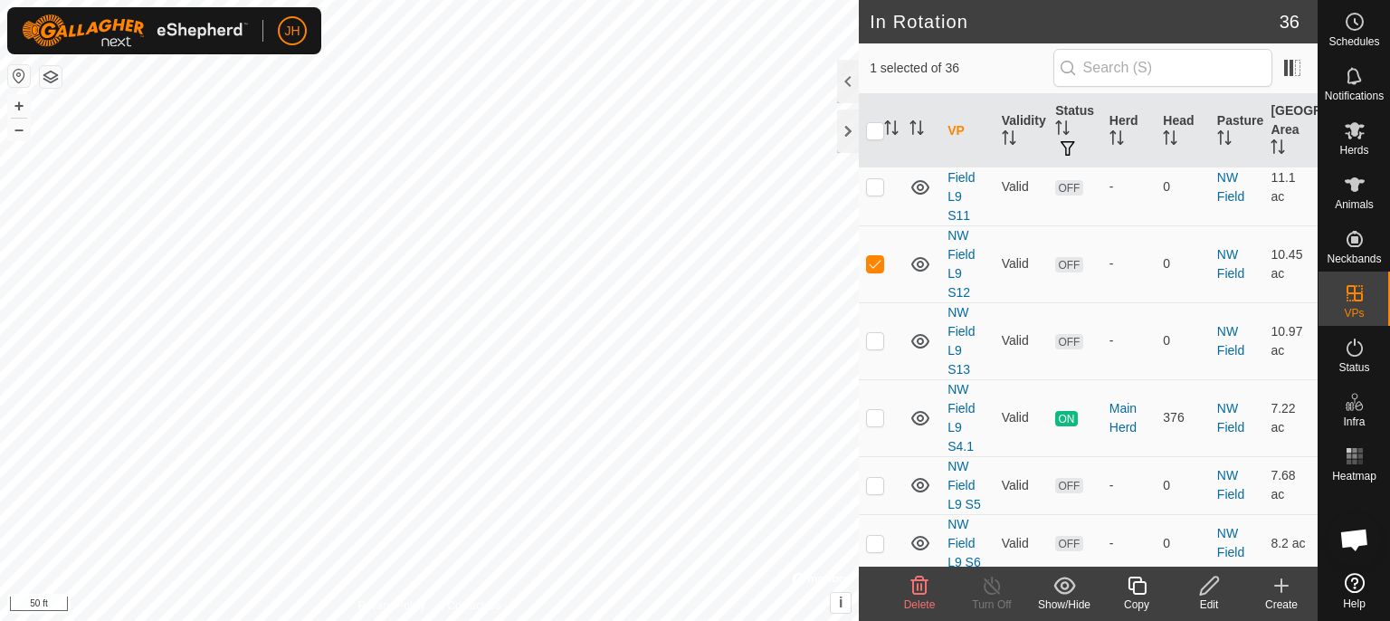
click at [1213, 588] on icon at bounding box center [1209, 586] width 23 height 22
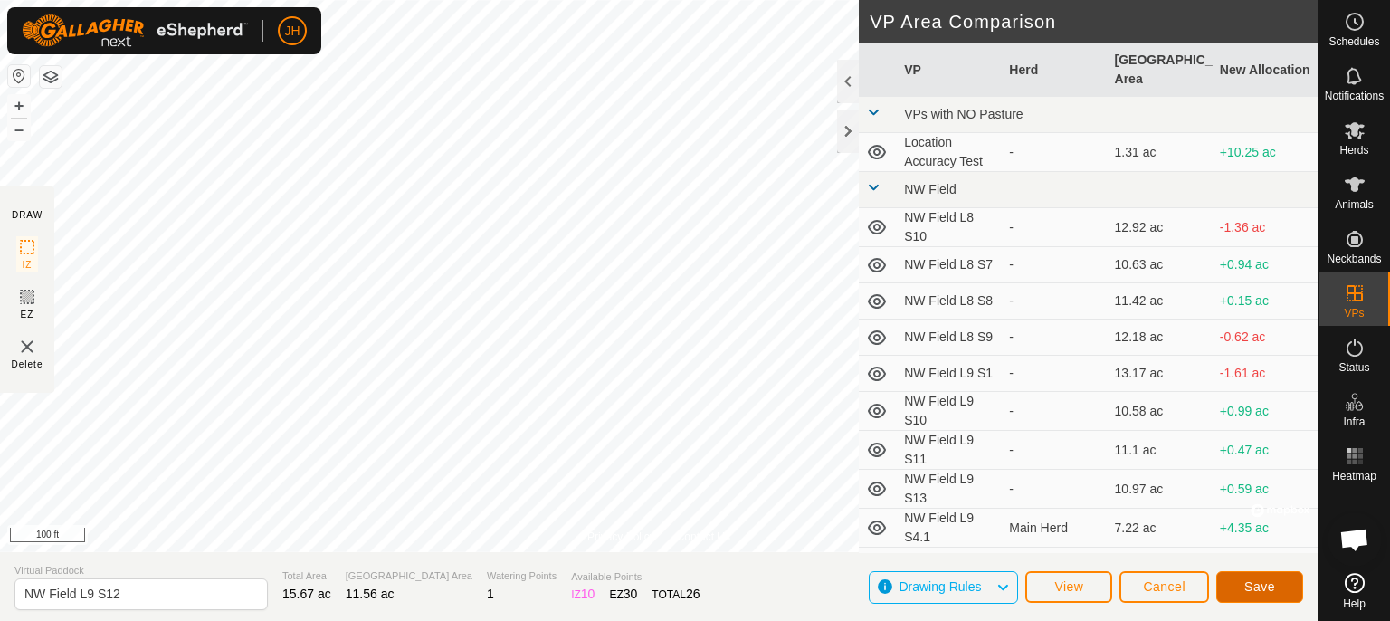
click at [1289, 587] on button "Save" at bounding box center [1259, 587] width 87 height 32
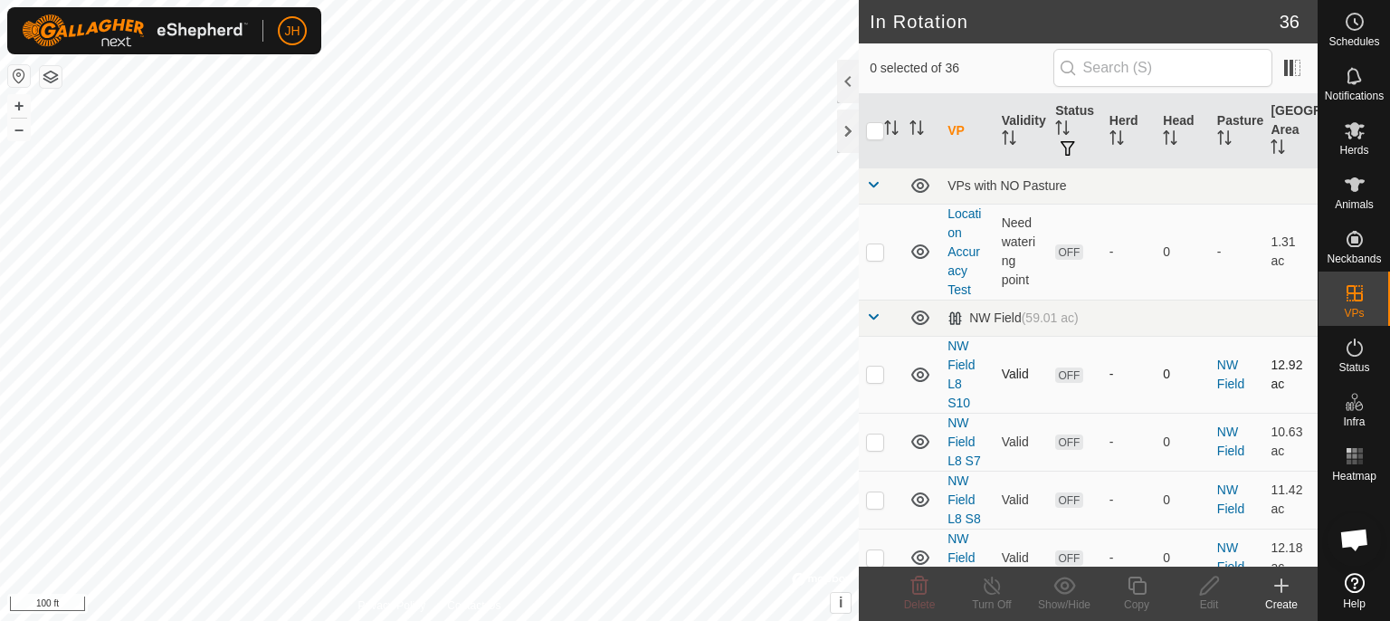
checkbox input "true"
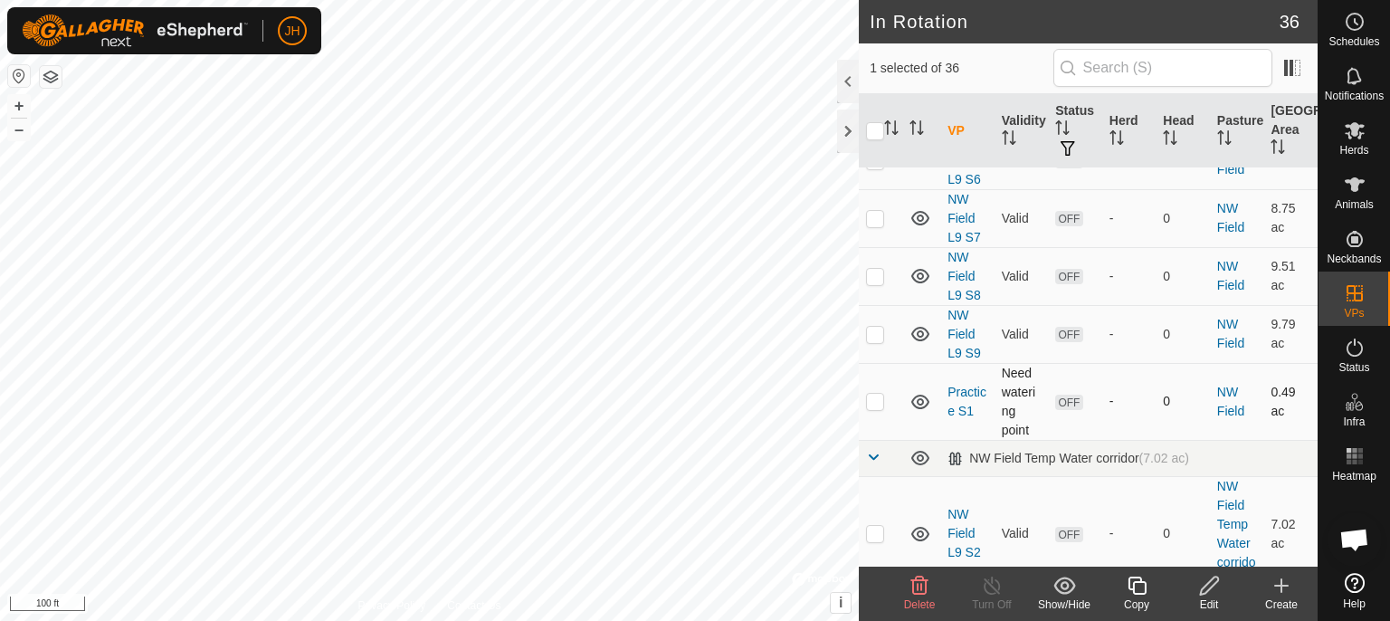
scroll to position [669, 0]
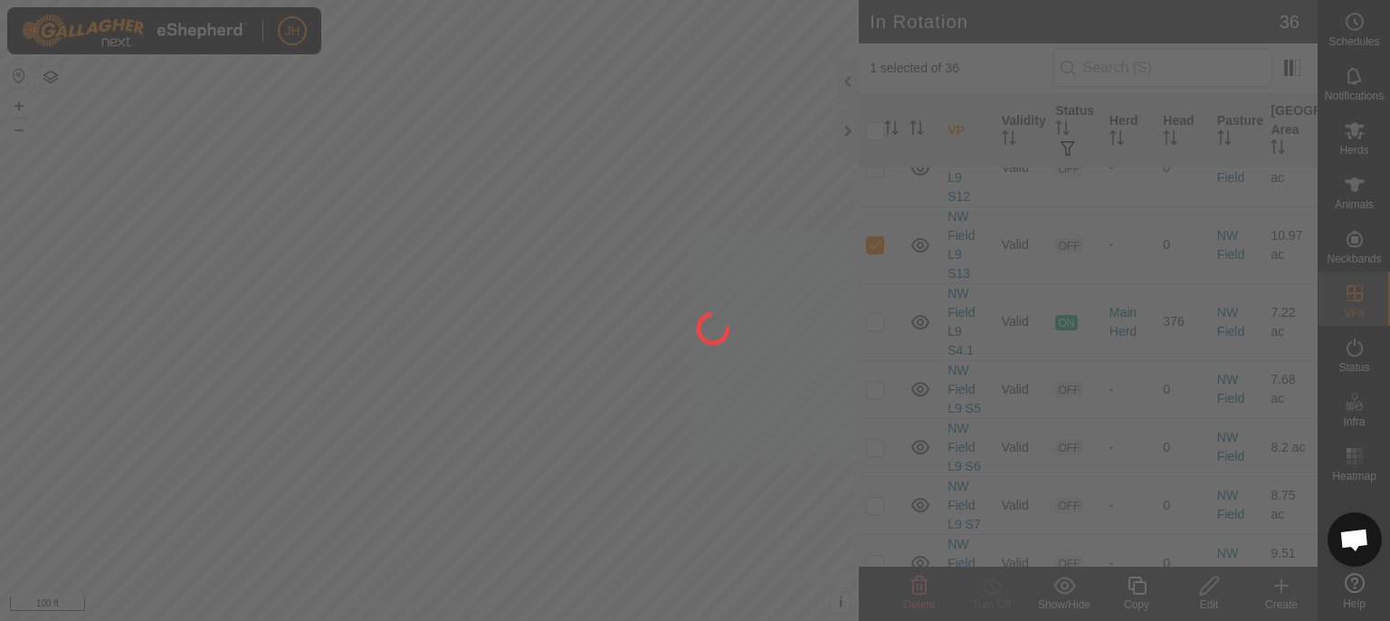
click at [1207, 592] on div at bounding box center [695, 310] width 1390 height 621
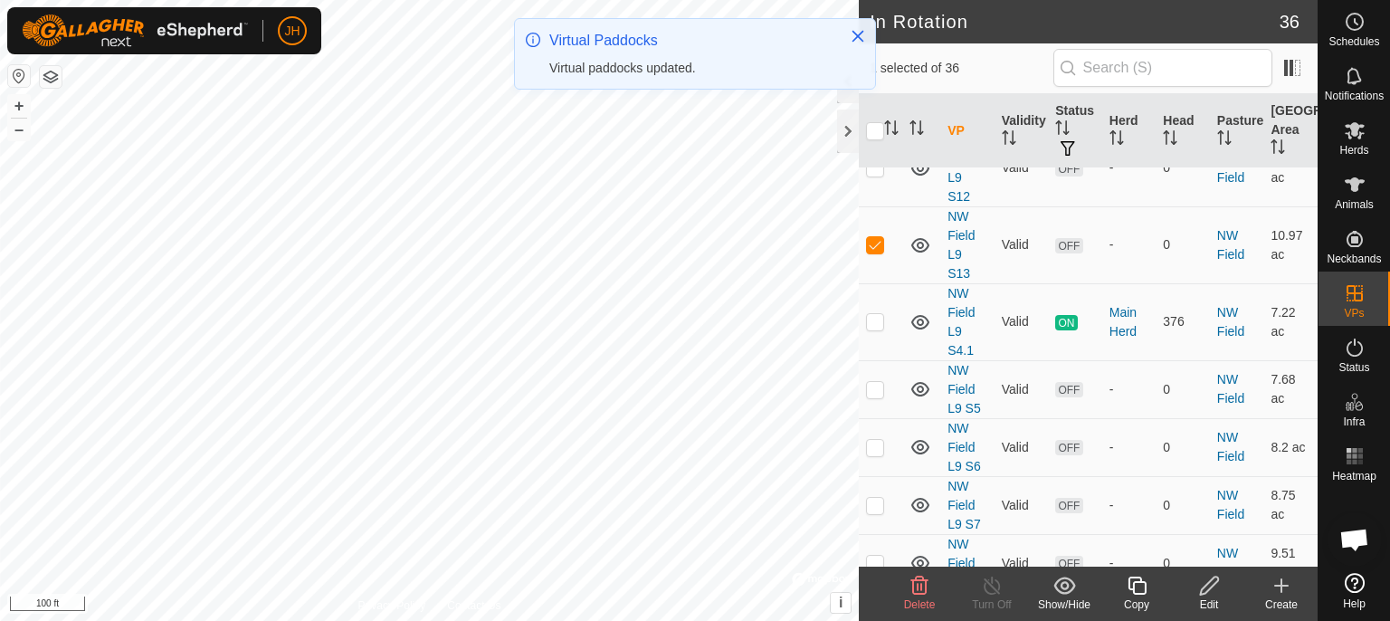
click at [1203, 588] on icon at bounding box center [1209, 585] width 18 height 18
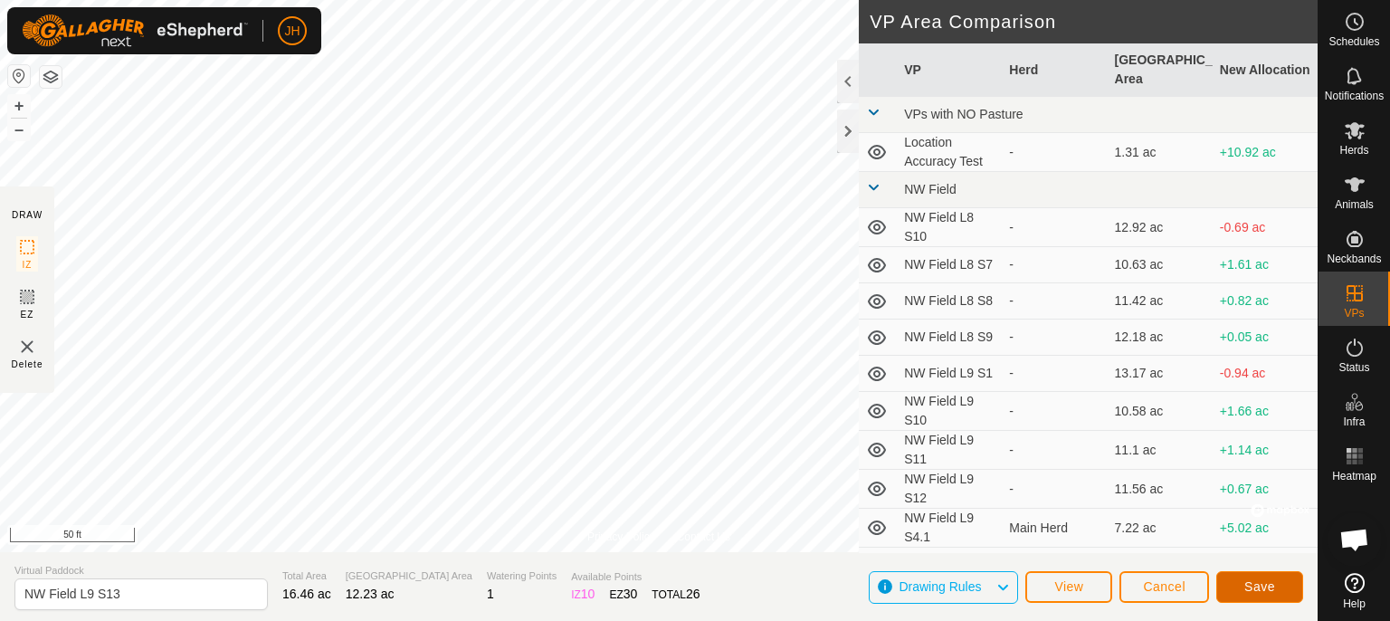
click at [1276, 590] on button "Save" at bounding box center [1259, 587] width 87 height 32
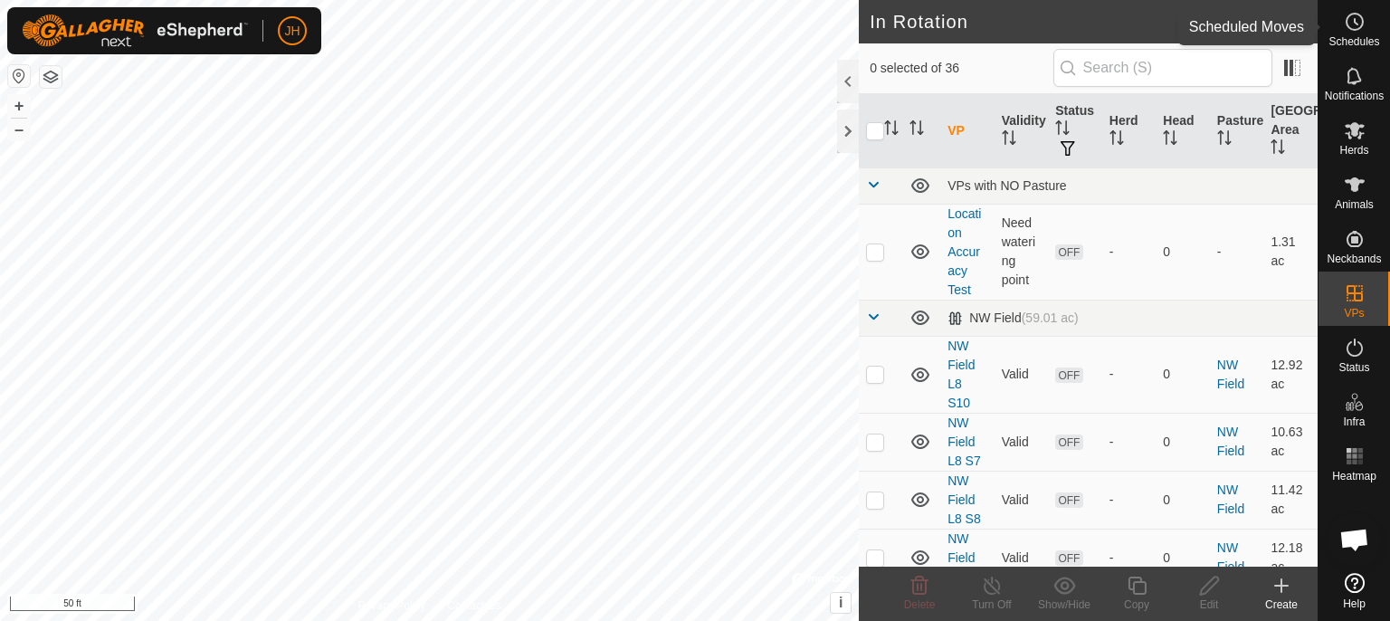
click at [1361, 24] on icon at bounding box center [1355, 22] width 22 height 22
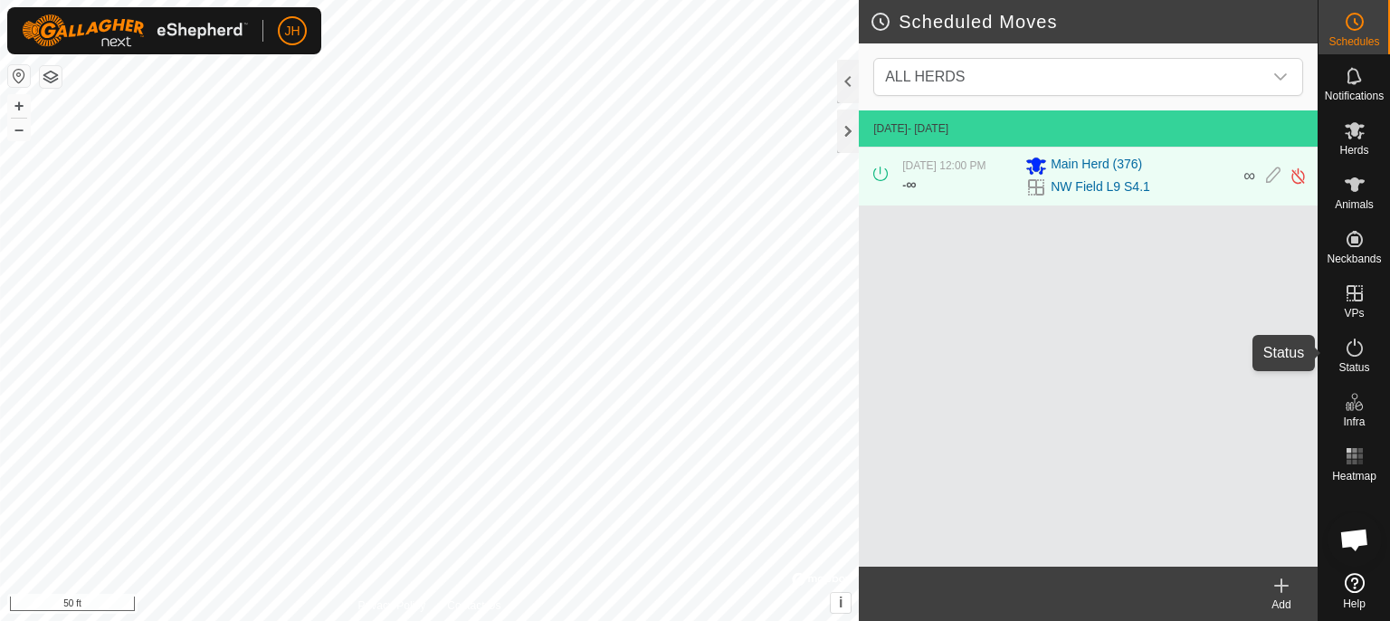
click at [1364, 356] on icon at bounding box center [1355, 348] width 22 height 22
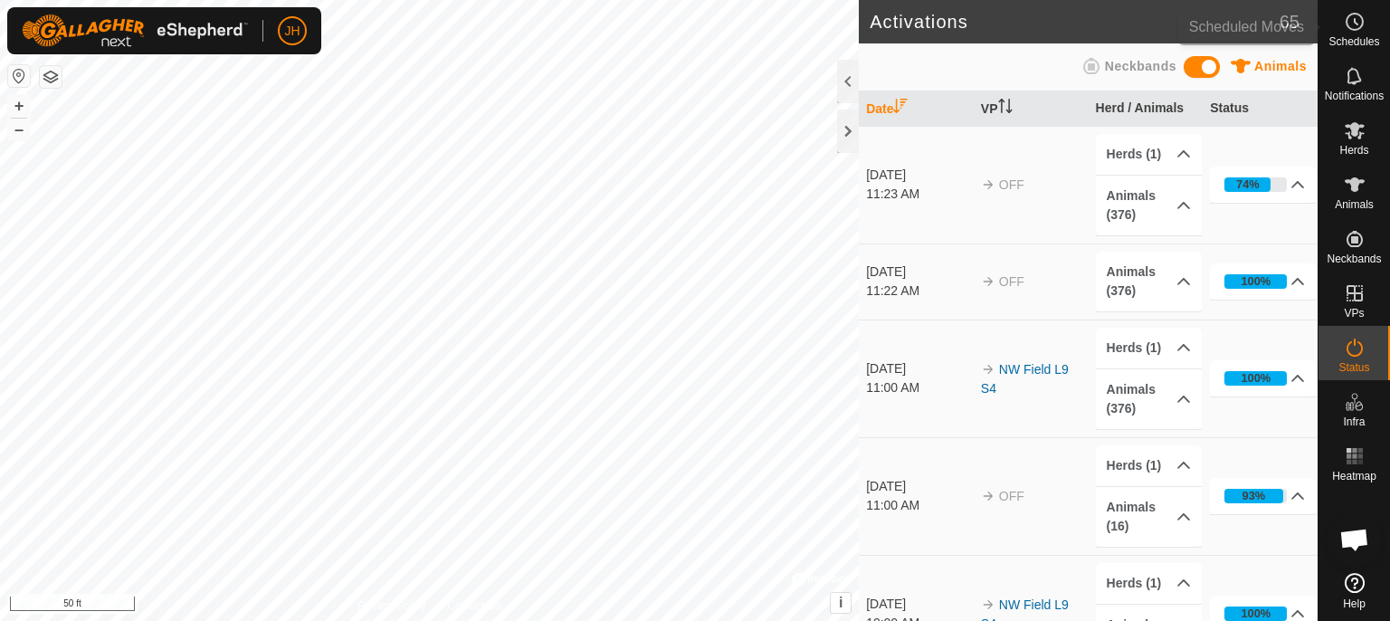
click at [1364, 23] on icon at bounding box center [1355, 22] width 22 height 22
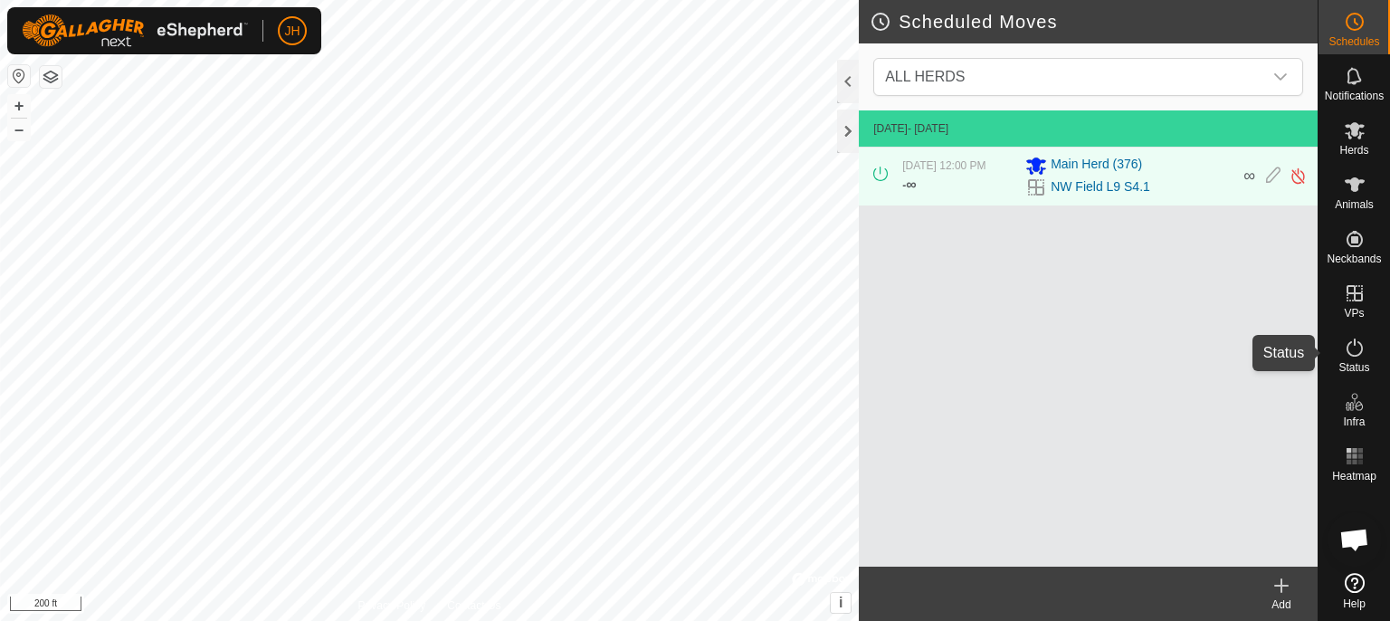
click at [1356, 347] on icon at bounding box center [1355, 348] width 22 height 22
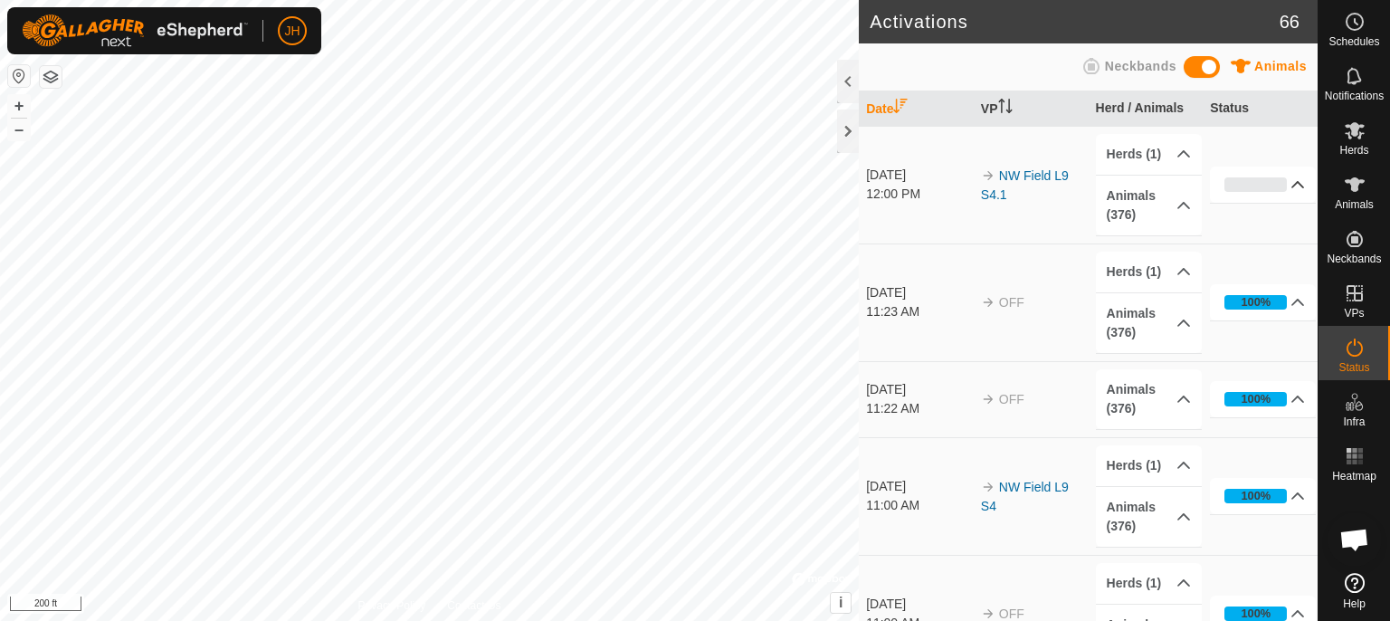
click at [1256, 180] on div "0%" at bounding box center [1255, 184] width 62 height 14
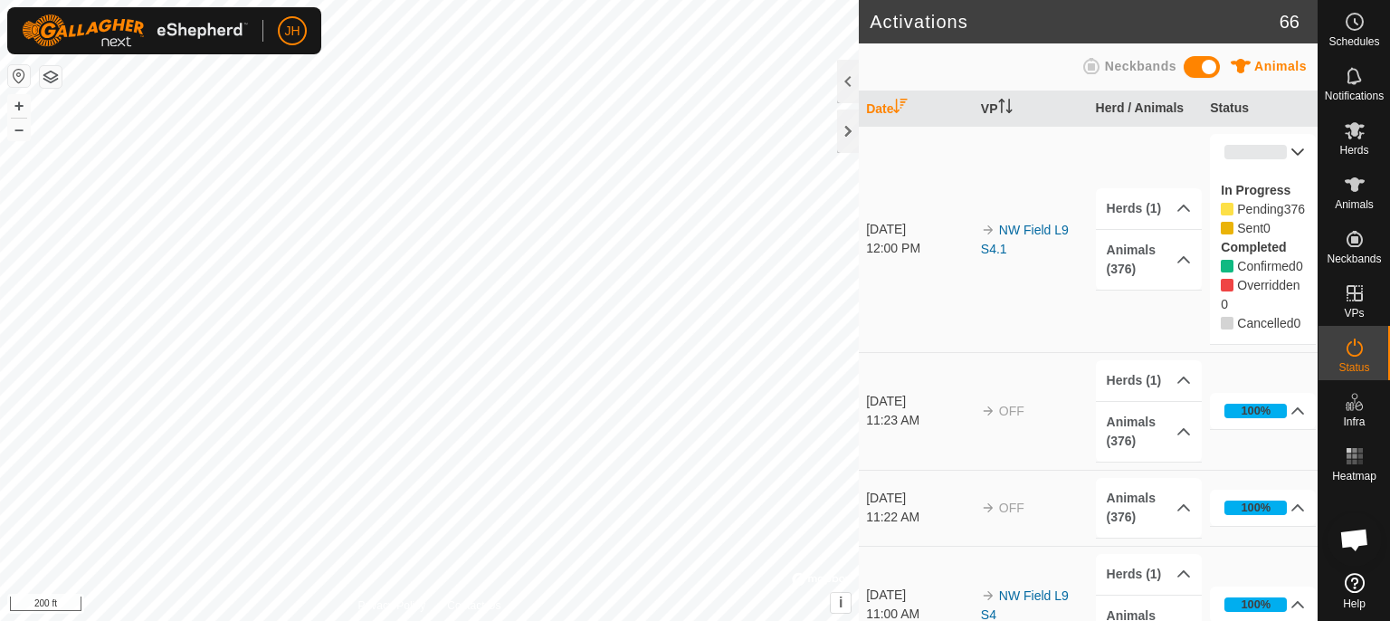
drag, startPoint x: 1242, startPoint y: 148, endPoint x: 1249, endPoint y: 262, distance: 113.3
click at [1242, 148] on div "0%" at bounding box center [1255, 152] width 62 height 14
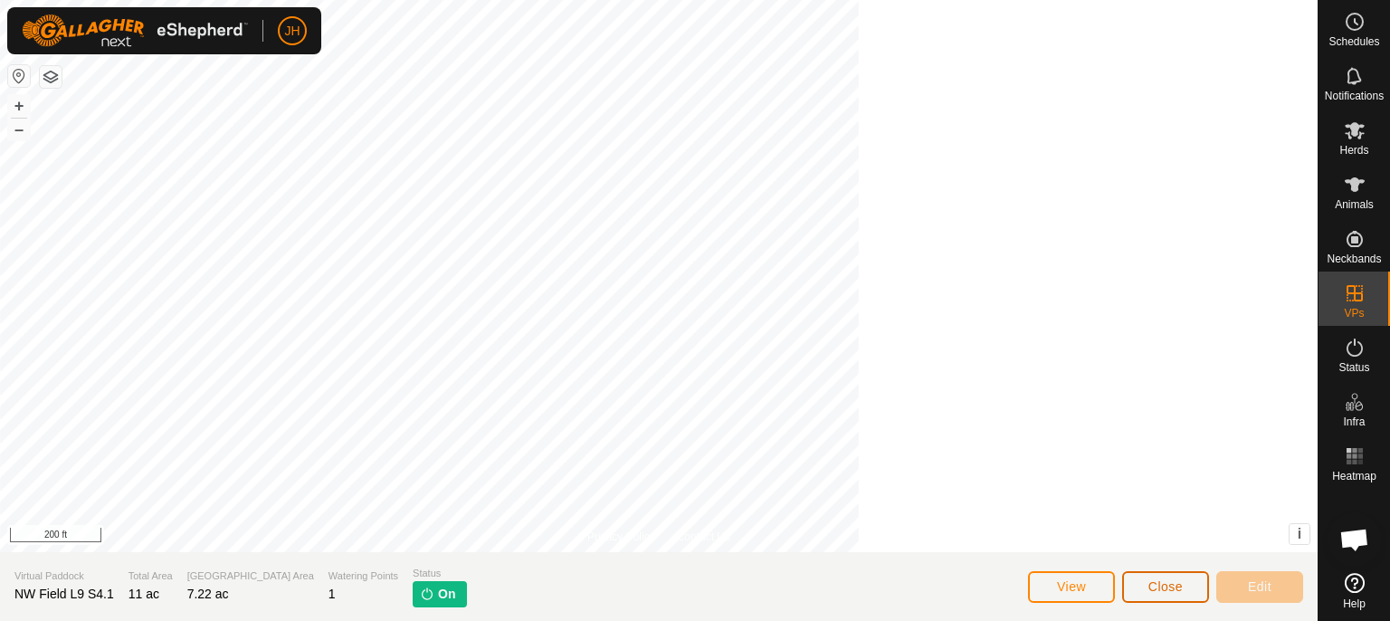
click at [1142, 591] on button "Close" at bounding box center [1165, 587] width 87 height 32
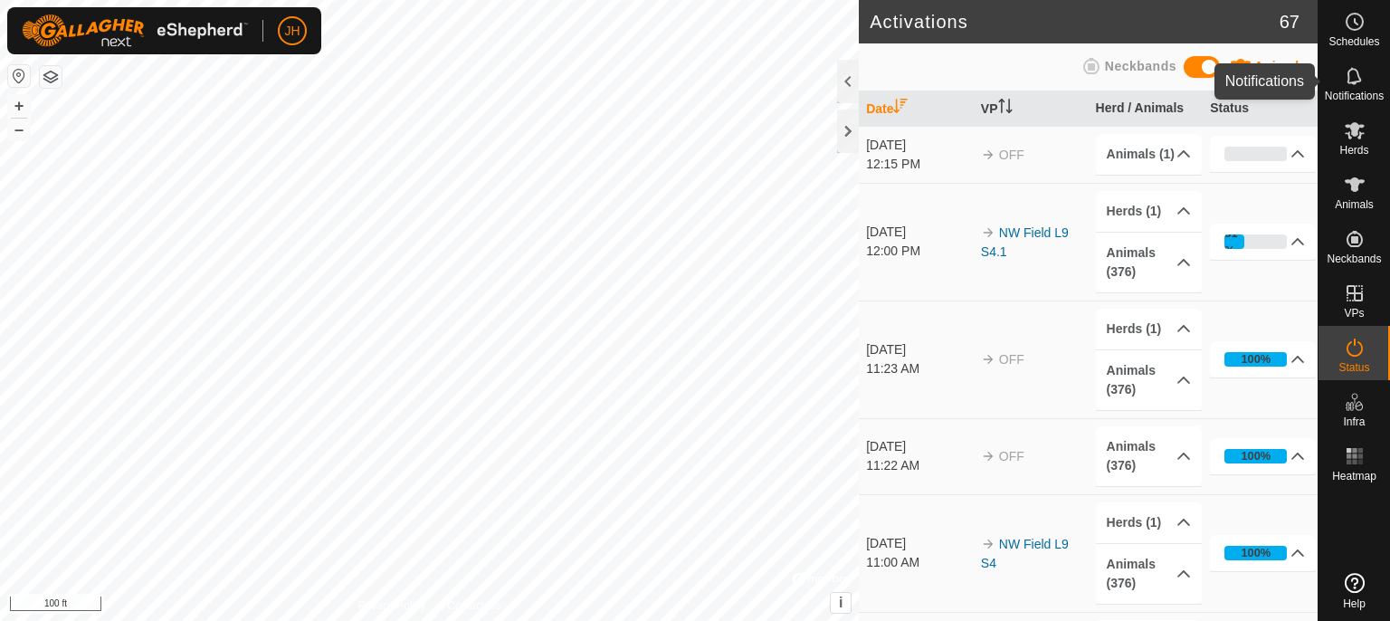
click at [1359, 75] on icon at bounding box center [1354, 75] width 14 height 17
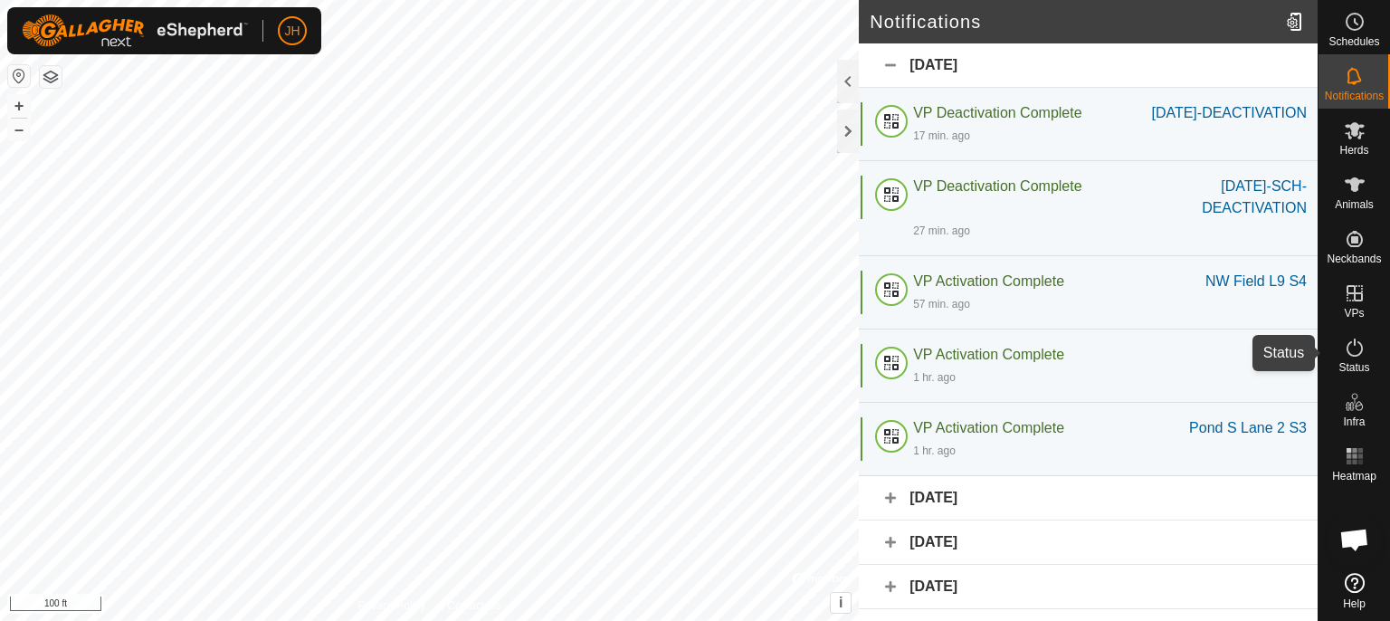
click at [1362, 349] on icon at bounding box center [1355, 347] width 16 height 18
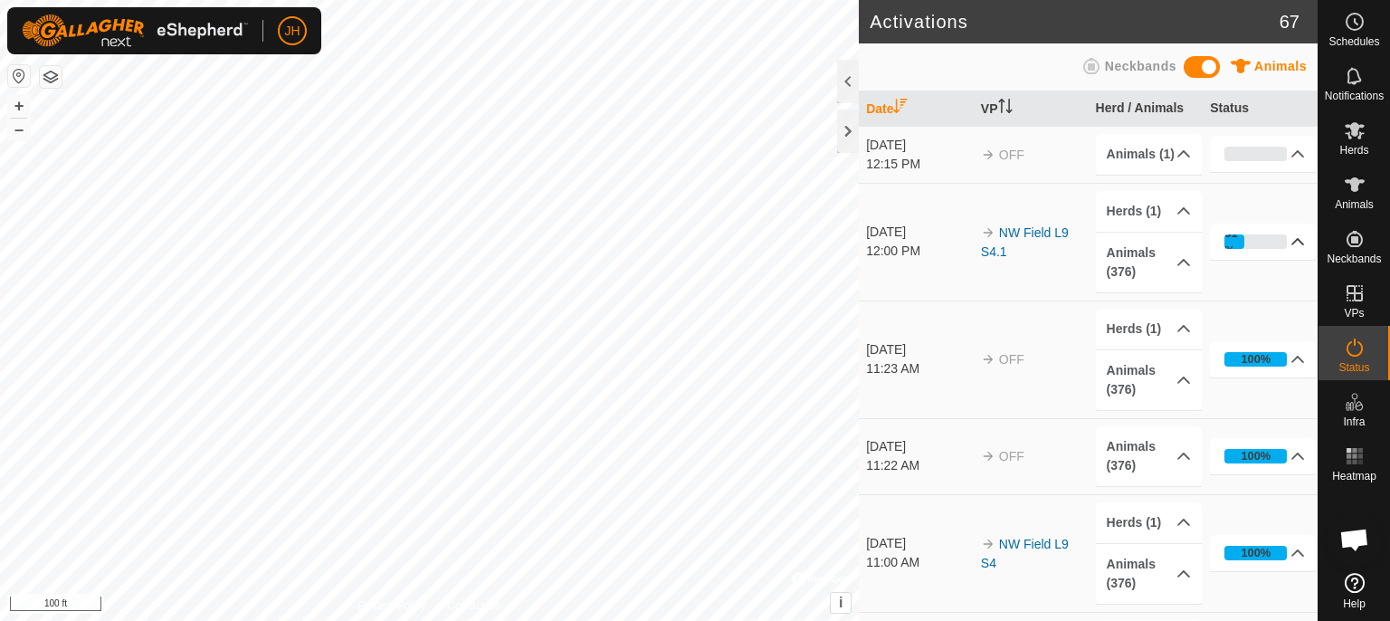
click at [1224, 259] on div "31%" at bounding box center [1233, 241] width 19 height 34
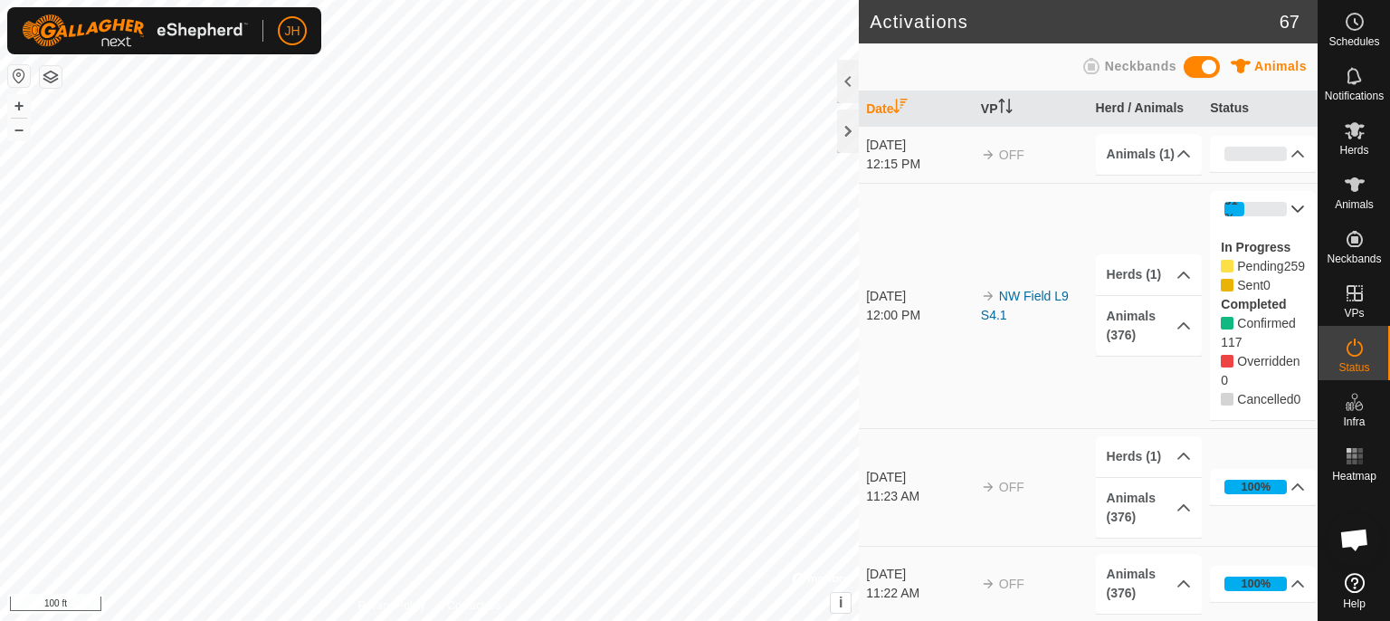
click at [1224, 225] on div "31%" at bounding box center [1233, 209] width 19 height 34
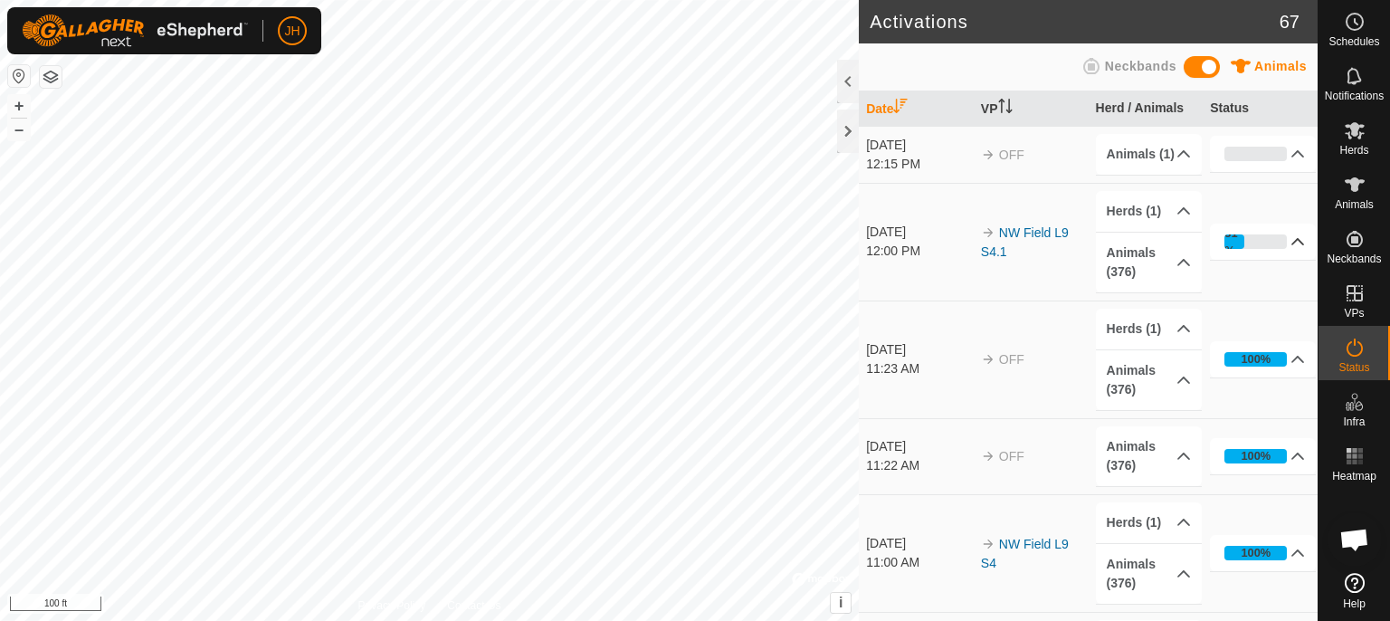
click at [1253, 249] on div "31%" at bounding box center [1255, 241] width 62 height 14
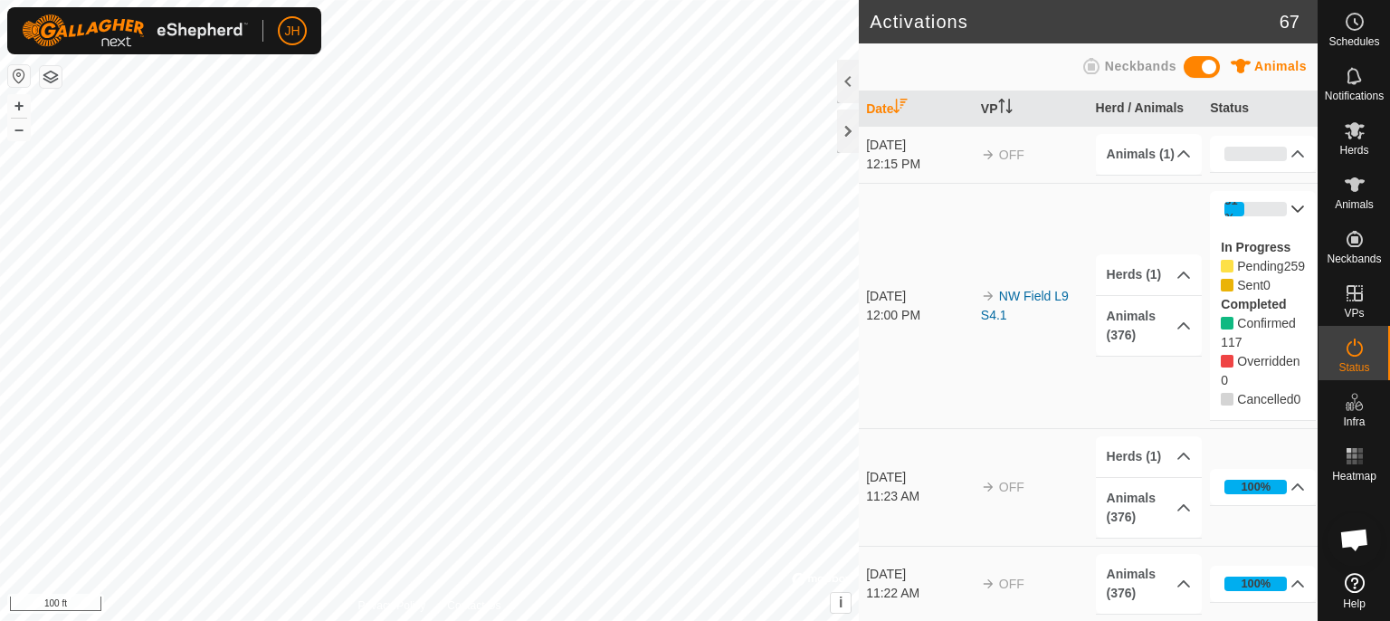
click at [1251, 216] on div "31%" at bounding box center [1255, 209] width 62 height 14
